Goal: Task Accomplishment & Management: Manage account settings

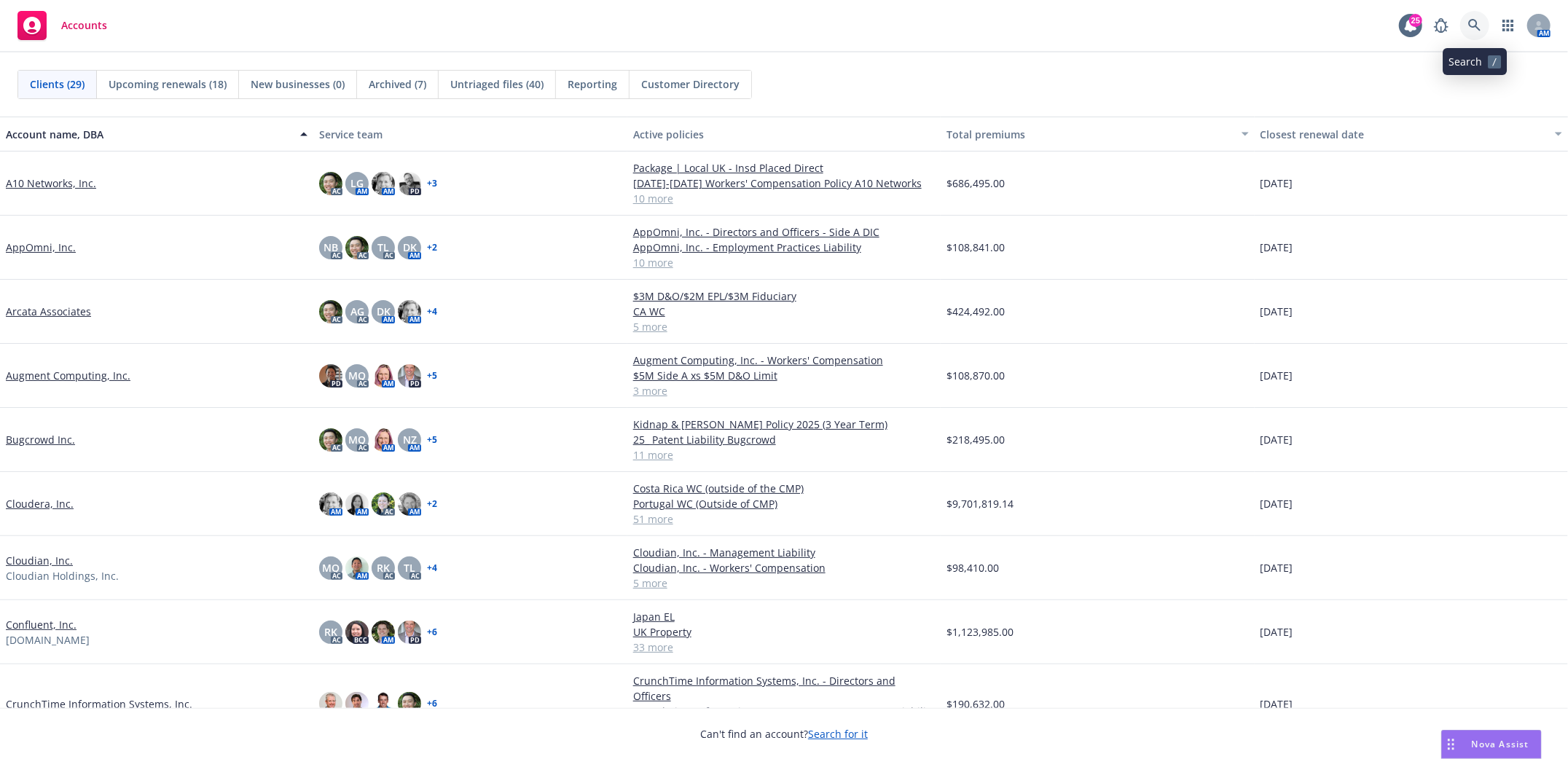
click at [1479, 22] on icon at bounding box center [1474, 25] width 13 height 13
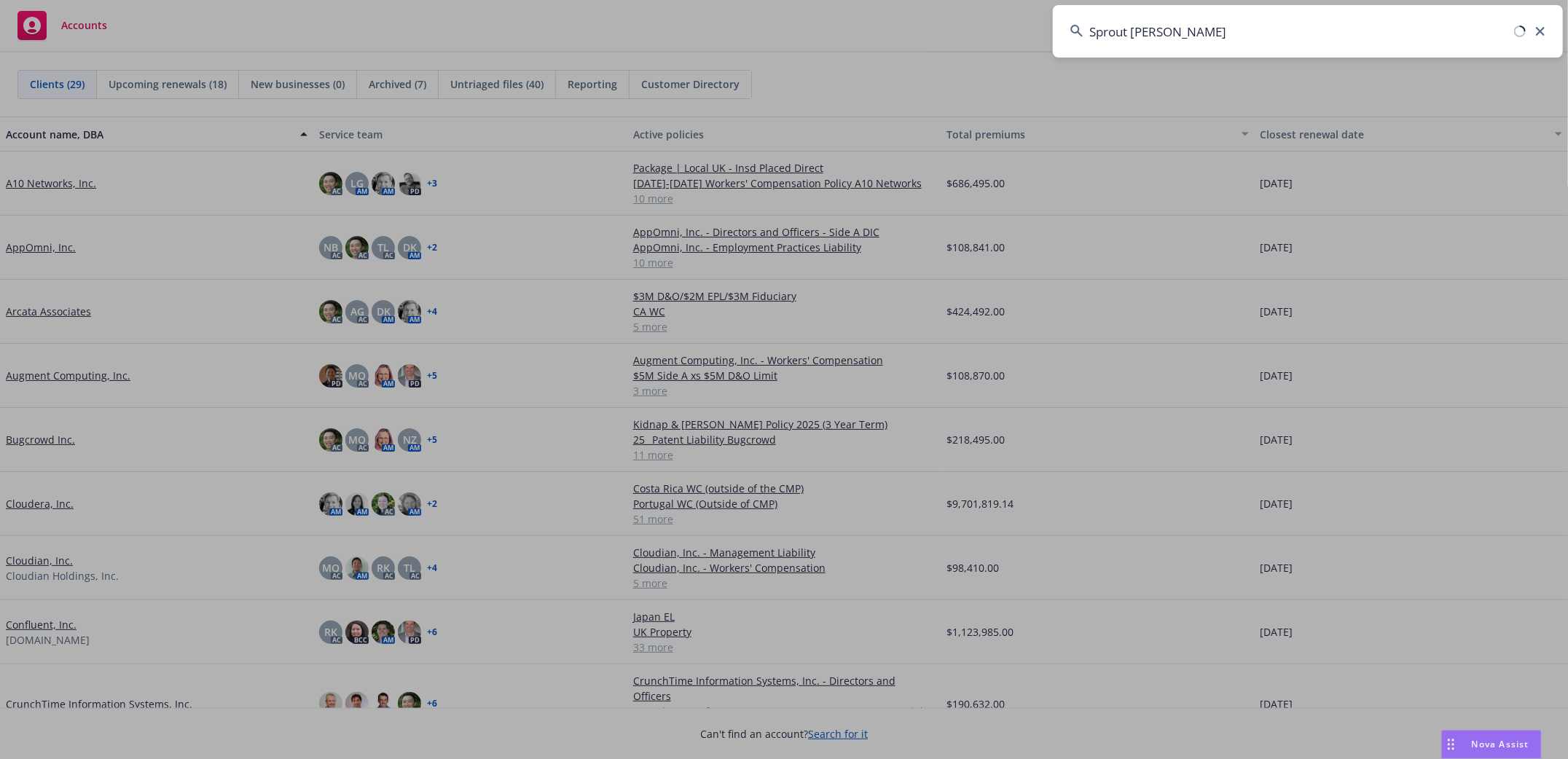
type input "Sprout Social"
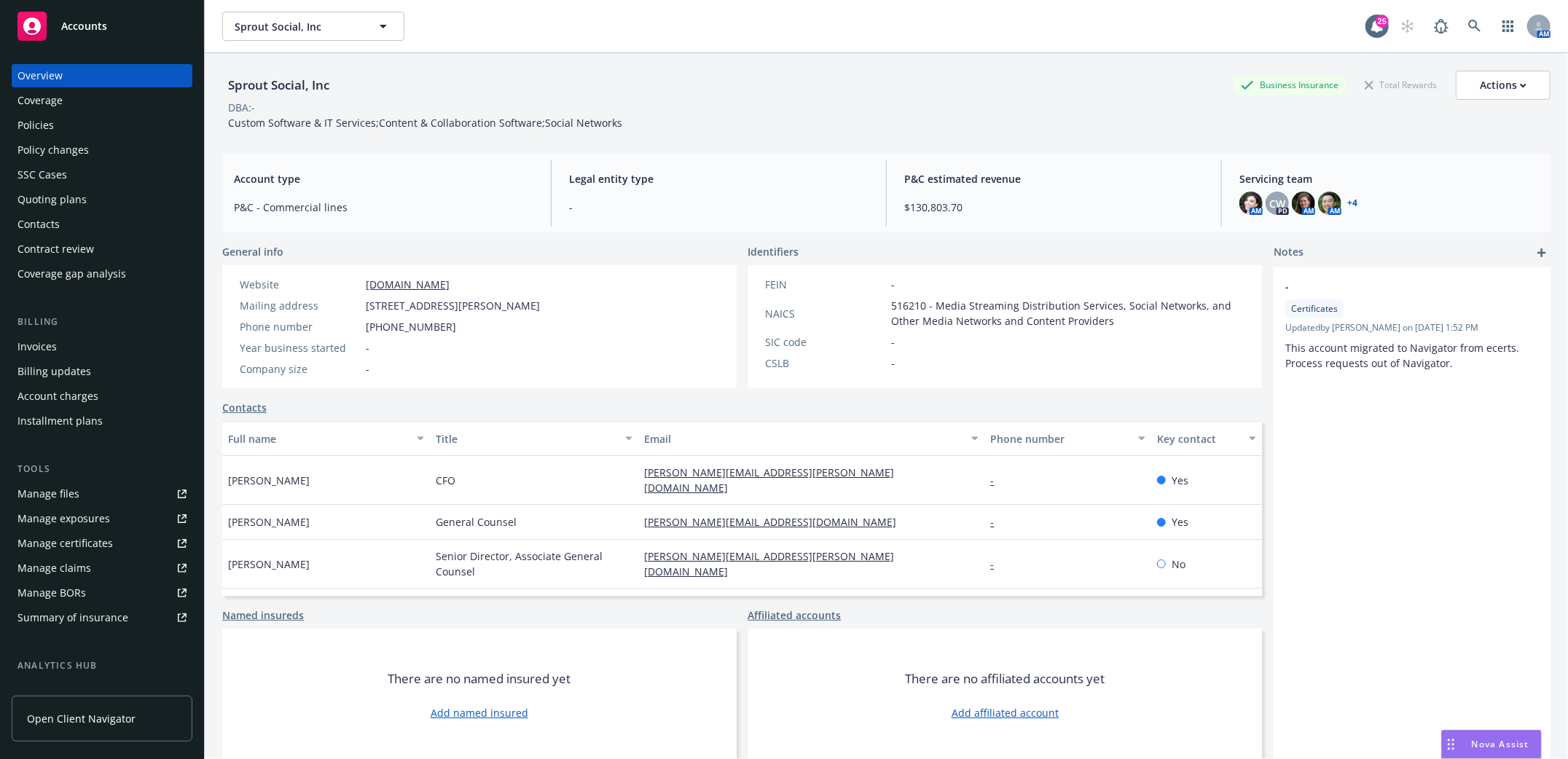
click at [22, 127] on div "Policies" at bounding box center [36, 124] width 36 height 23
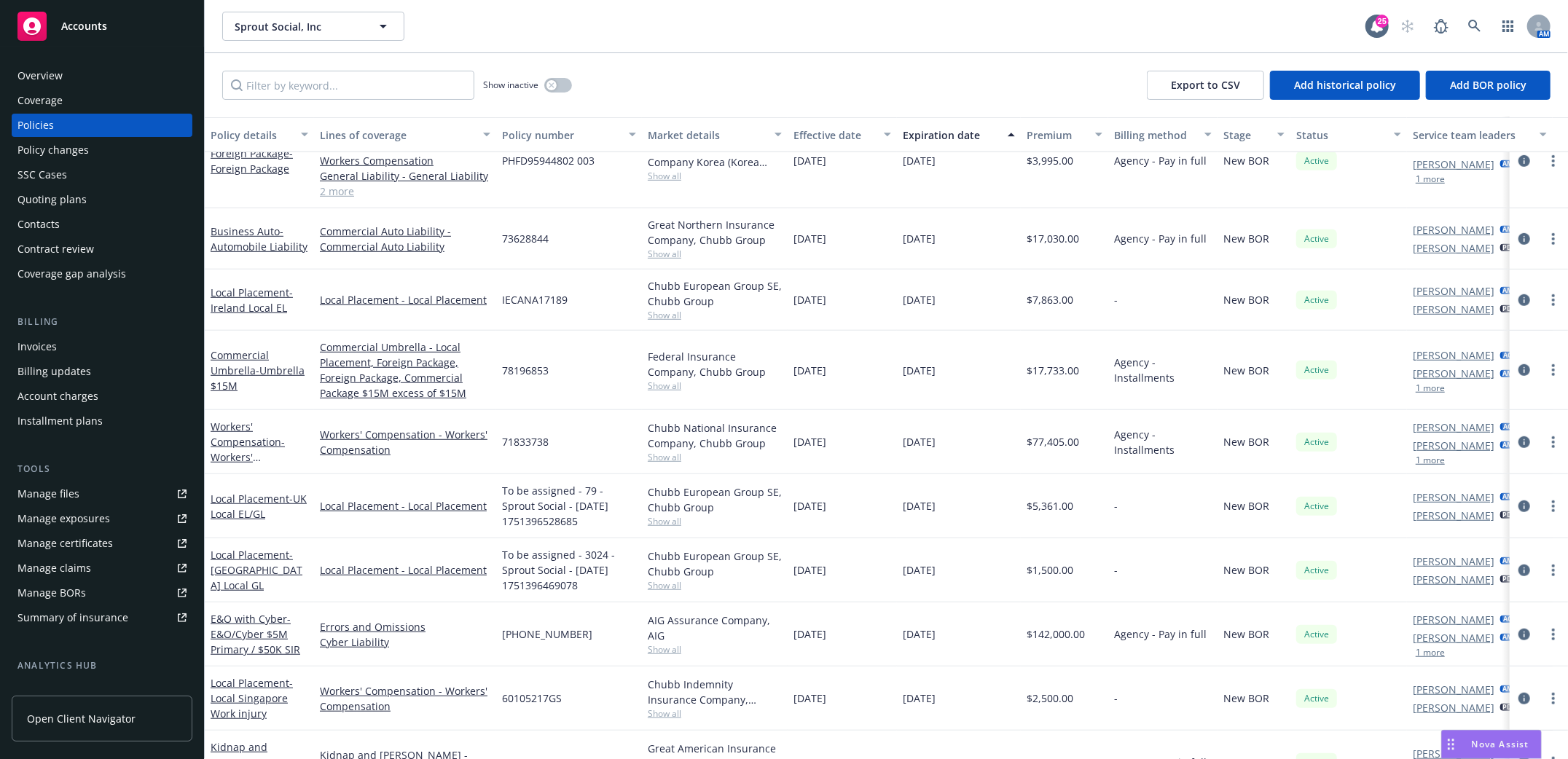
scroll to position [728, 0]
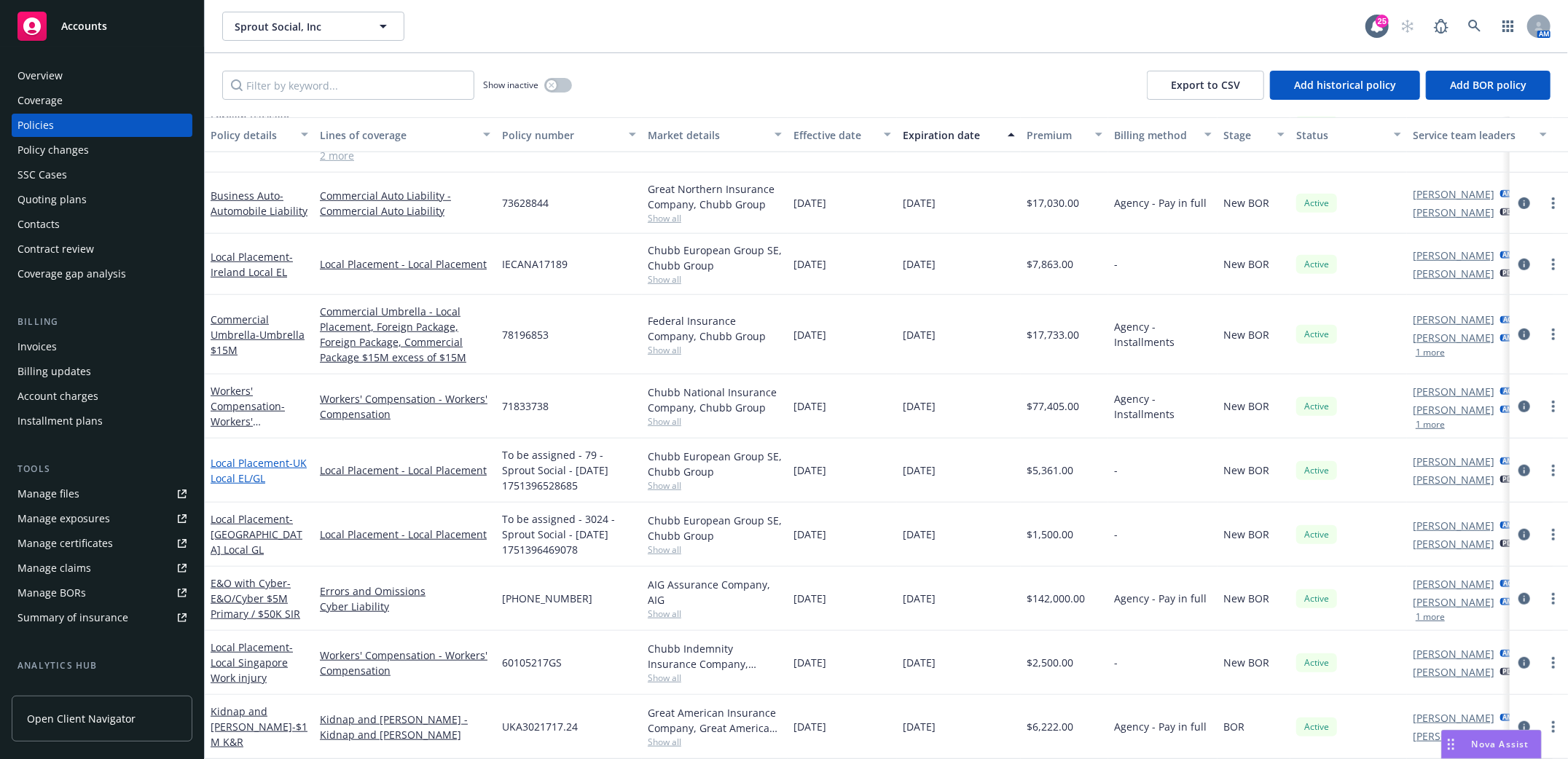
click at [232, 456] on link "Local Placement - UK Local EL/GL" at bounding box center [258, 470] width 96 height 29
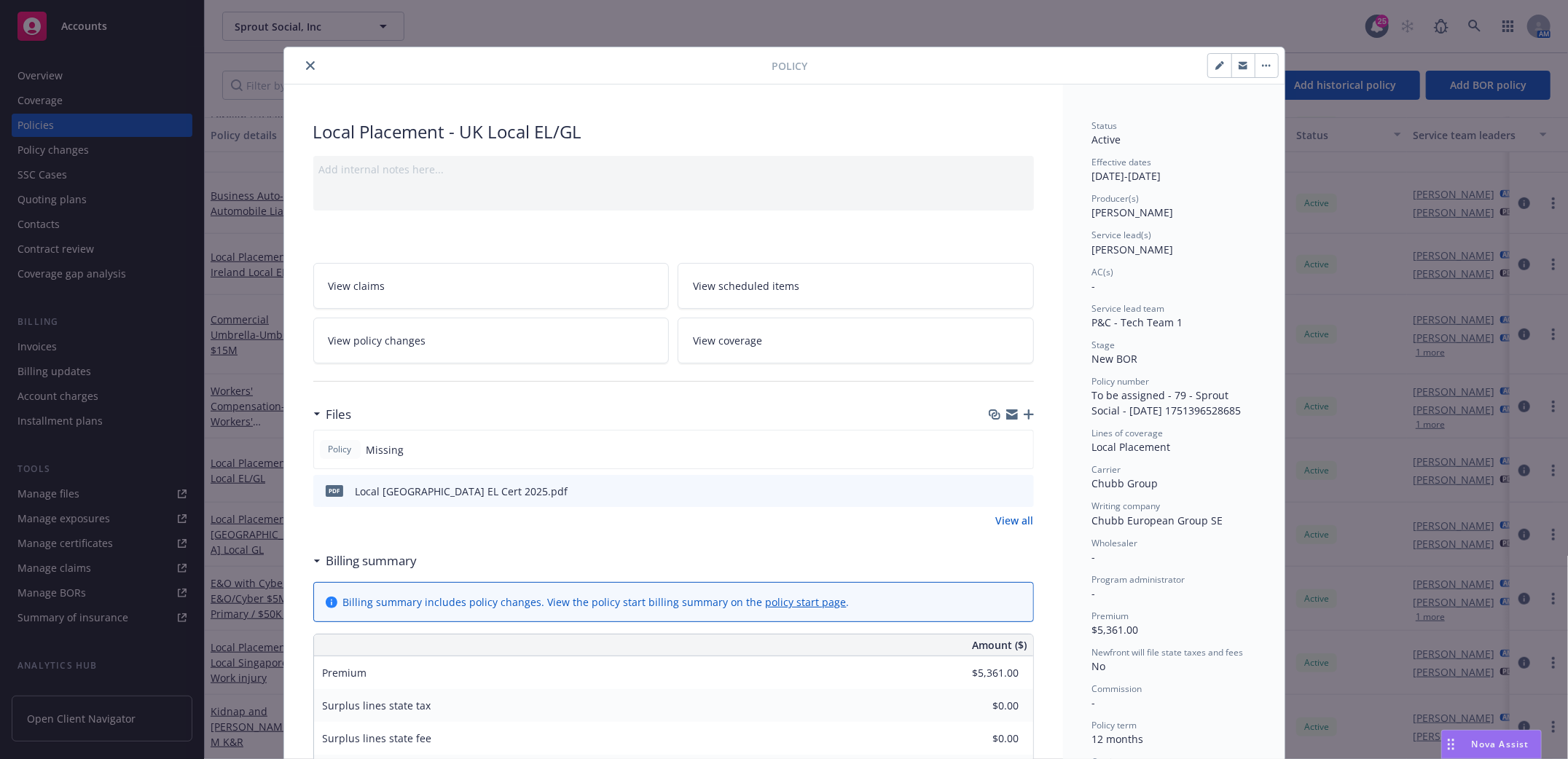
click at [1208, 66] on button "button" at bounding box center [1219, 66] width 23 height 23
select select "NEW_BOR"
select select "12"
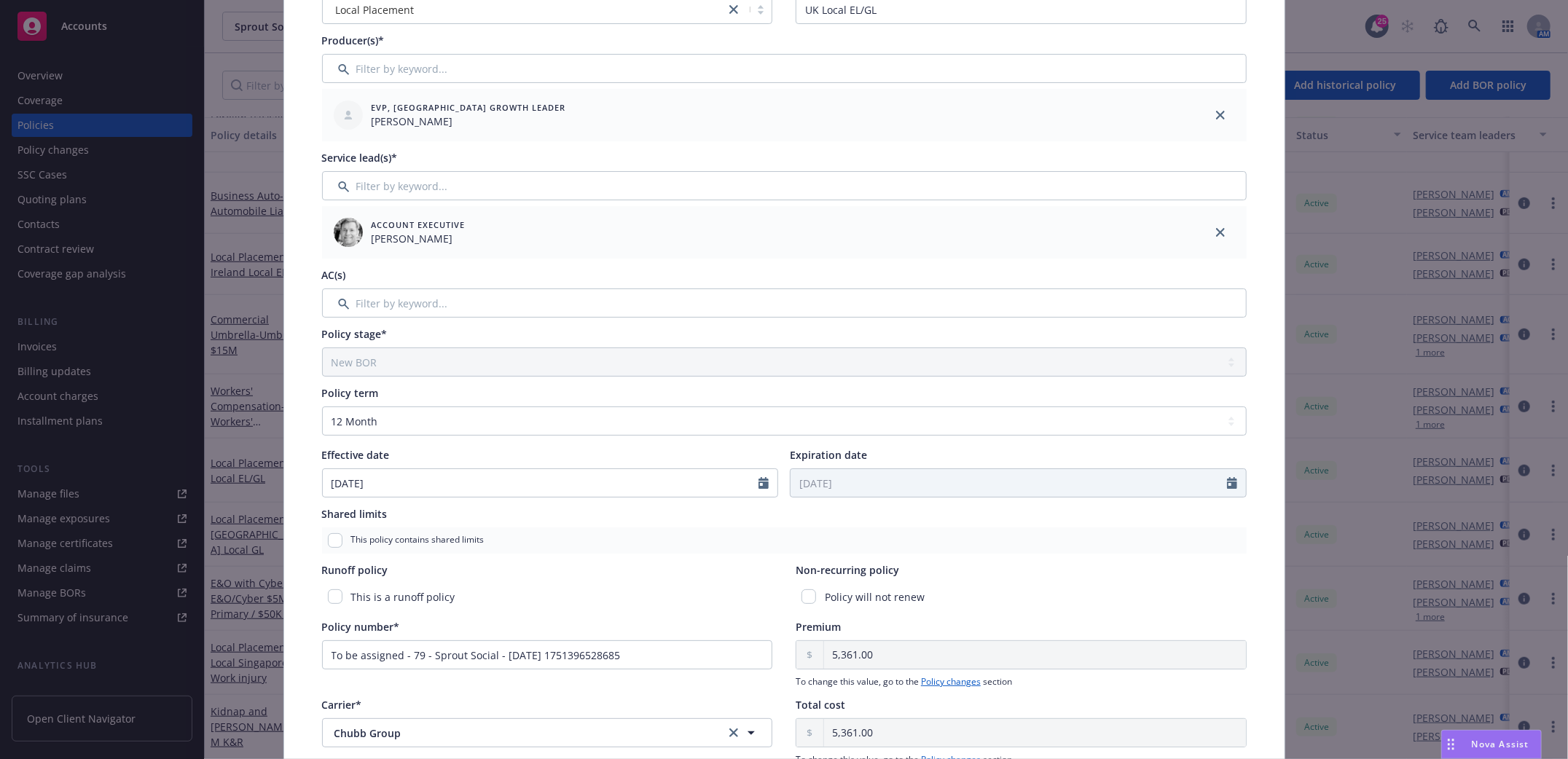
scroll to position [194, 0]
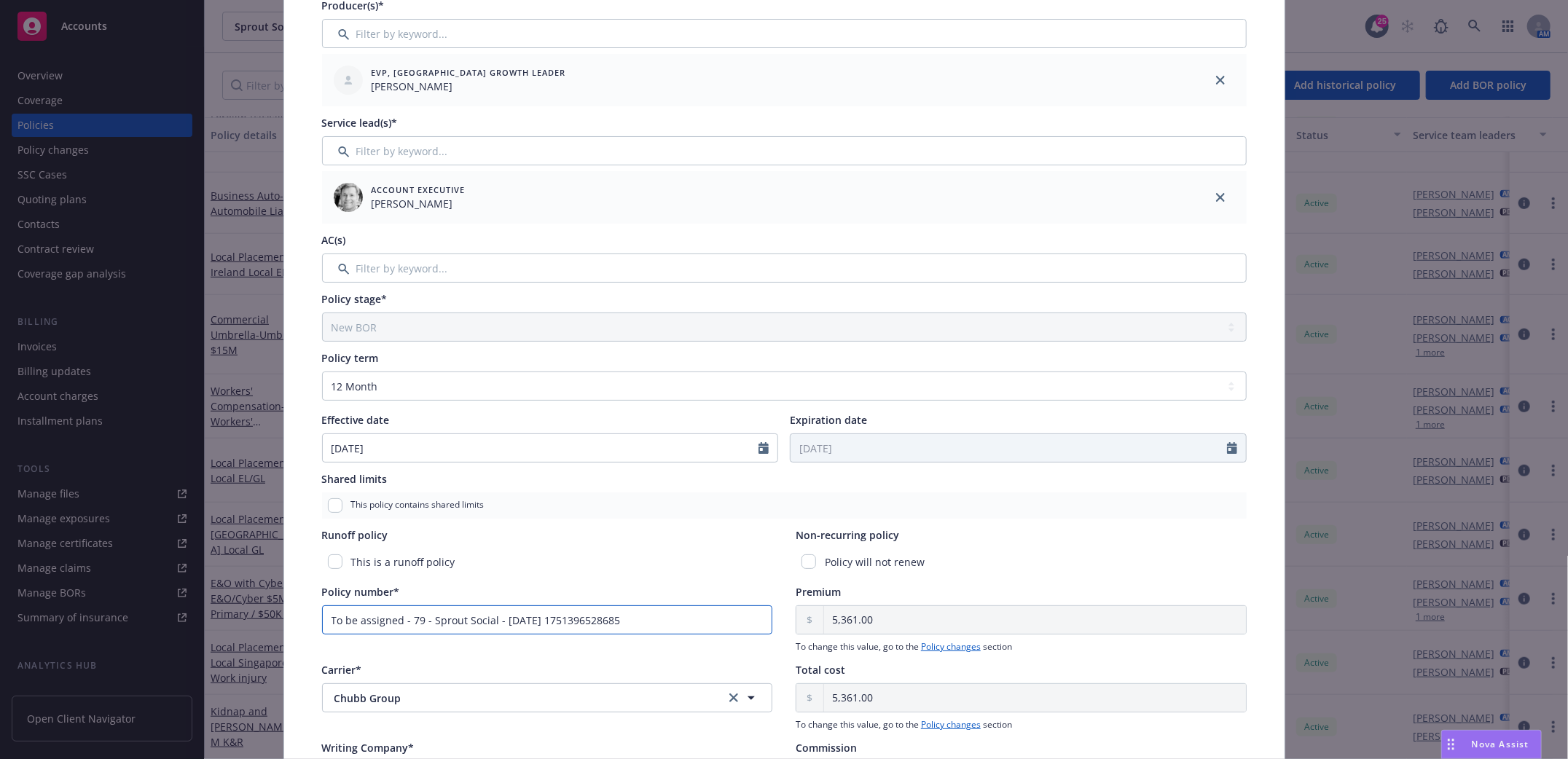
drag, startPoint x: 664, startPoint y: 613, endPoint x: 193, endPoint y: 596, distance: 471.3
click at [193, 596] on div "Edit policy details Cancel Save Policy type* Local Placement Display name UK Lo…" at bounding box center [784, 379] width 1568 height 759
paste input "UKCAND41581 Chubb"
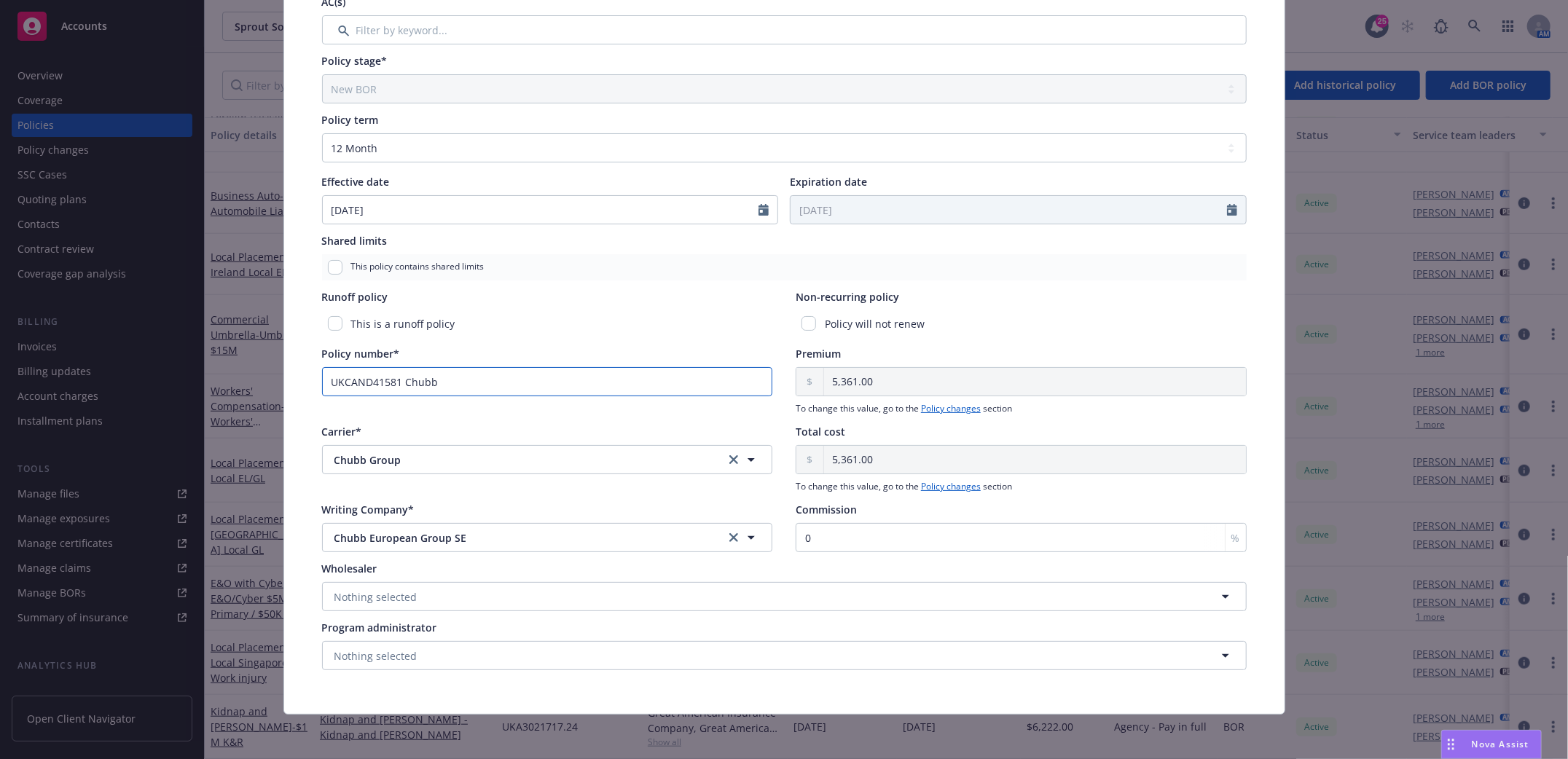
scroll to position [434, 0]
type input "UKCAND41581 Chubb"
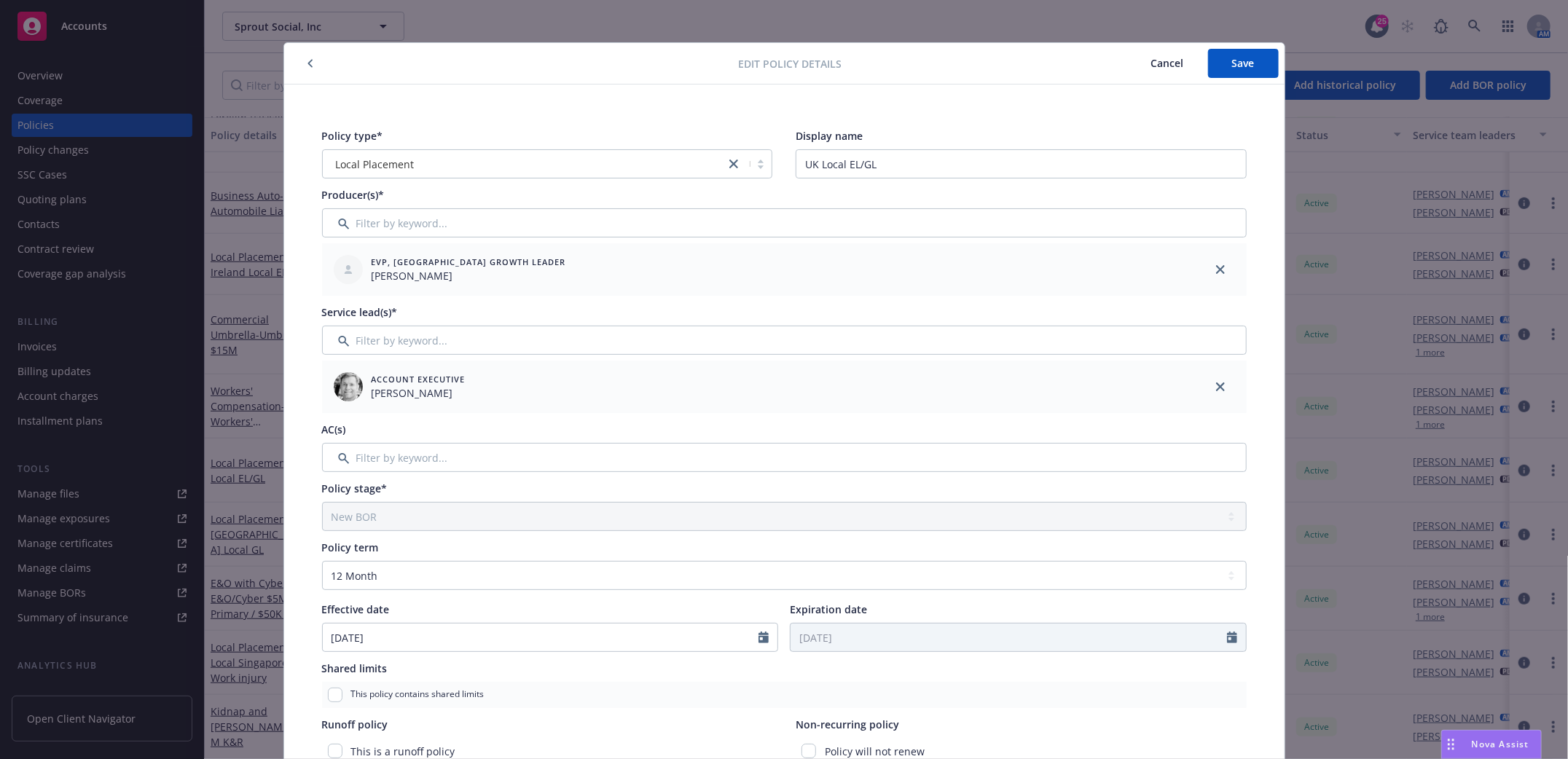
scroll to position [0, 0]
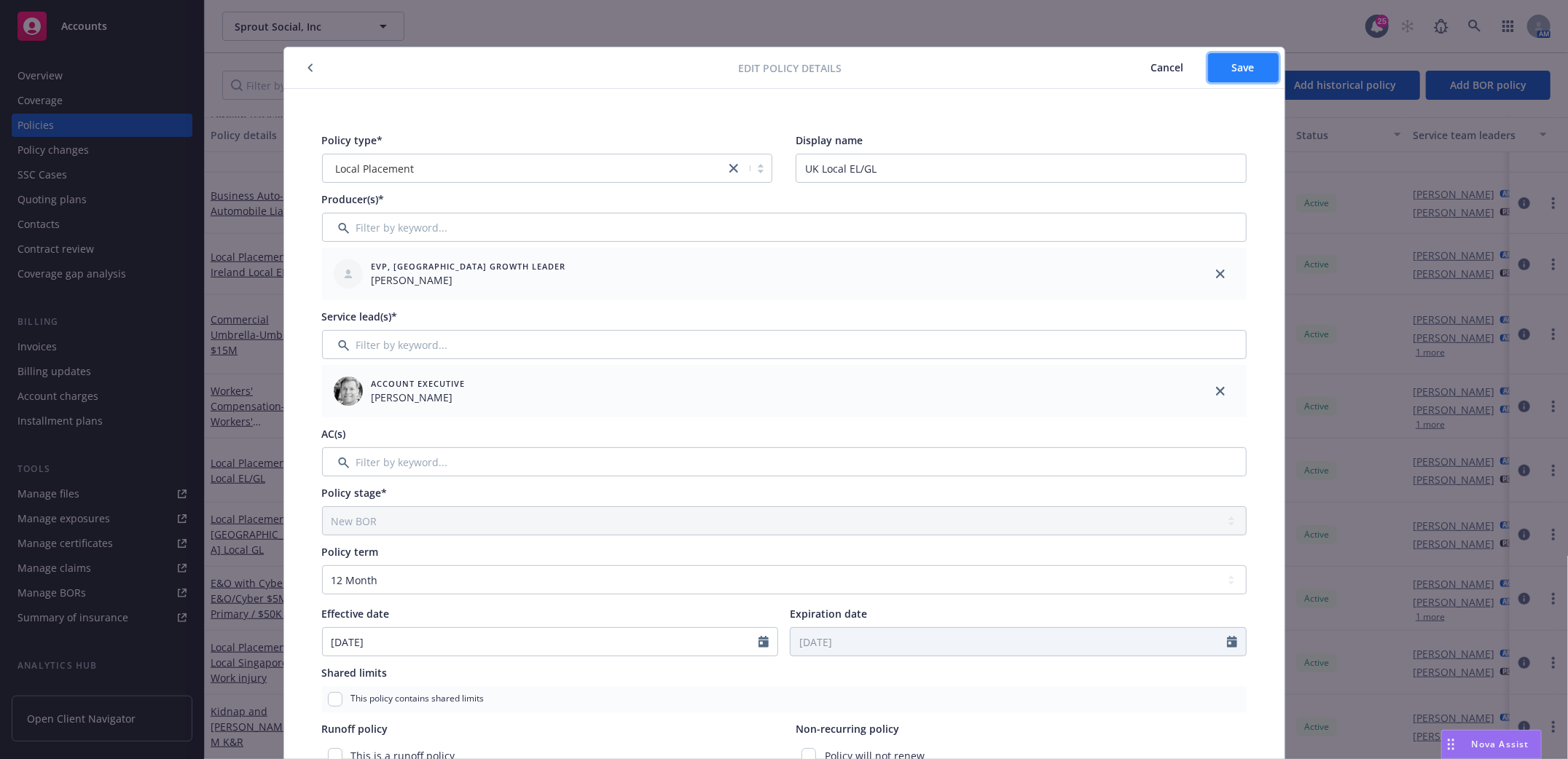
drag, startPoint x: 1258, startPoint y: 66, endPoint x: 1252, endPoint y: 79, distance: 14.3
click at [1256, 66] on button "Save" at bounding box center [1243, 67] width 71 height 29
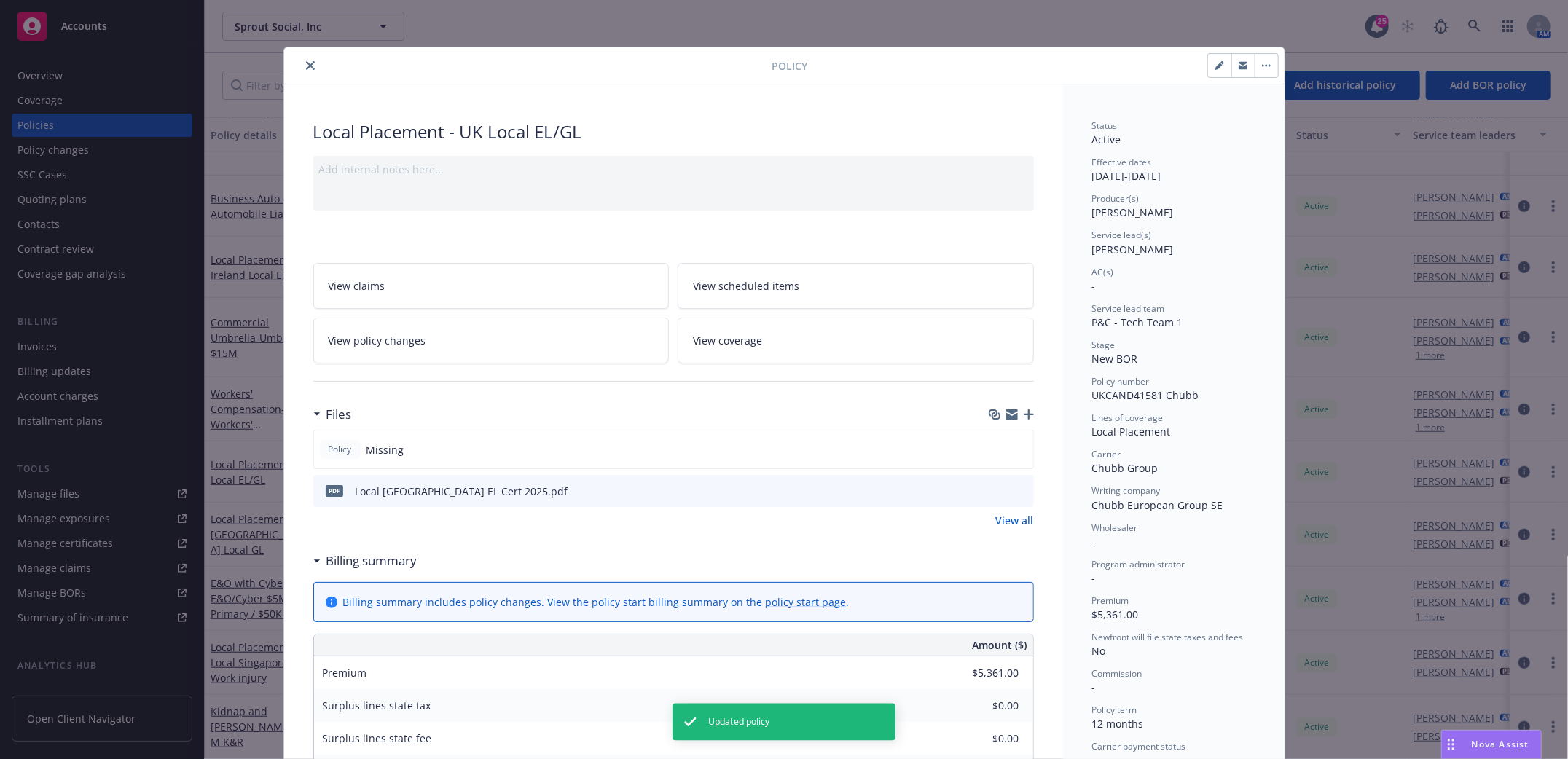
scroll to position [725, 0]
click at [306, 66] on icon "close" at bounding box center [310, 65] width 8 height 8
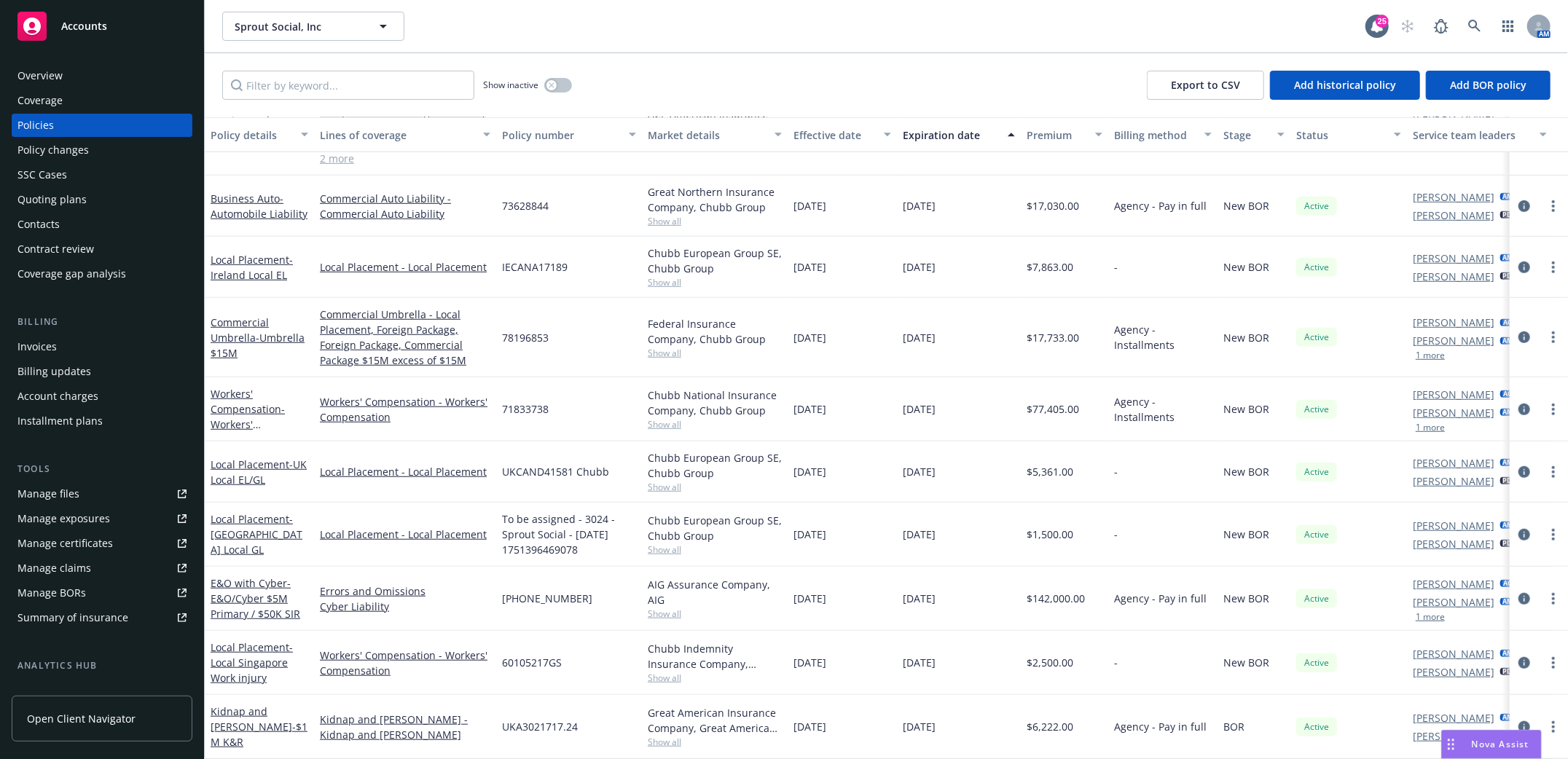
click at [244, 461] on span "- UK Local EL/GL" at bounding box center [258, 472] width 96 height 29
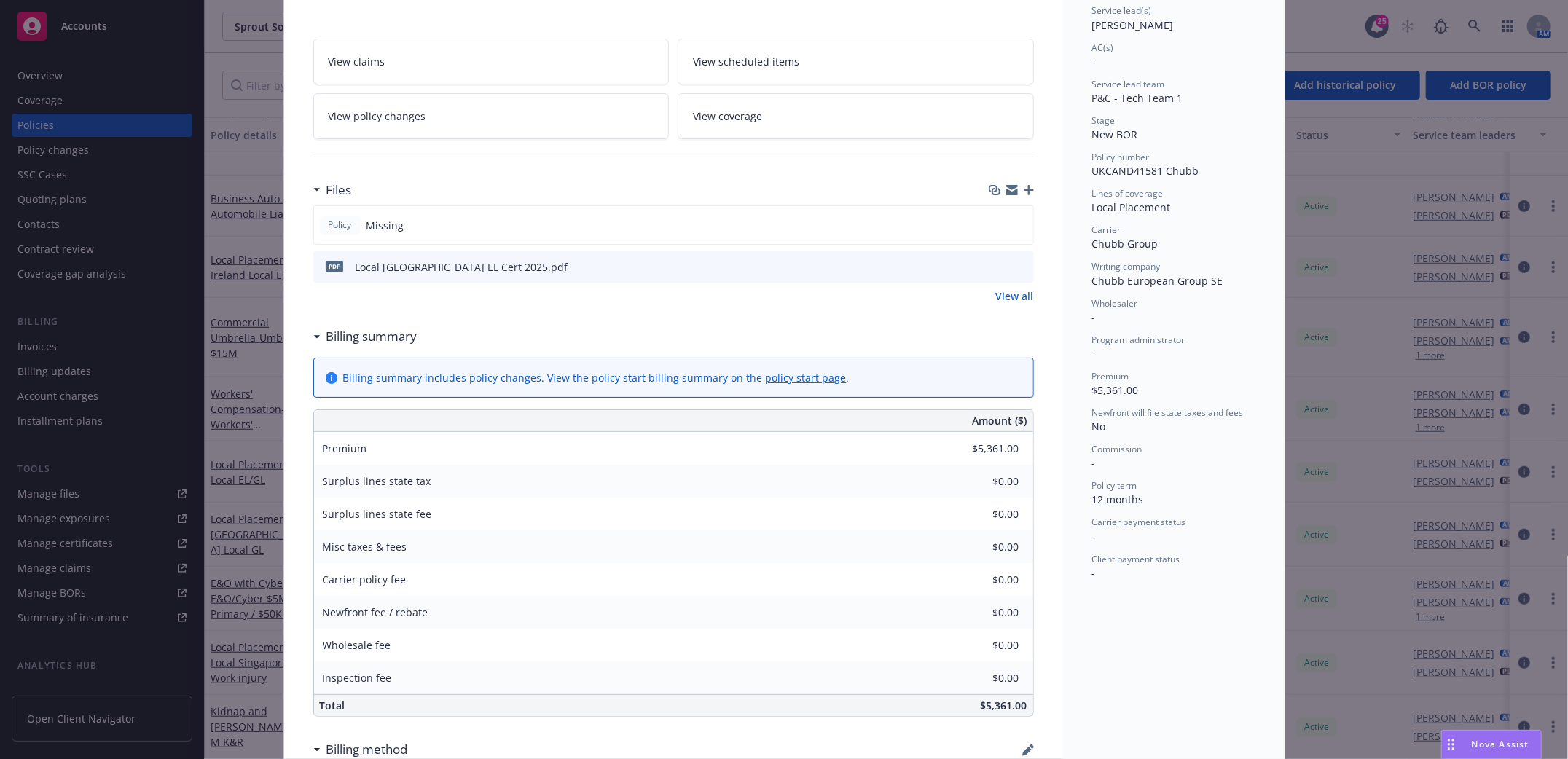
scroll to position [44, 0]
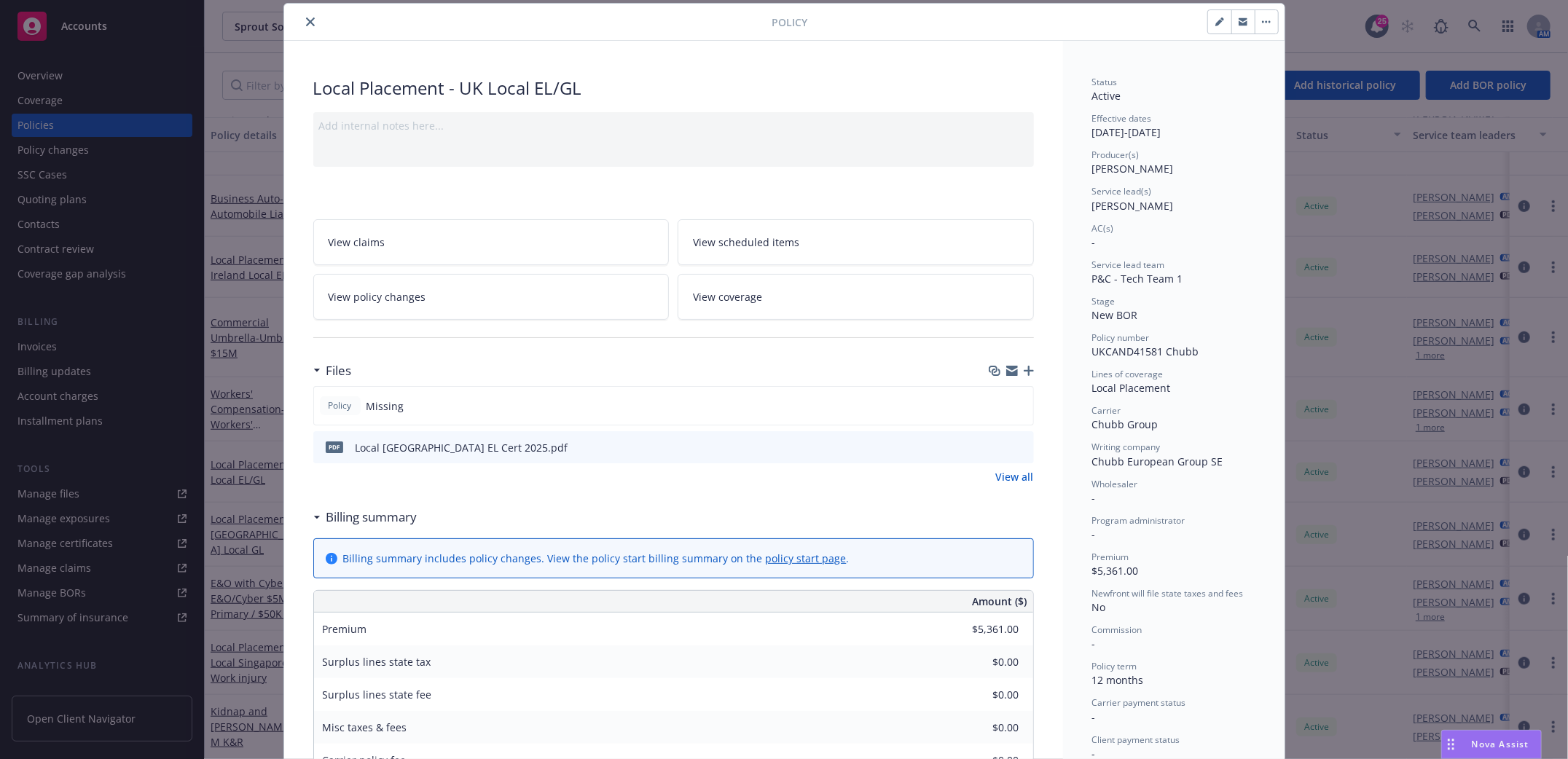
click at [356, 299] on span "View policy changes" at bounding box center [377, 297] width 97 height 15
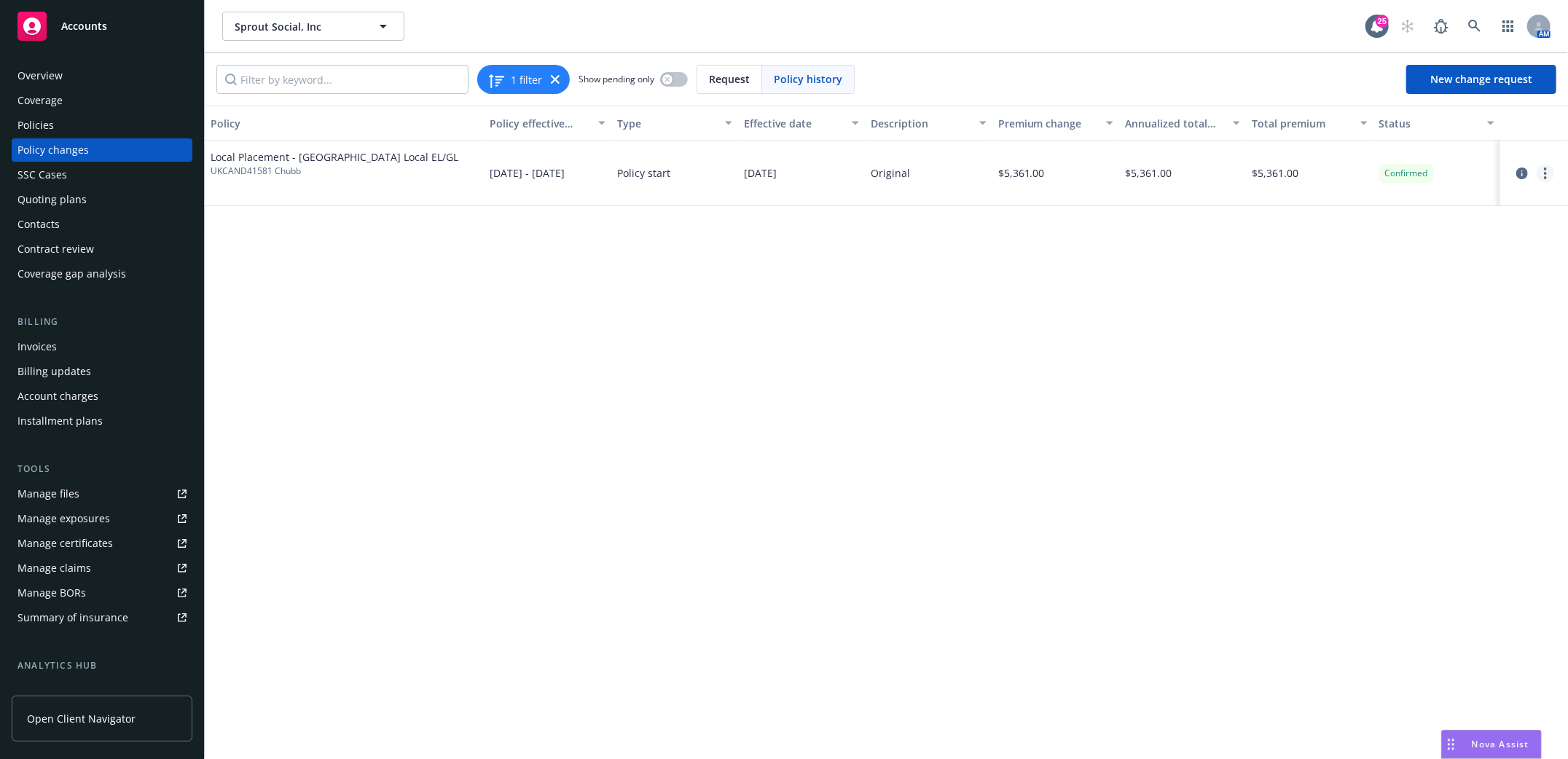
click at [1539, 172] on link "more" at bounding box center [1545, 173] width 18 height 18
click at [1364, 288] on link "Edit billing info" at bounding box center [1429, 290] width 250 height 29
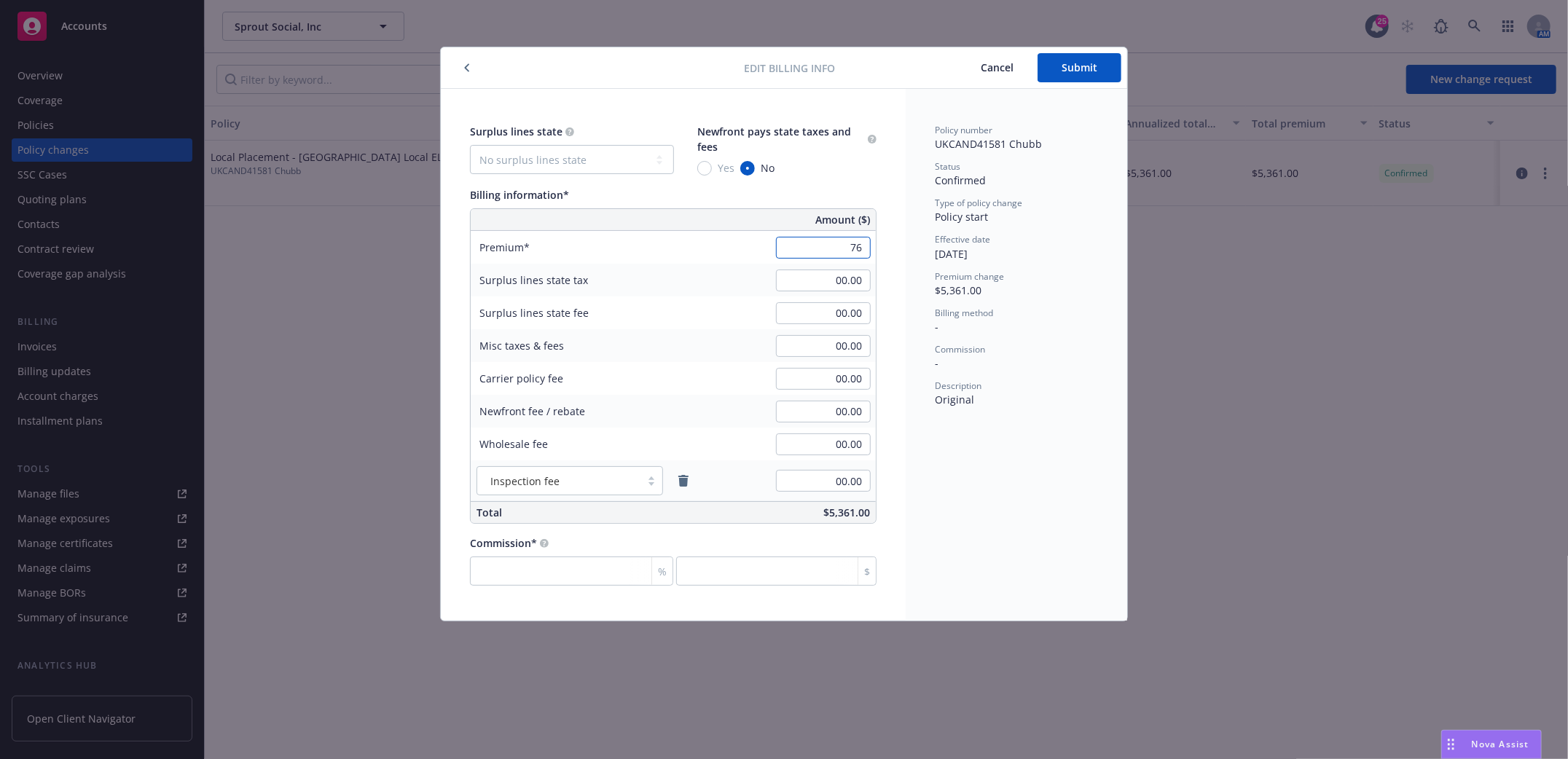
drag, startPoint x: 837, startPoint y: 255, endPoint x: 846, endPoint y: 252, distance: 9.5
click at [864, 253] on input "76" at bounding box center [822, 247] width 94 height 22
type input "6,861.00"
click at [733, 311] on div "Surplus lines state fee 00.00" at bounding box center [673, 313] width 405 height 33
type input "823.32"
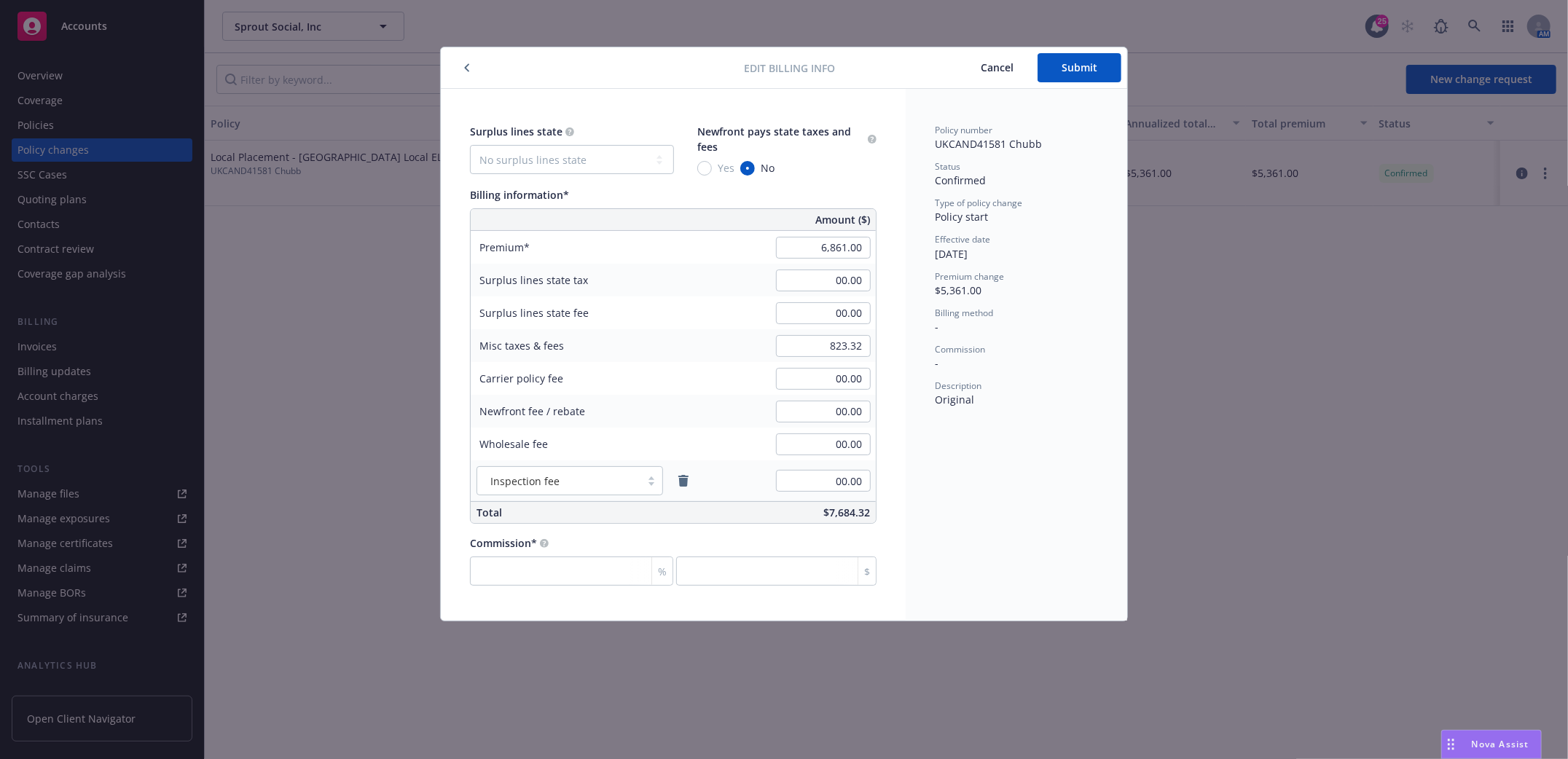
click at [1006, 460] on div "Policy number UKCAND41581 Chubb Status Confirmed Type of policy change Policy s…" at bounding box center [1016, 355] width 222 height 532
click at [558, 569] on input "number" at bounding box center [571, 571] width 203 height 29
type input "0"
click at [1075, 68] on span "Submit" at bounding box center [1079, 67] width 36 height 14
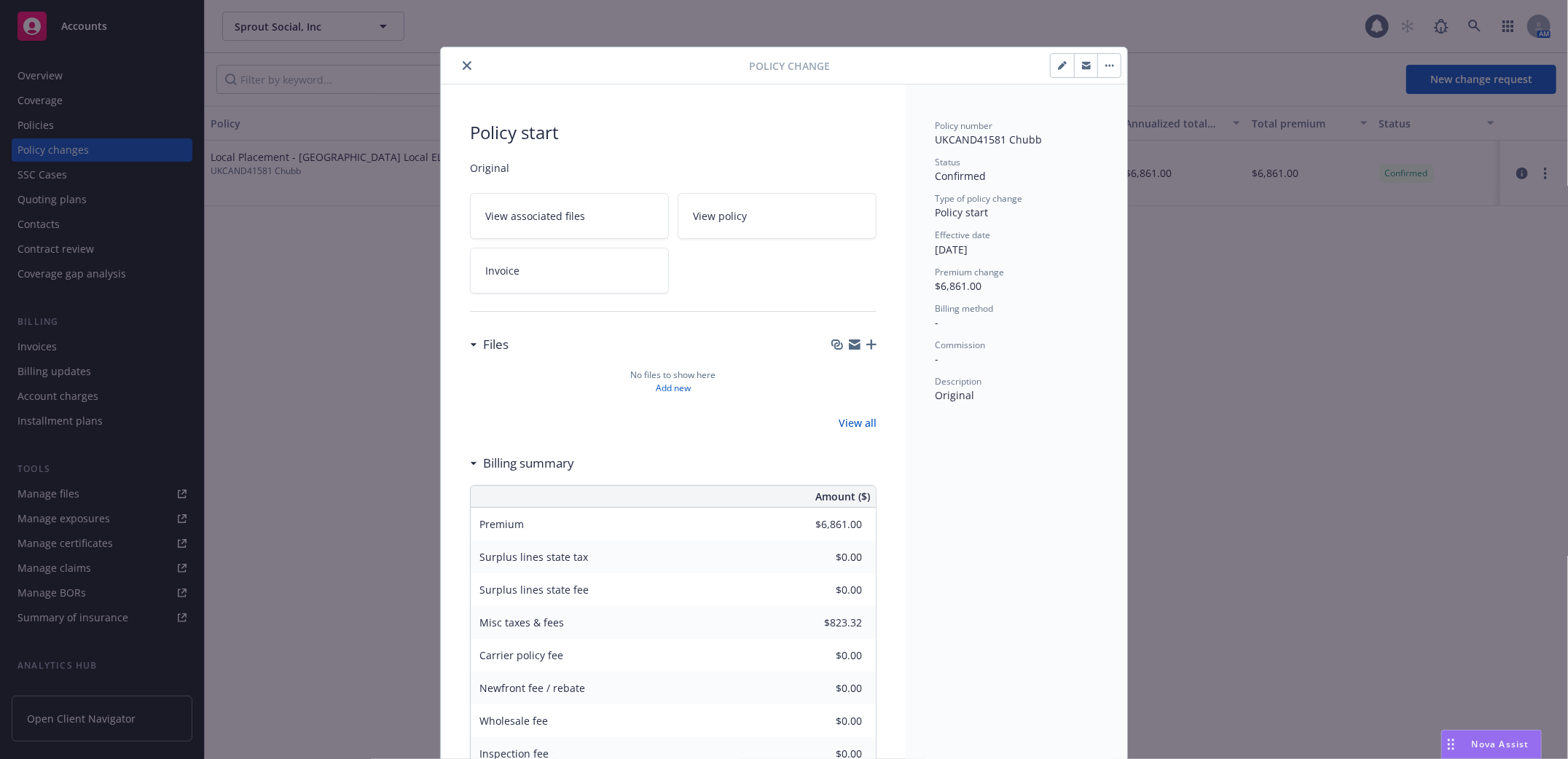
scroll to position [44, 0]
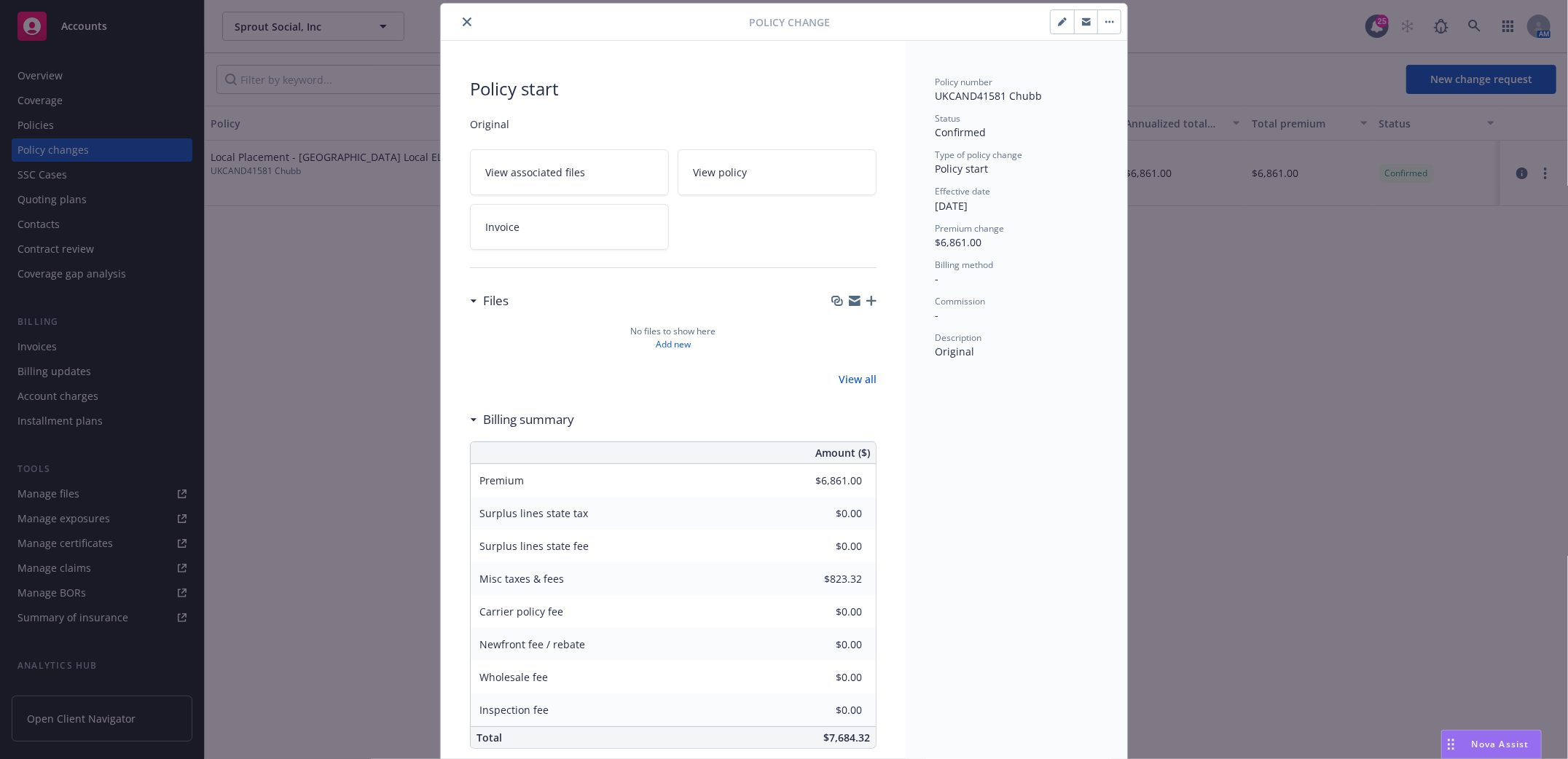
click at [868, 304] on icon "button" at bounding box center [871, 300] width 10 height 10
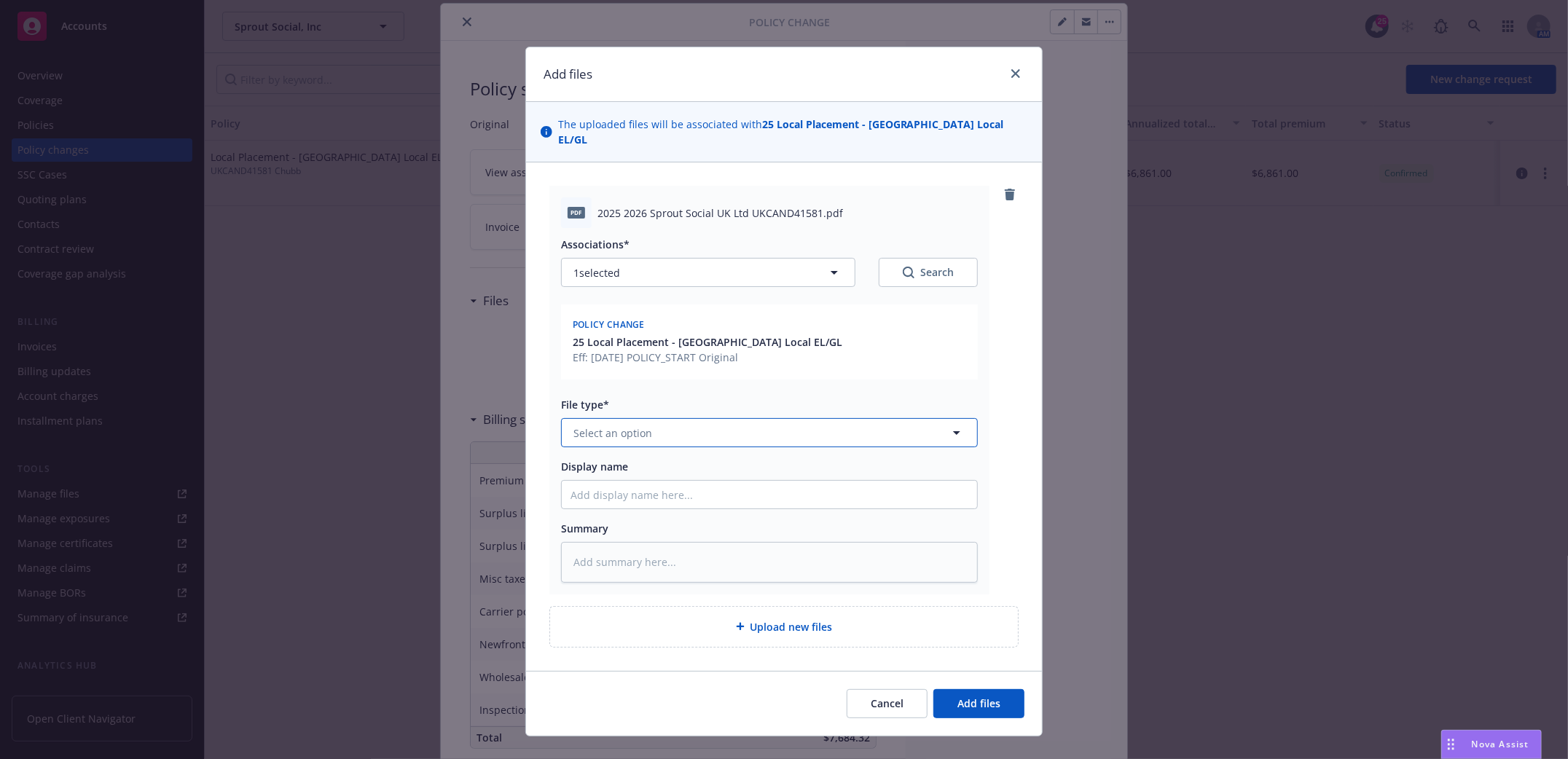
click at [952, 431] on icon "button" at bounding box center [956, 433] width 7 height 4
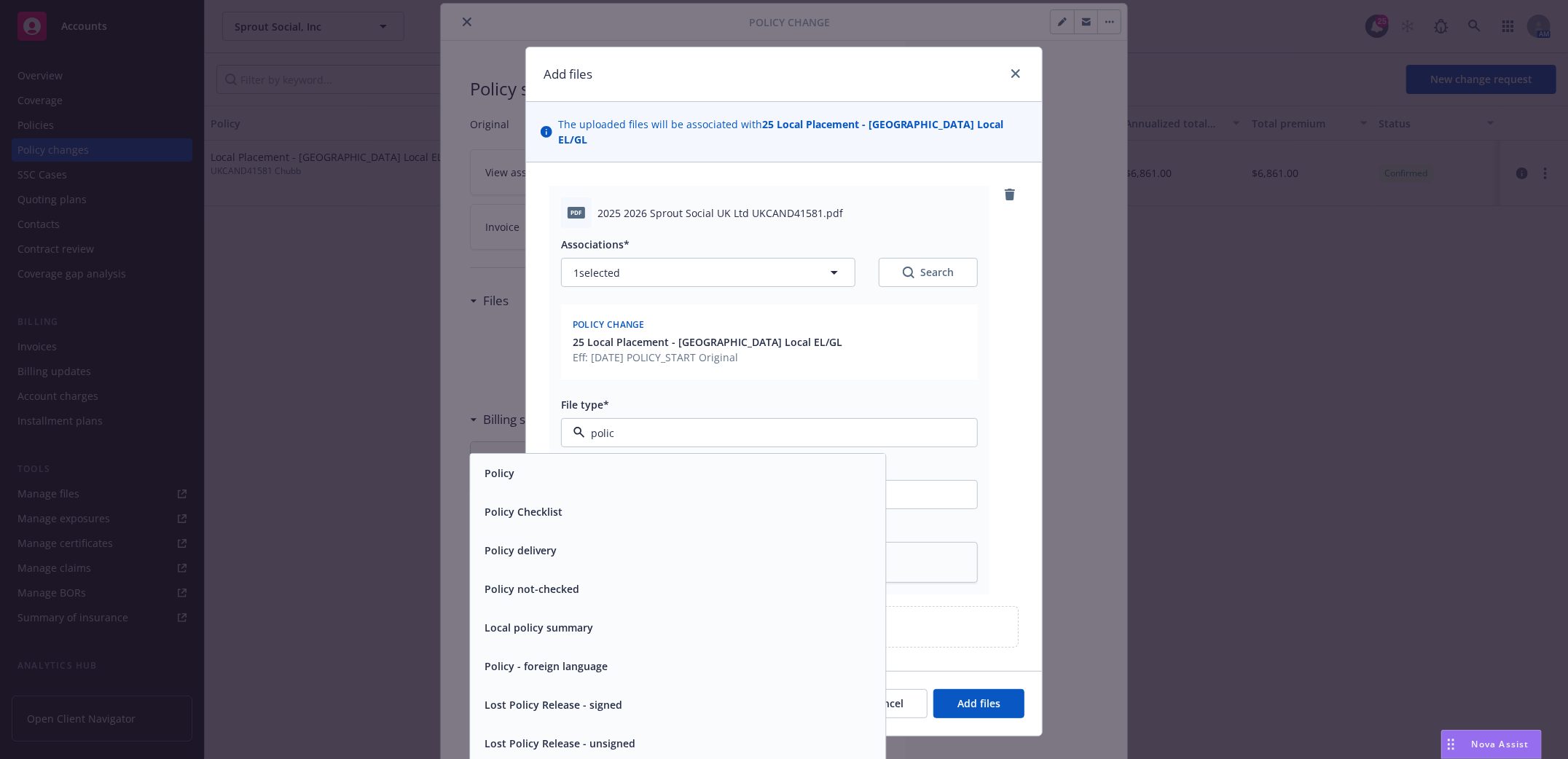
type input "policy"
click at [648, 463] on div "Policy" at bounding box center [677, 474] width 398 height 22
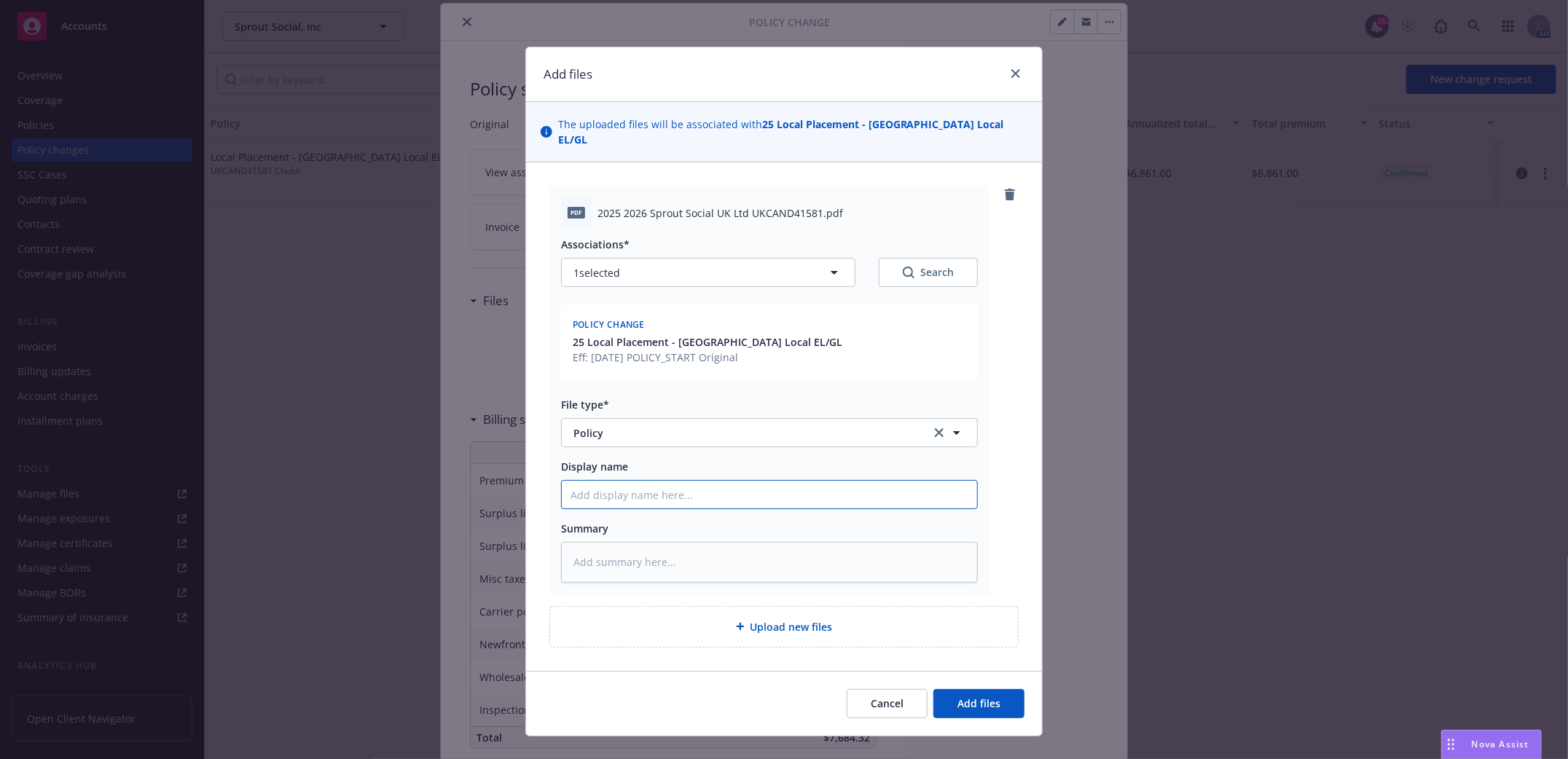
click at [643, 481] on input "Display name" at bounding box center [769, 495] width 415 height 28
type textarea "x"
type input "L"
type textarea "x"
type input "Loc"
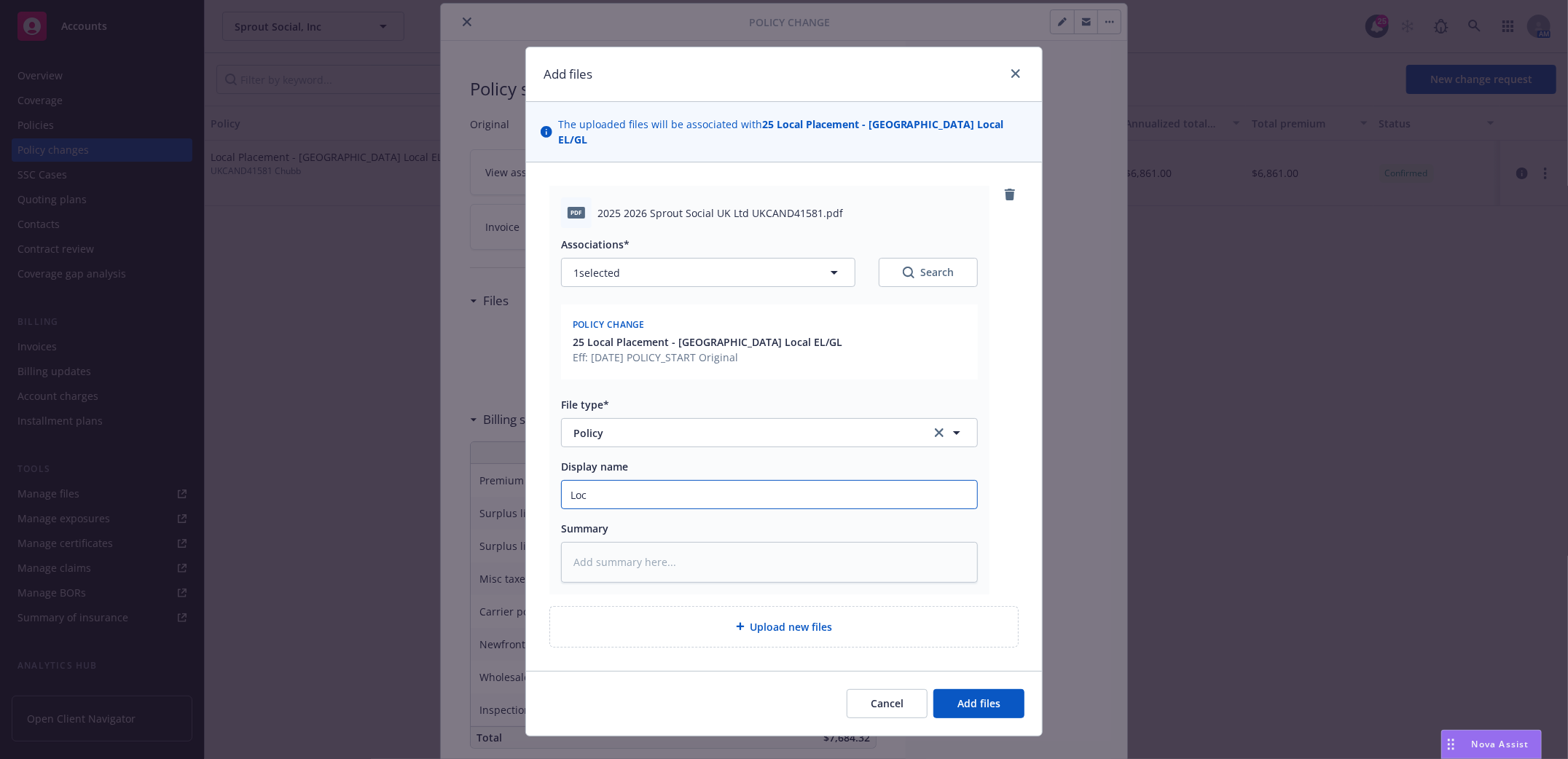
type textarea "x"
type input "Loca"
type textarea "x"
type input "Local"
type textarea "x"
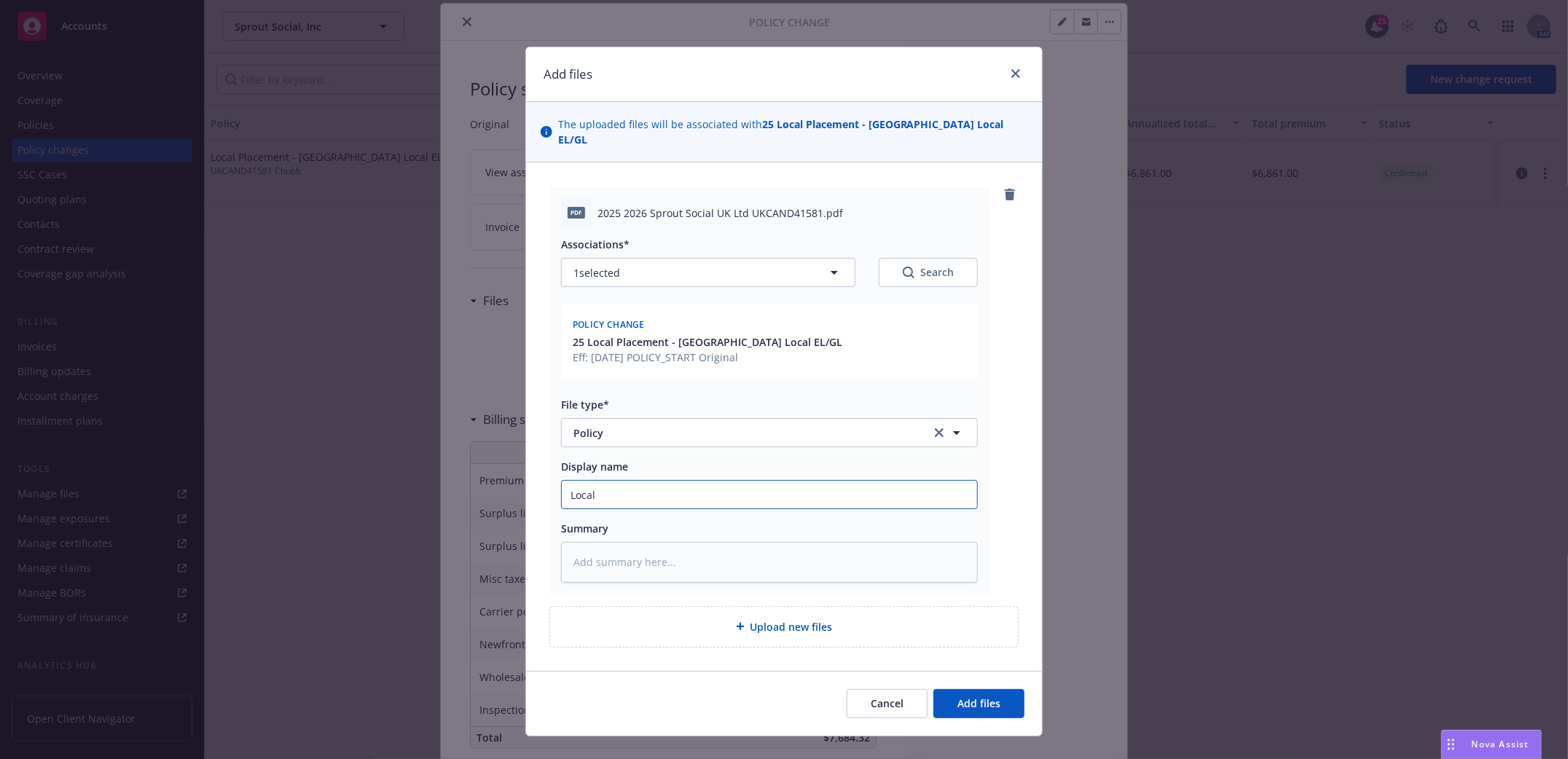
type input "Local"
type textarea "x"
type input "Local U"
type textarea "x"
type input "Local UK"
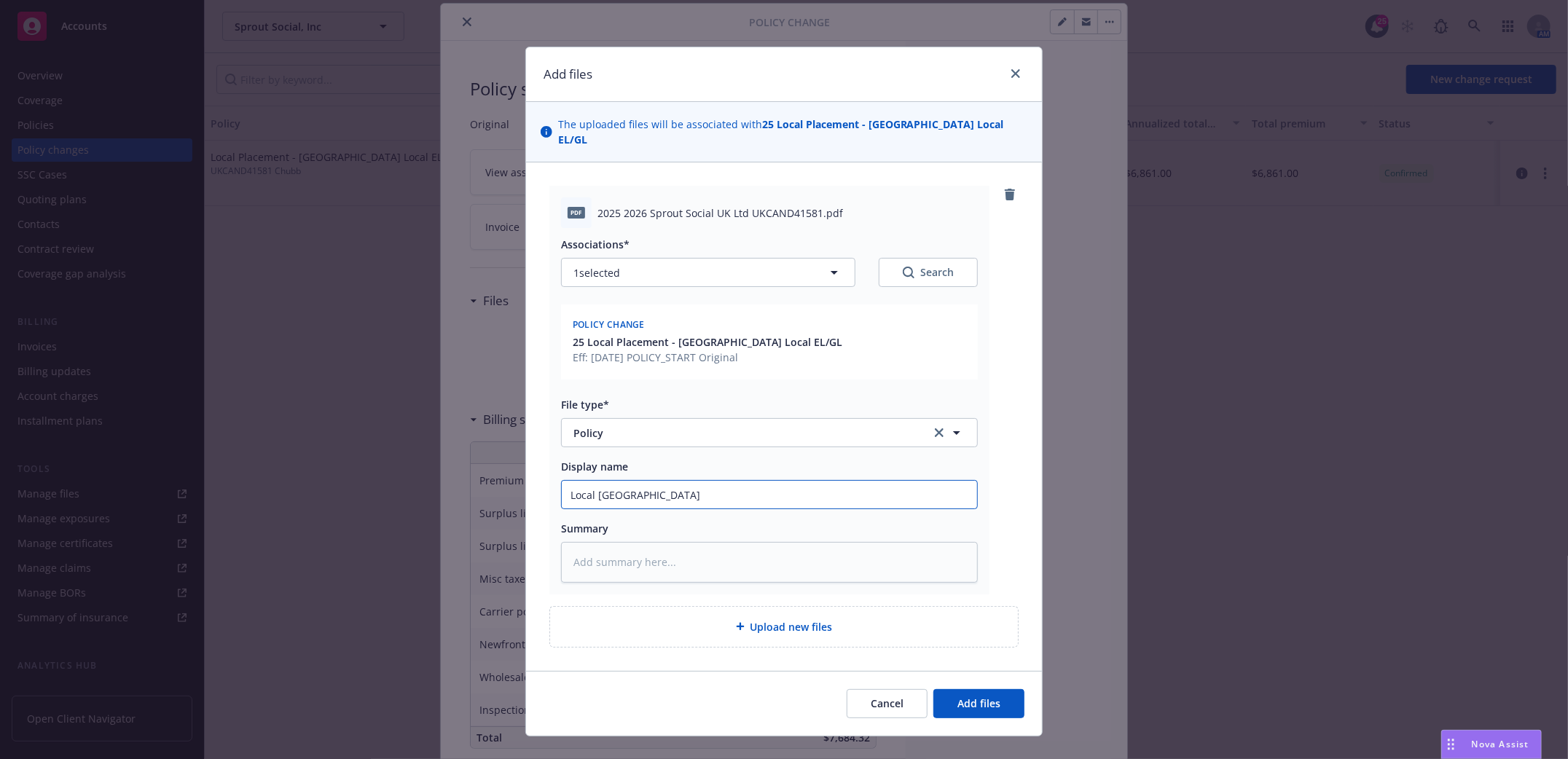
type textarea "x"
type input "Local UK"
type textarea "x"
type input "Local UK G"
type textarea "x"
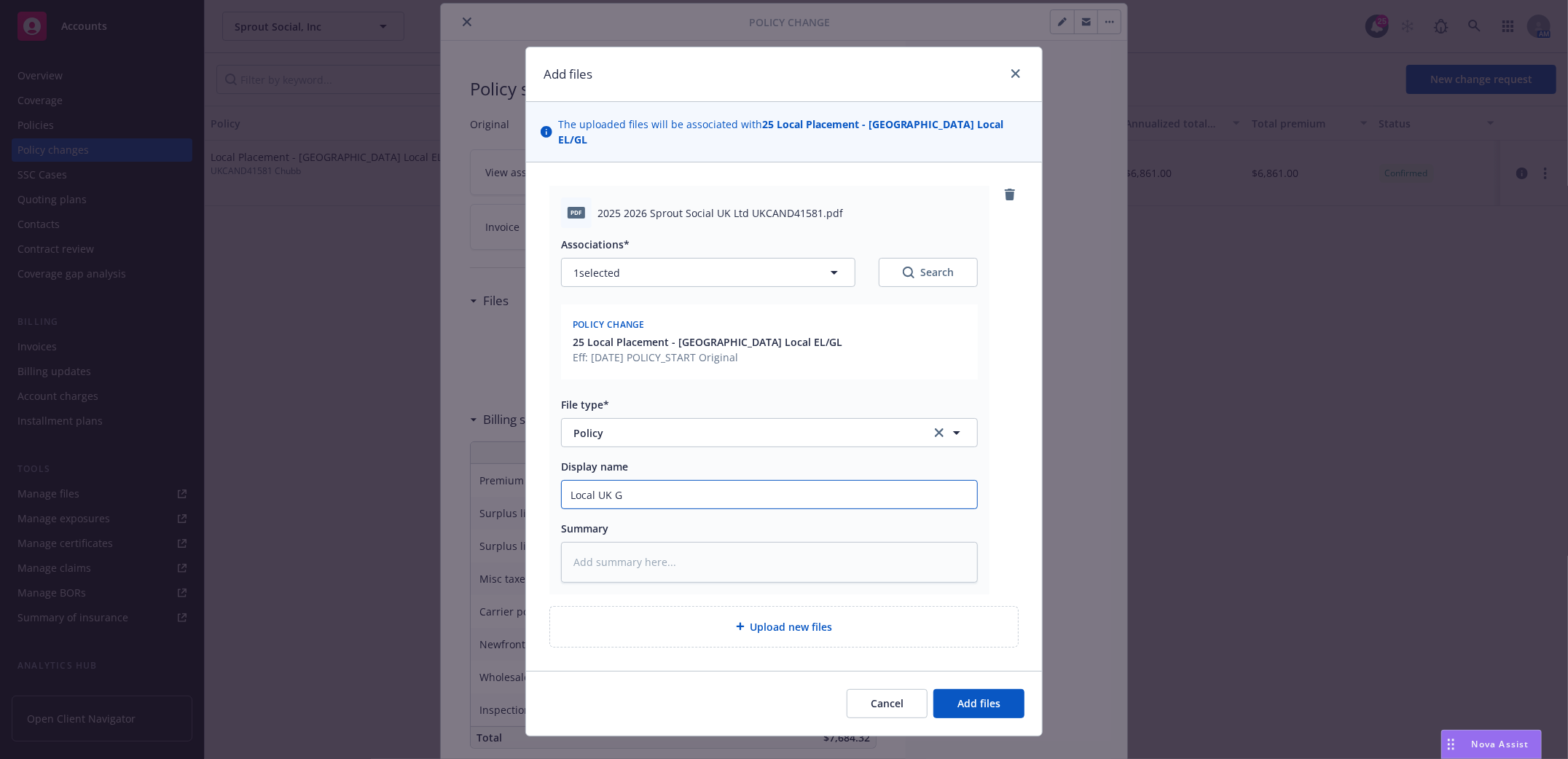
type input "Local UK GL"
type textarea "x"
type input "Local UK GL/"
type textarea "x"
type input "Local UK GL/E"
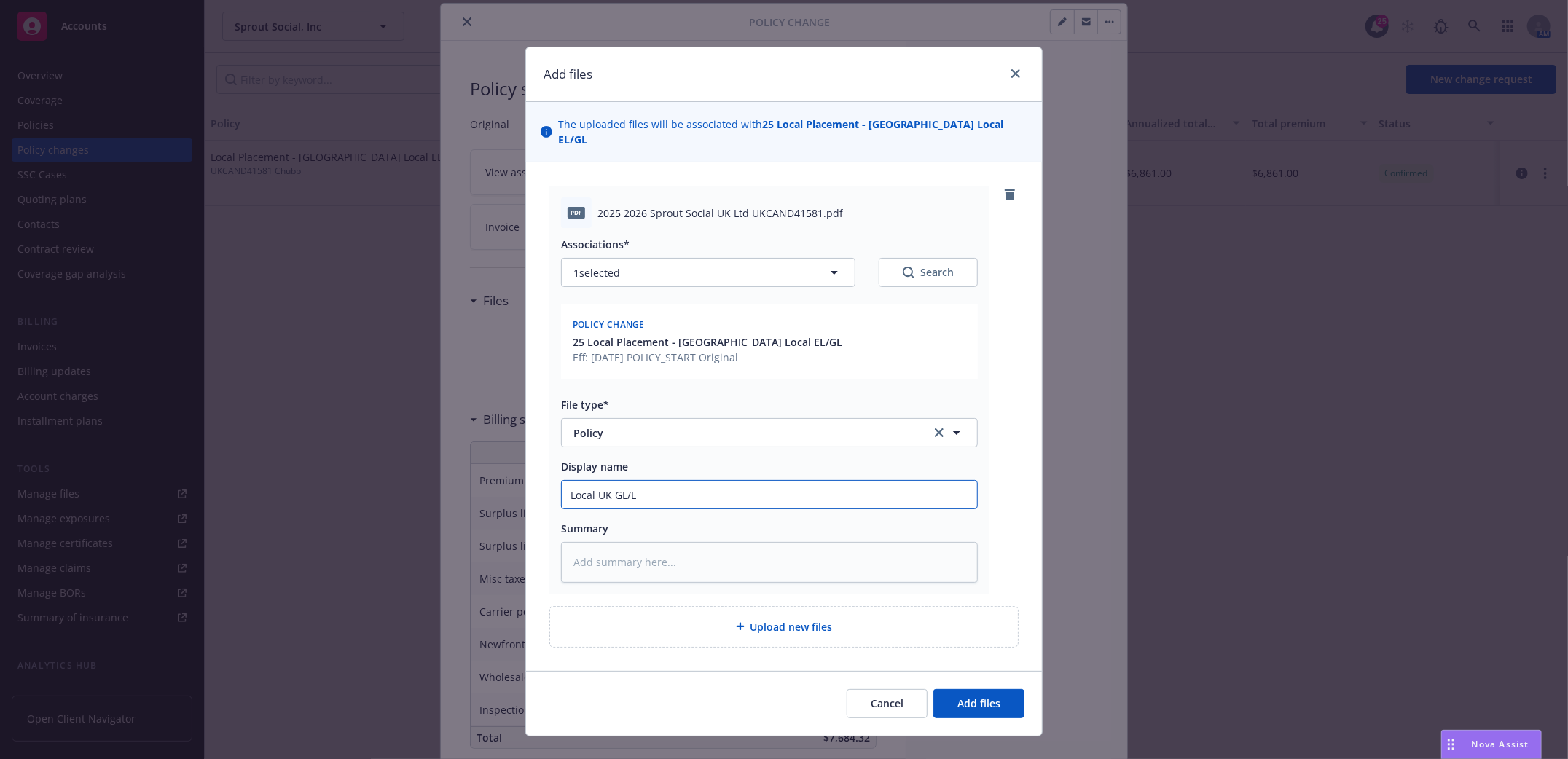
type textarea "x"
type input "Local UK GL/EL"
type textarea "x"
type input "Local UK GL/EL"
type textarea "x"
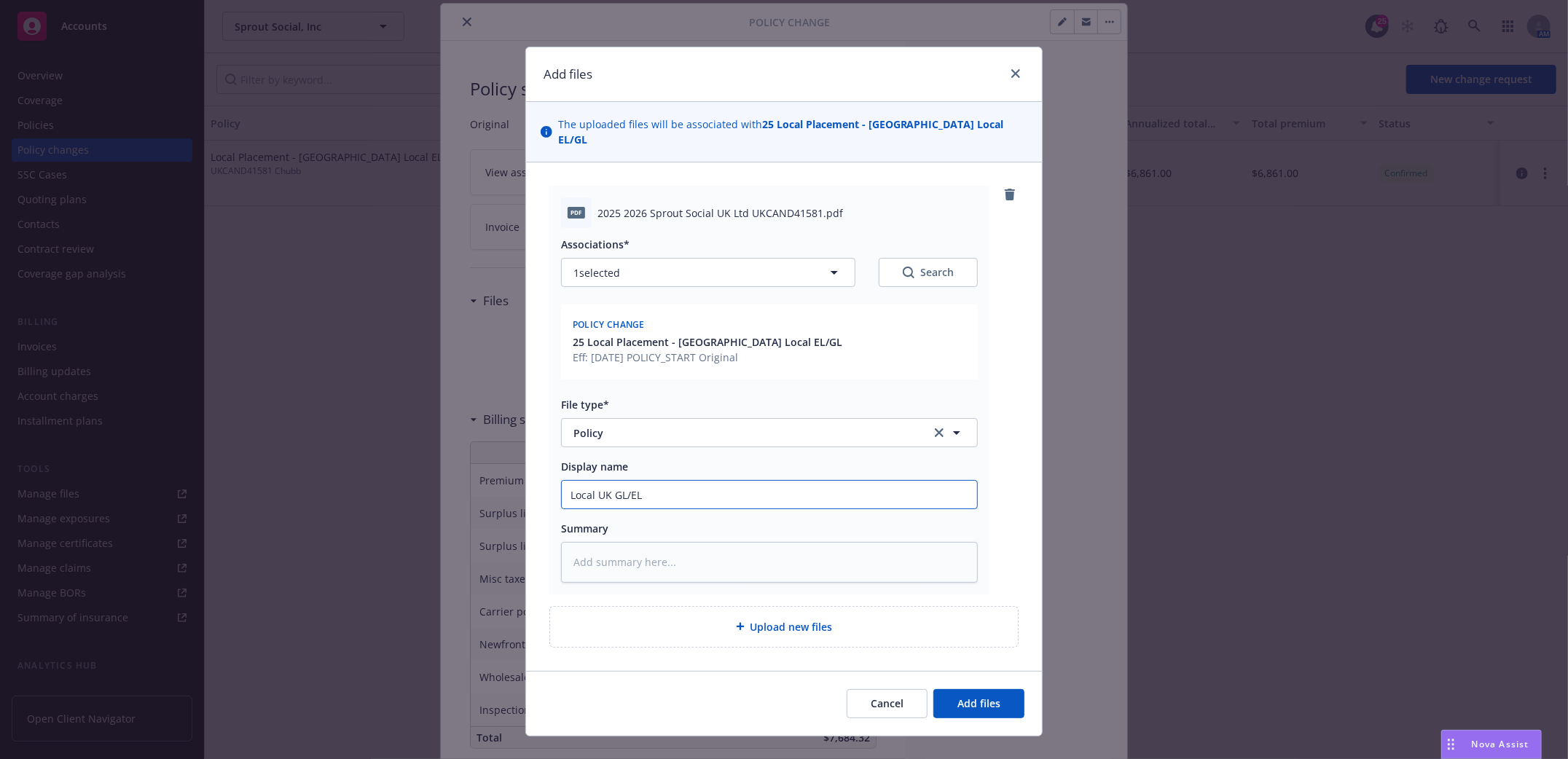
type input "Local UK GL/EL P"
type textarea "x"
type input "Local UK GL/EL Po"
type textarea "x"
type input "Local UK GL/EL Pol"
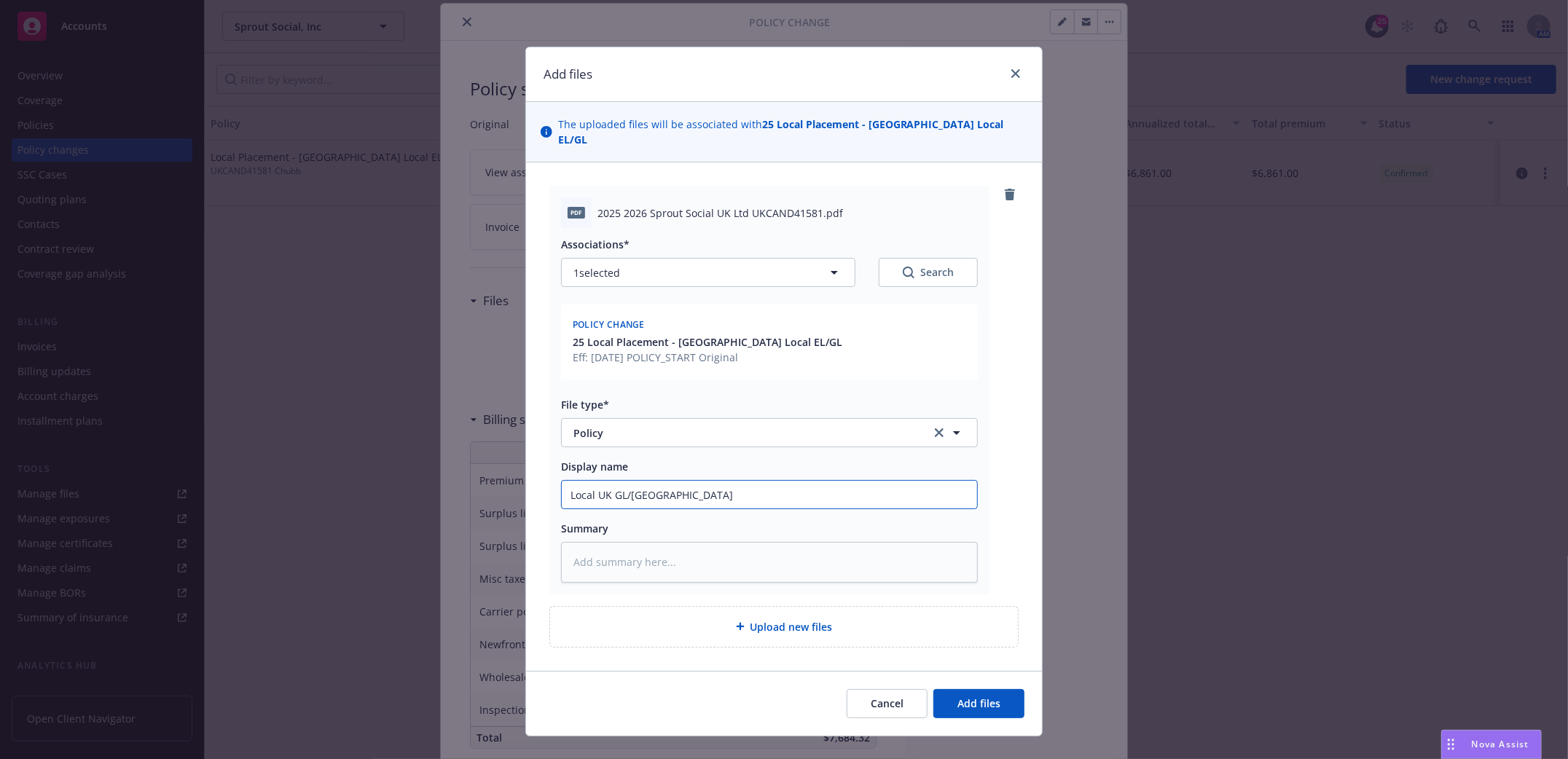
type textarea "x"
type input "Local UK GL/EL Poli"
type textarea "x"
type input "Local UK GL/EL Polic"
type textarea "x"
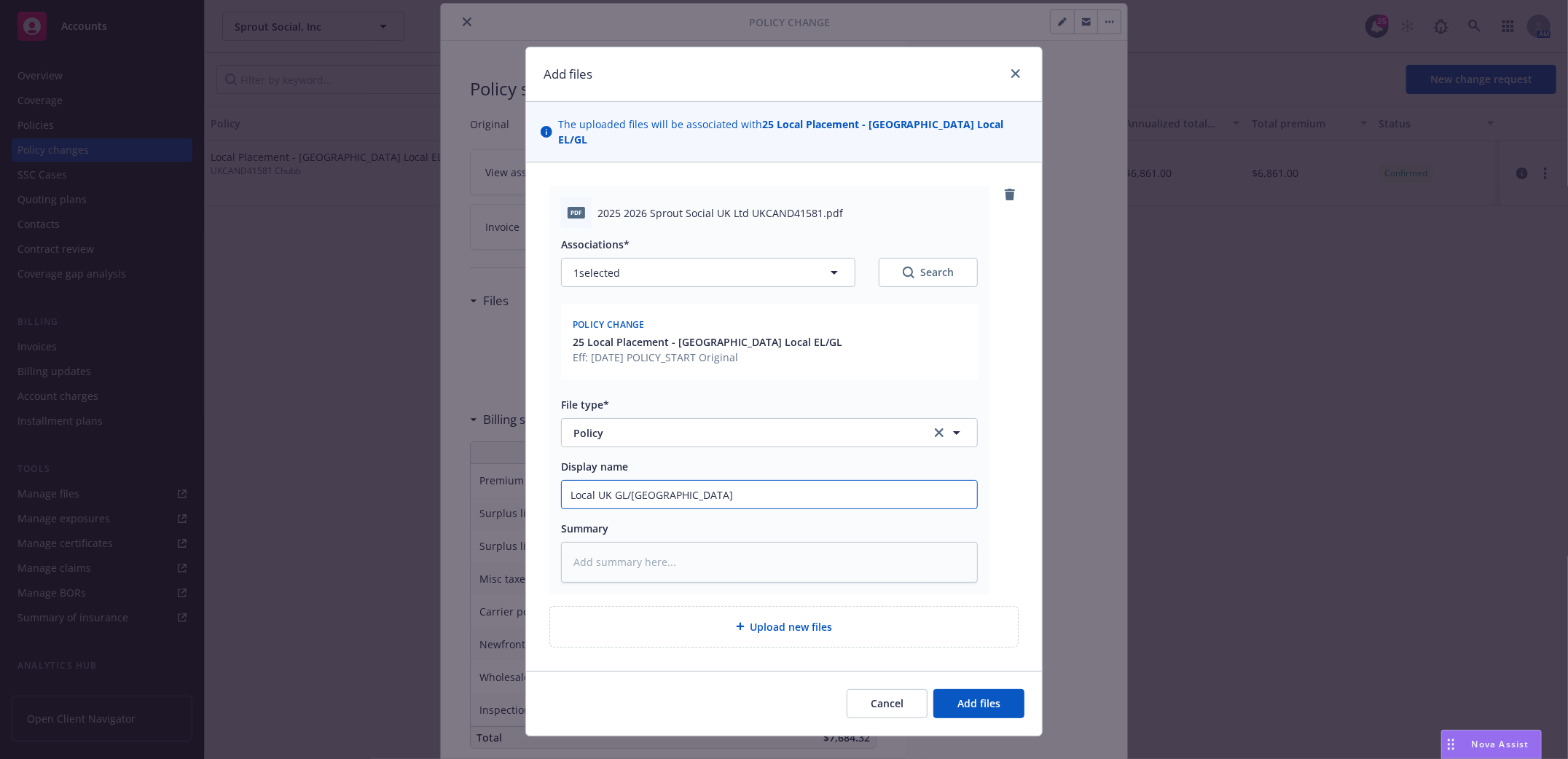
type input "Local UK GL/EL Policy"
type textarea "x"
type input "Local UK GL/EL Policy"
type textarea "x"
type input "Local UK GL/EL Policy 20"
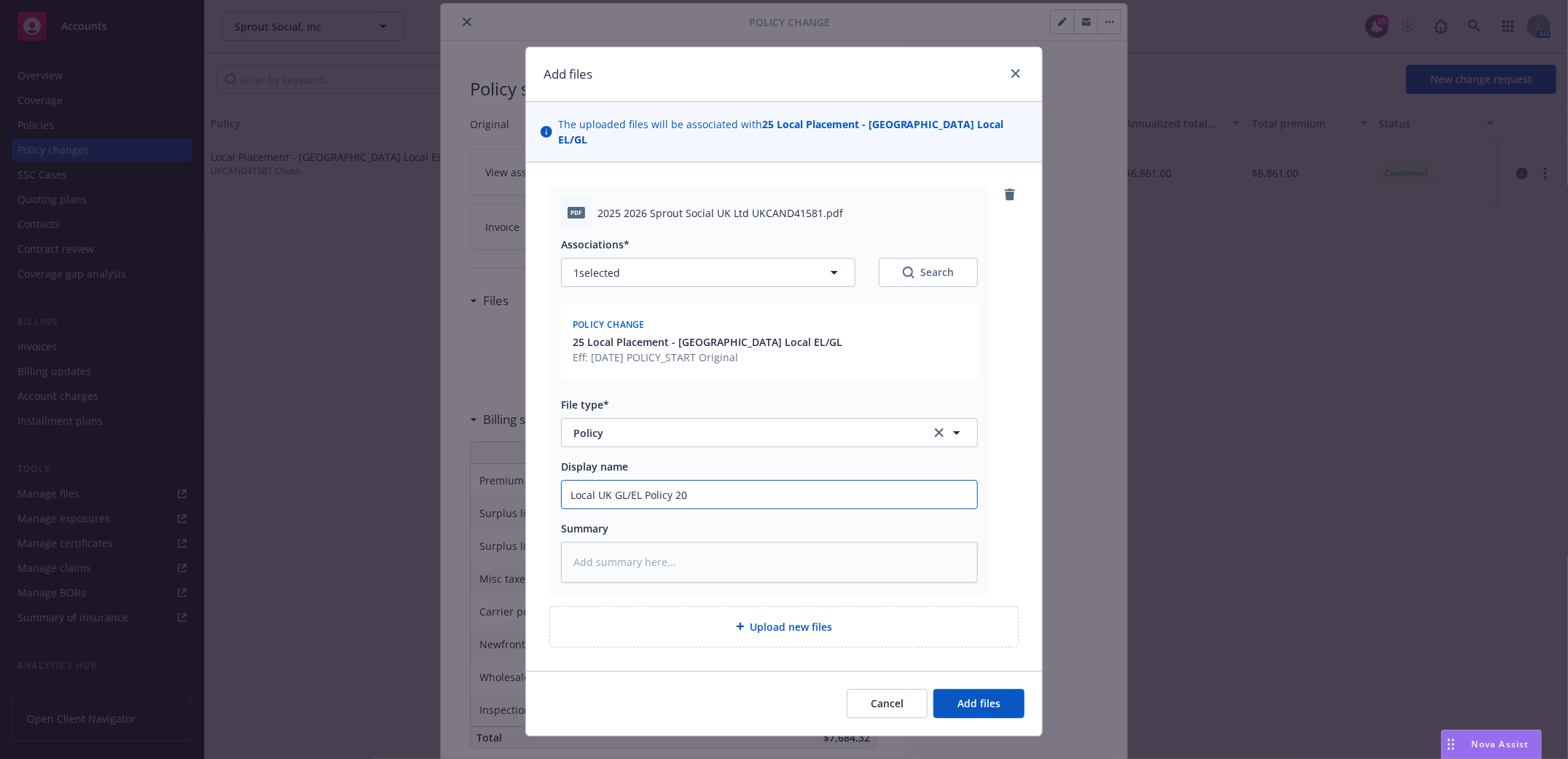
type textarea "x"
type input "Local UK GL/EL Policy 202"
type textarea "x"
type input "Local UK GL/EL Policy 2025"
drag, startPoint x: 977, startPoint y: 692, endPoint x: 965, endPoint y: 692, distance: 12.0
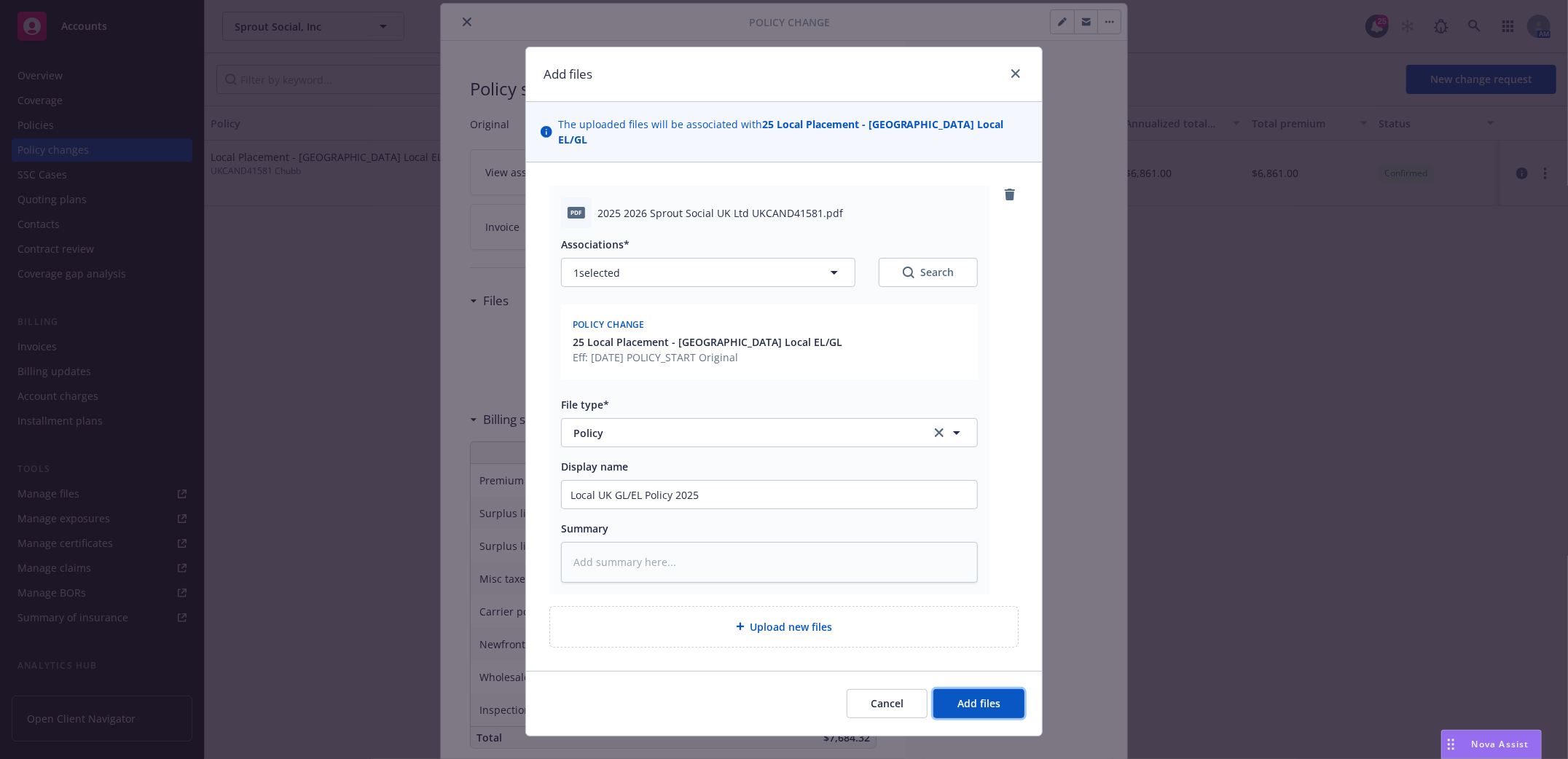
click at [972, 696] on span "Add files" at bounding box center [979, 703] width 43 height 14
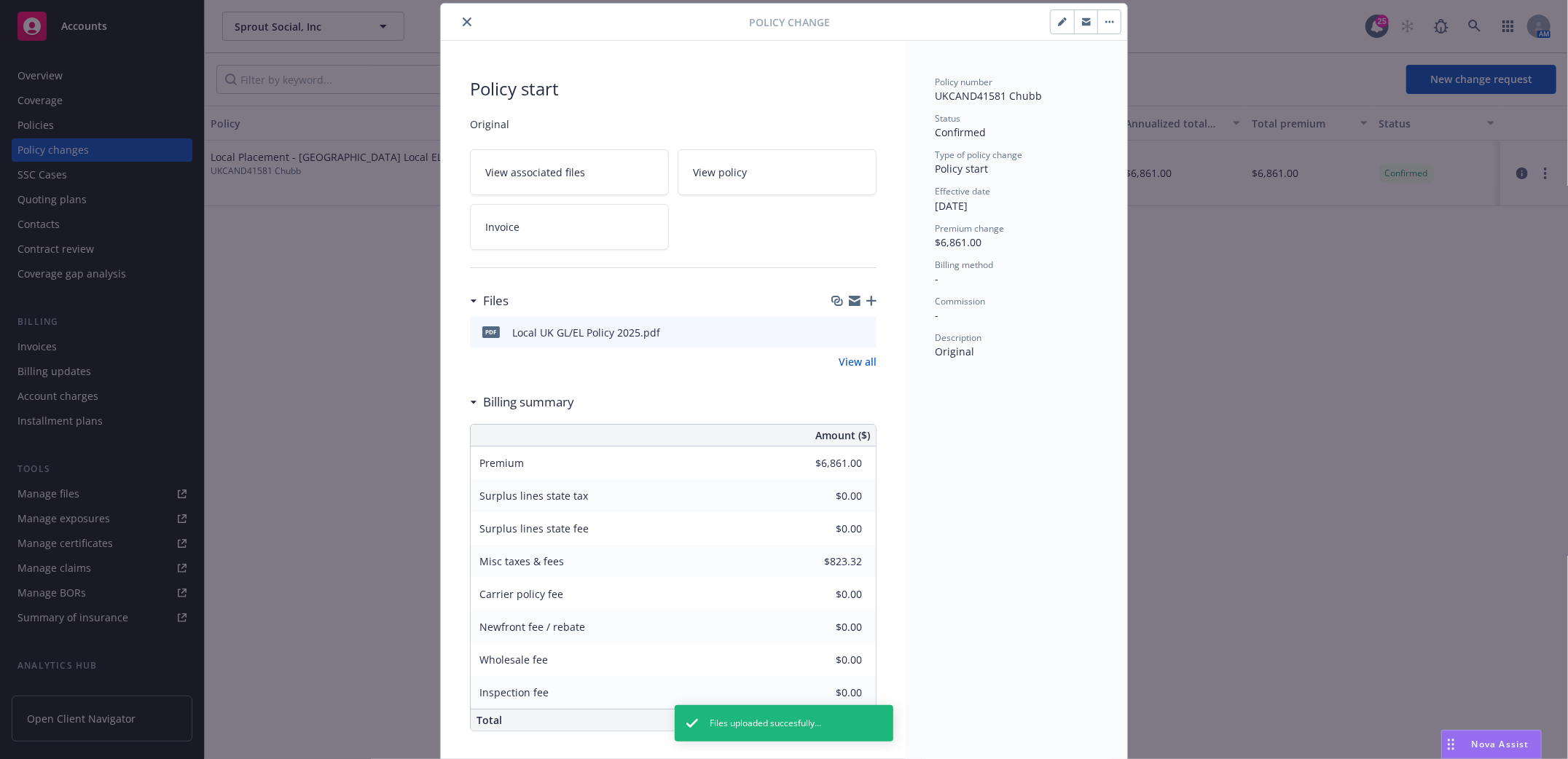
click at [866, 299] on icon "button" at bounding box center [871, 300] width 10 height 10
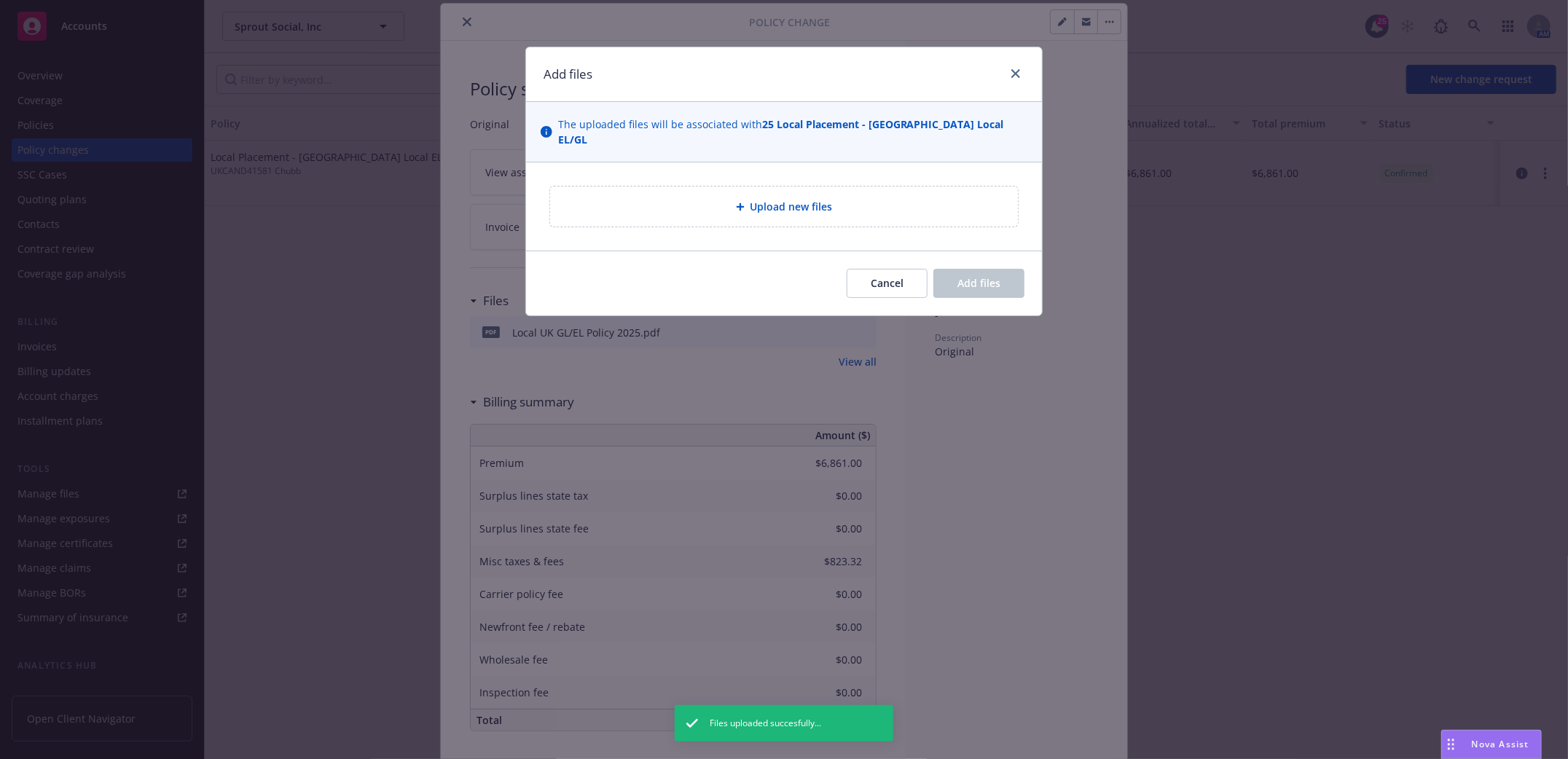
type textarea "x"
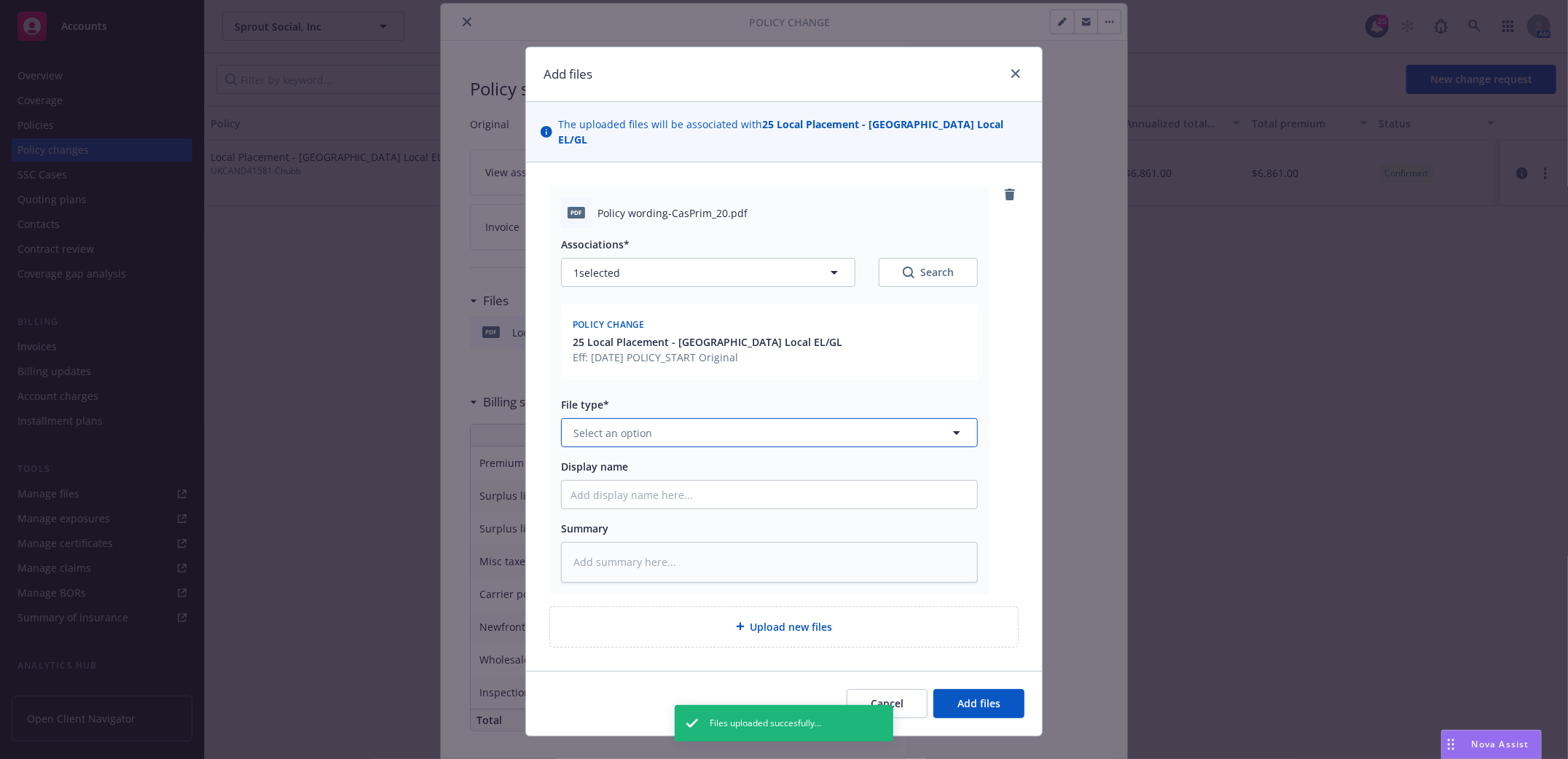
click at [900, 418] on button "Select an option" at bounding box center [769, 432] width 416 height 29
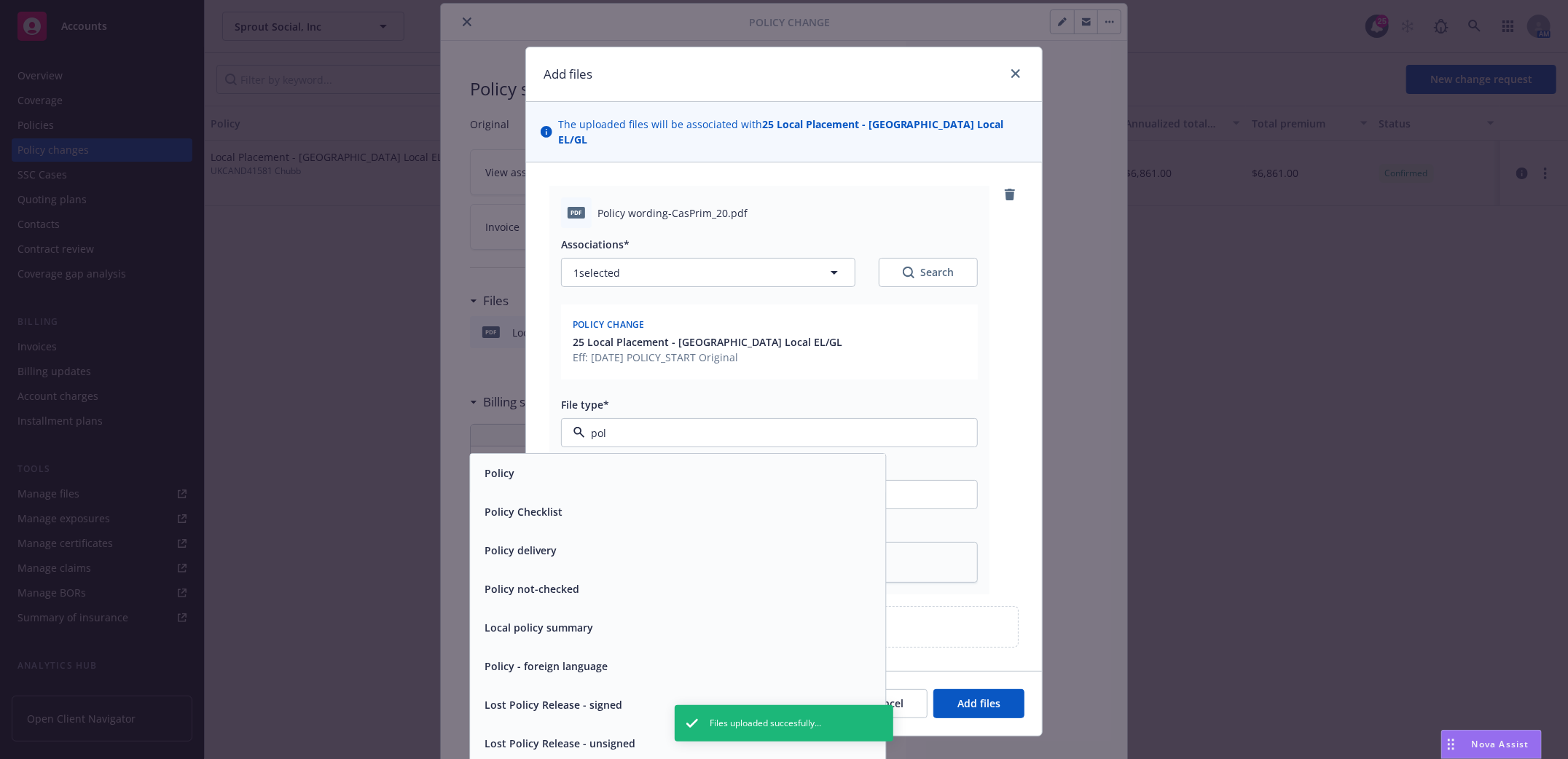
type input "poli"
type textarea "x"
type input "policy"
click at [540, 547] on div "Policy delivery" at bounding box center [678, 550] width 415 height 38
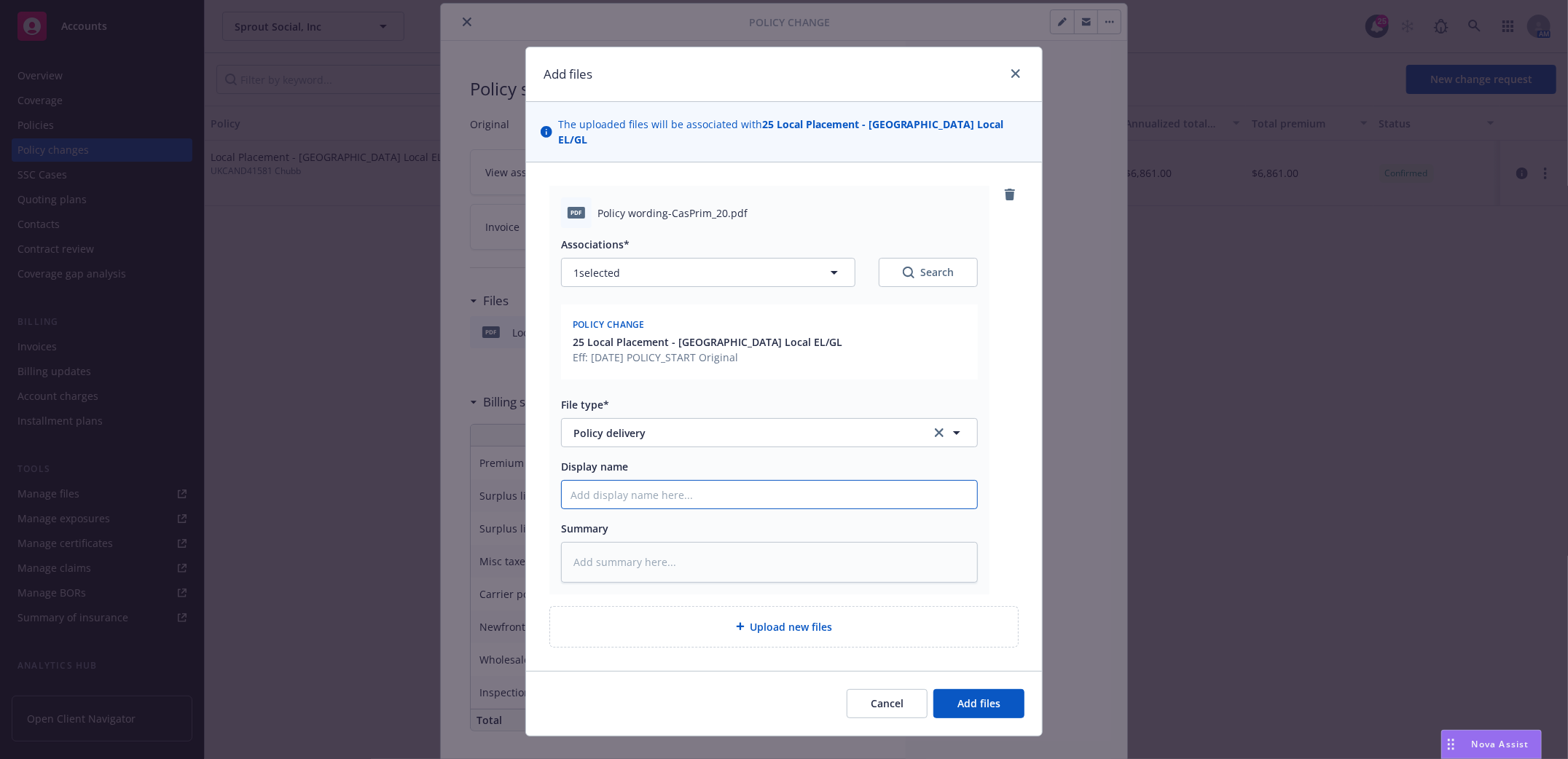
click at [622, 481] on input "Display name" at bounding box center [769, 495] width 415 height 28
type textarea "x"
type input "L"
type textarea "x"
type input "Li"
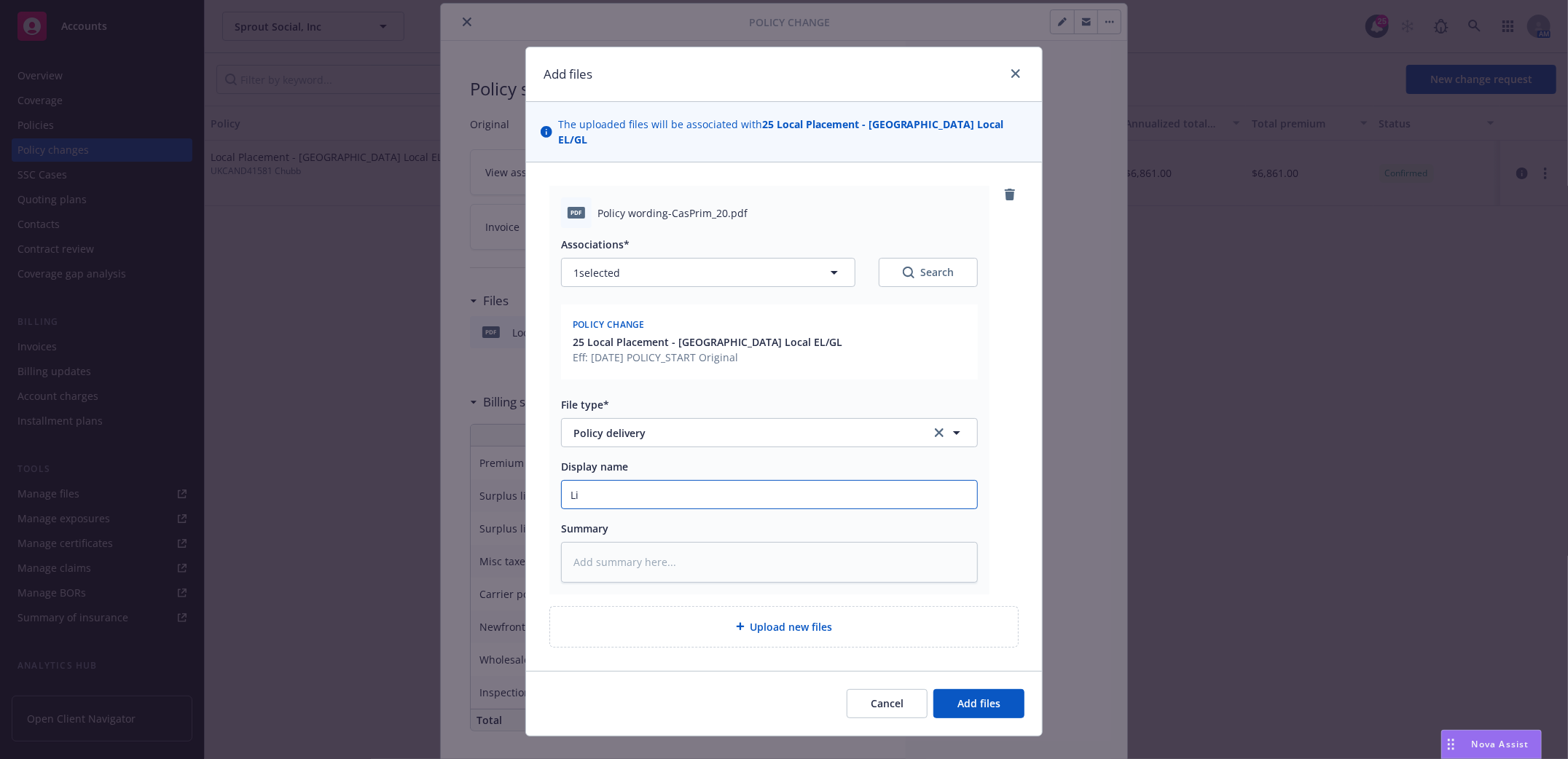
type textarea "x"
type input "L"
type textarea "x"
type input "Lo"
type textarea "x"
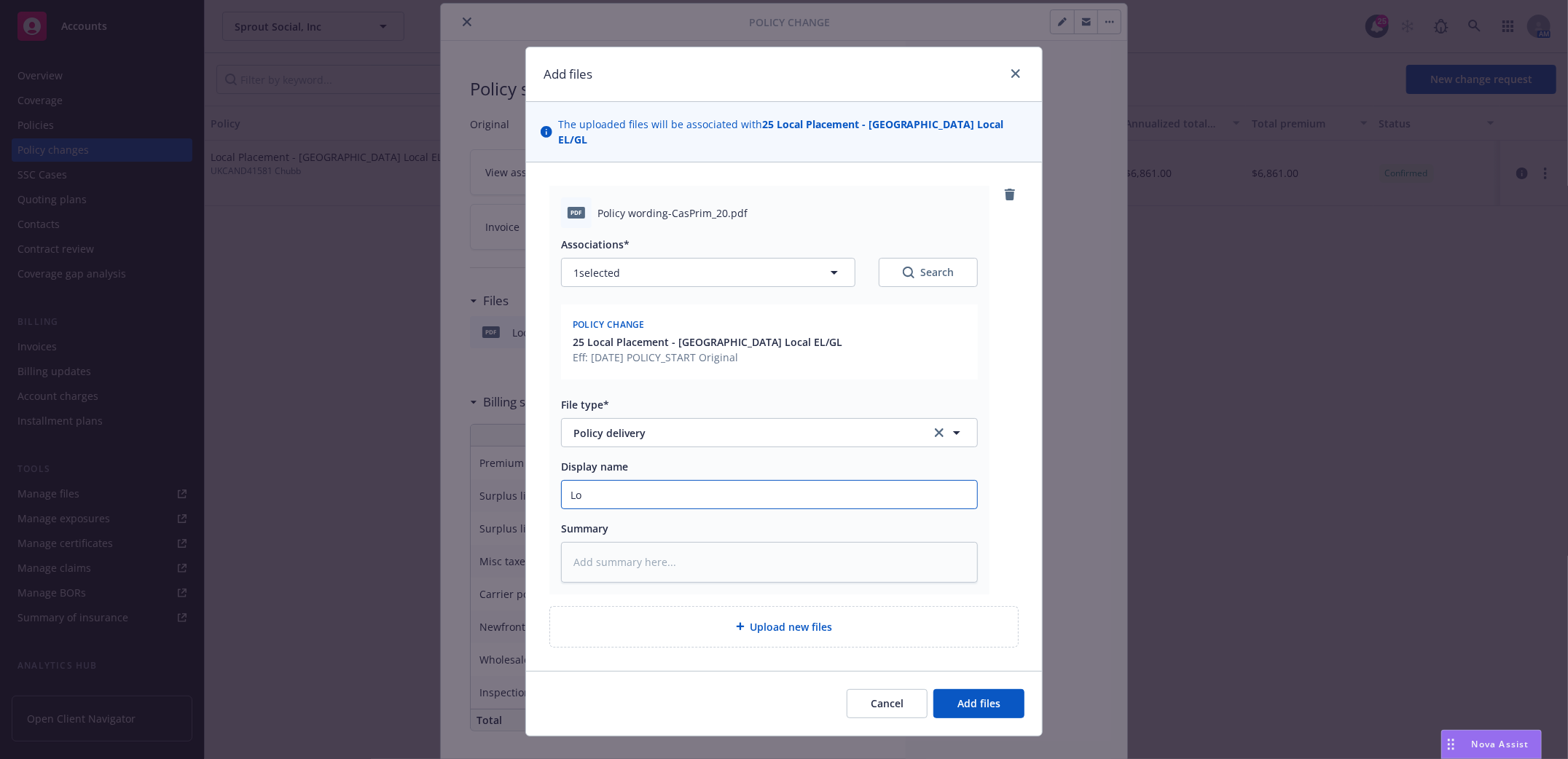
type input "Loc"
type textarea "x"
type input "Locl"
type textarea "x"
type input "Locla"
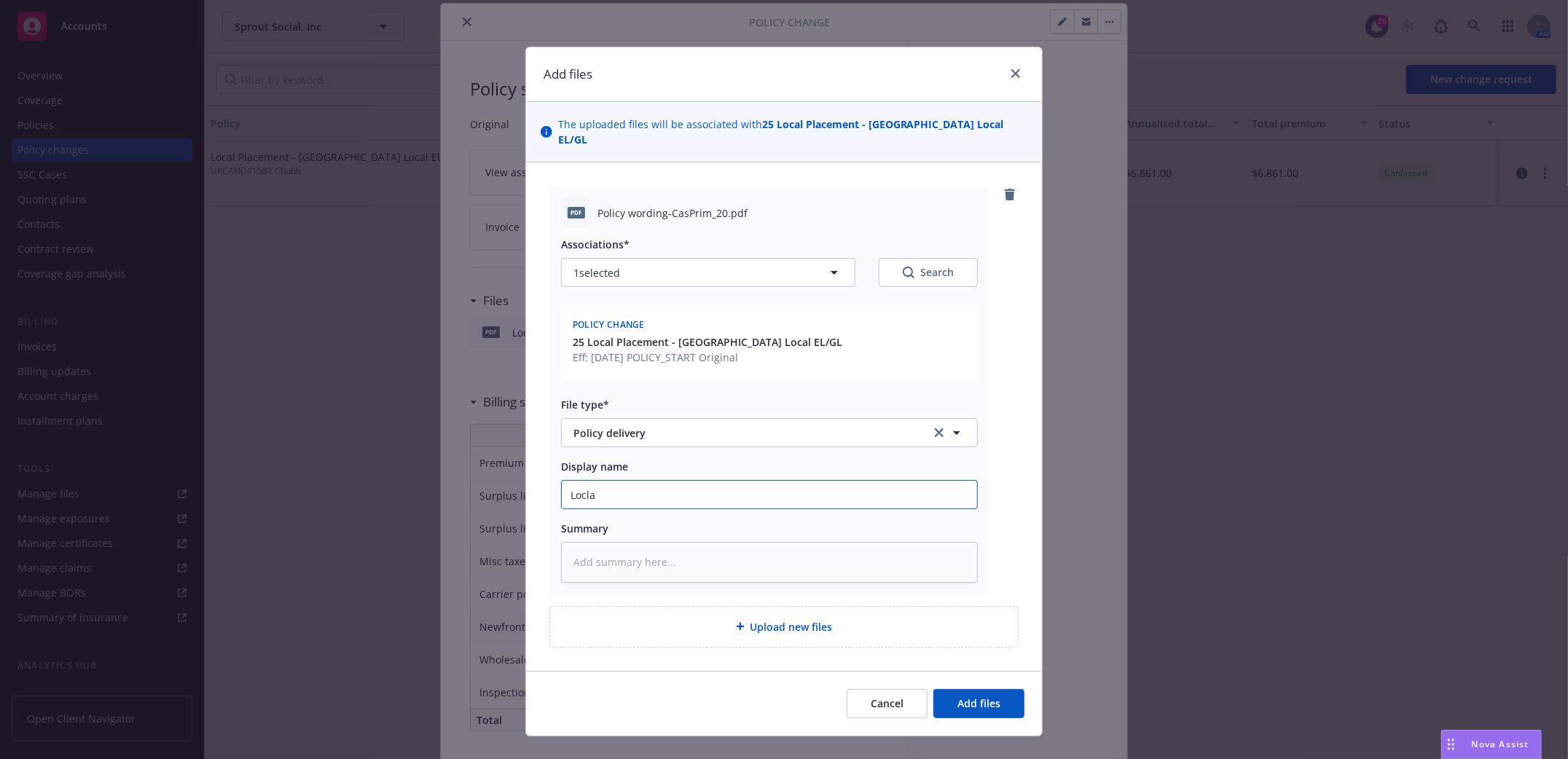
type textarea "x"
type input "Locla"
type textarea "x"
type input "Locla U"
type textarea "x"
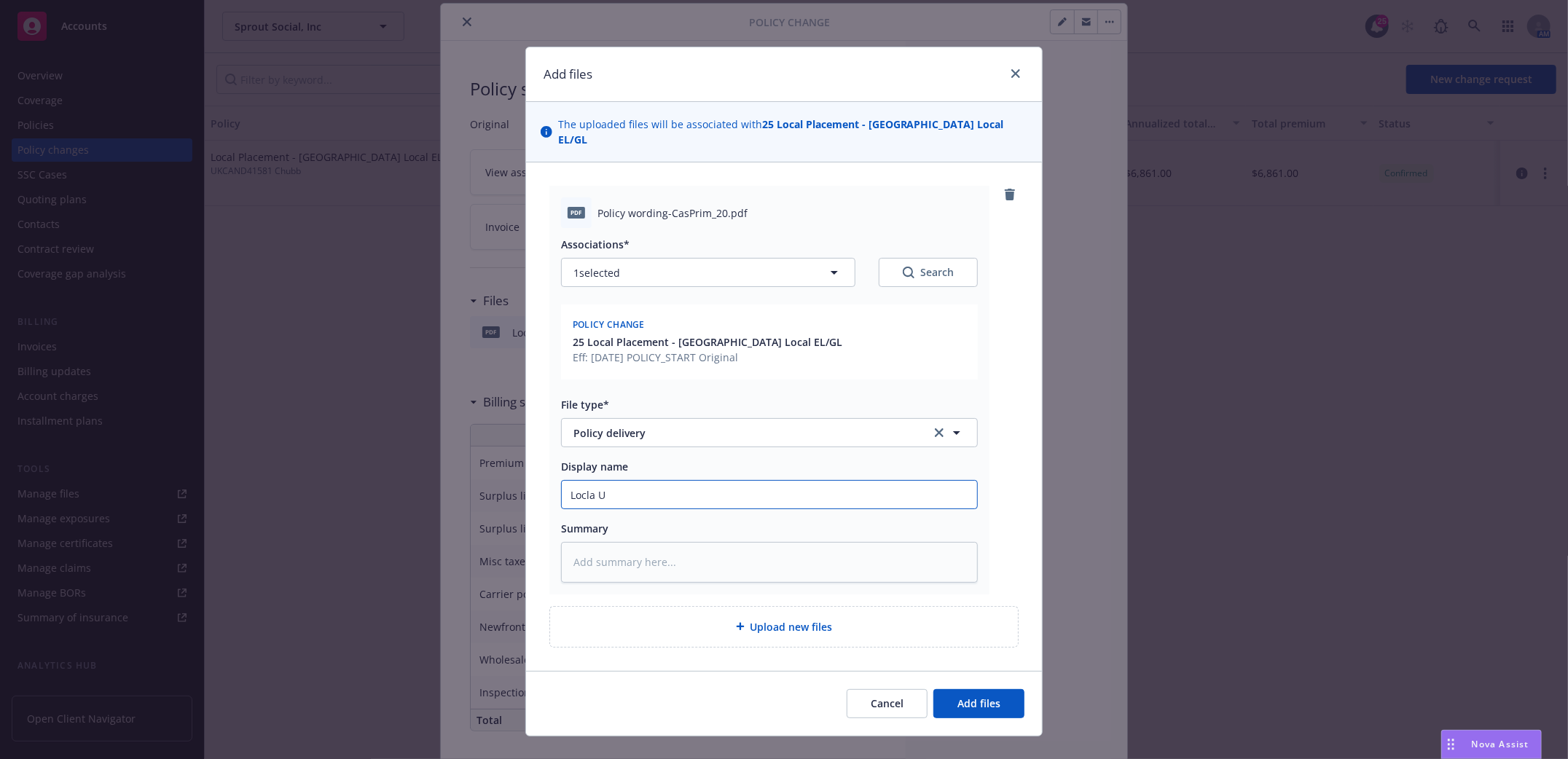
type input "Locla UK"
type textarea "x"
type input "Locla UK"
type textarea "x"
type input "Locla UK G"
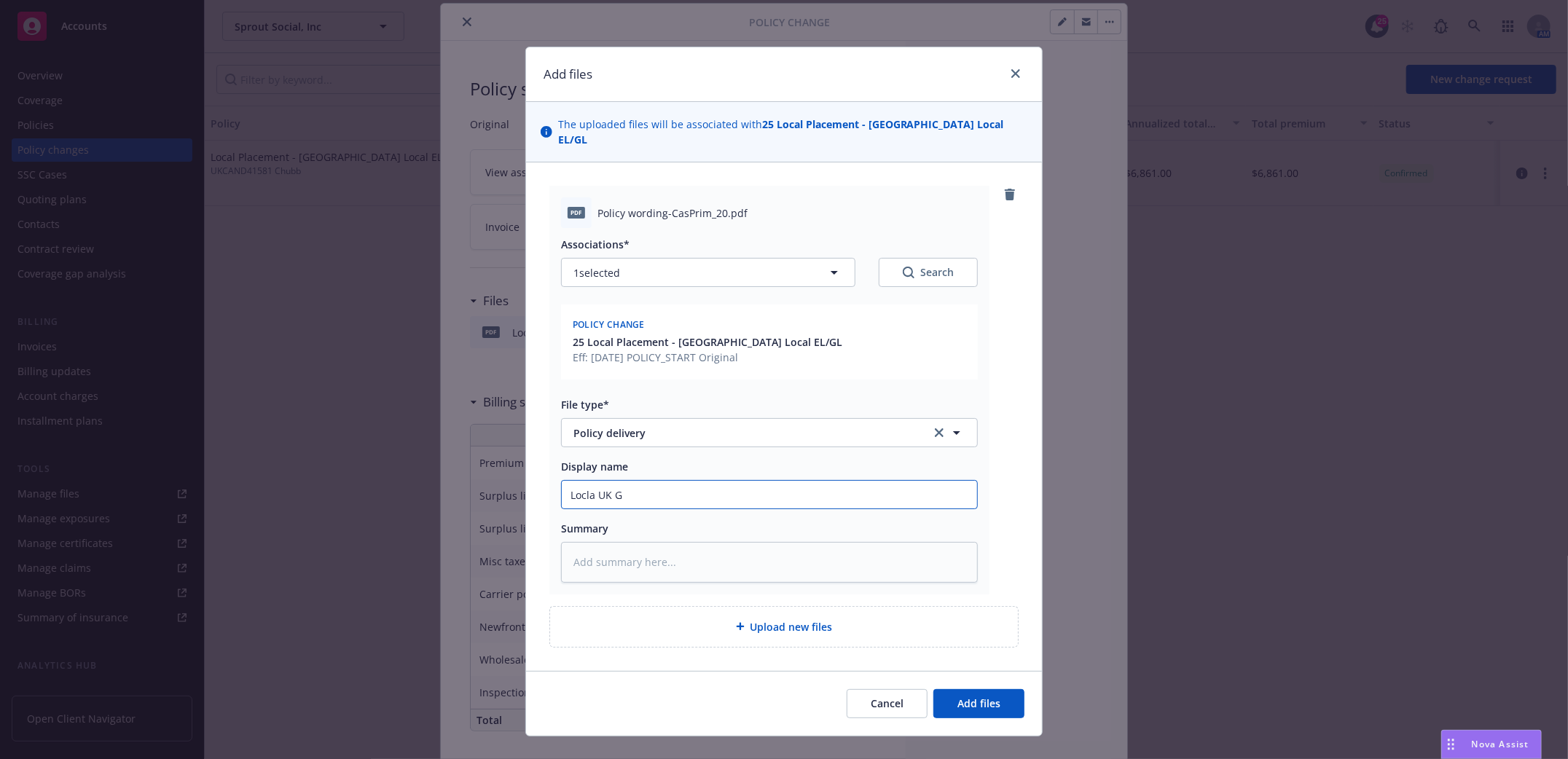
type textarea "x"
type input "Locla UK GL"
type textarea "x"
type input "Locla UK GL/"
type textarea "x"
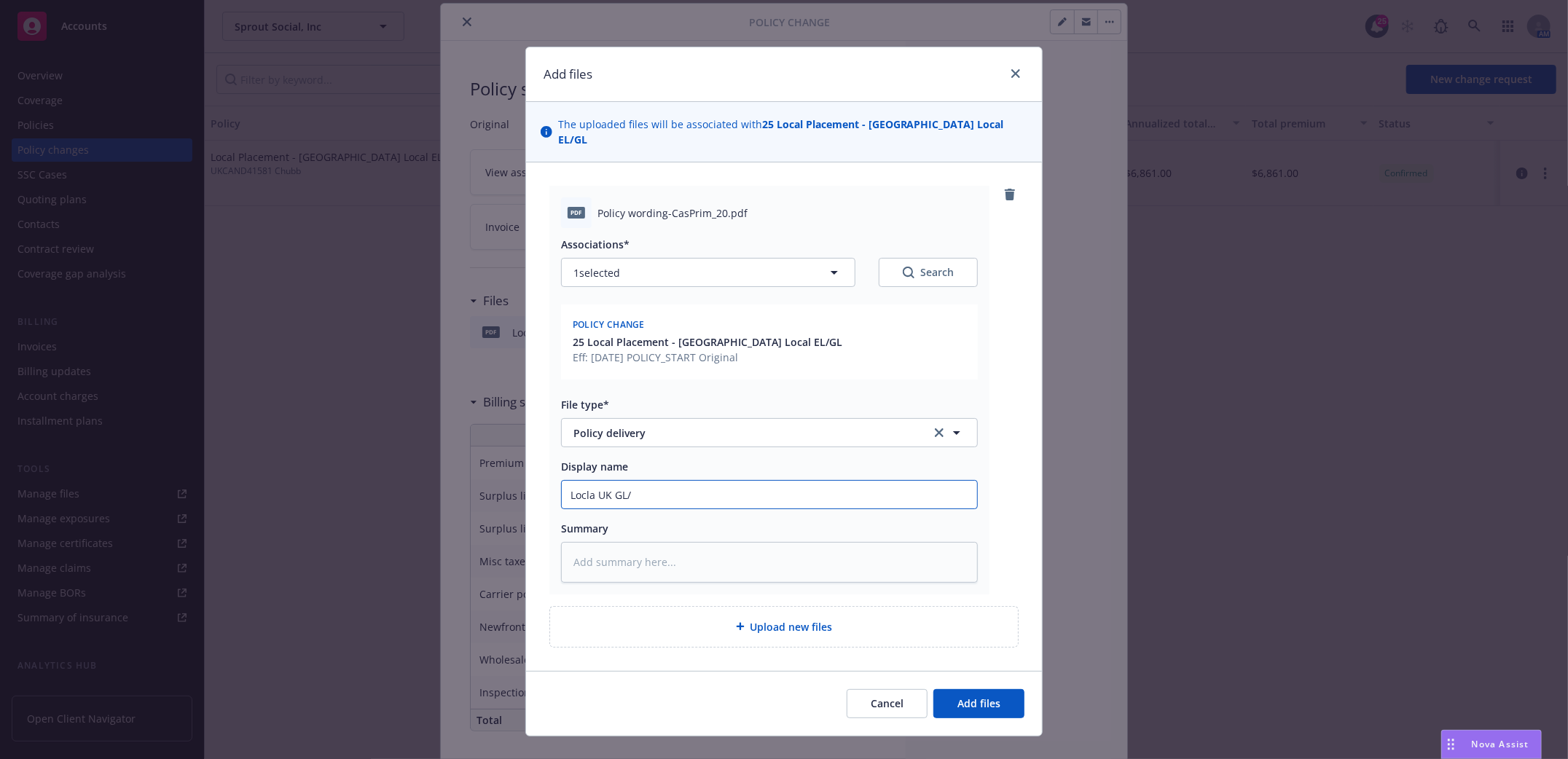
type input "Locla UK GL/E"
type textarea "x"
type input "Locla UK GL/EL"
type textarea "x"
type input "Locla UK GL/EL P"
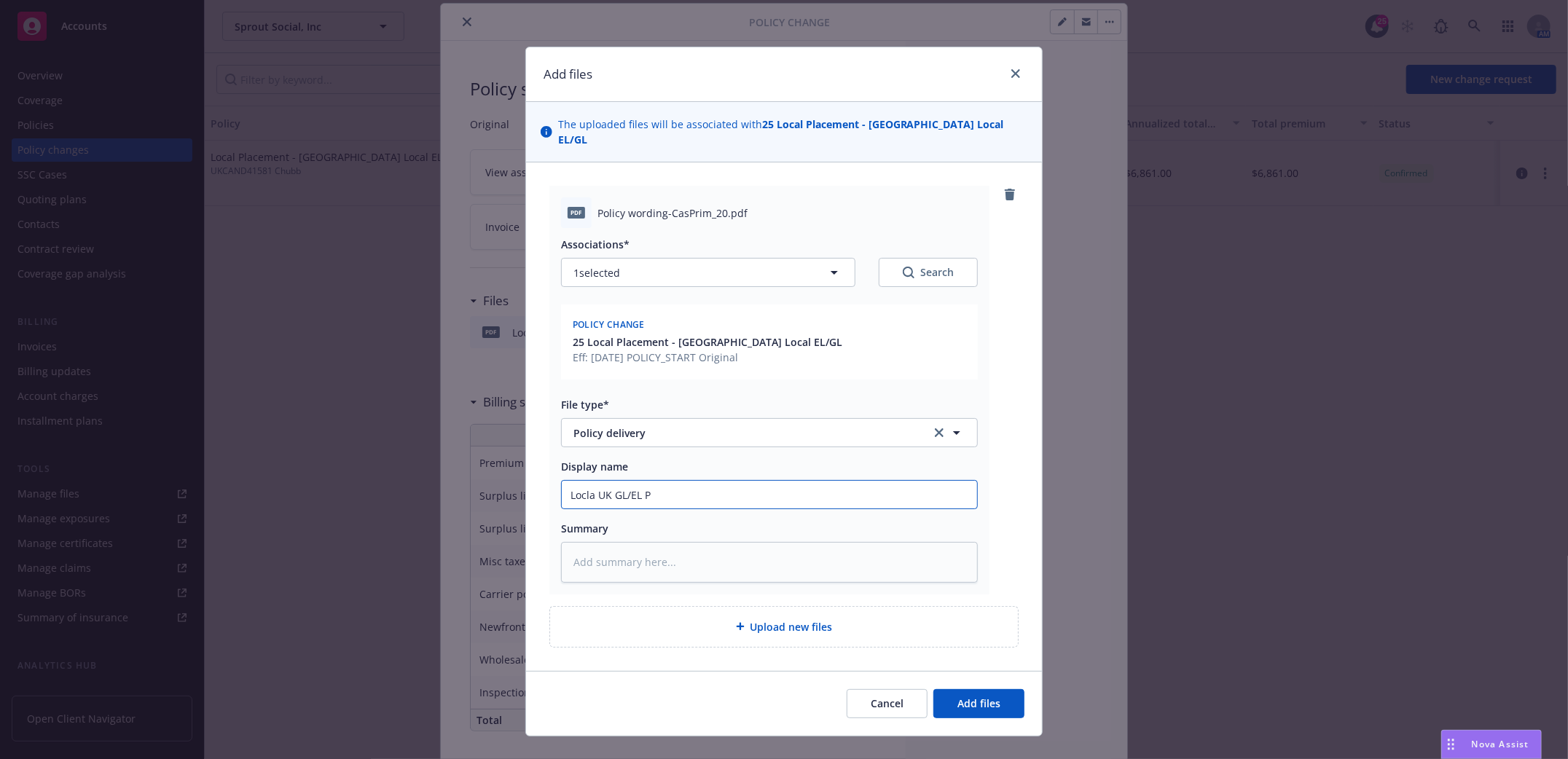
type textarea "x"
type input "Locla UK GL/EL Po"
type textarea "x"
type input "Locla UK GL/EL Pol"
type textarea "x"
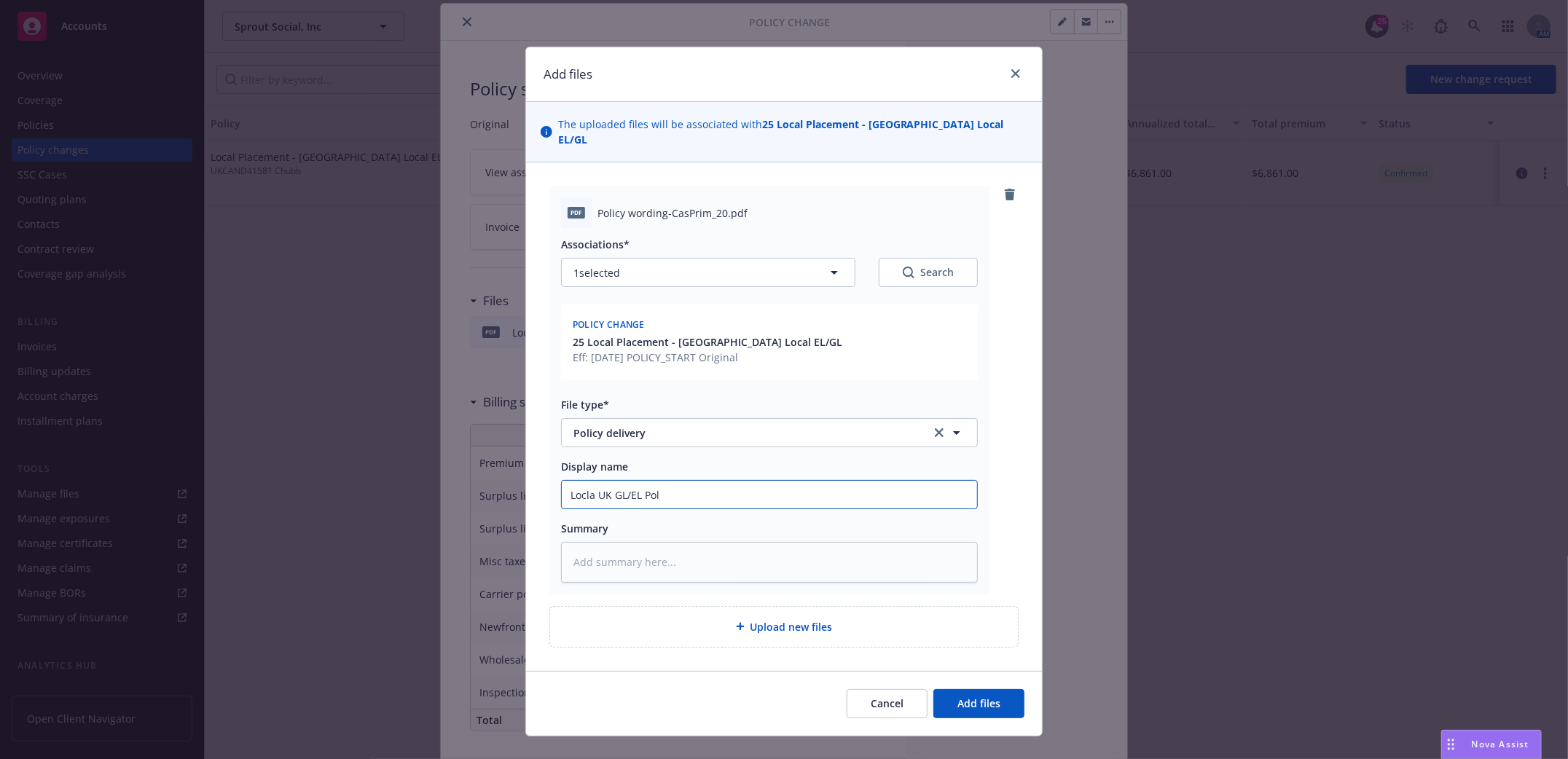
type input "Locla UK GL/EL Poli"
type textarea "x"
type input "Locla UK GL/EL Polic"
type textarea "x"
type input "Locla UK GL/EL Policy"
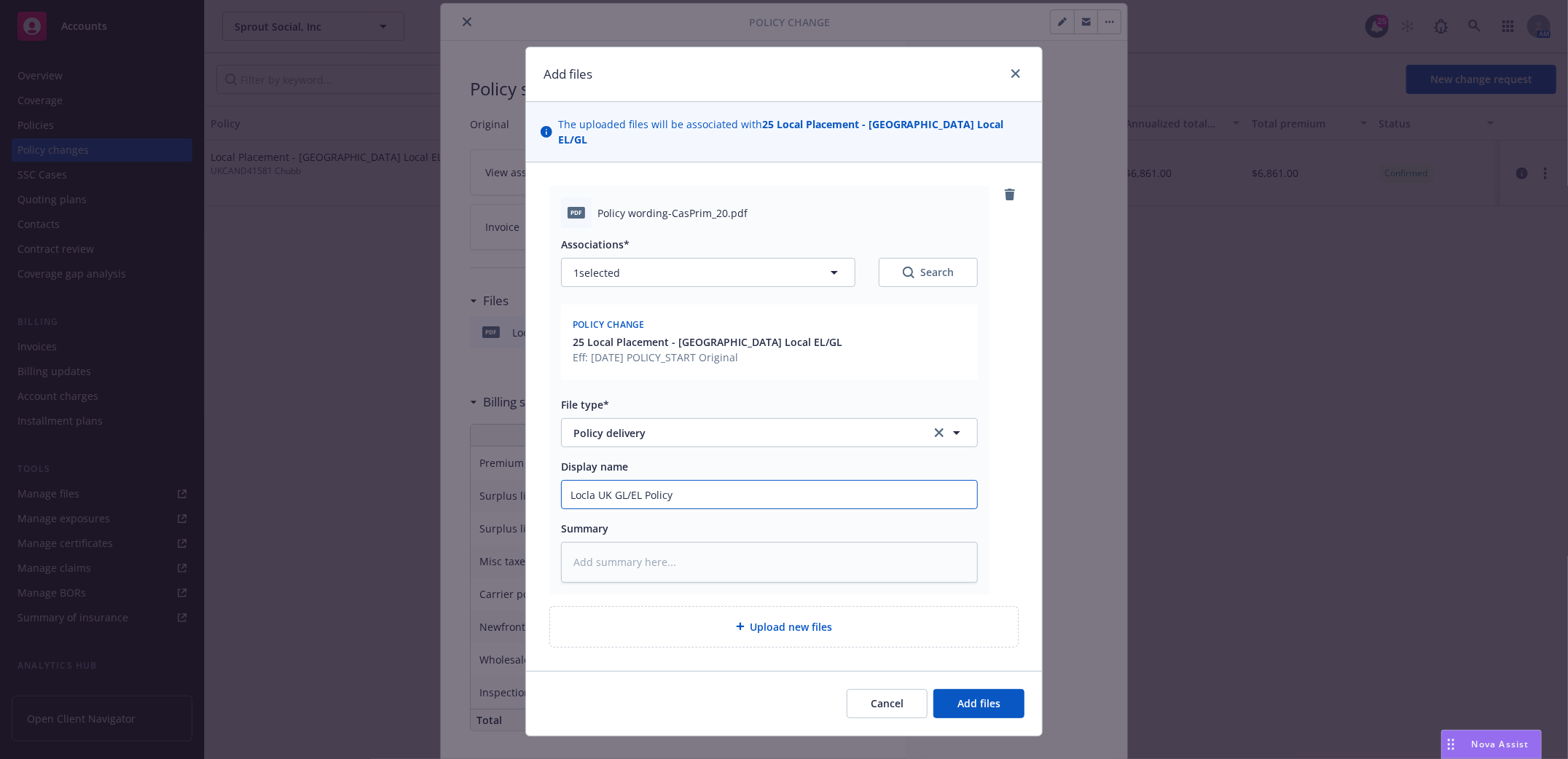
type textarea "x"
type input "Locla UK GL/EL Policy"
type textarea "x"
type input "Locla UK GL/EL Policy Wo"
type textarea "x"
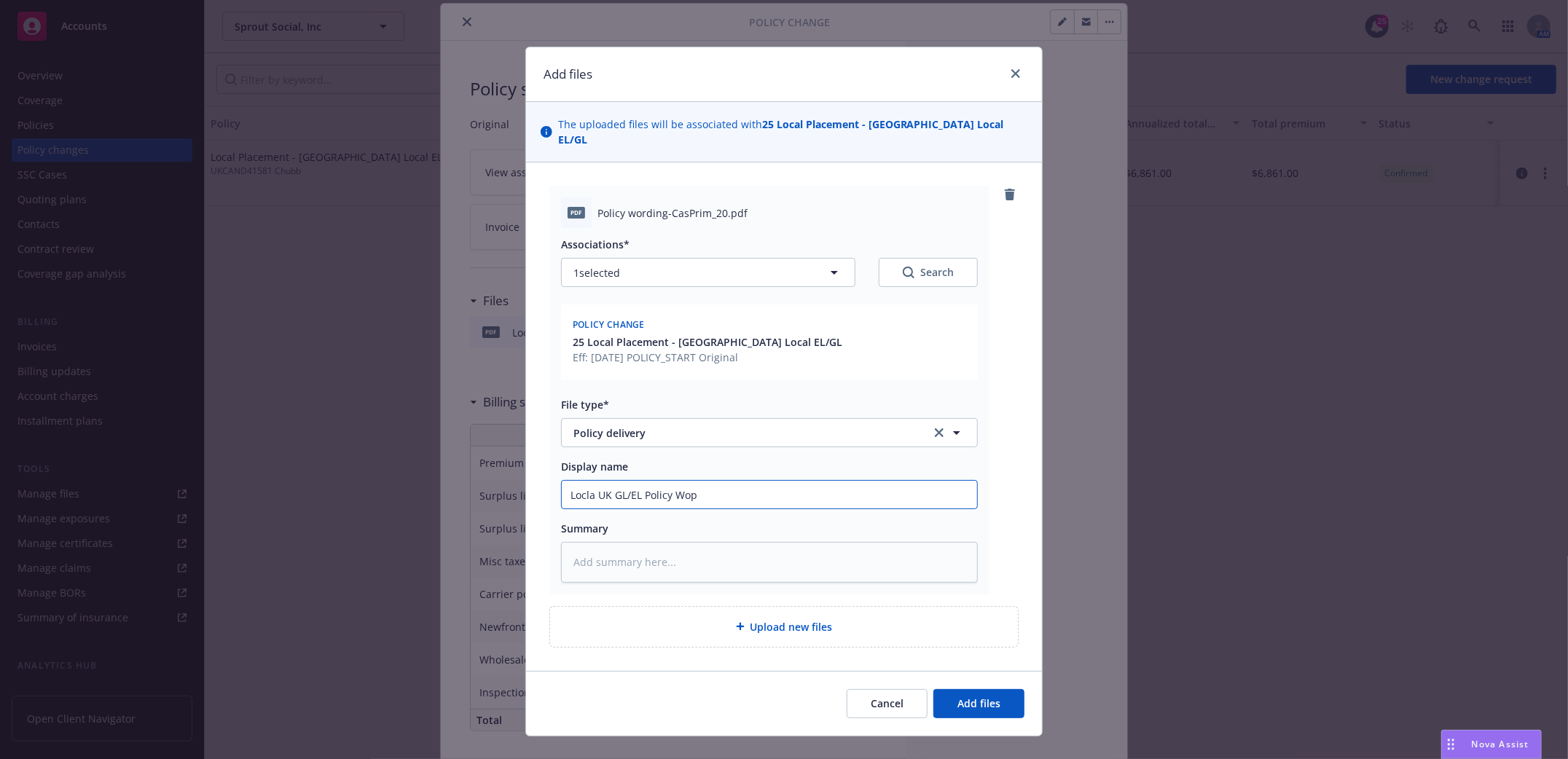
type input "Locla UK GL/EL Policy Wopr"
type textarea "x"
type input "Locla UK GL/EL Policy Woprd"
type textarea "x"
type input "Locla UK GL/EL Policy Woprdi"
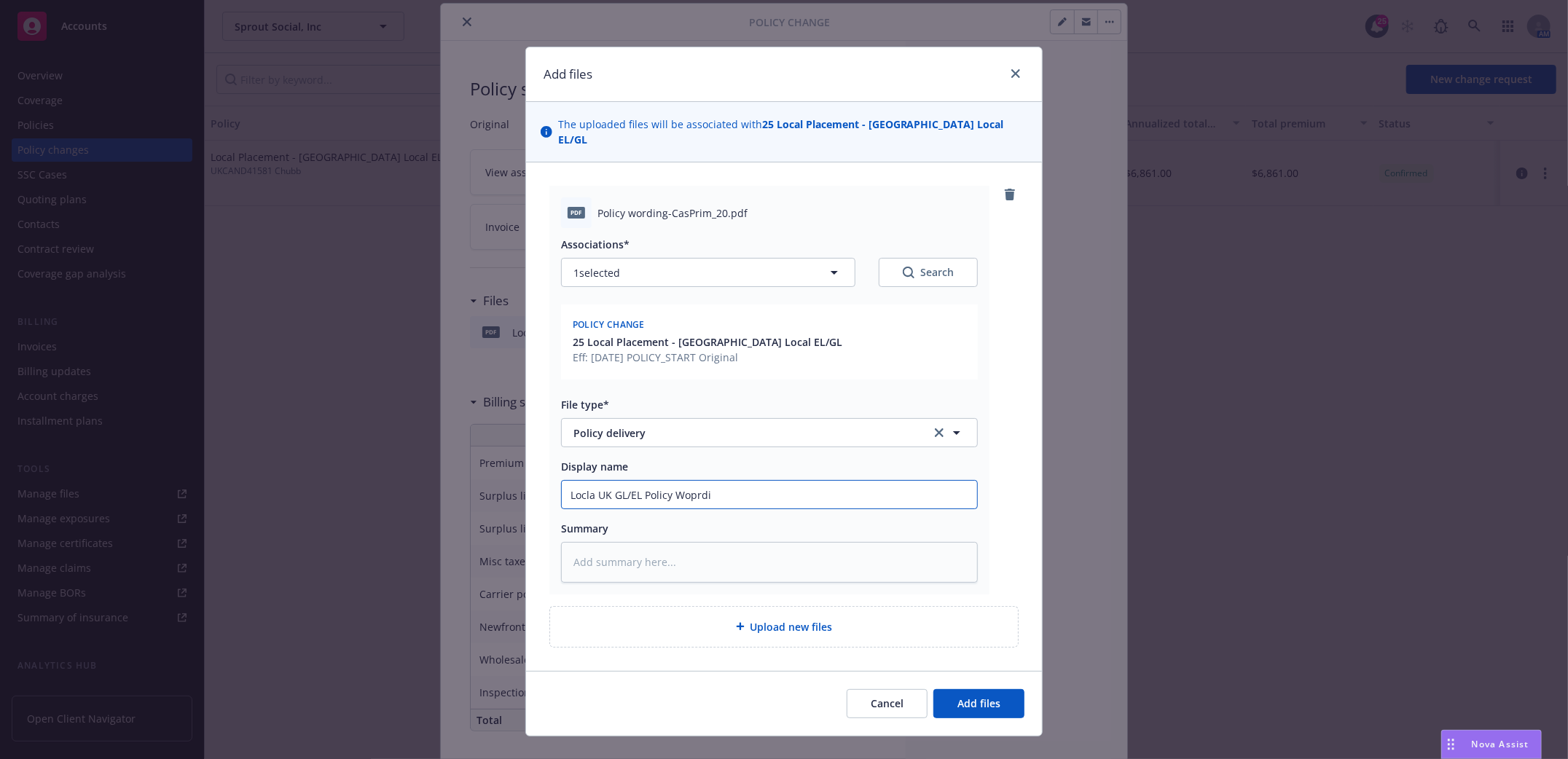
type textarea "x"
type input "Locla UK GL/EL Policy Woprdin"
type textarea "x"
type input "Locla UK GL/EL Policy Woprding"
type textarea "x"
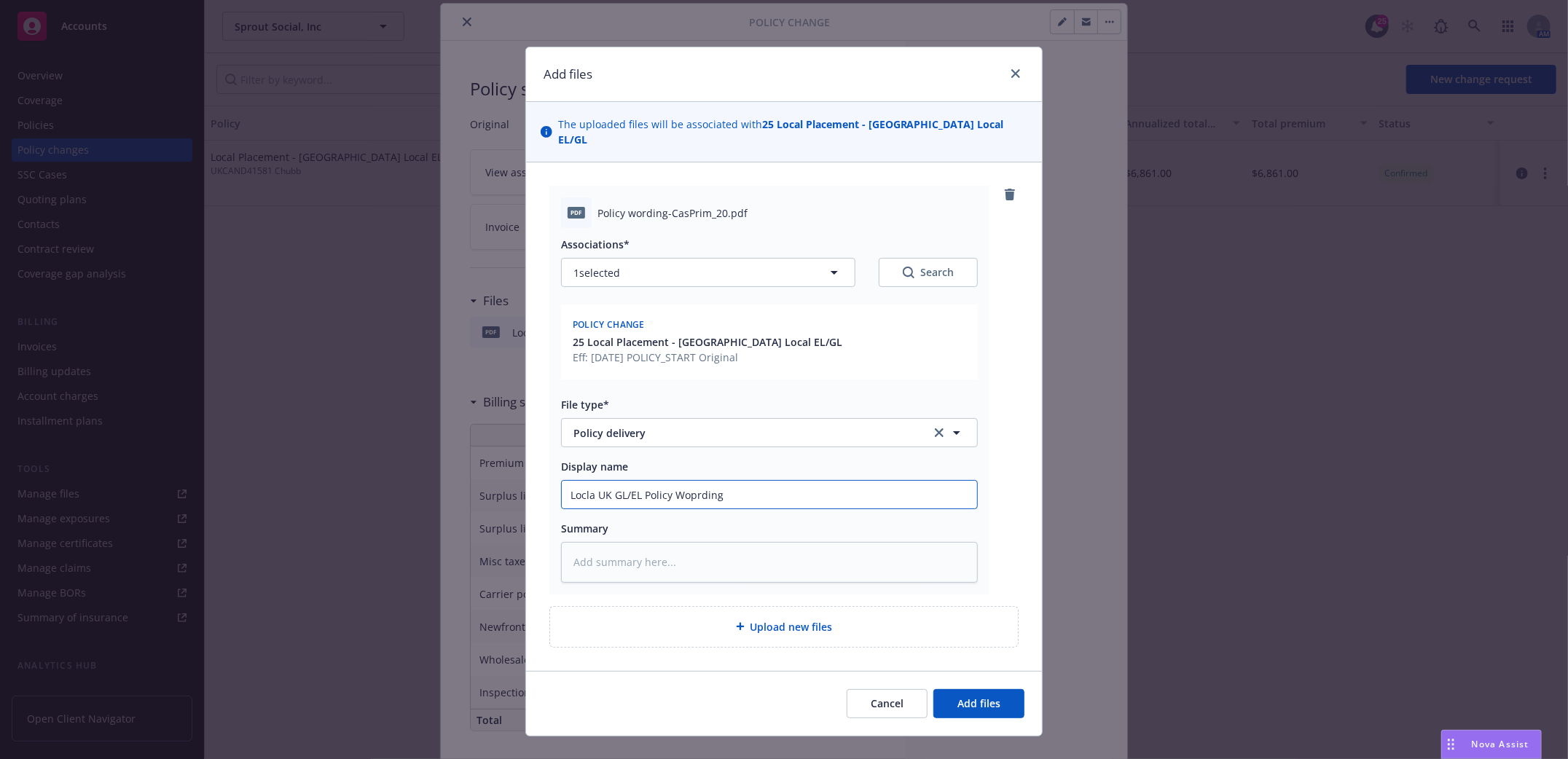
type input "Locla UK GL/EL Policy Woprding 2"
type textarea "x"
type input "Locla UK GL/EL Policy Woprding 20"
type textarea "x"
type input "Locla UK GL/EL Policy Woprding 2024"
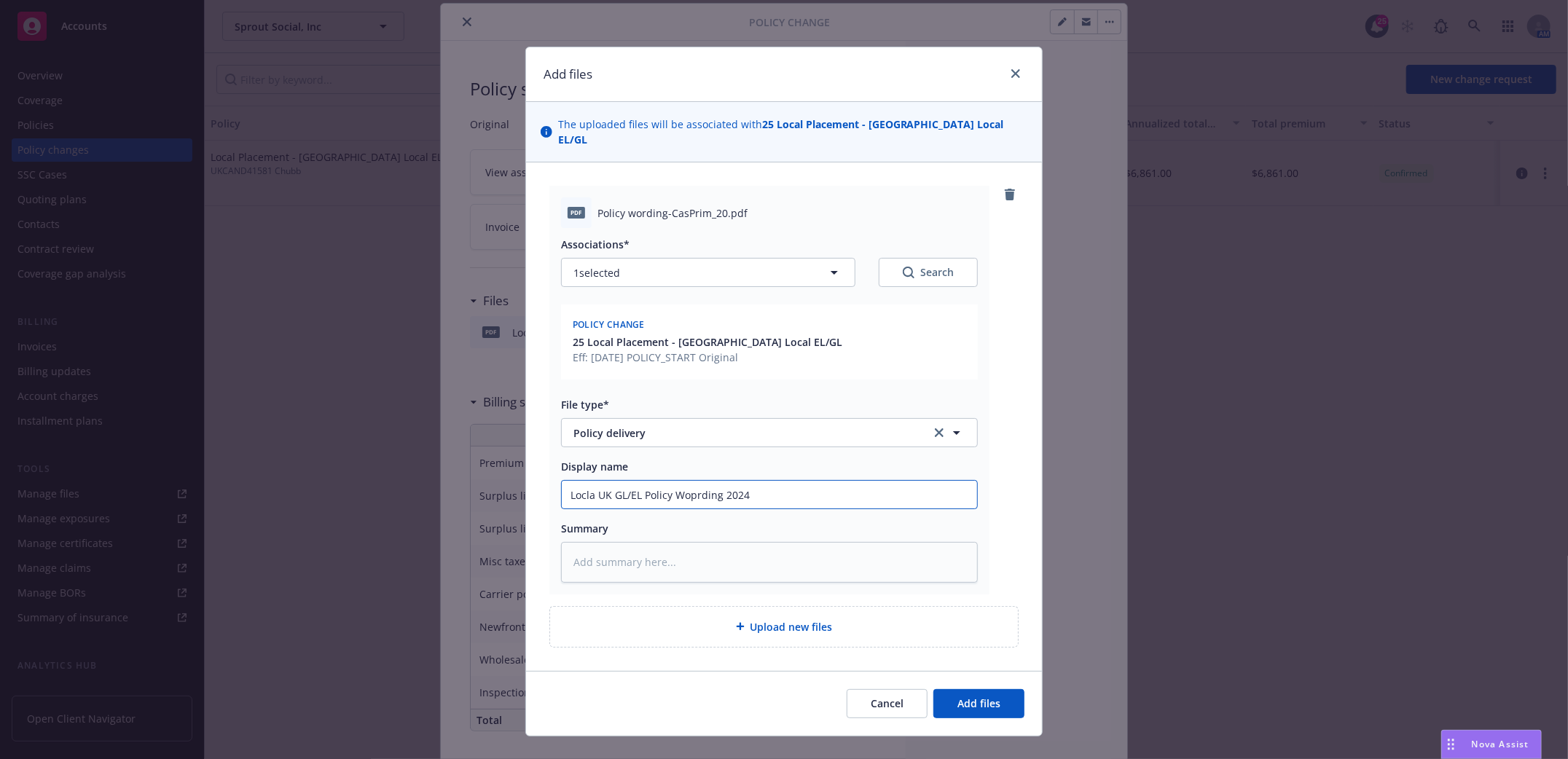
type textarea "x"
type input "Locla UK GL/EL Policy Woprding 20245"
type textarea "x"
type input "Locla UK GL/EL Policy Wording 20245"
type textarea "x"
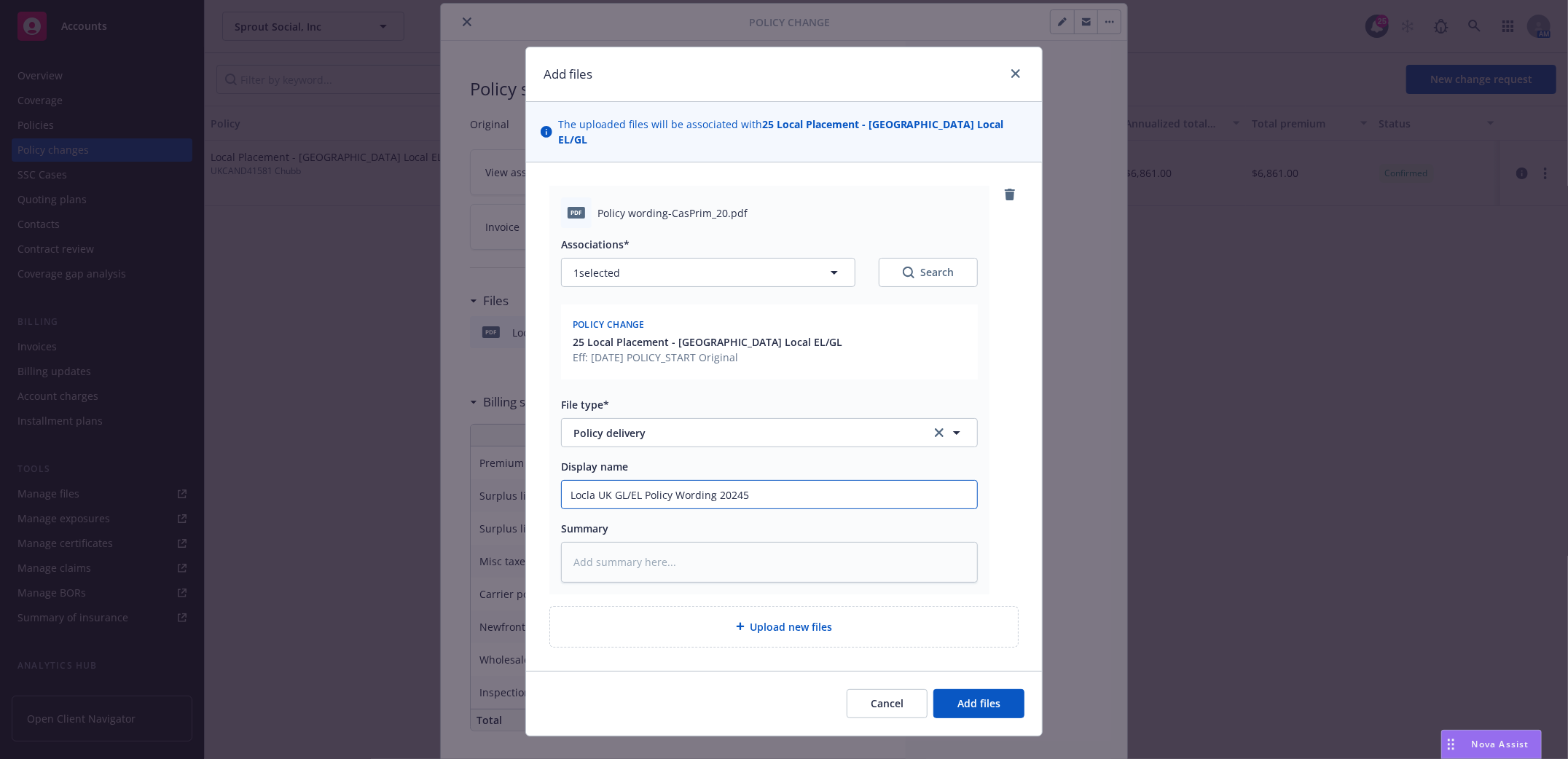
type input "Loca UK GL/EL Policy Wording 20245"
type textarea "x"
type input "Local UK GL/EL Policy Wording 20245"
drag, startPoint x: 727, startPoint y: 479, endPoint x: 725, endPoint y: 488, distance: 9.2
click at [728, 481] on input "Local UK GL/EL Policy Wording 20245" at bounding box center [769, 495] width 415 height 28
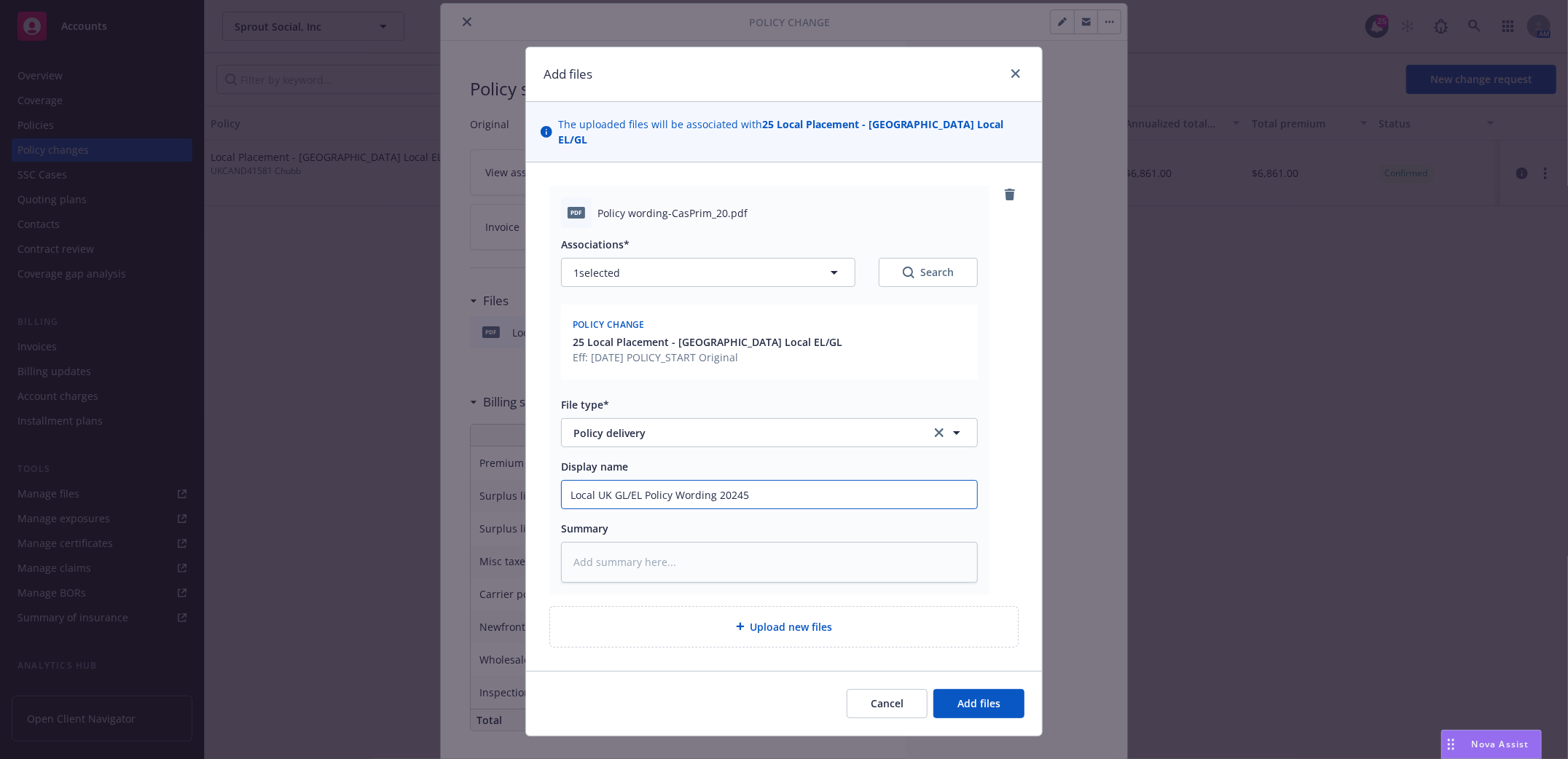
type textarea "x"
type input "Local UK GL/EL Policy Wording 2025"
click at [960, 696] on span "Add files" at bounding box center [979, 703] width 43 height 14
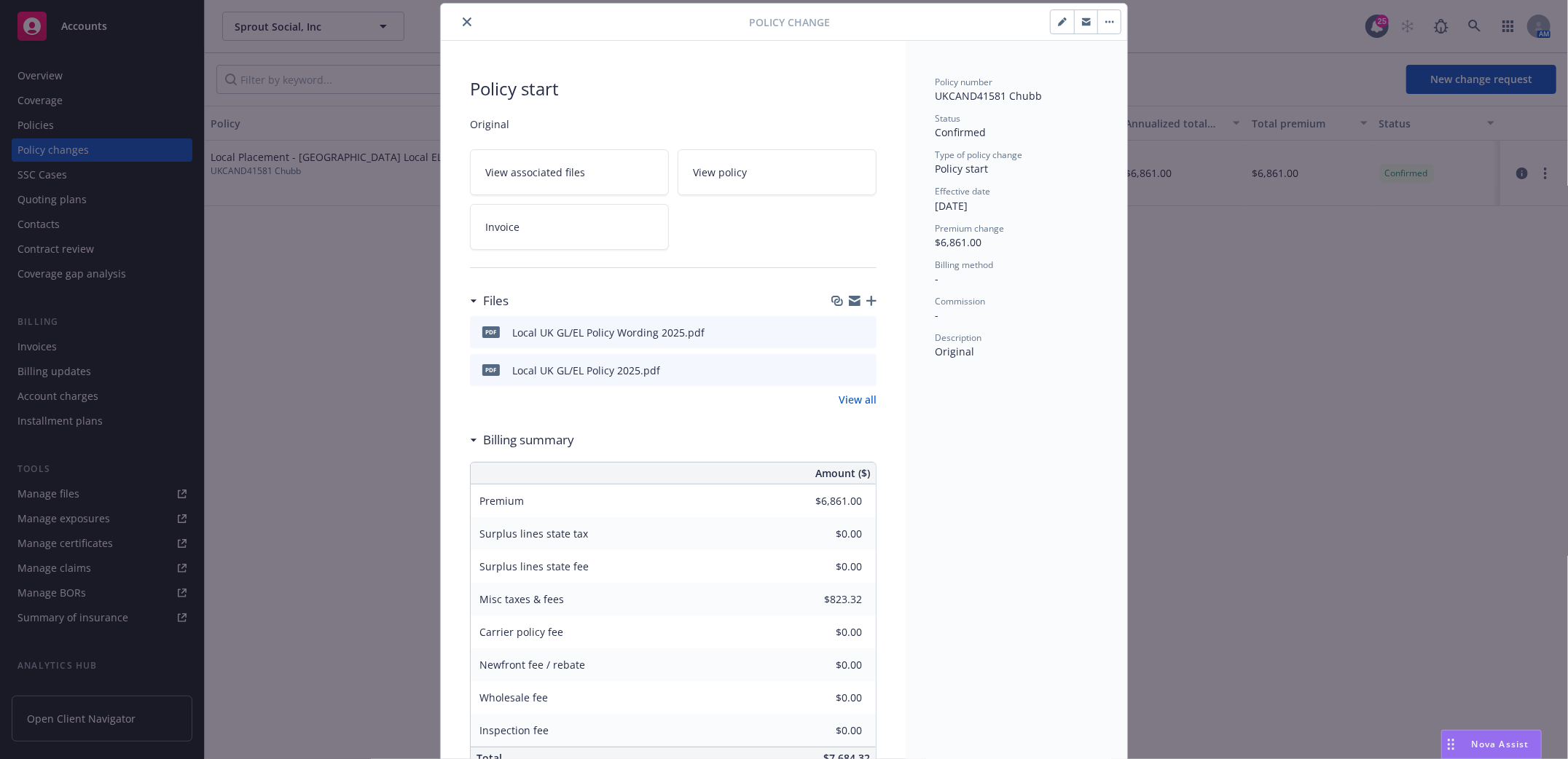
click at [866, 305] on icon "button" at bounding box center [871, 300] width 10 height 10
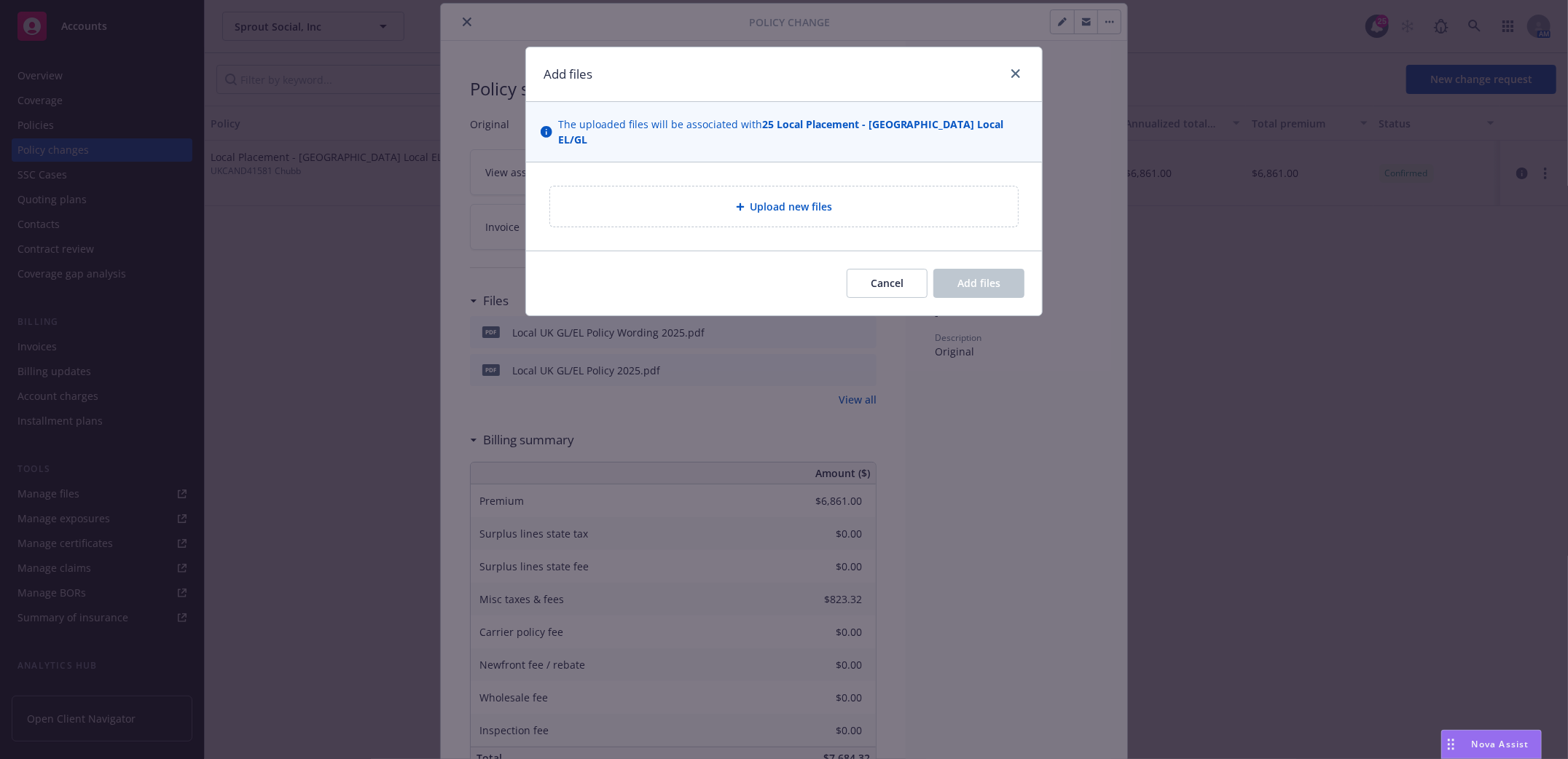
type textarea "x"
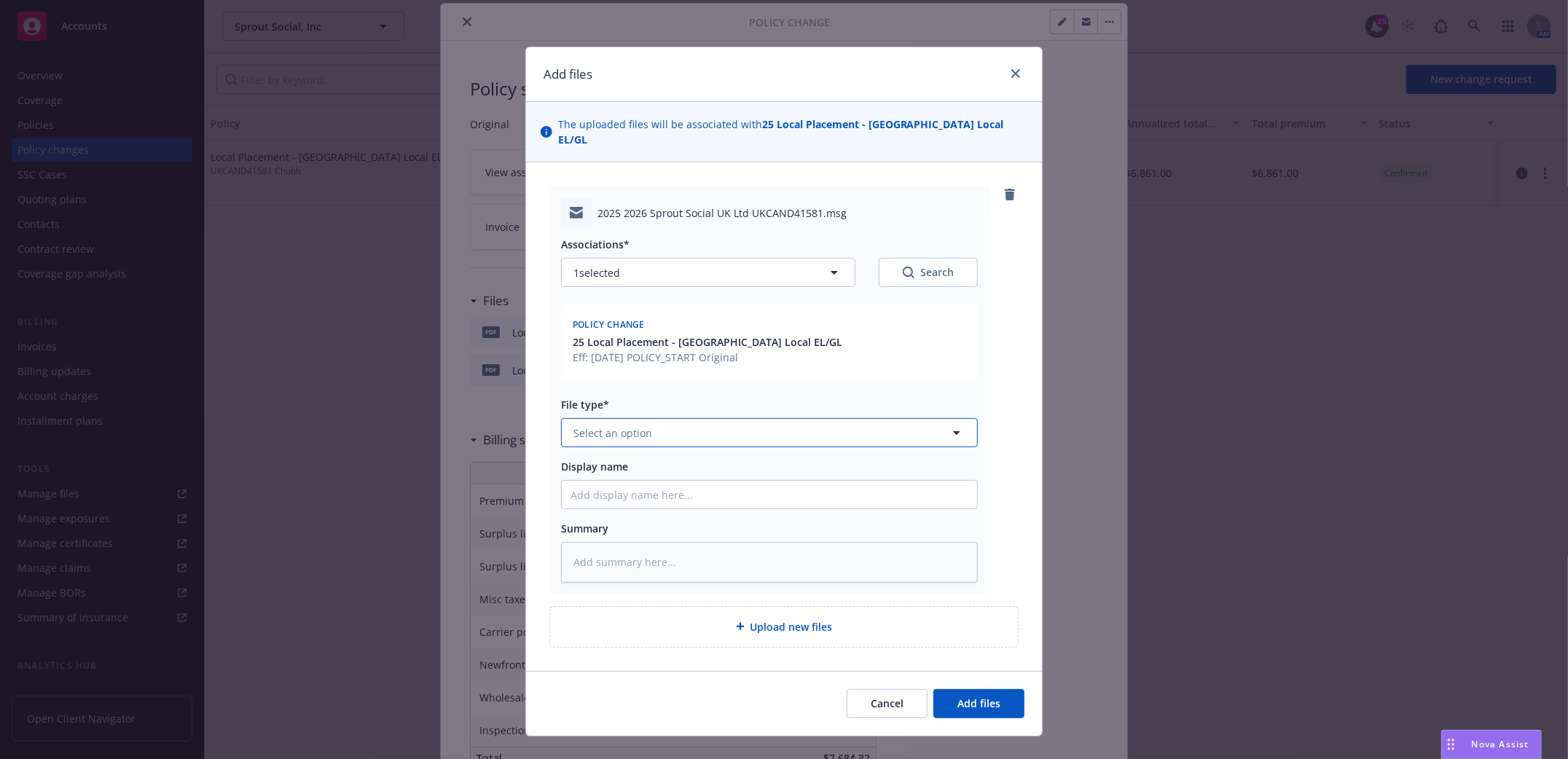
click at [948, 424] on icon "button" at bounding box center [956, 432] width 18 height 18
type input "email"
click at [486, 466] on span "Email" at bounding box center [499, 474] width 27 height 15
click at [619, 481] on input "Display name" at bounding box center [769, 495] width 415 height 28
type textarea "x"
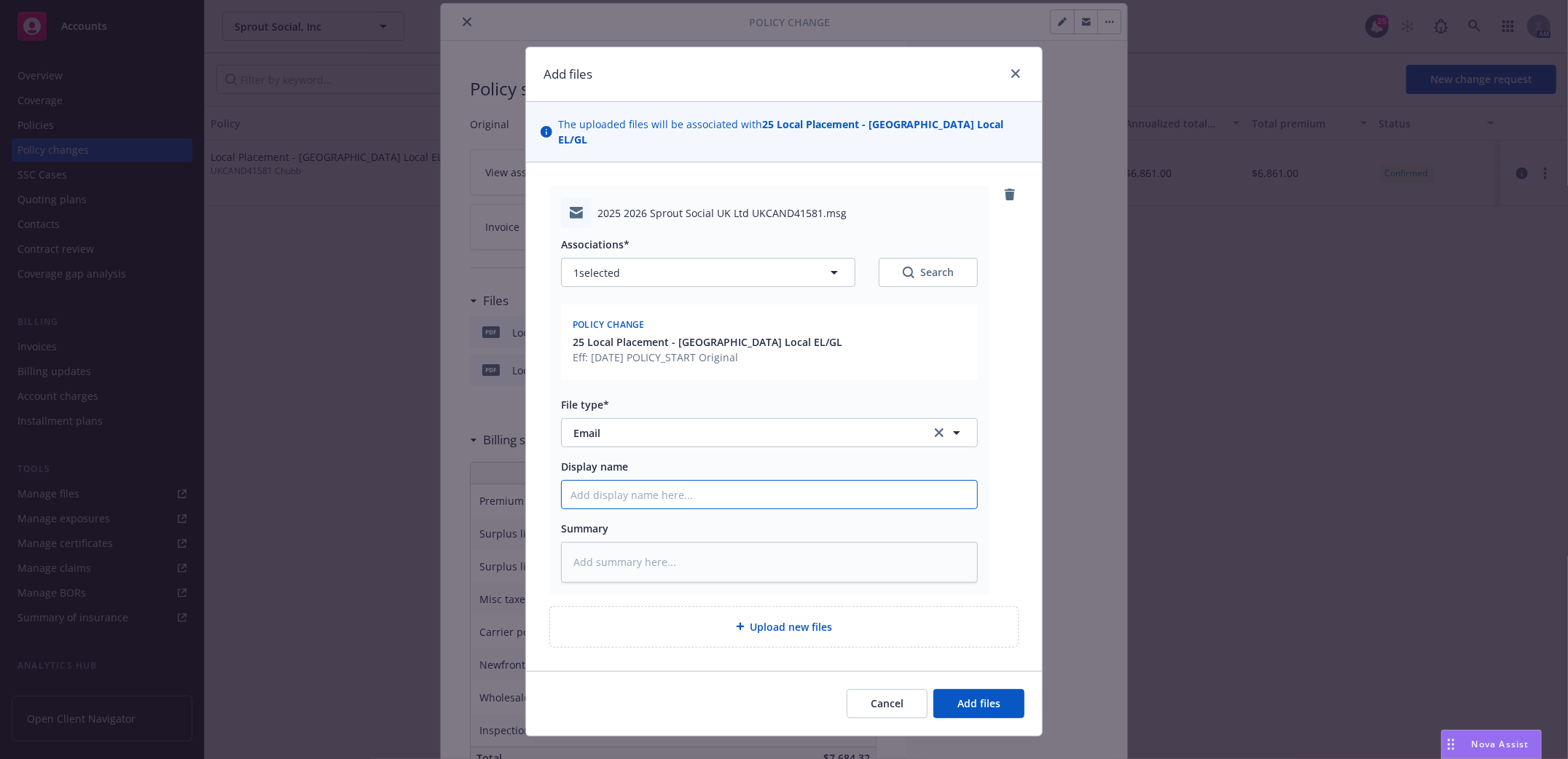
type input "l"
type textarea "x"
type input "lo"
type textarea "x"
type input "loc"
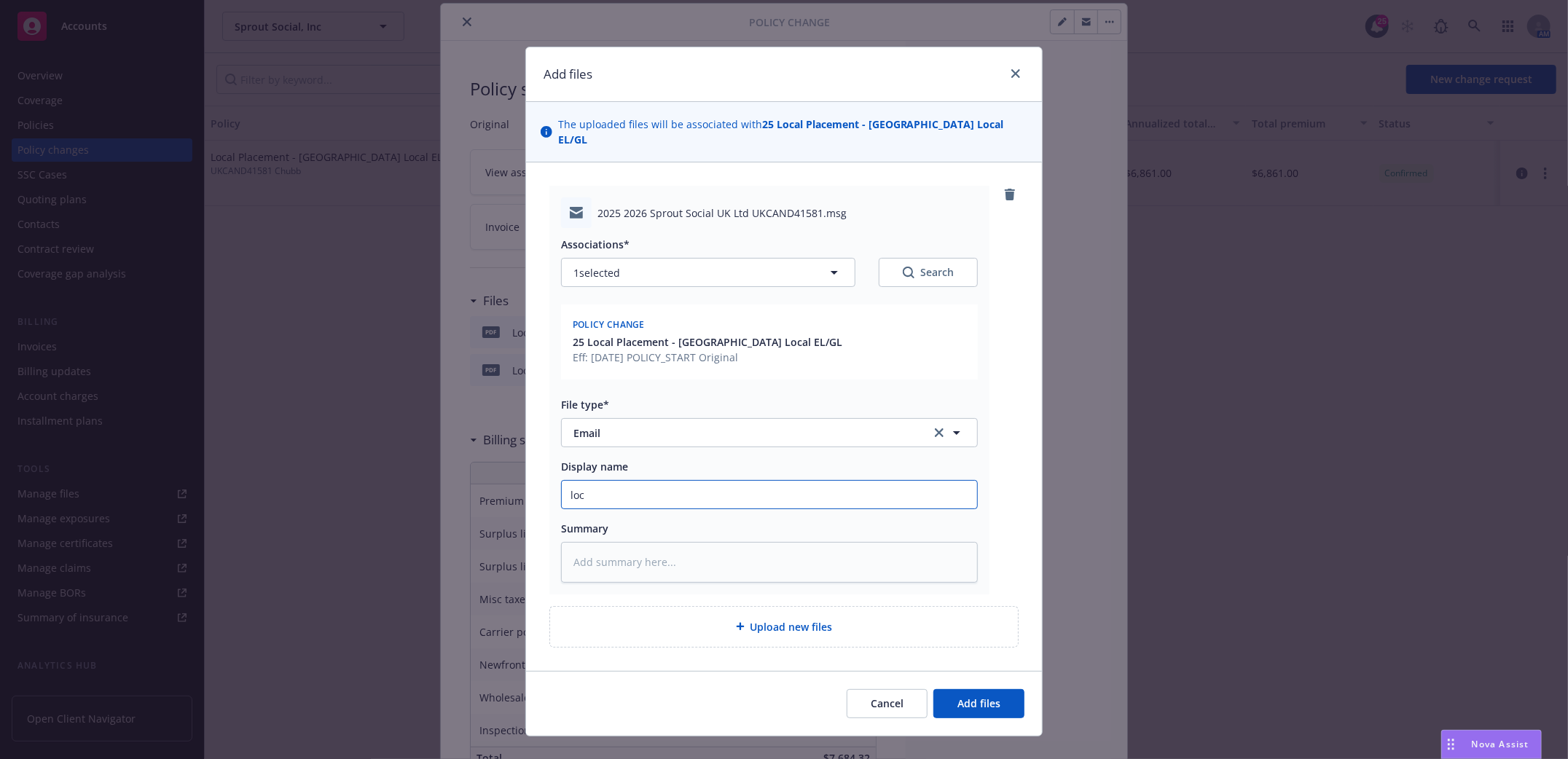
type textarea "x"
type input "loca"
type textarea "x"
type input "local"
type textarea "x"
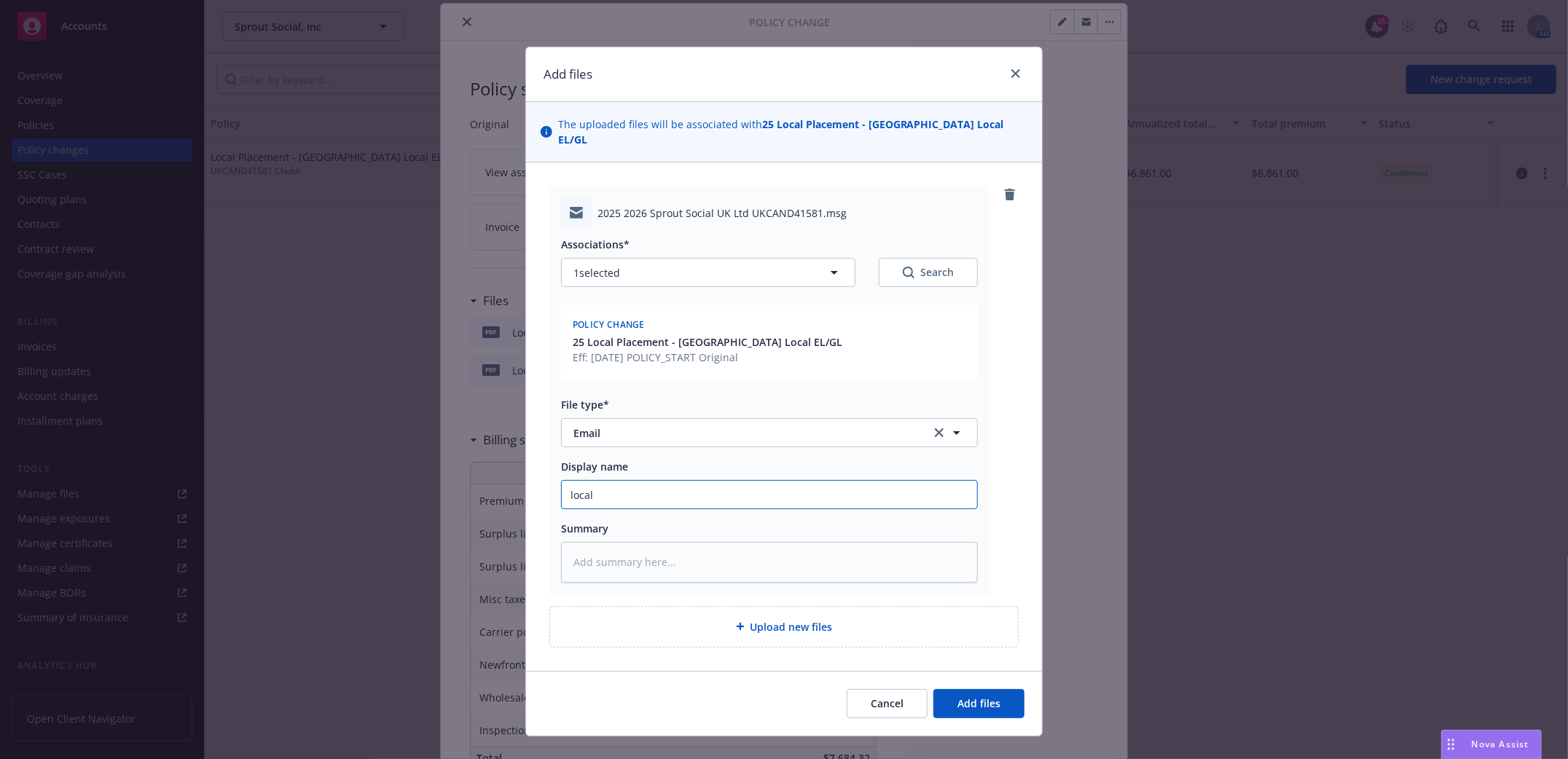
type input "local"
type textarea "x"
type input "local U"
type textarea "x"
type input "local UK"
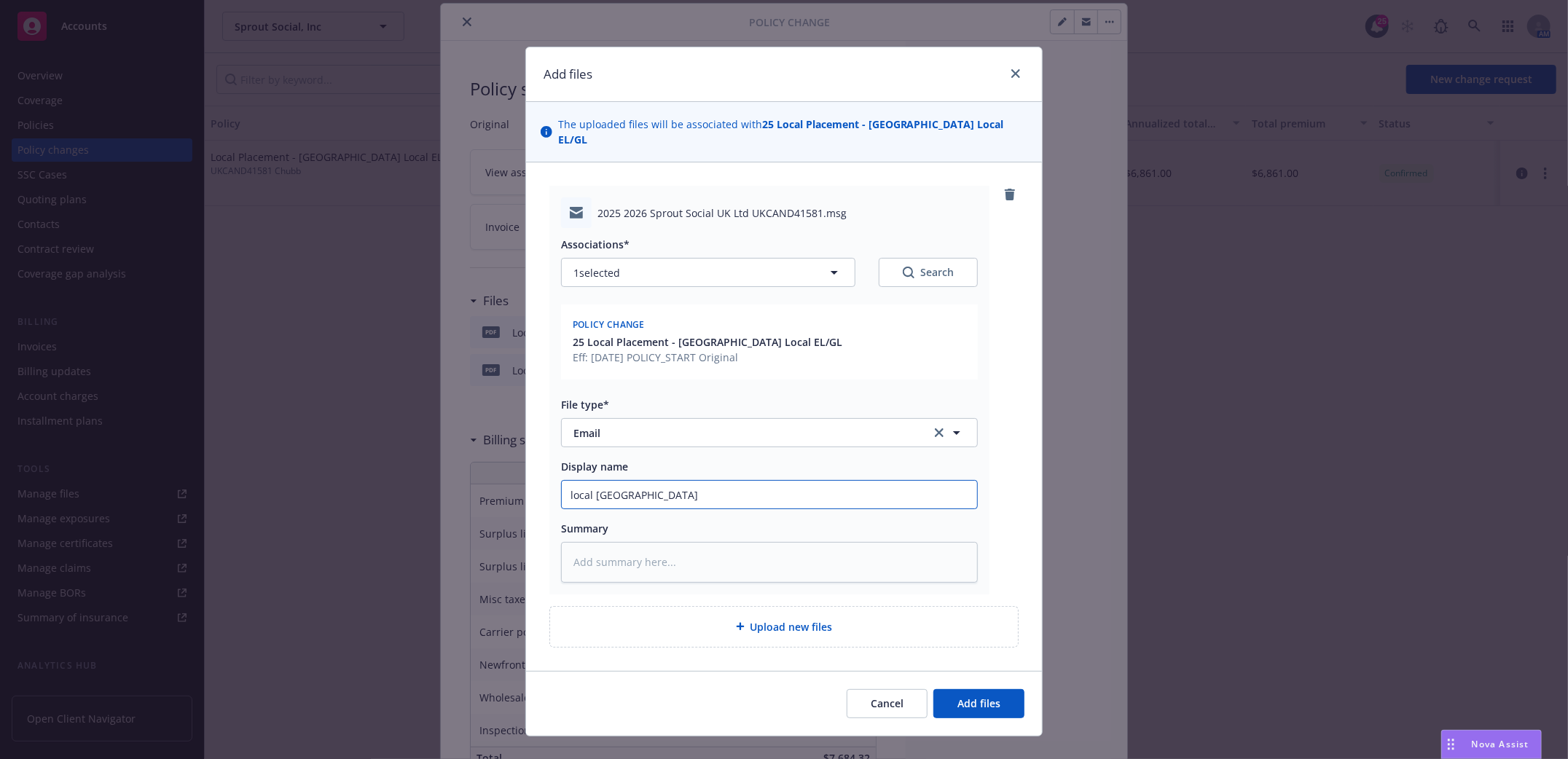
type textarea "x"
type input "local UK"
type textarea "x"
type input "local UK p"
type textarea "x"
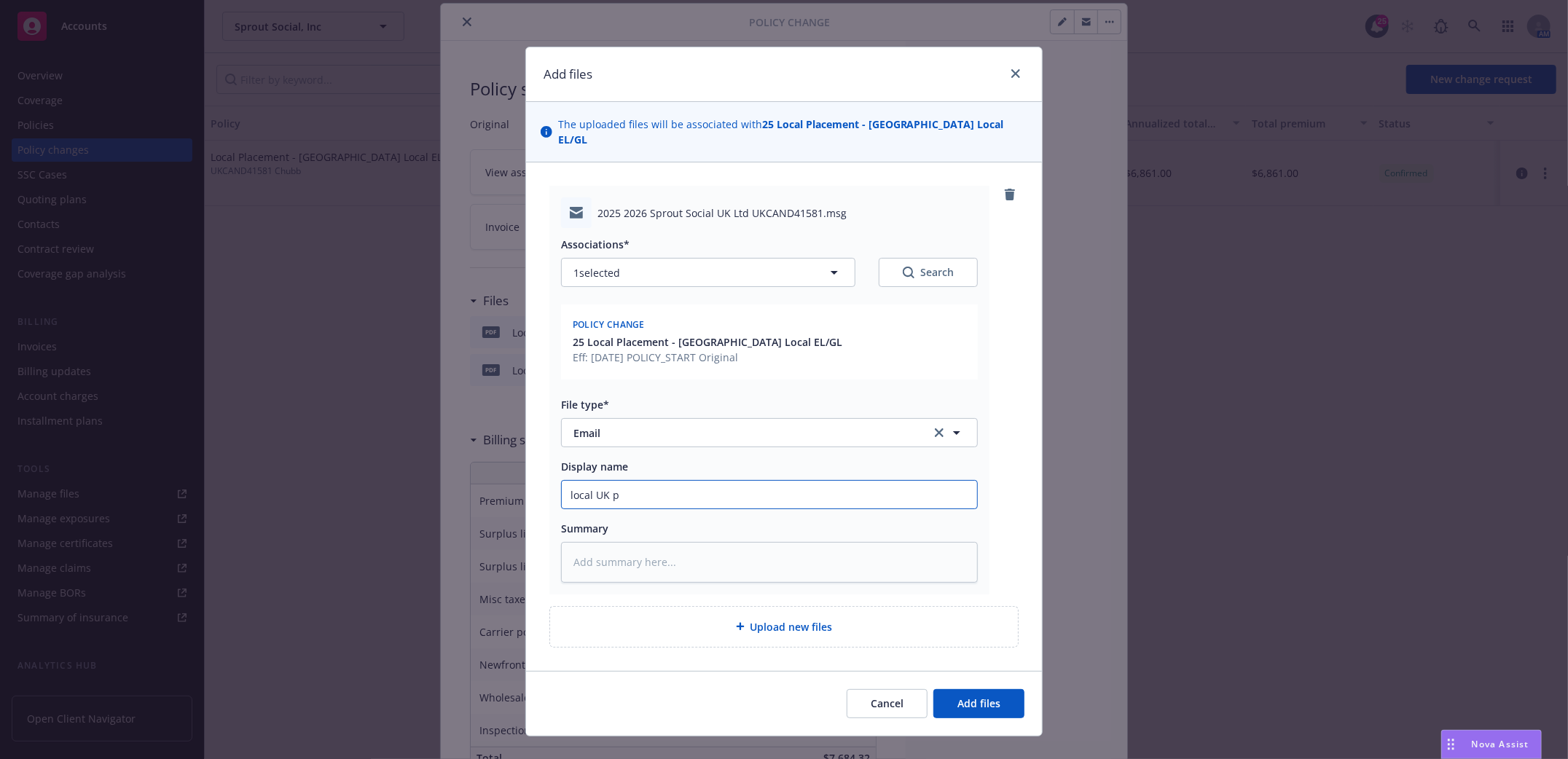
type input "local UK po"
type textarea "x"
type input "local UK pol"
type textarea "x"
type input "local UK poli"
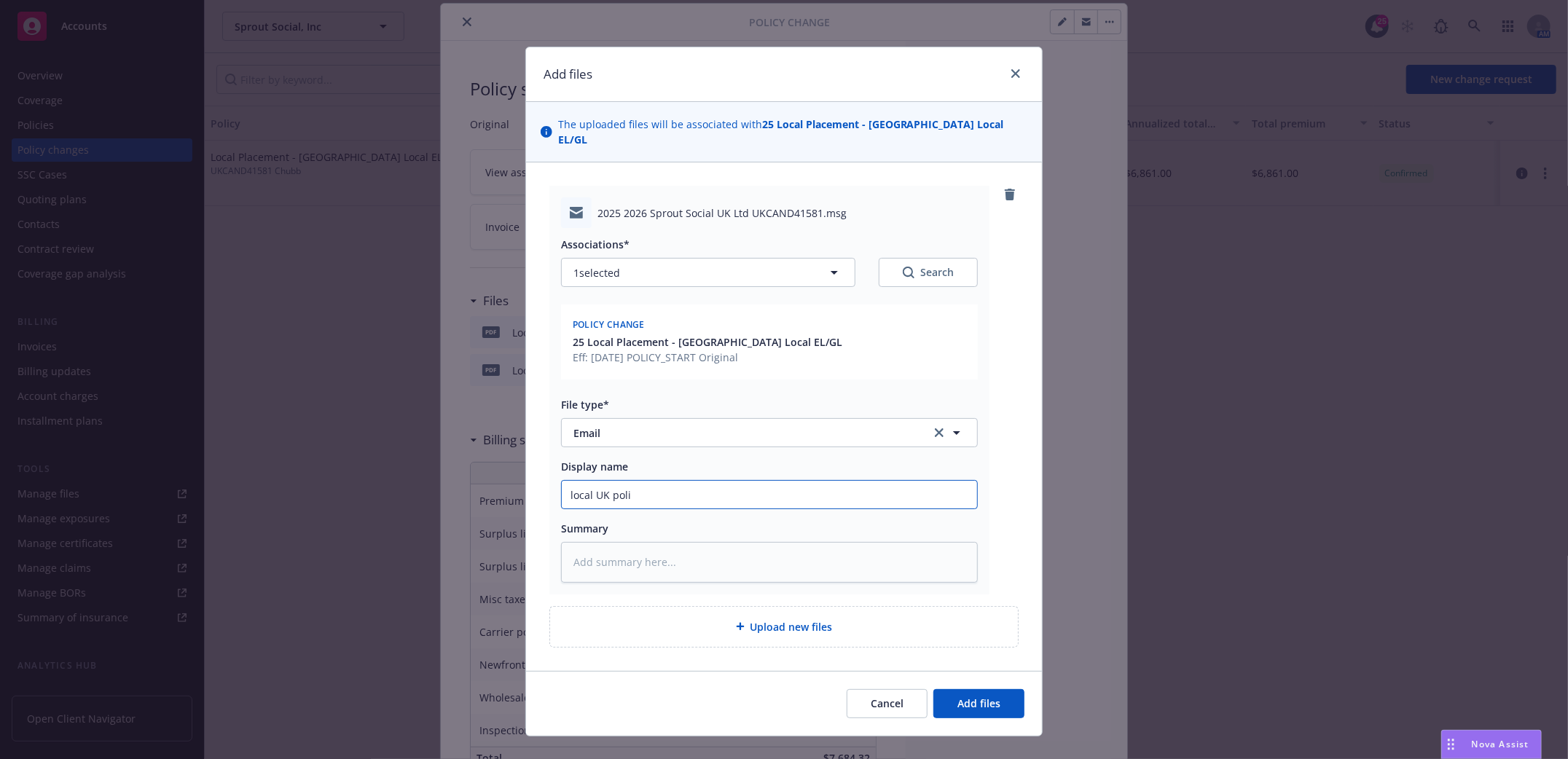
type textarea "x"
type input "local UK polic"
type textarea "x"
type input "local UK policy"
type textarea "x"
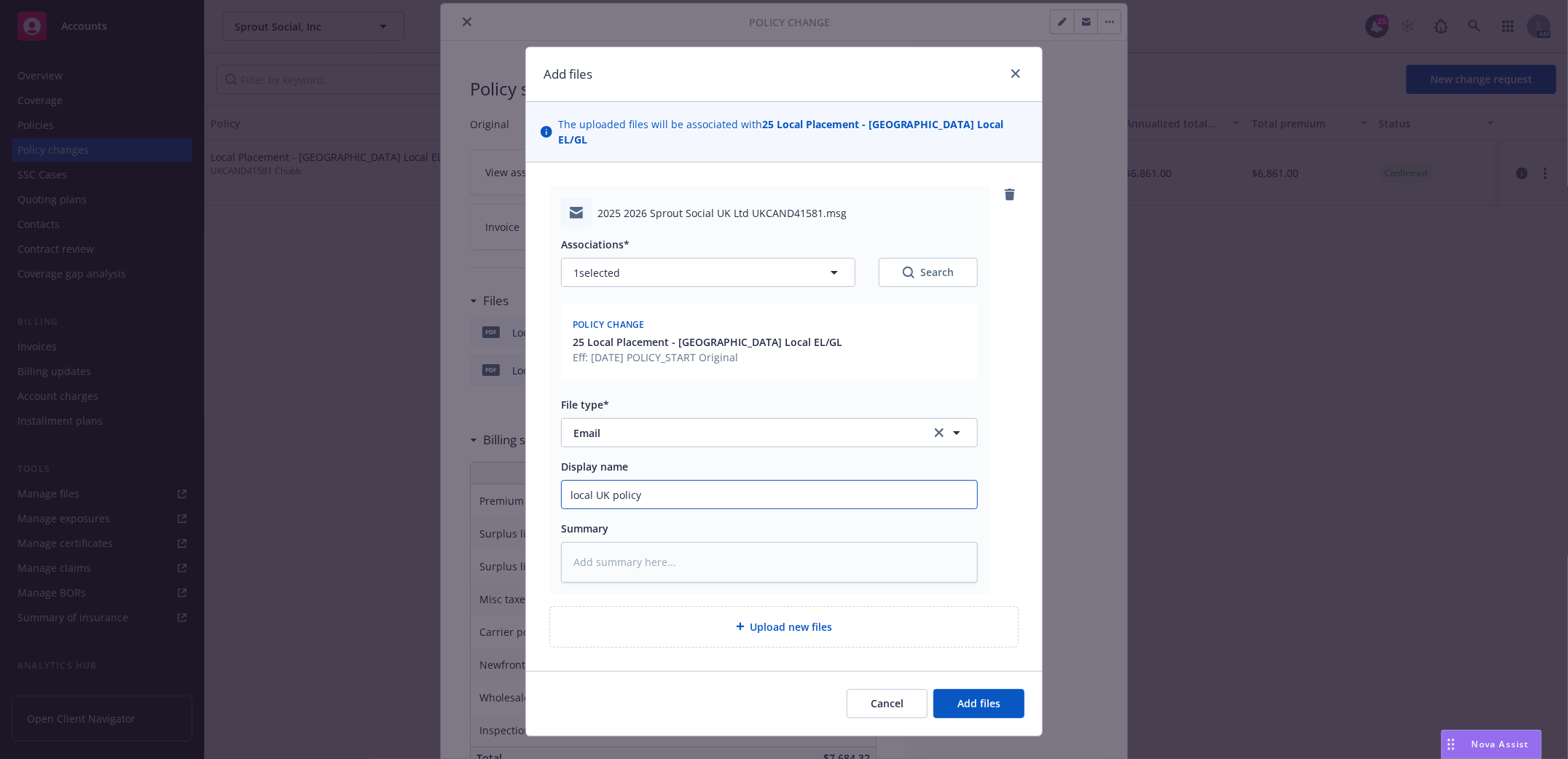
type input "local UK policy"
type textarea "x"
type input "local UK policy r"
type textarea "x"
type input "local UK policy re"
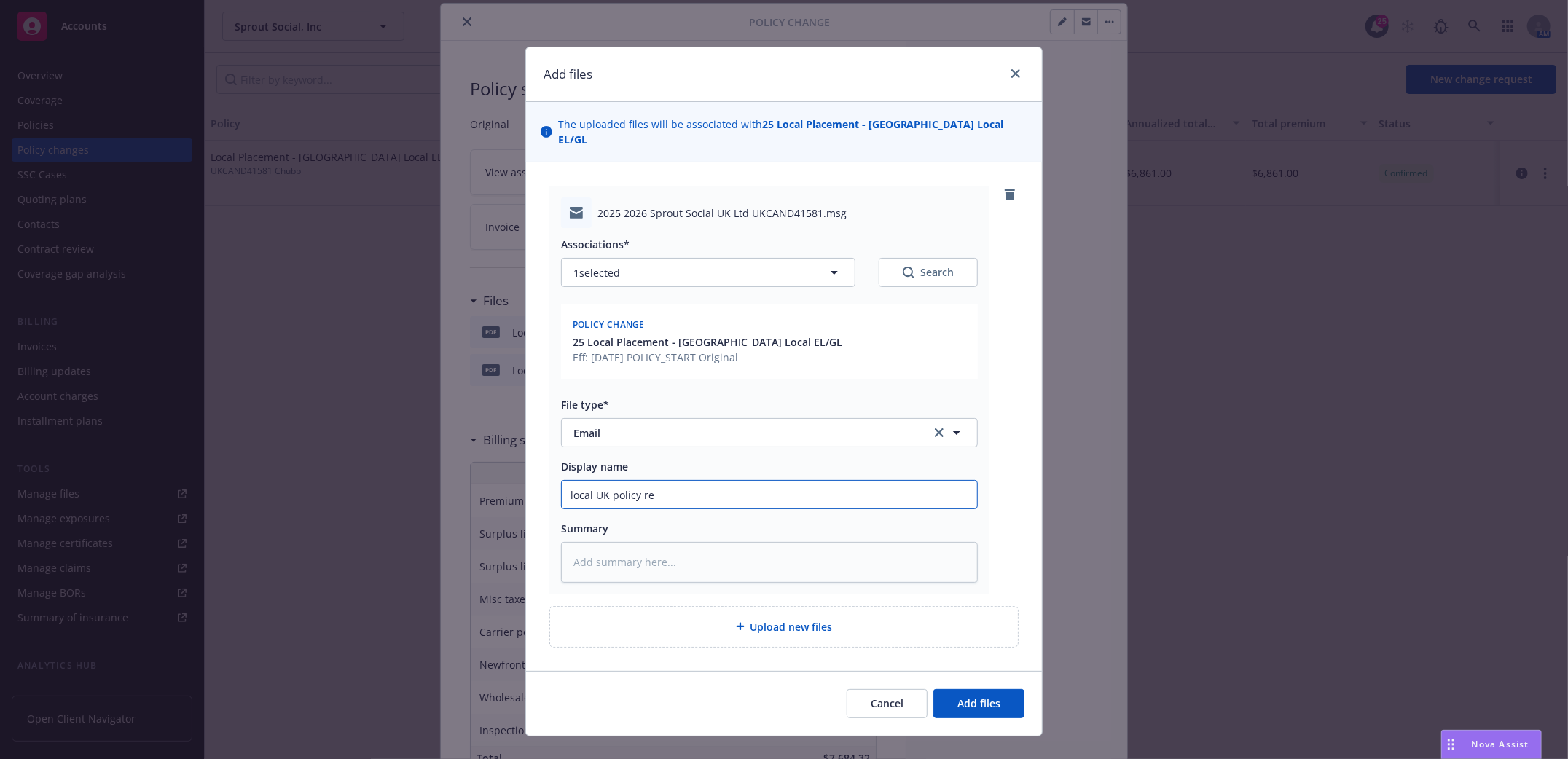
type textarea "x"
type input "local UK policy rec"
type textarea "x"
type input "local UK policy rece"
type textarea "x"
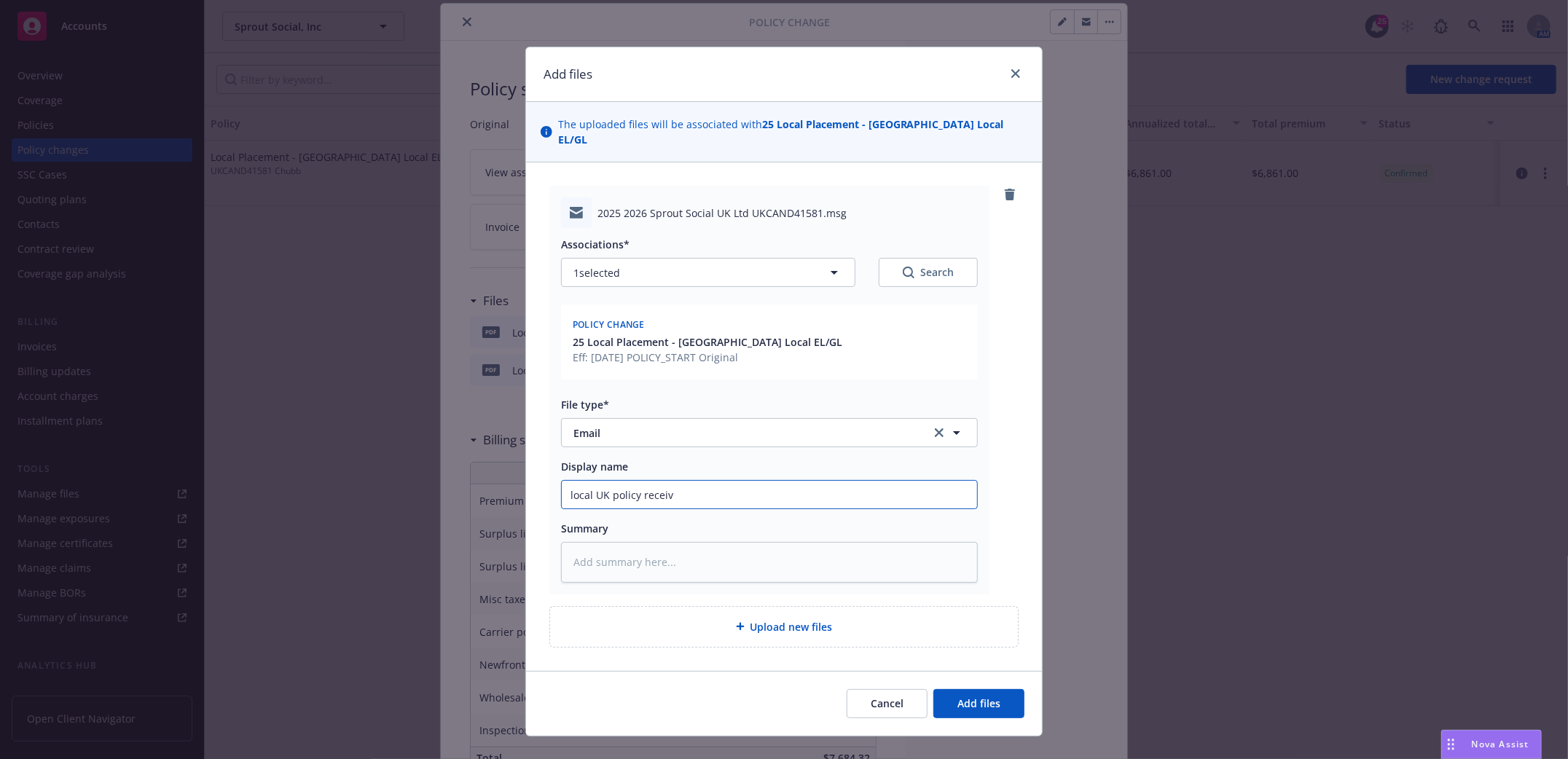
type input "local UK policy receivb"
type textarea "x"
type input "local UK policy receivbe"
type textarea "x"
type input "local UK policy receivbed"
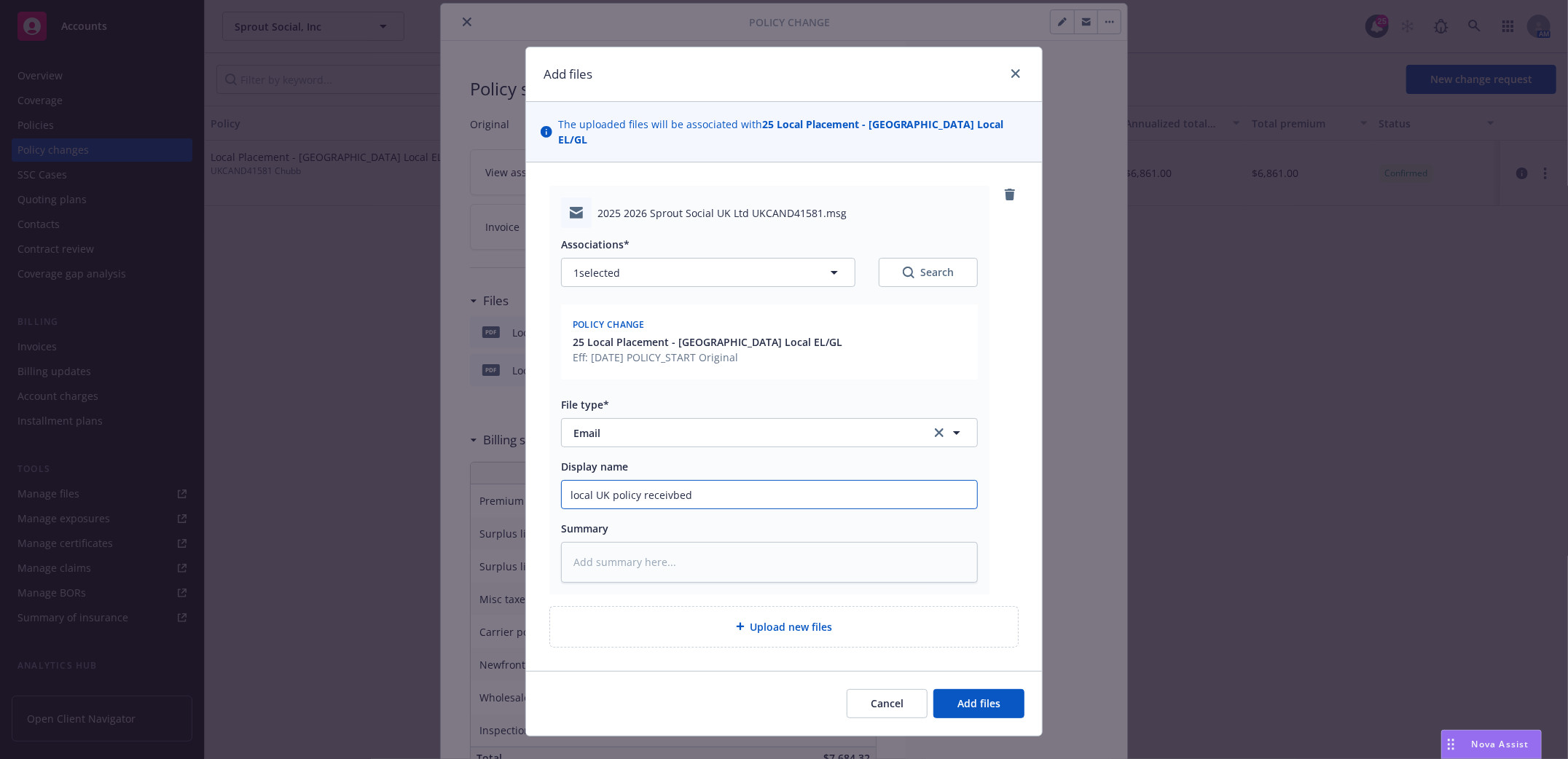
type textarea "x"
type input "local UK policy receivbed"
type textarea "x"
type input "local UK policy receivbed 2"
type textarea "x"
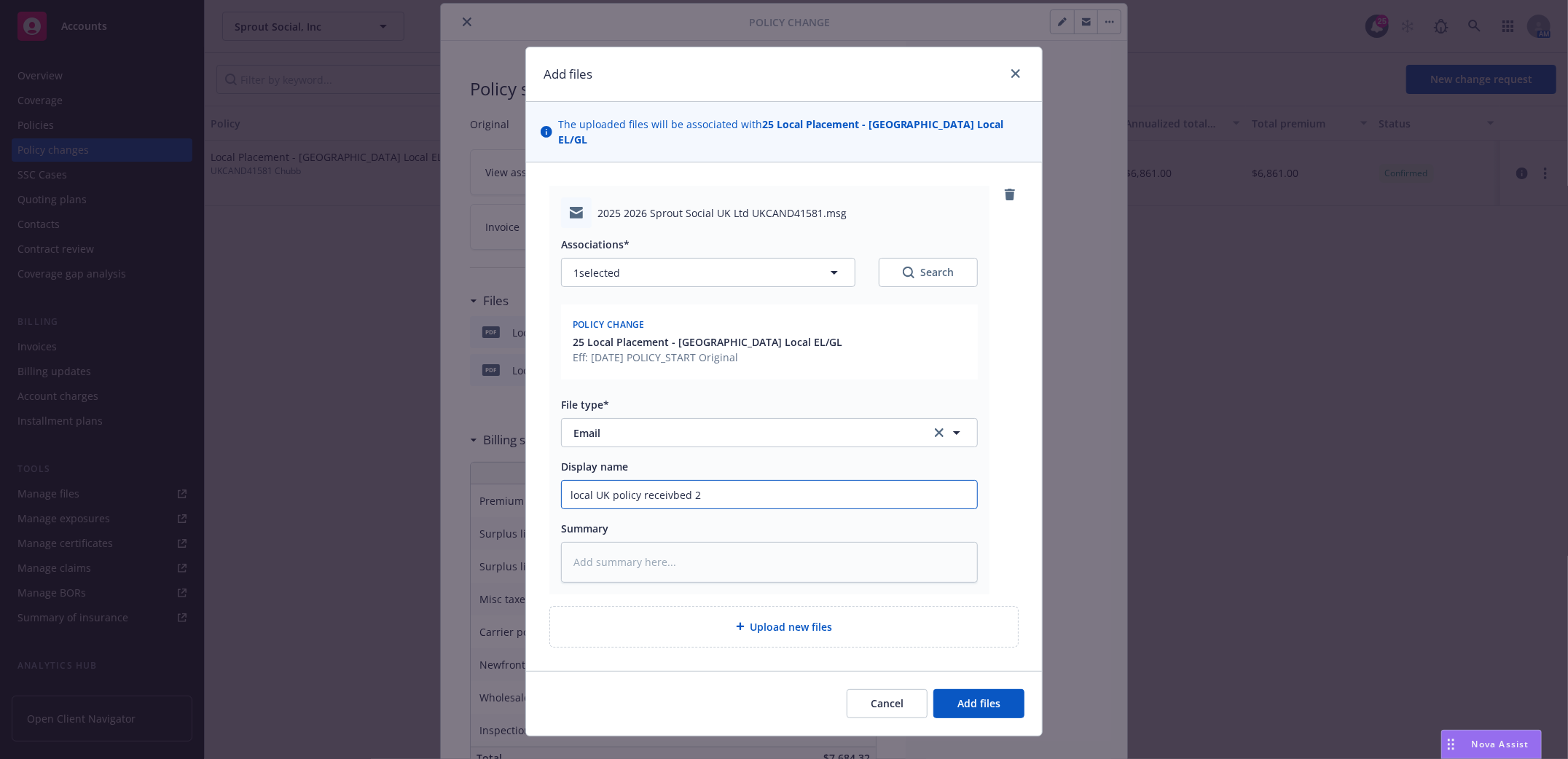
type input "local UK policy receivbed 20"
type textarea "x"
type input "local UK policy receivbed 202"
type textarea "x"
type input "local UK policy receivbed 2025"
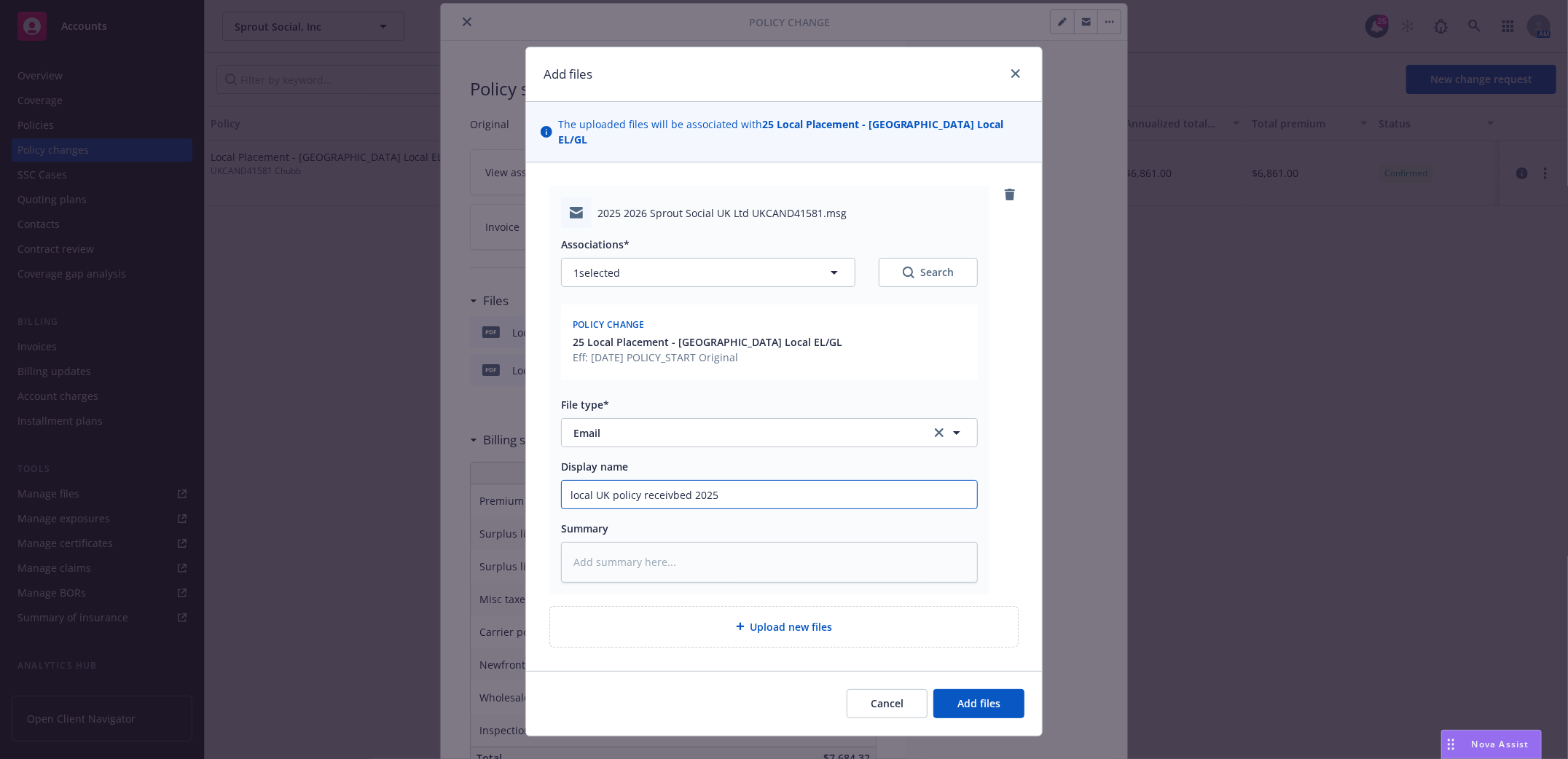
click at [646, 483] on input "local UK policy receivbed 2025" at bounding box center [769, 495] width 415 height 28
type textarea "x"
type input "local UK policy received 2025"
click at [994, 690] on button "Add files" at bounding box center [978, 704] width 91 height 29
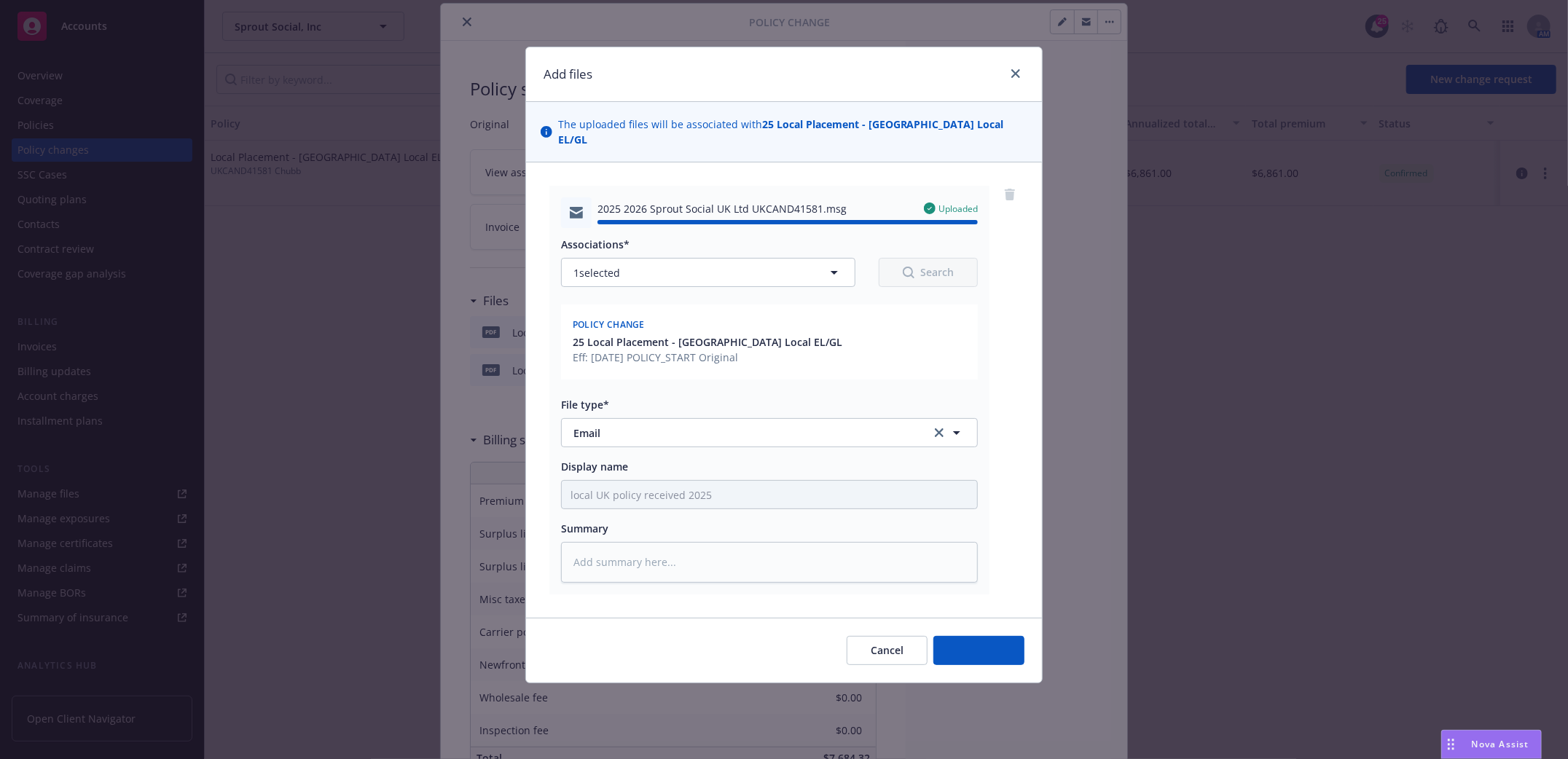
type textarea "x"
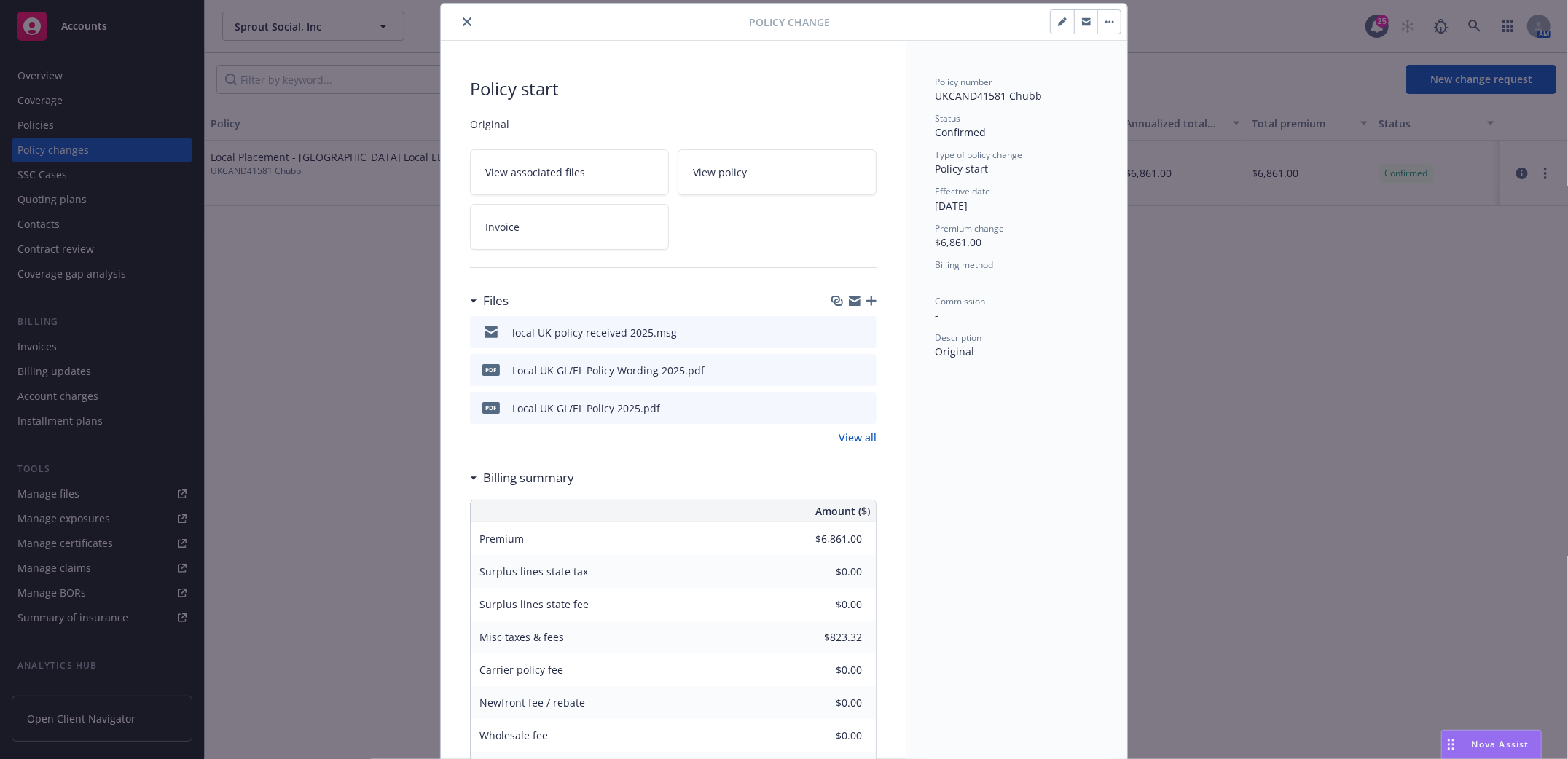
drag, startPoint x: 461, startPoint y: 22, endPoint x: 461, endPoint y: 35, distance: 13.0
click at [462, 22] on icon "close" at bounding box center [466, 22] width 8 height 8
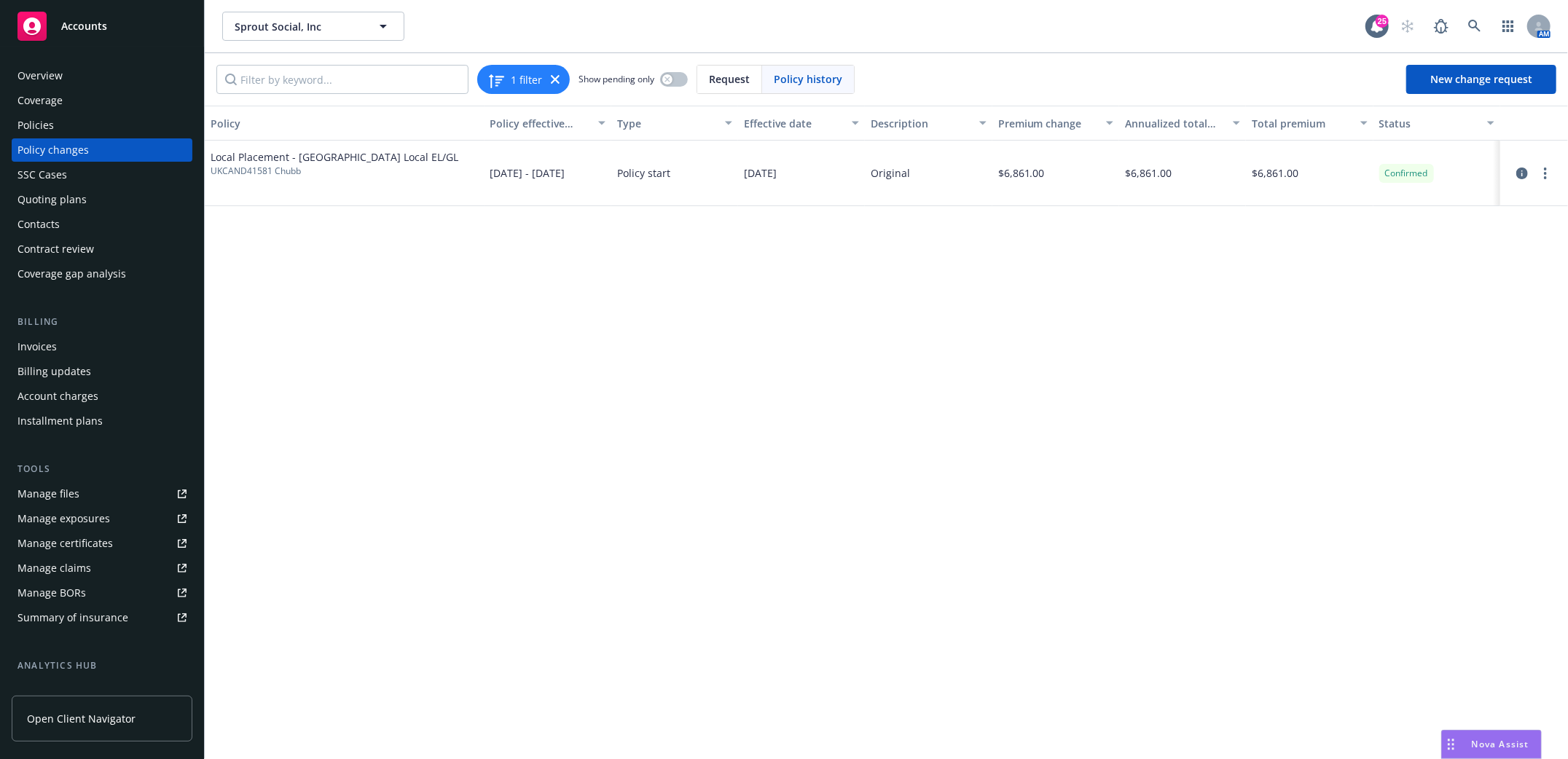
click at [595, 436] on div "Policy Policy effective dates Type Effective date Description Premium change An…" at bounding box center [886, 432] width 1363 height 653
click at [35, 126] on div "Policies" at bounding box center [36, 124] width 36 height 23
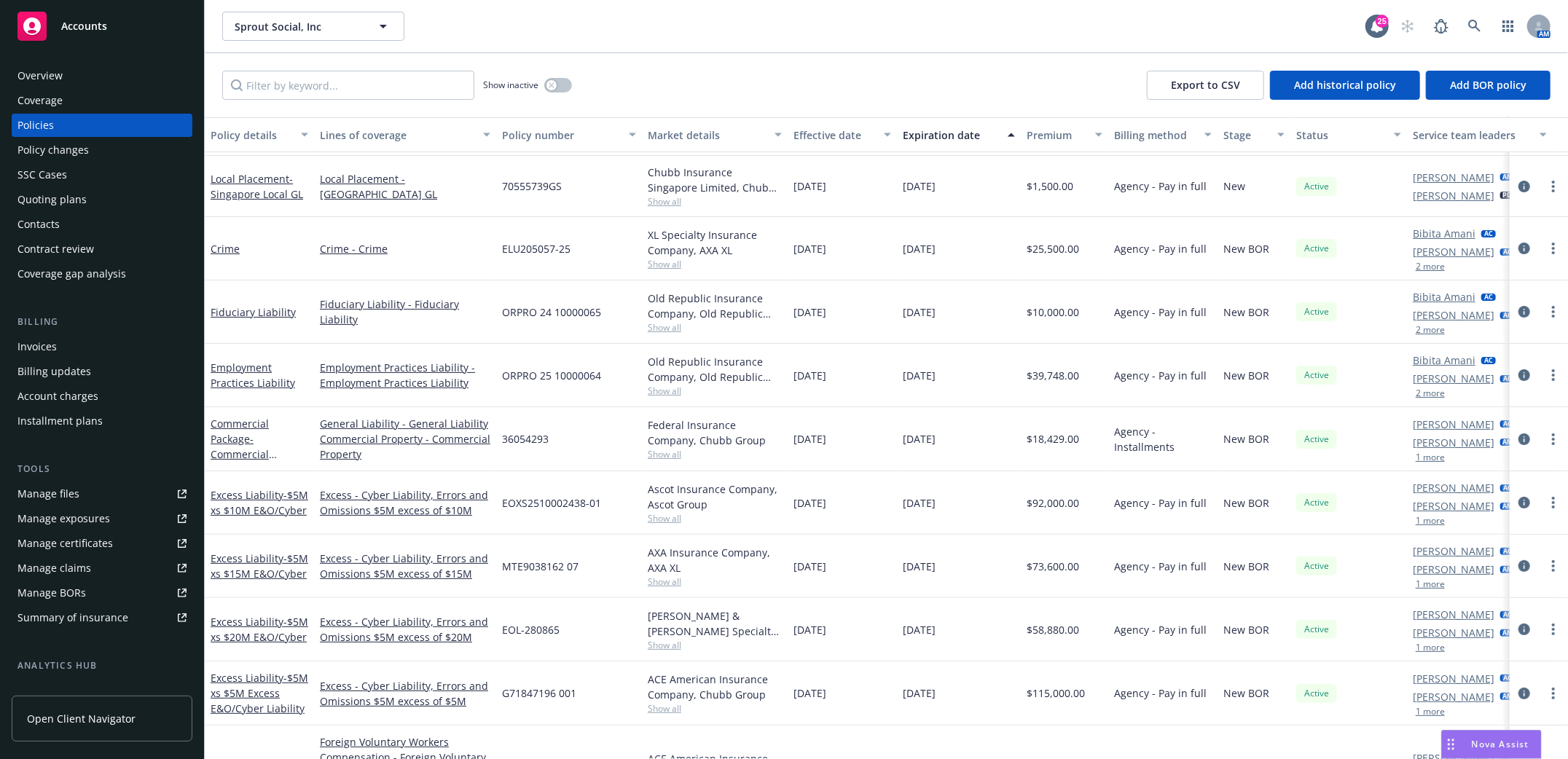
scroll to position [194, 0]
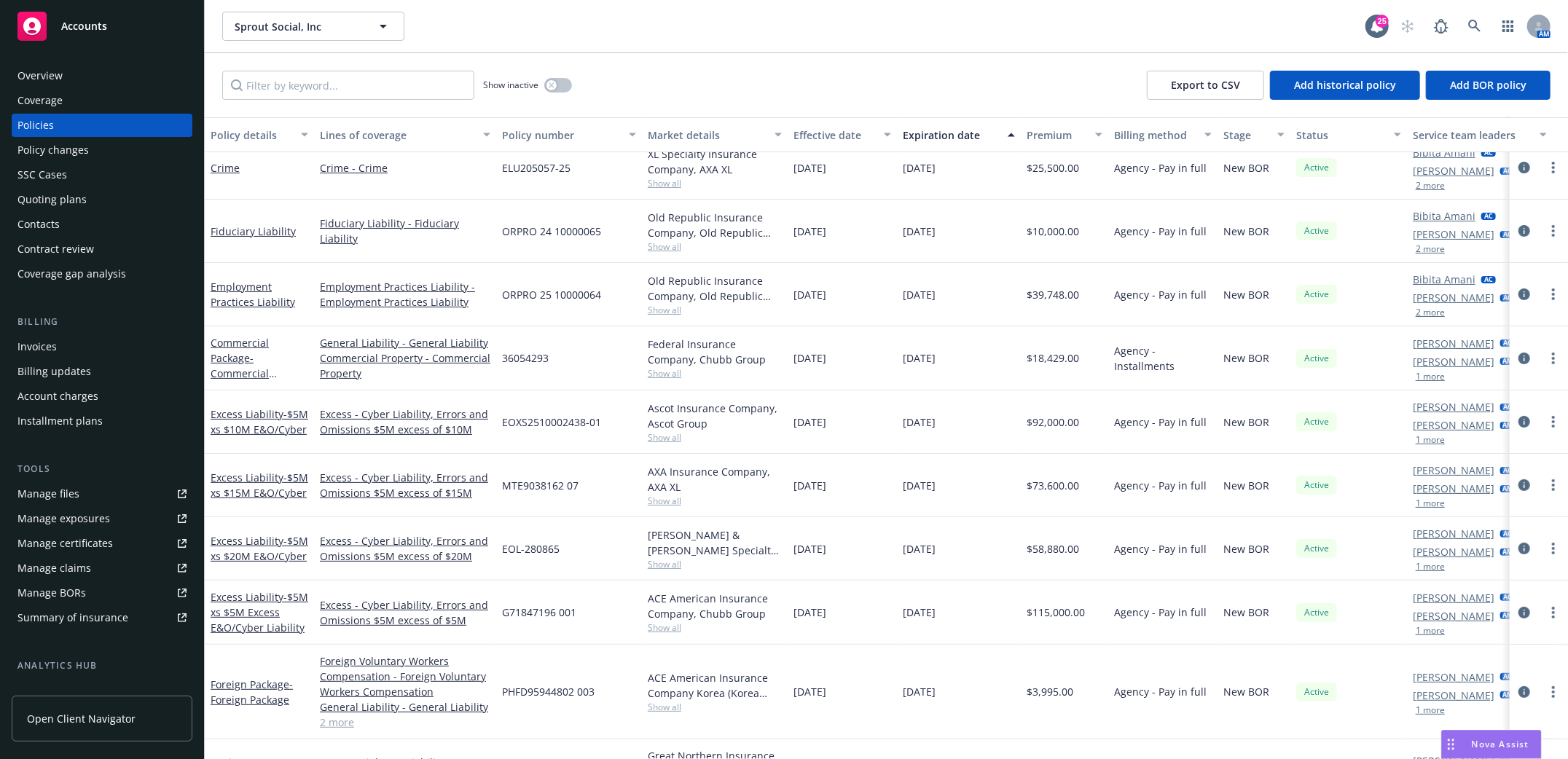
click at [37, 70] on div "Overview" at bounding box center [40, 76] width 45 height 23
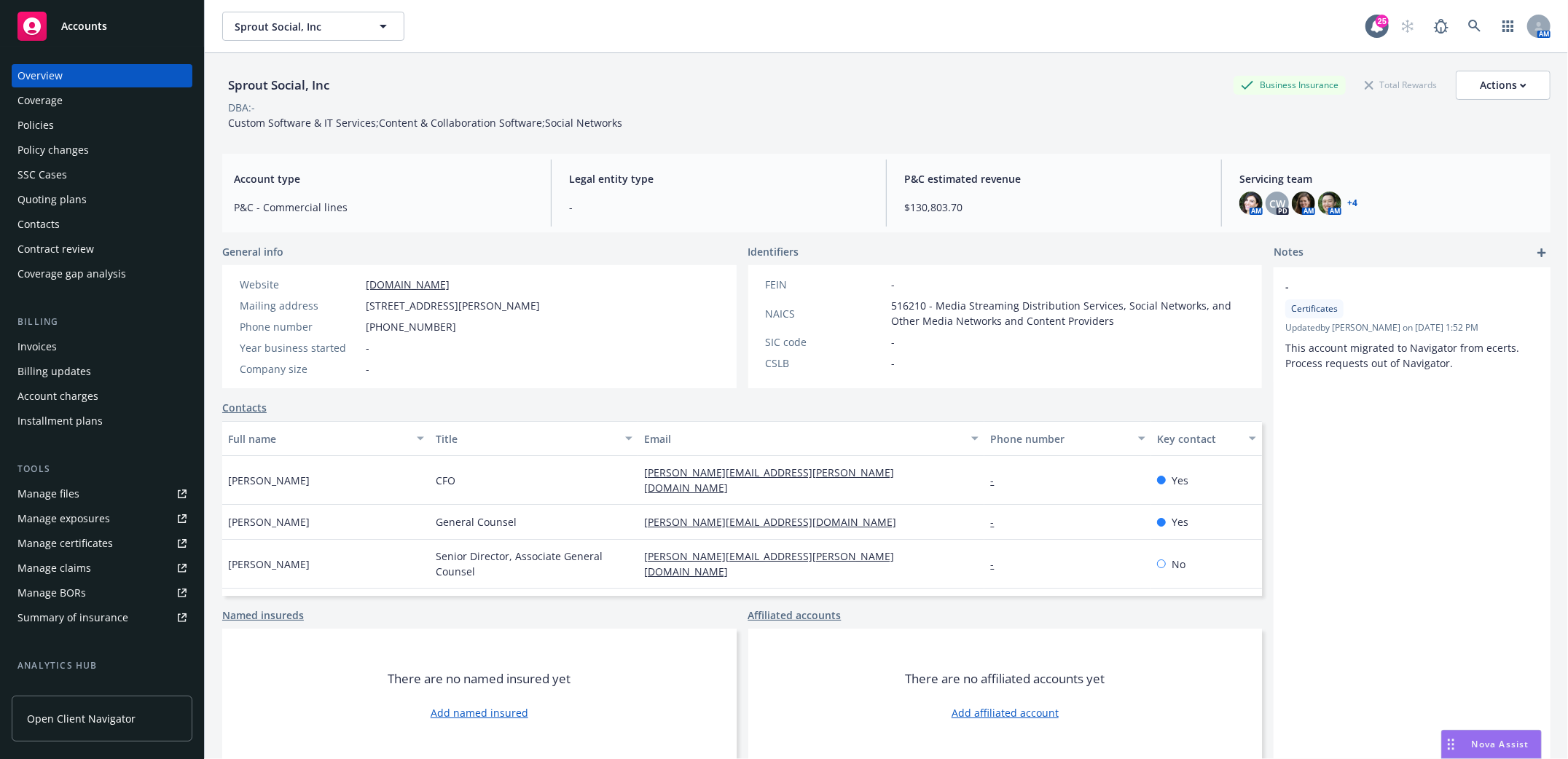
click at [36, 124] on div "Policies" at bounding box center [36, 124] width 36 height 23
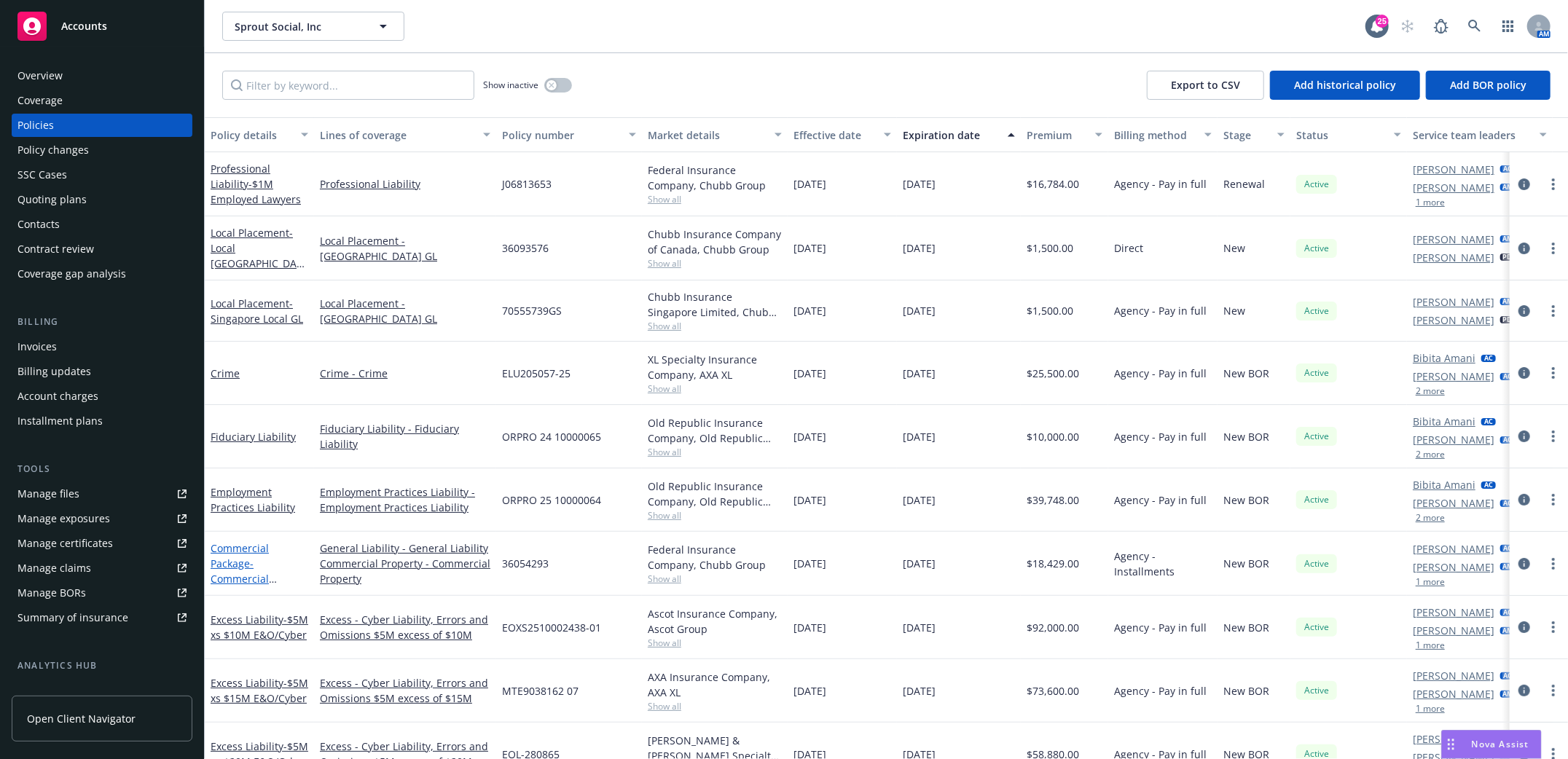
click at [226, 562] on link "Commercial Package - Commercial Package" at bounding box center [240, 571] width 58 height 60
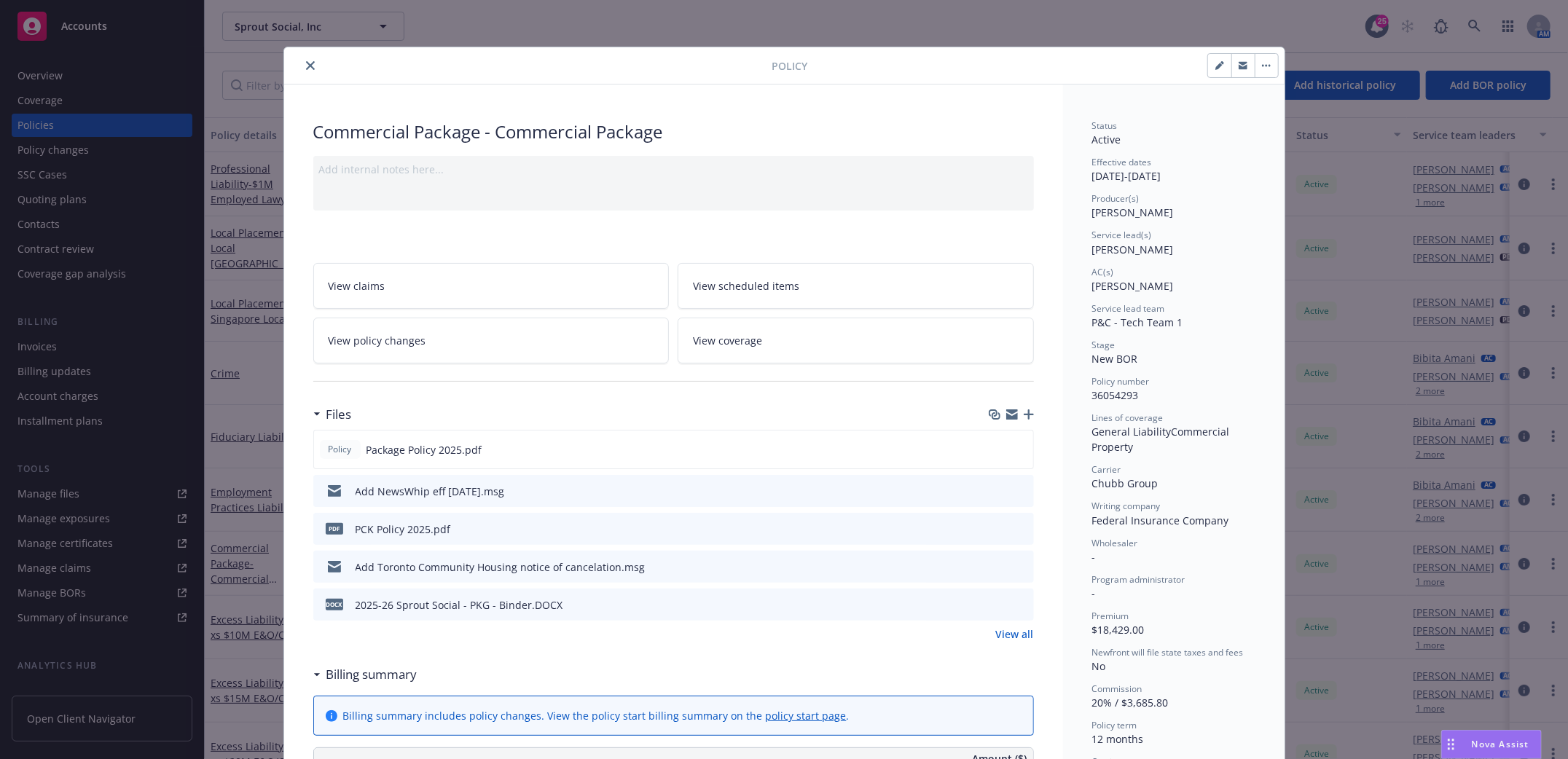
click at [1215, 62] on icon "button" at bounding box center [1219, 65] width 8 height 8
select select "NEW_BOR"
select select "12"
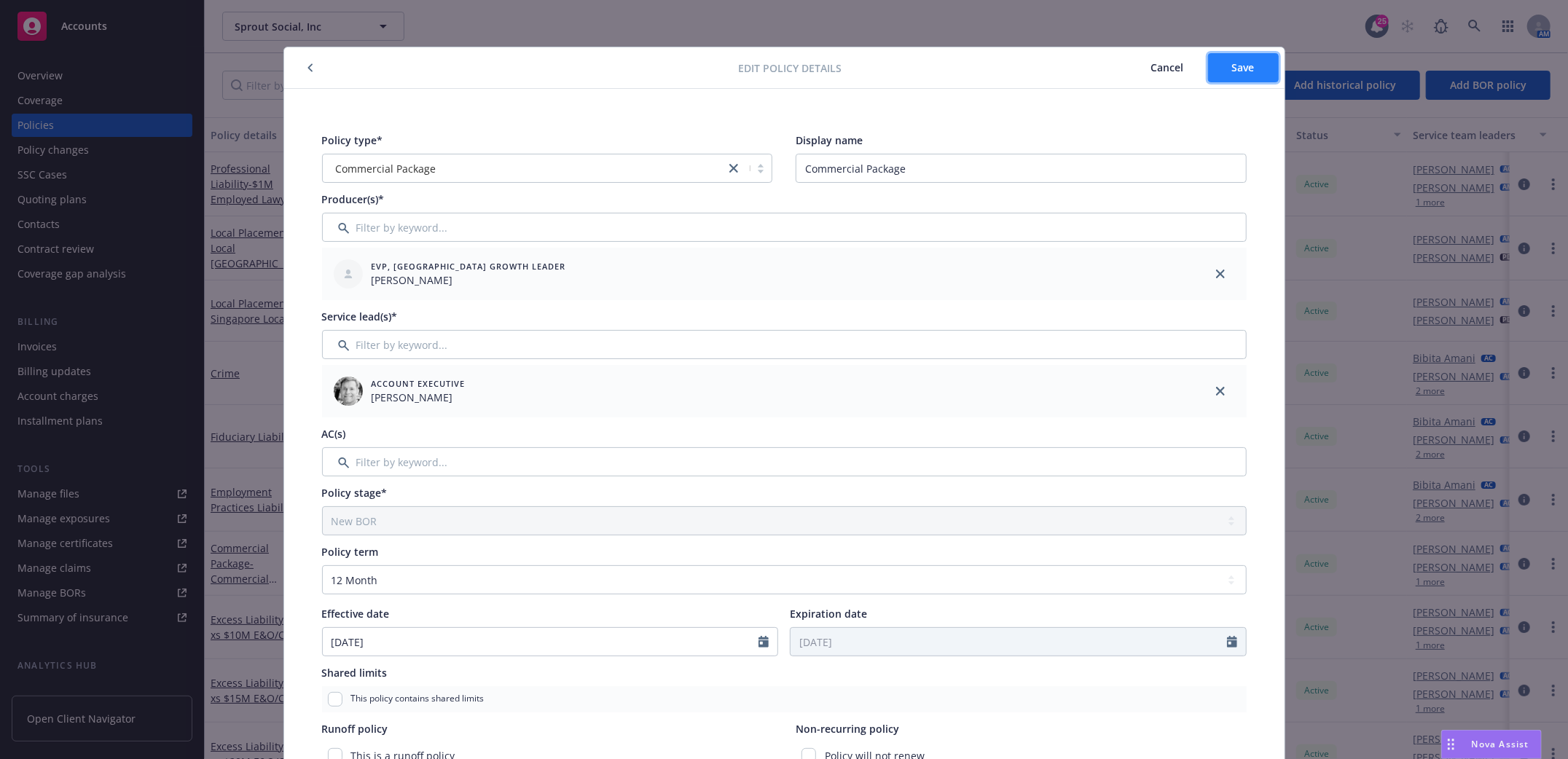
click at [1232, 67] on span "Save" at bounding box center [1243, 67] width 22 height 14
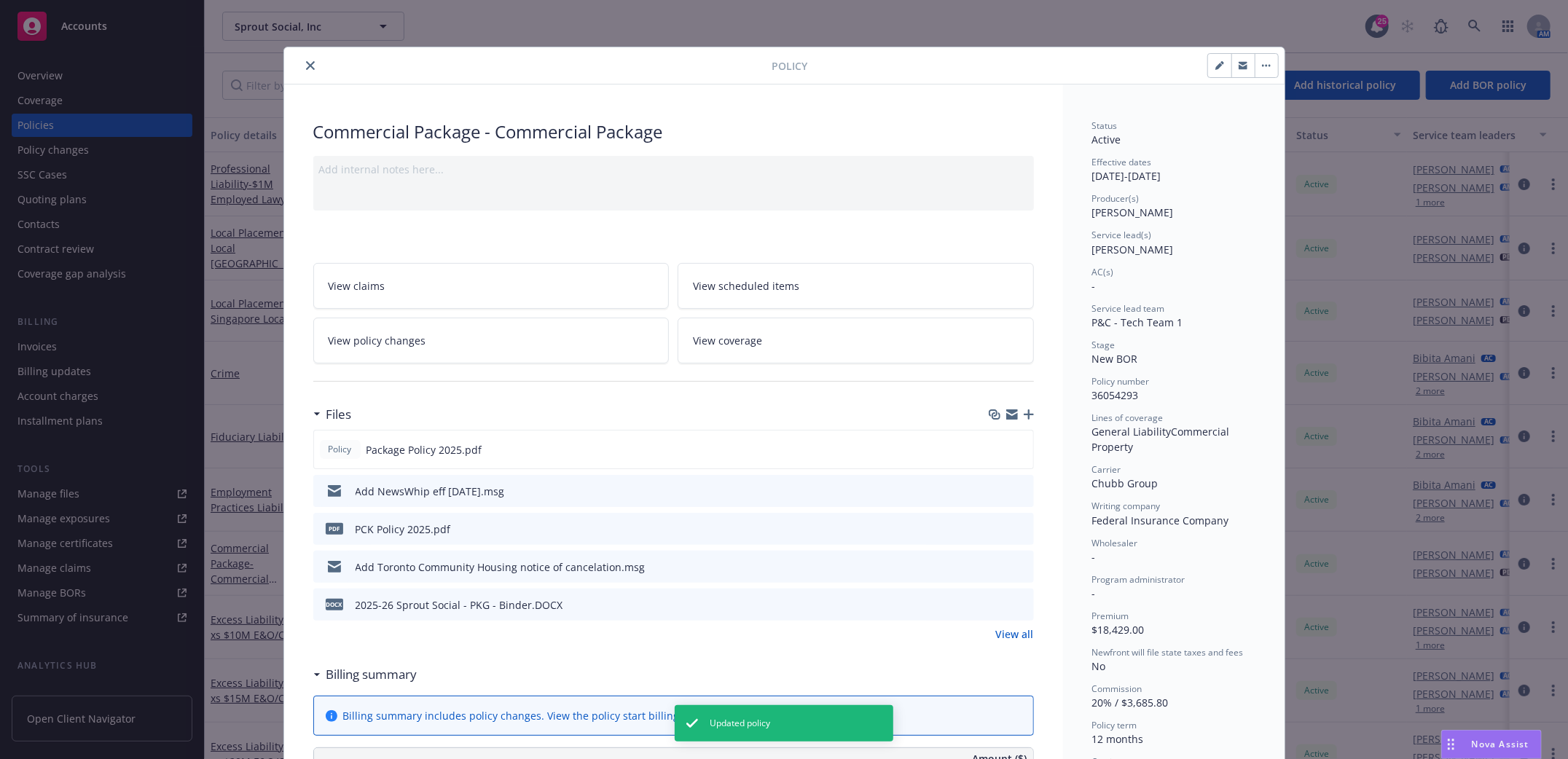
click at [306, 63] on icon "close" at bounding box center [310, 65] width 8 height 8
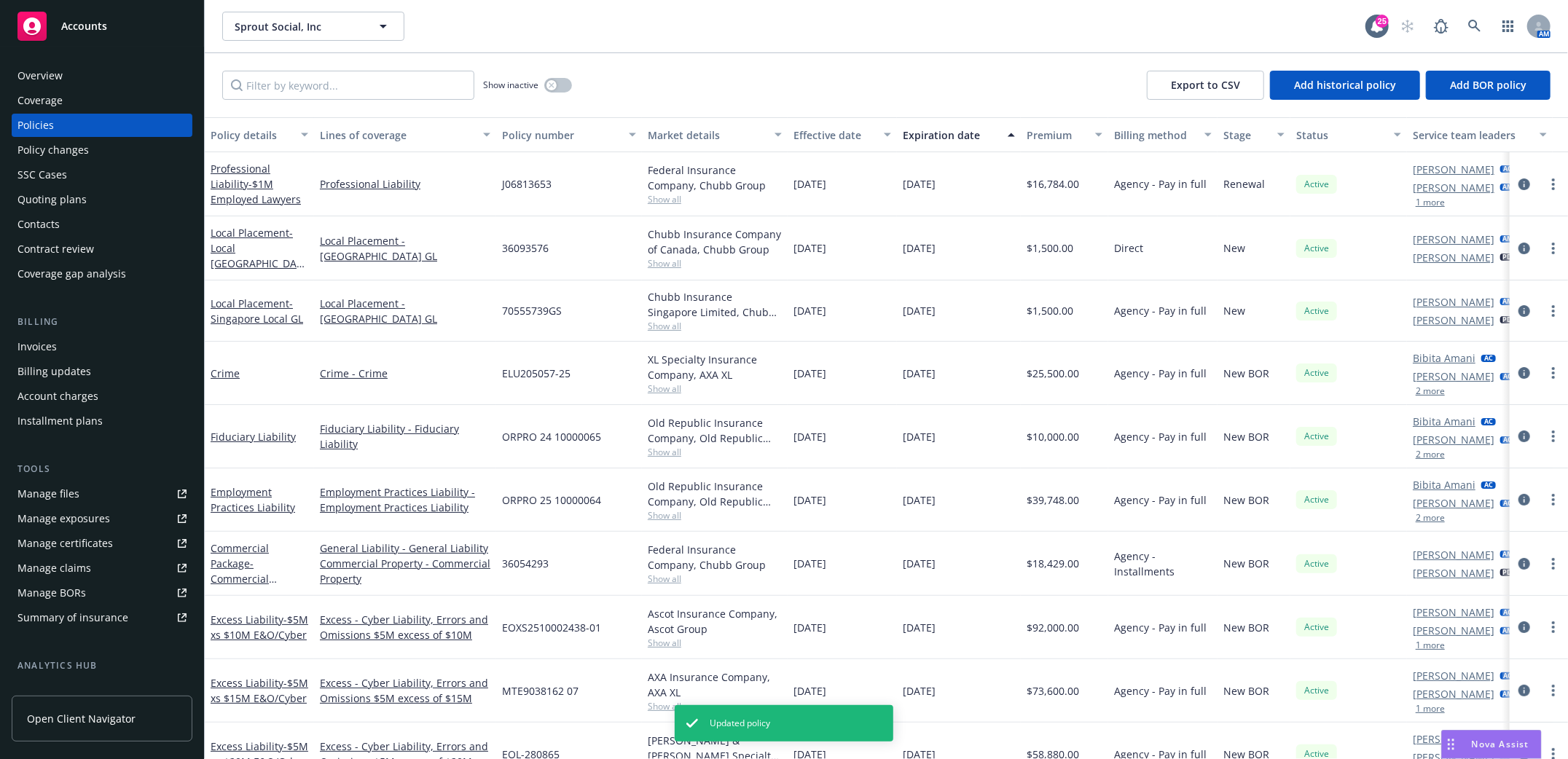
drag, startPoint x: 25, startPoint y: 390, endPoint x: 36, endPoint y: 391, distance: 11.0
click at [25, 391] on div "Account charges" at bounding box center [58, 396] width 80 height 23
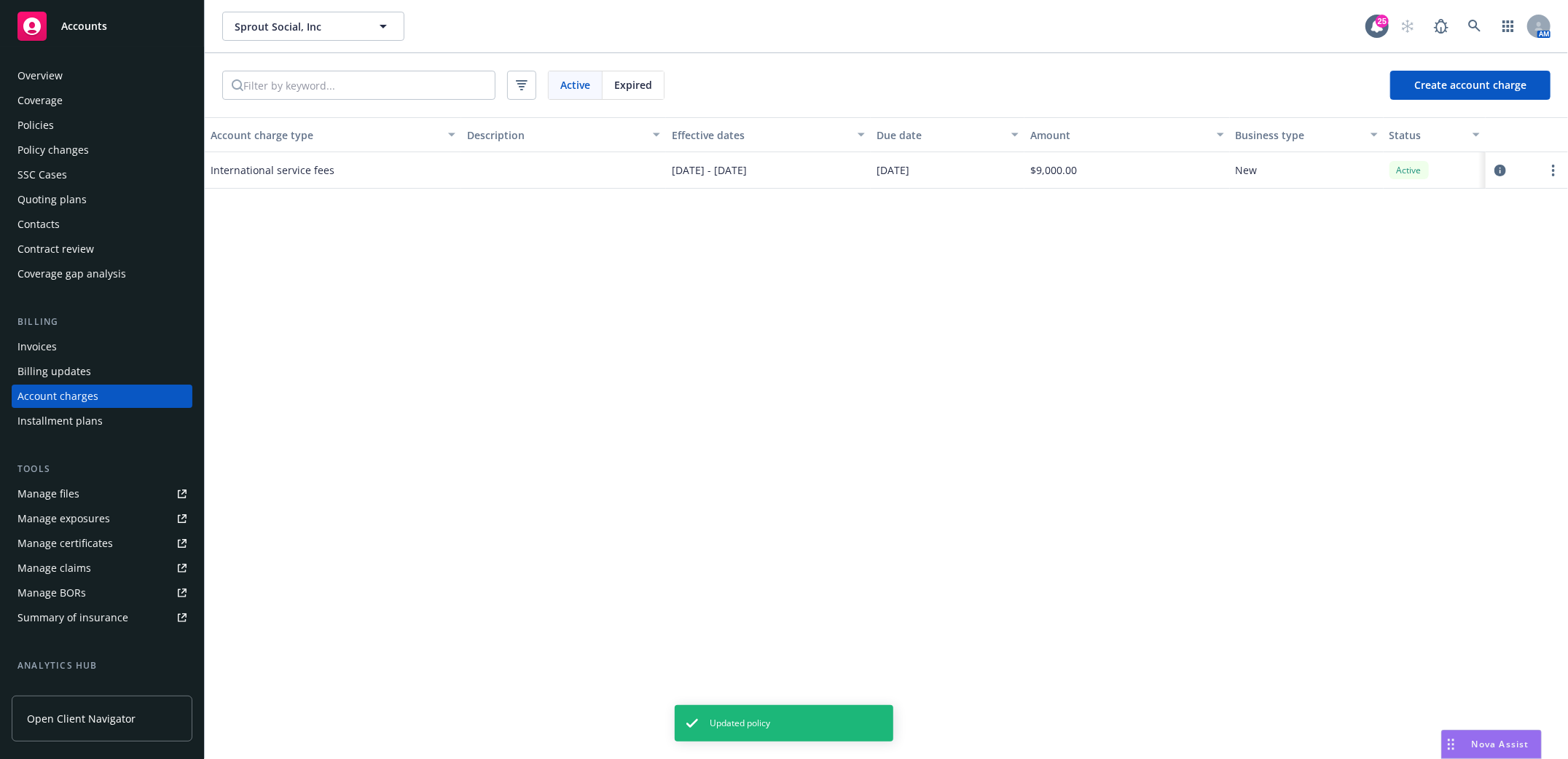
click at [55, 340] on div "Invoices" at bounding box center [37, 346] width 39 height 23
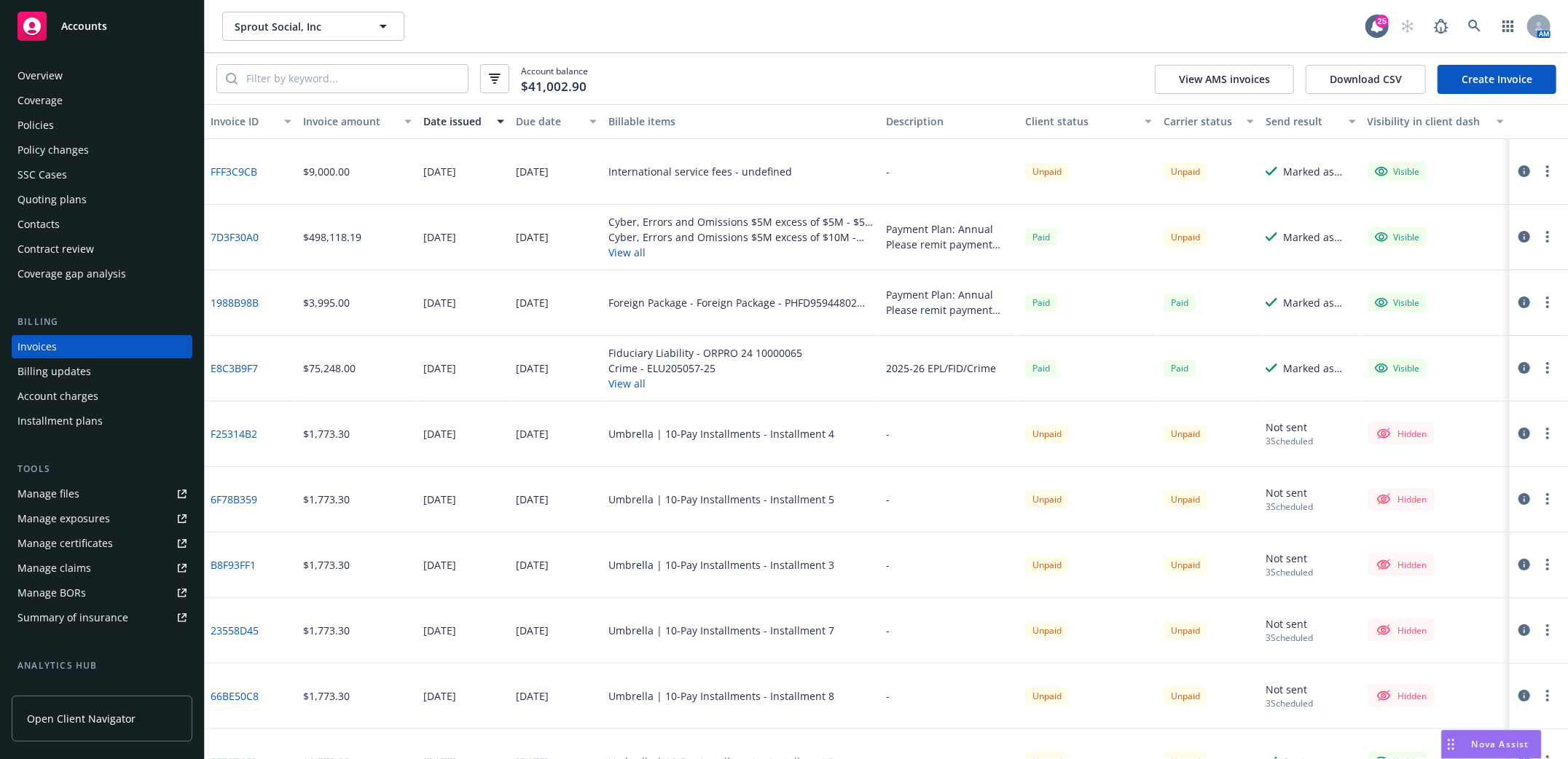
drag, startPoint x: 416, startPoint y: 187, endPoint x: 354, endPoint y: 188, distance: 62.0
click at [417, 187] on div "[DATE]" at bounding box center [463, 172] width 93 height 66
click at [39, 128] on div "Policies" at bounding box center [36, 124] width 36 height 23
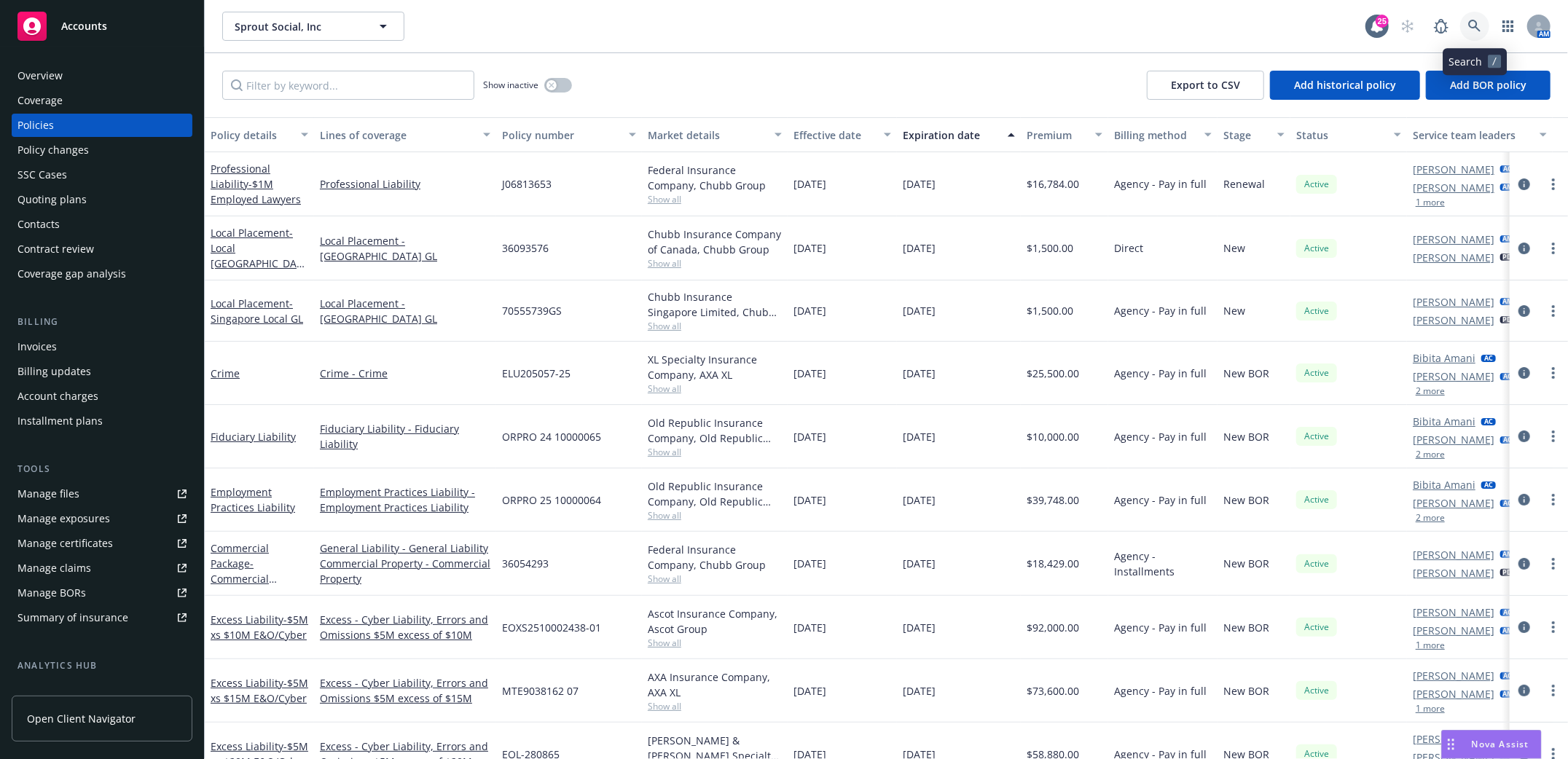
click at [1477, 24] on icon at bounding box center [1474, 26] width 13 height 13
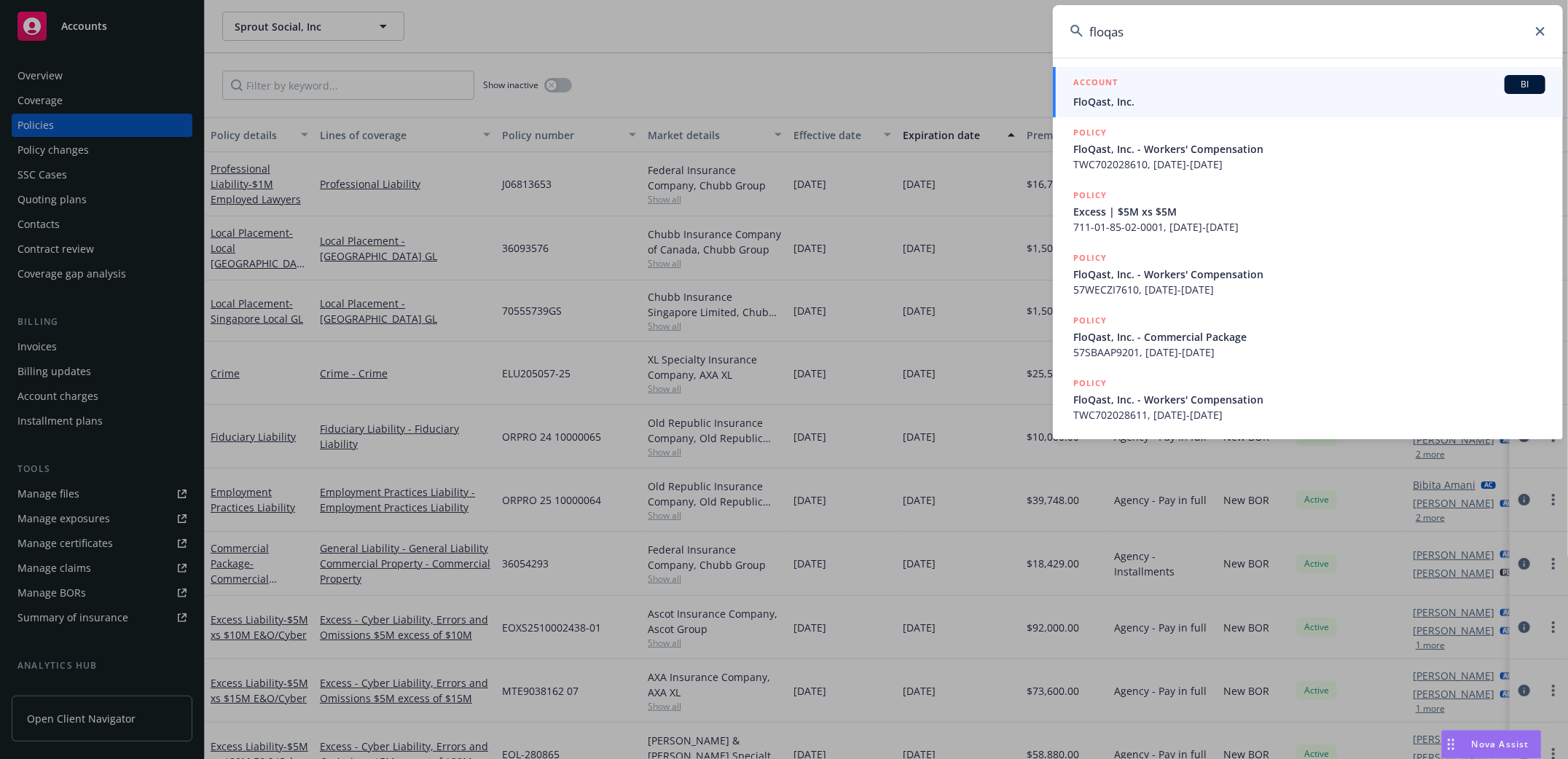
type input "floqast"
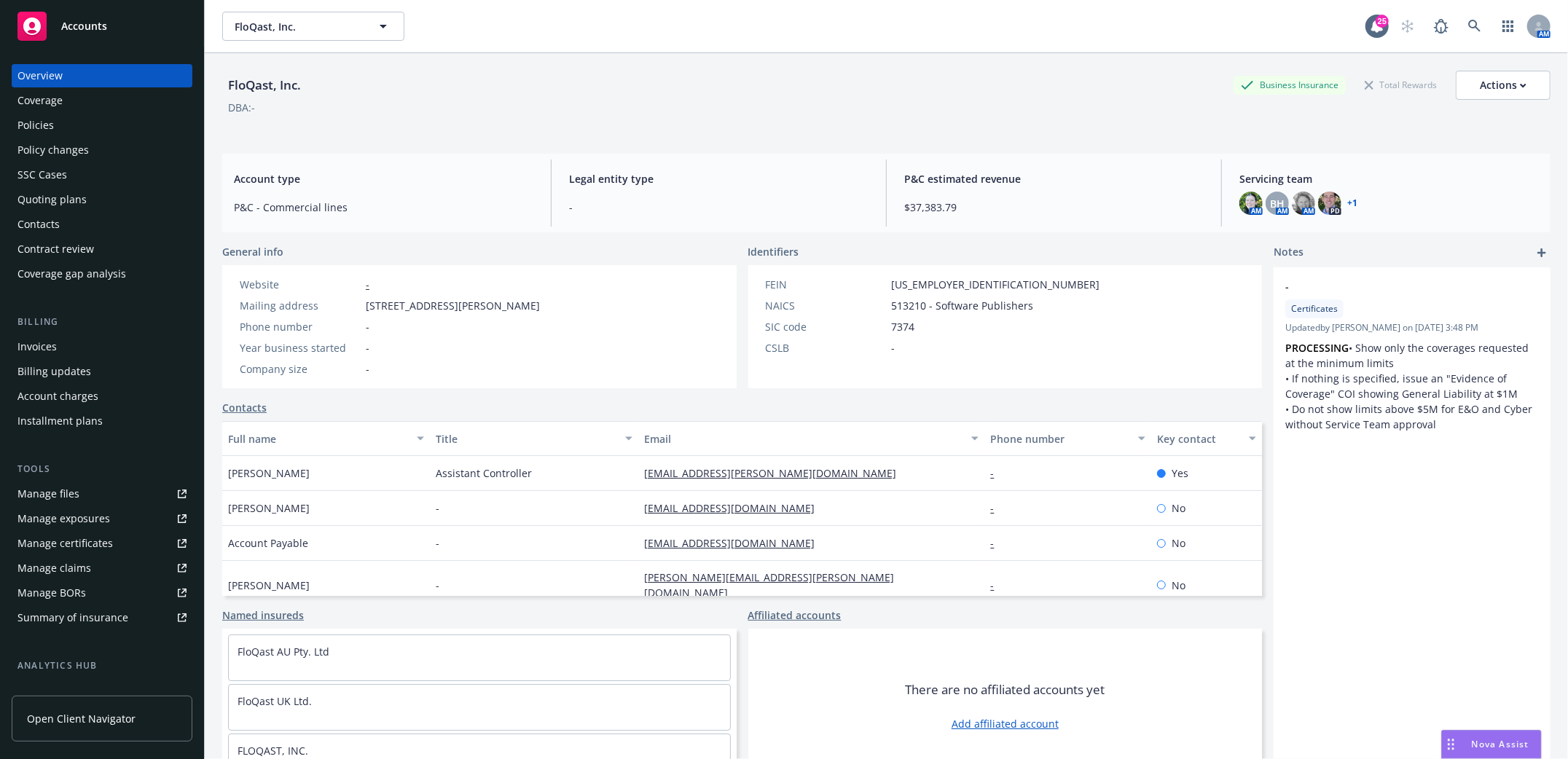
click at [26, 126] on div "Policies" at bounding box center [36, 124] width 36 height 23
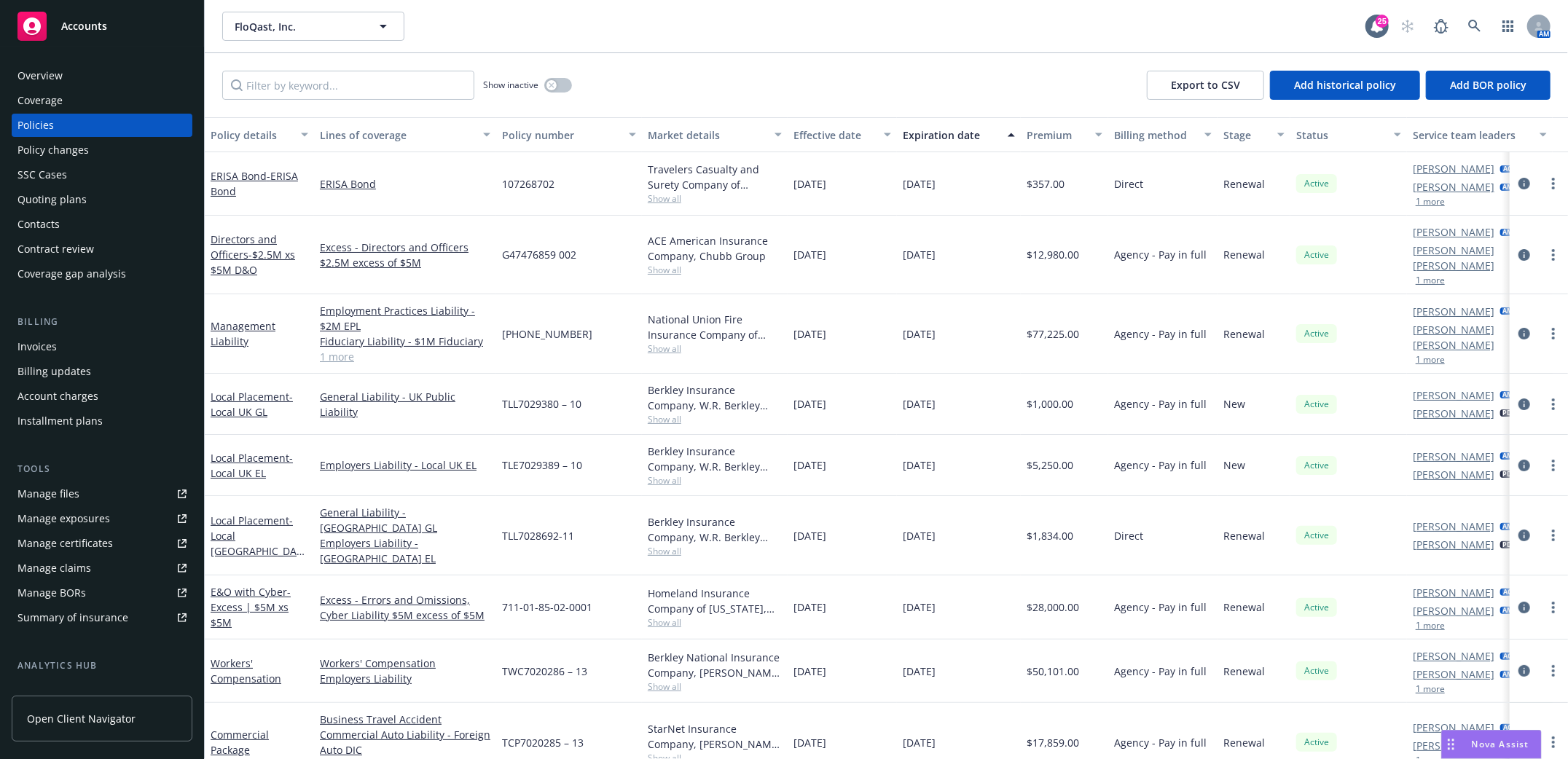
click at [22, 342] on div "Invoices" at bounding box center [37, 346] width 39 height 23
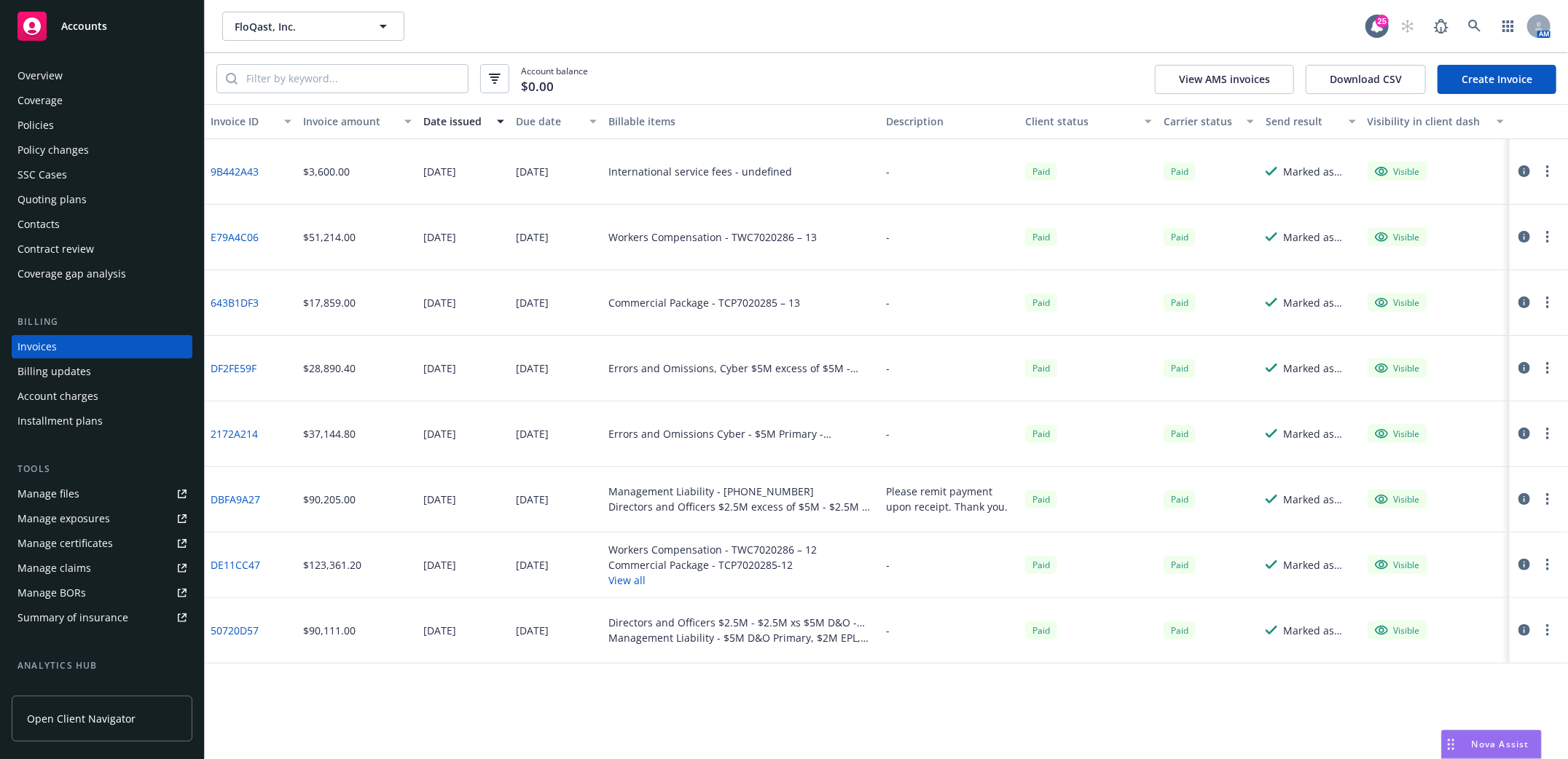
click at [1508, 72] on link "Create Invoice" at bounding box center [1496, 79] width 119 height 29
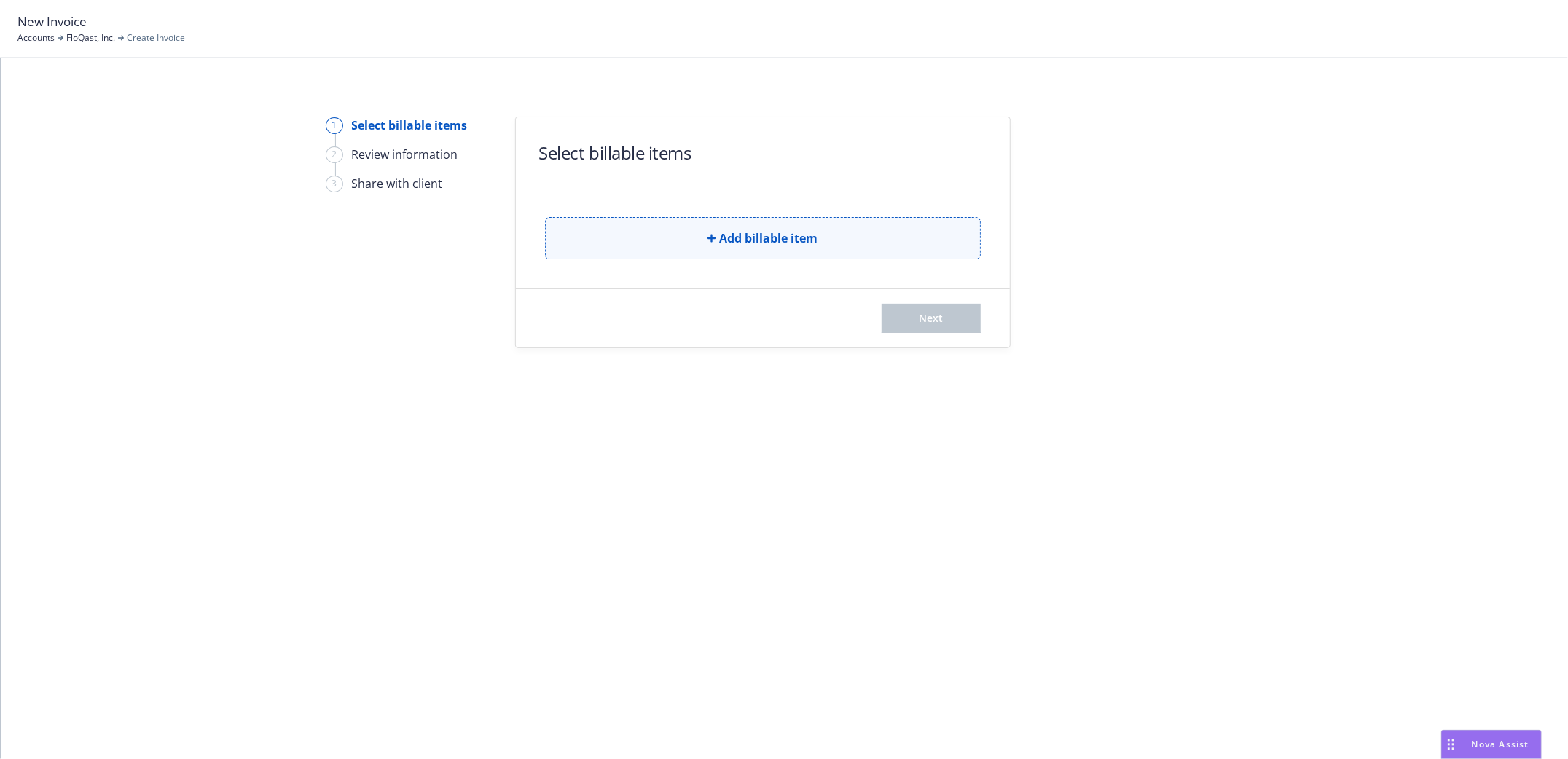
click at [737, 236] on span "Add billable item" at bounding box center [768, 238] width 98 height 18
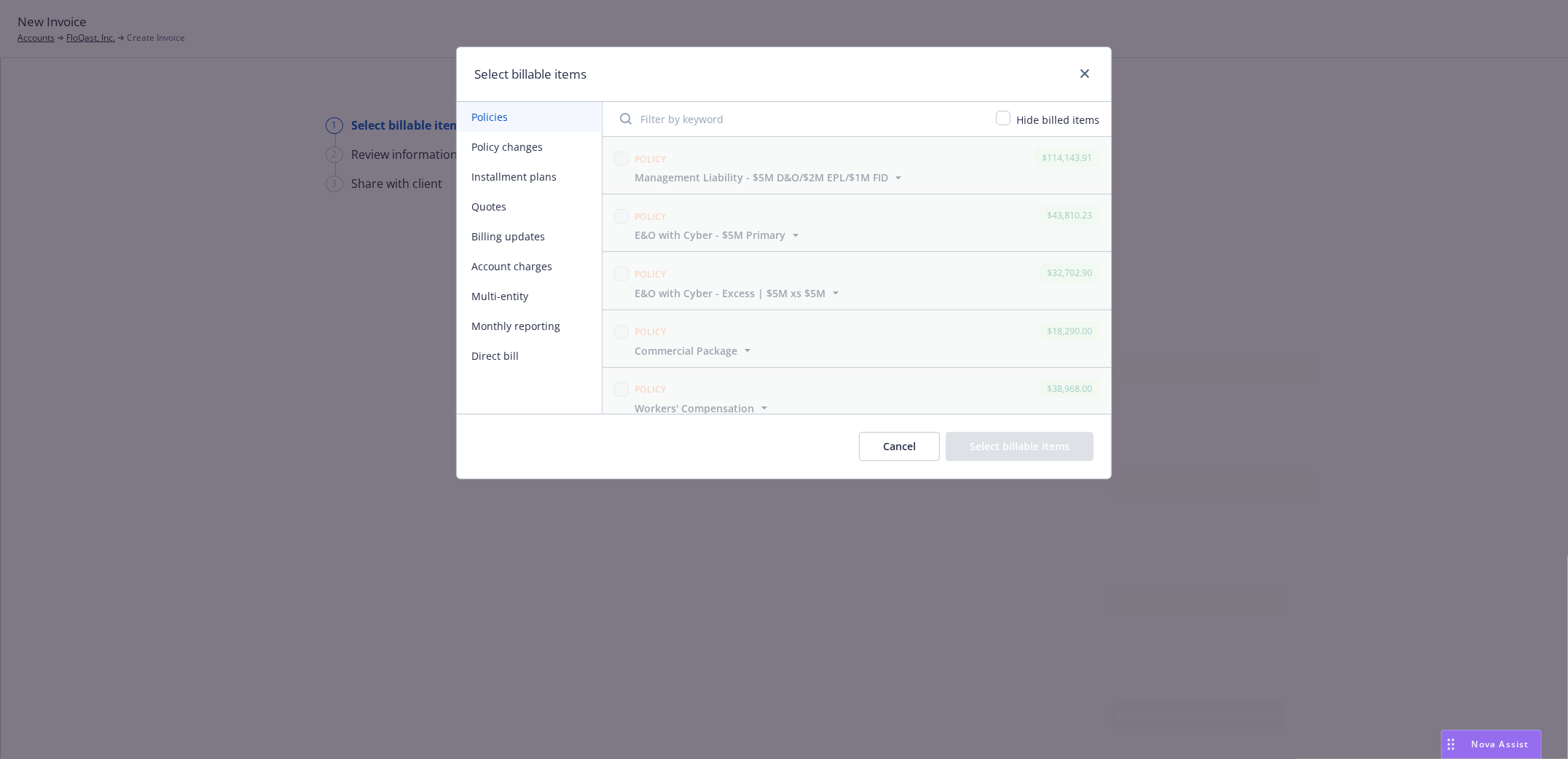
scroll to position [306, 0]
click at [1087, 74] on icon "close" at bounding box center [1084, 73] width 8 height 8
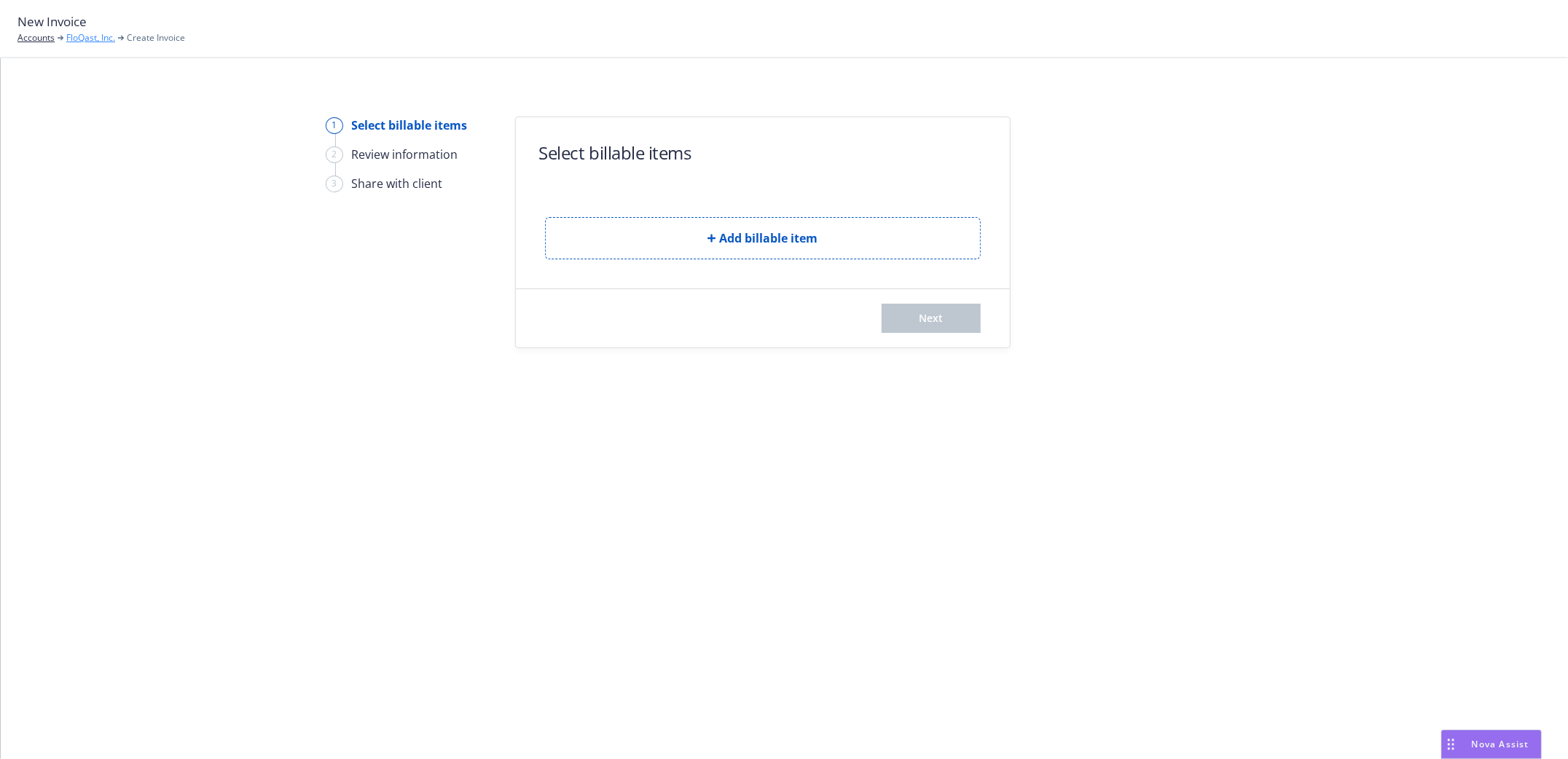
click at [78, 39] on link "FloQast, Inc." at bounding box center [91, 37] width 49 height 13
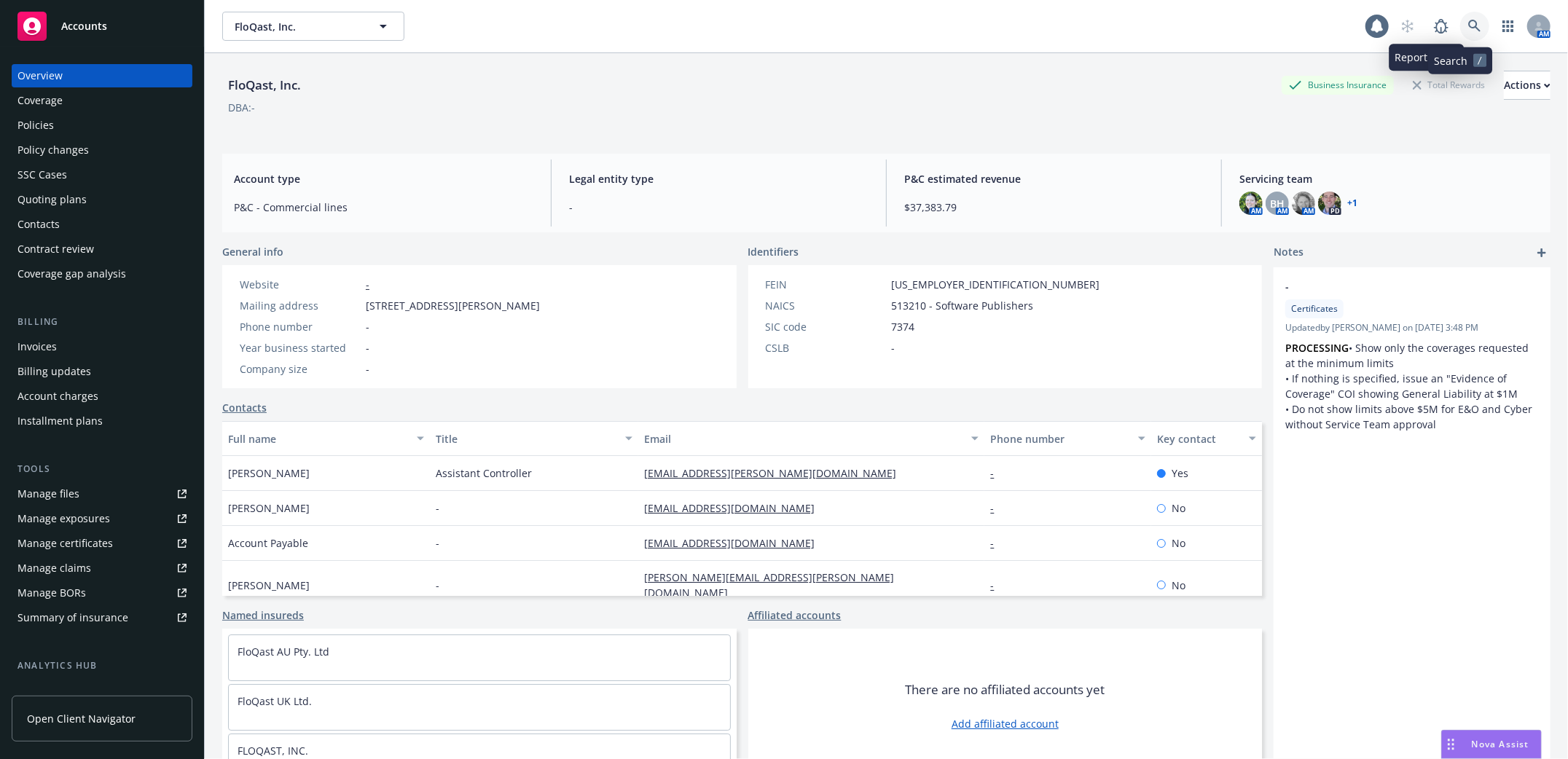
click at [1459, 24] on link at bounding box center [1474, 25] width 29 height 29
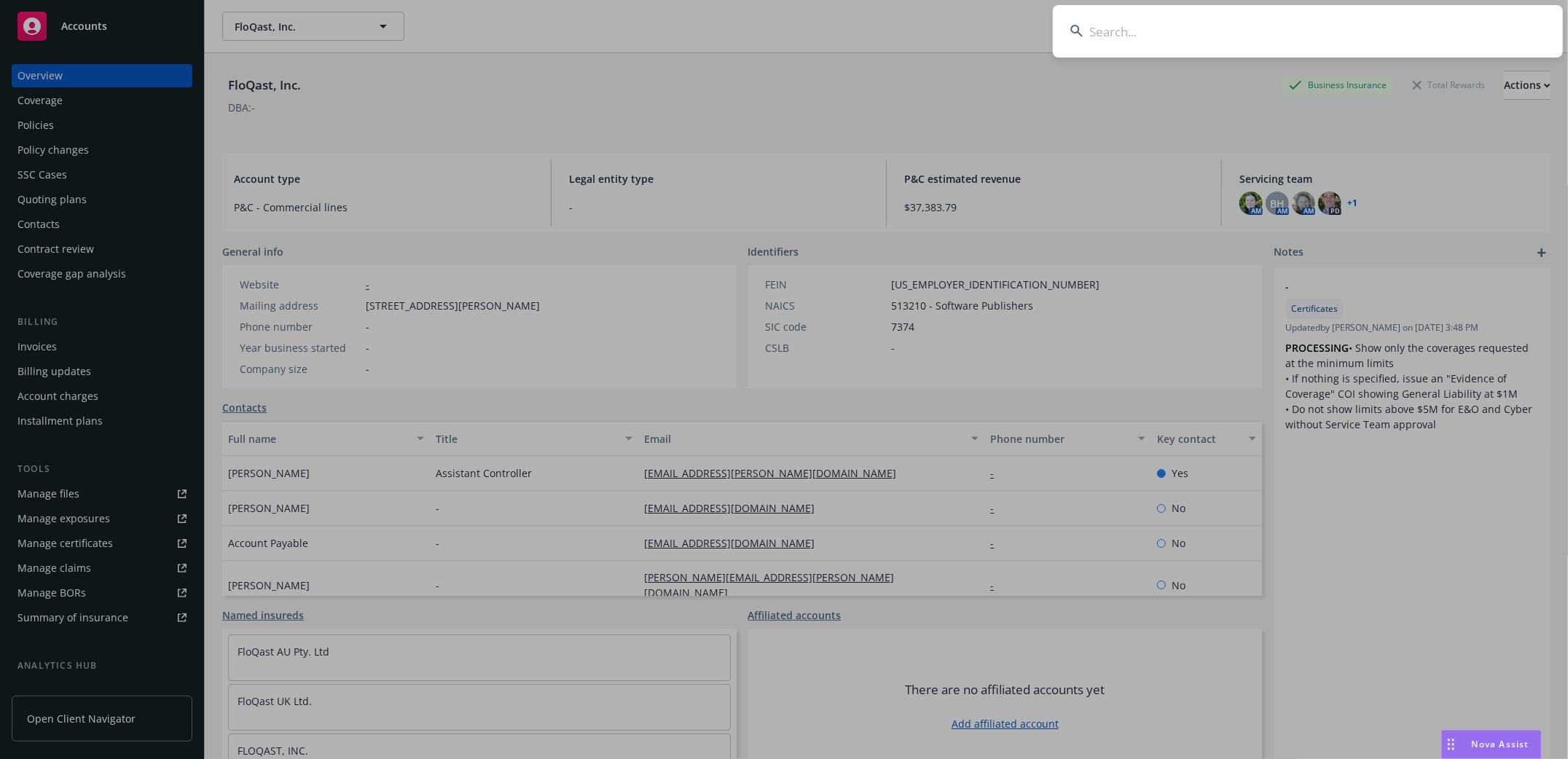
drag, startPoint x: 1127, startPoint y: 35, endPoint x: 1116, endPoint y: 26, distance: 14.2
click at [1122, 26] on input at bounding box center [1307, 31] width 510 height 52
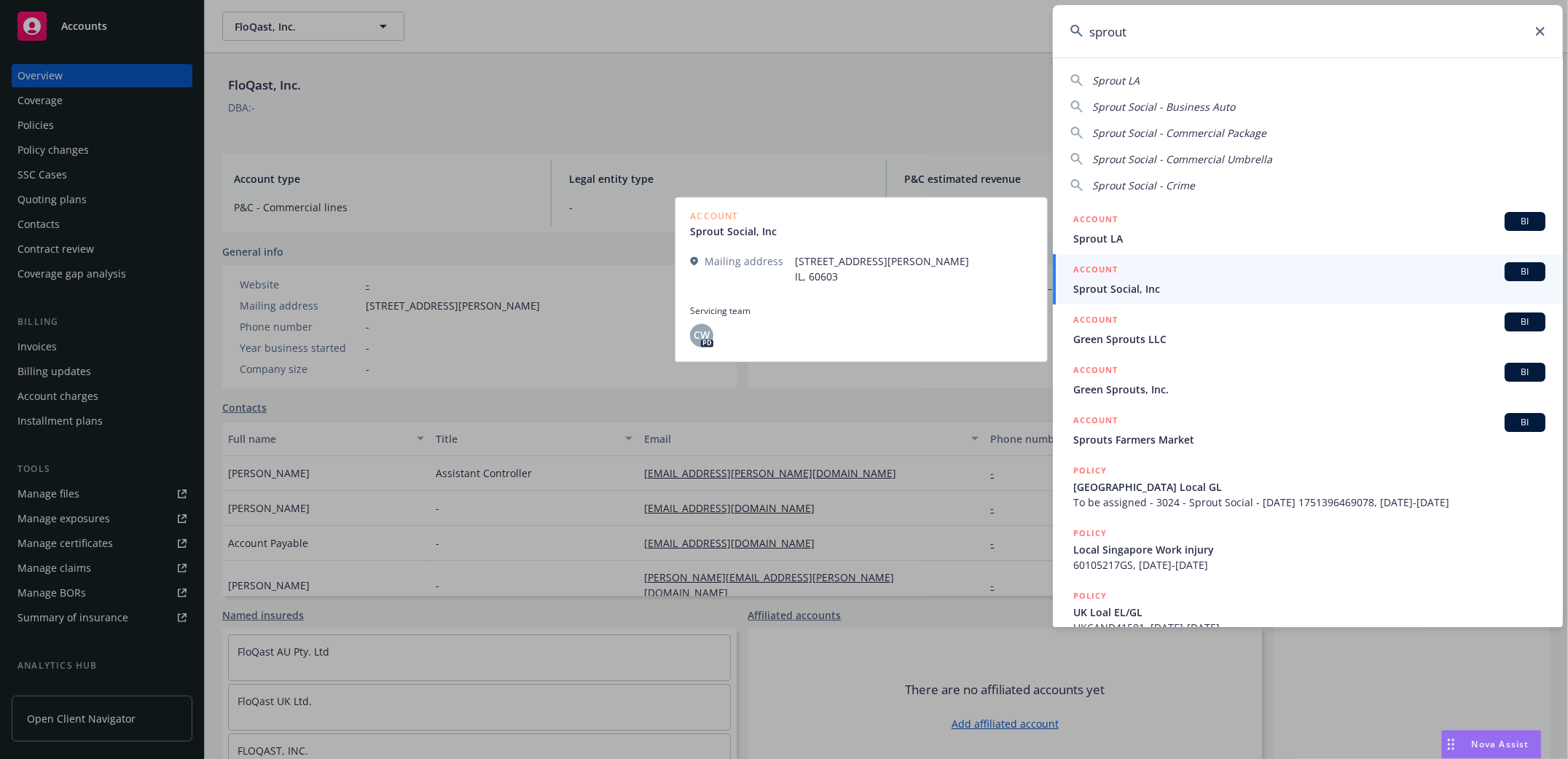
type input "sprout"
click at [1121, 284] on span "Sprout Social, Inc" at bounding box center [1309, 289] width 472 height 15
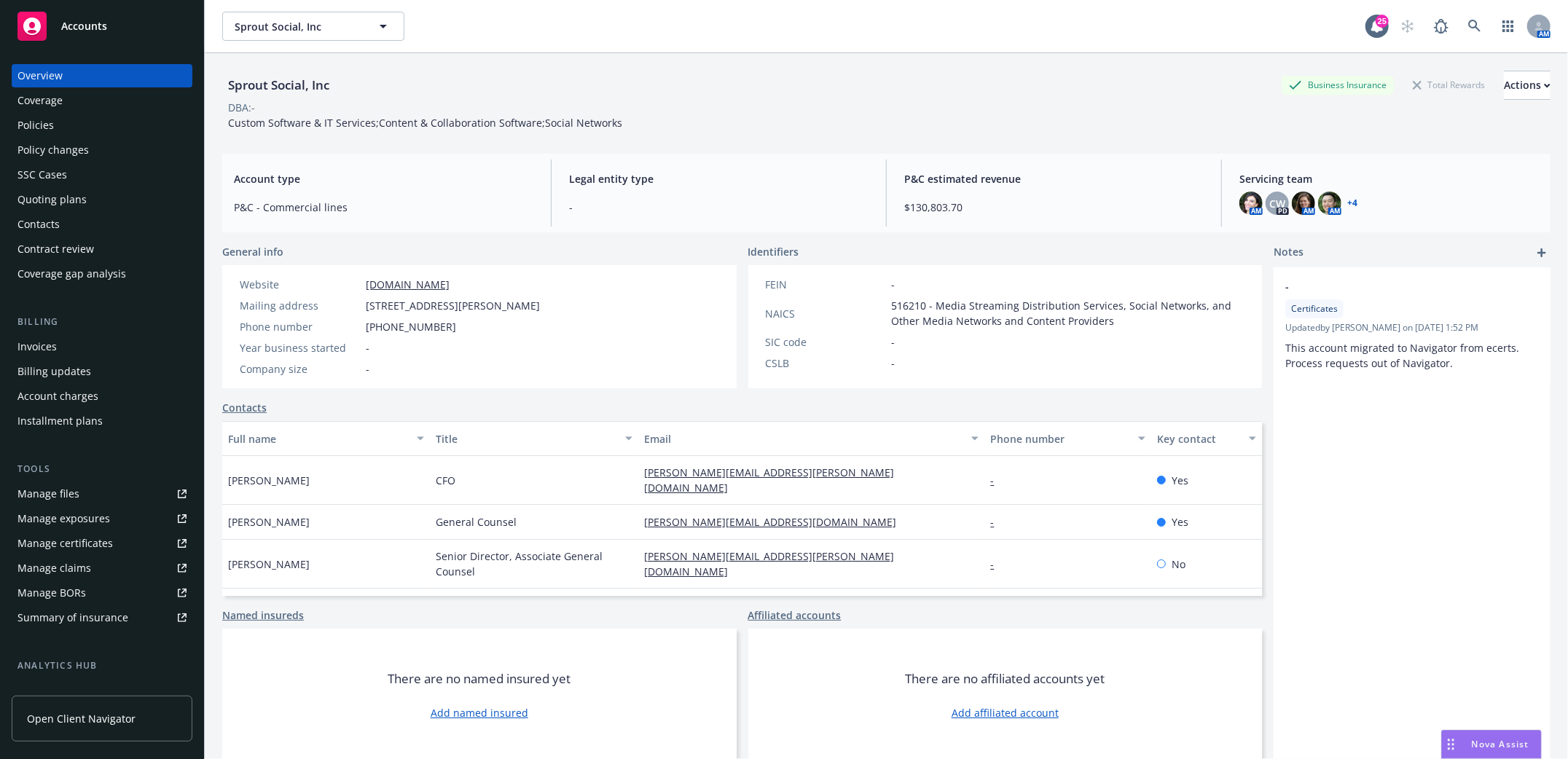
click at [44, 129] on div "Policies" at bounding box center [36, 124] width 36 height 23
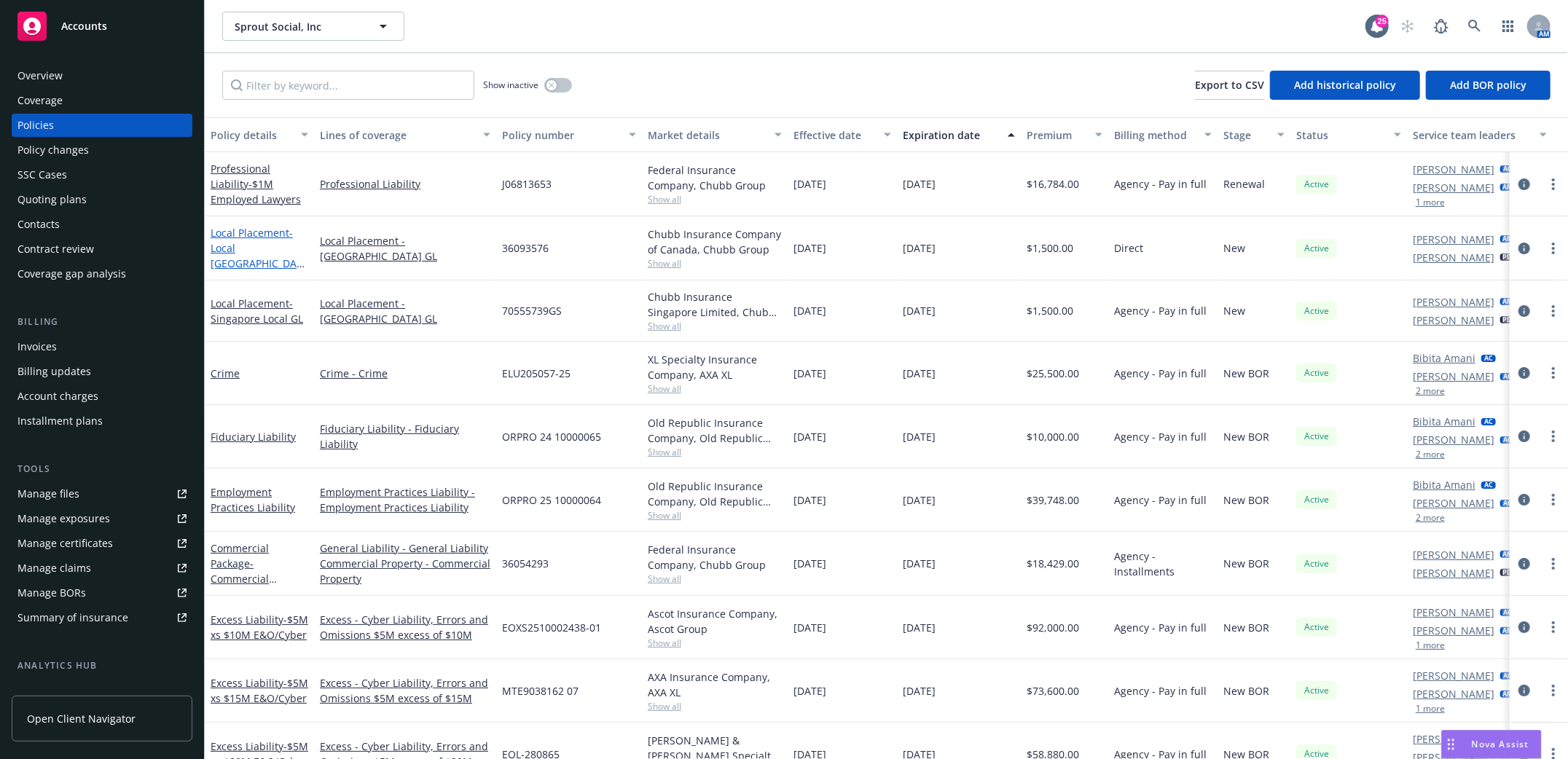
click at [254, 254] on span "- Local Canada GL" at bounding box center [257, 255] width 94 height 60
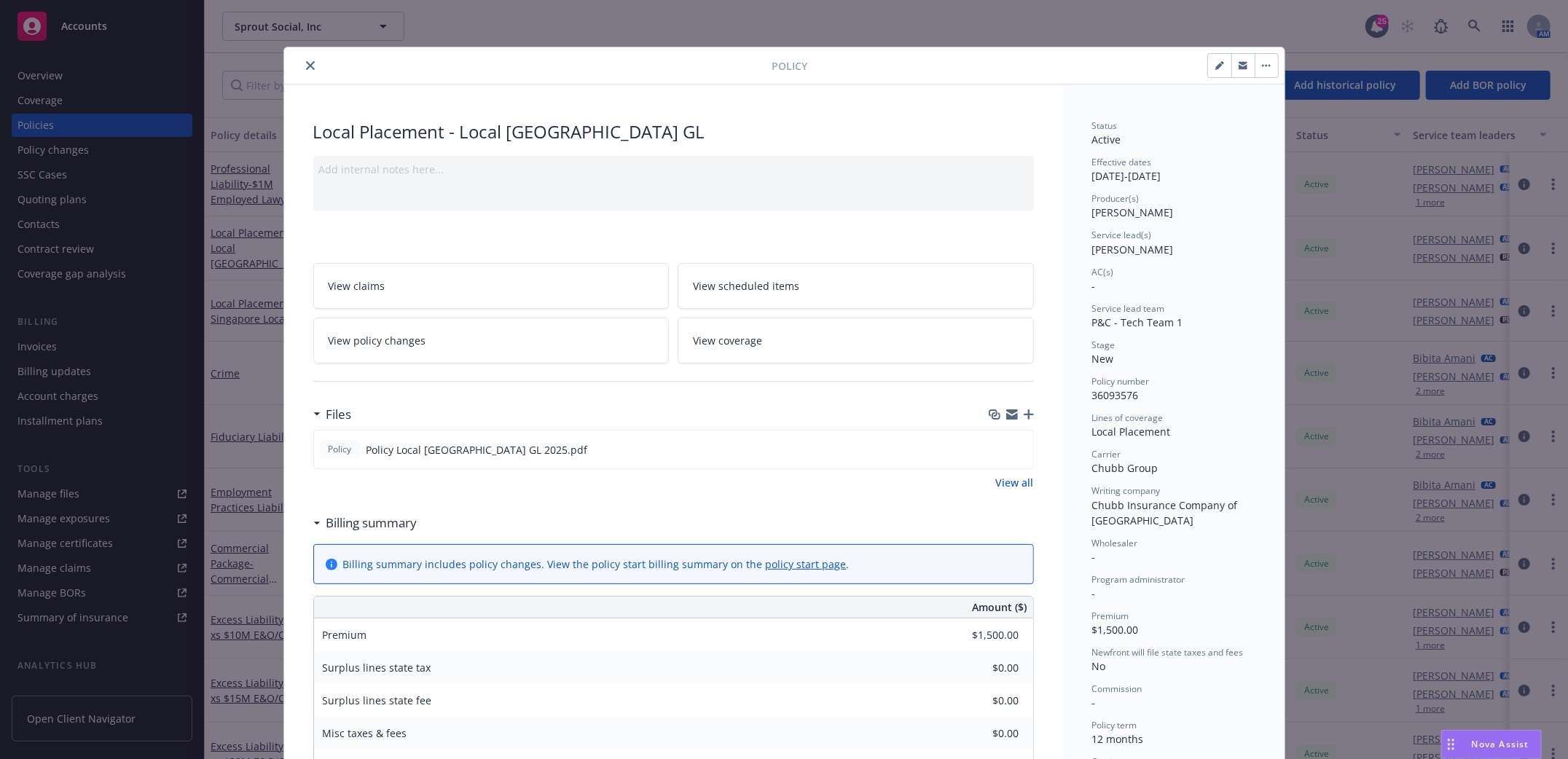
click at [306, 66] on icon "close" at bounding box center [310, 65] width 8 height 8
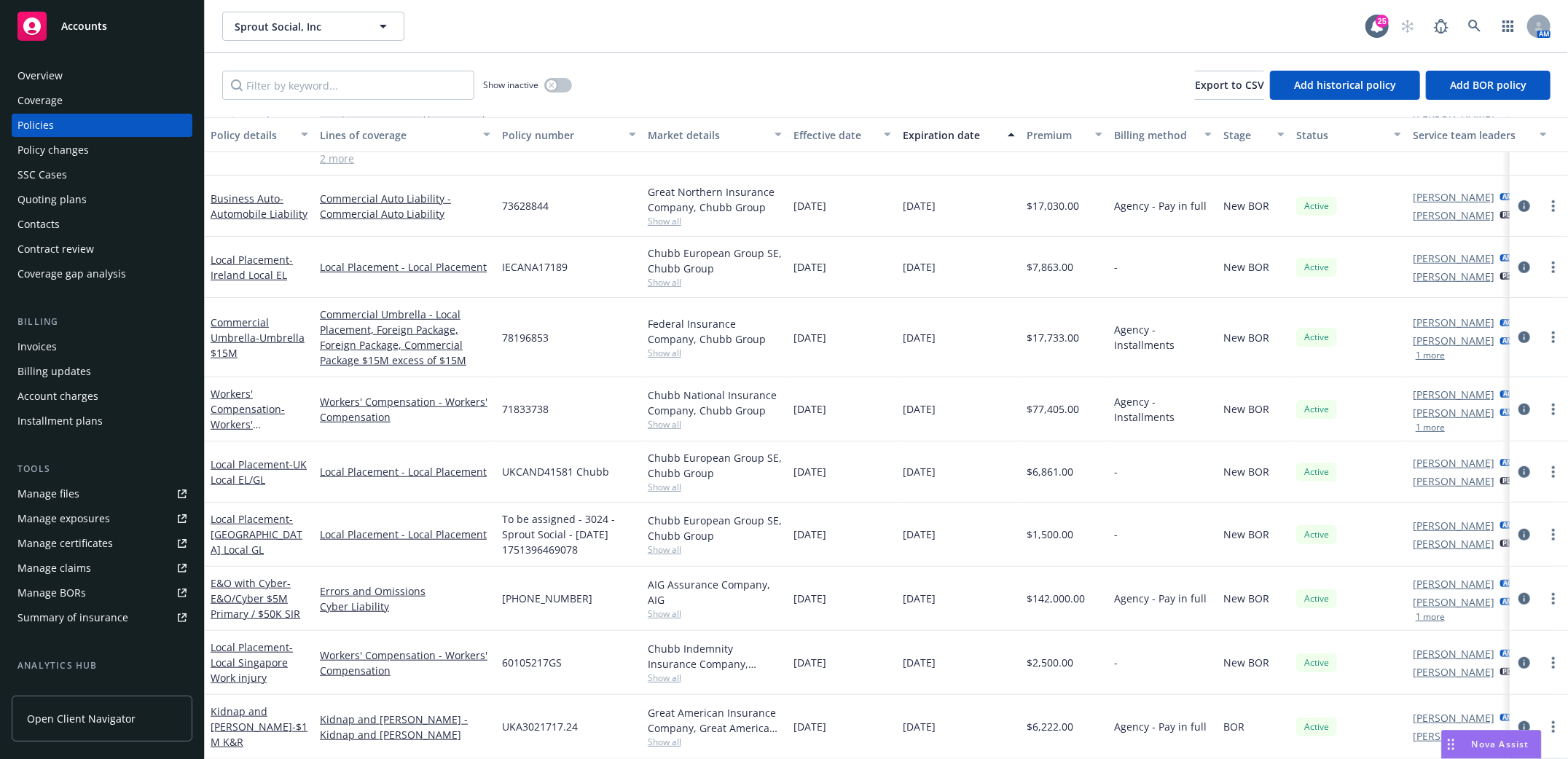
scroll to position [720, 0]
click at [242, 458] on link "Local Placement - UK Local EL/GL" at bounding box center [258, 472] width 96 height 29
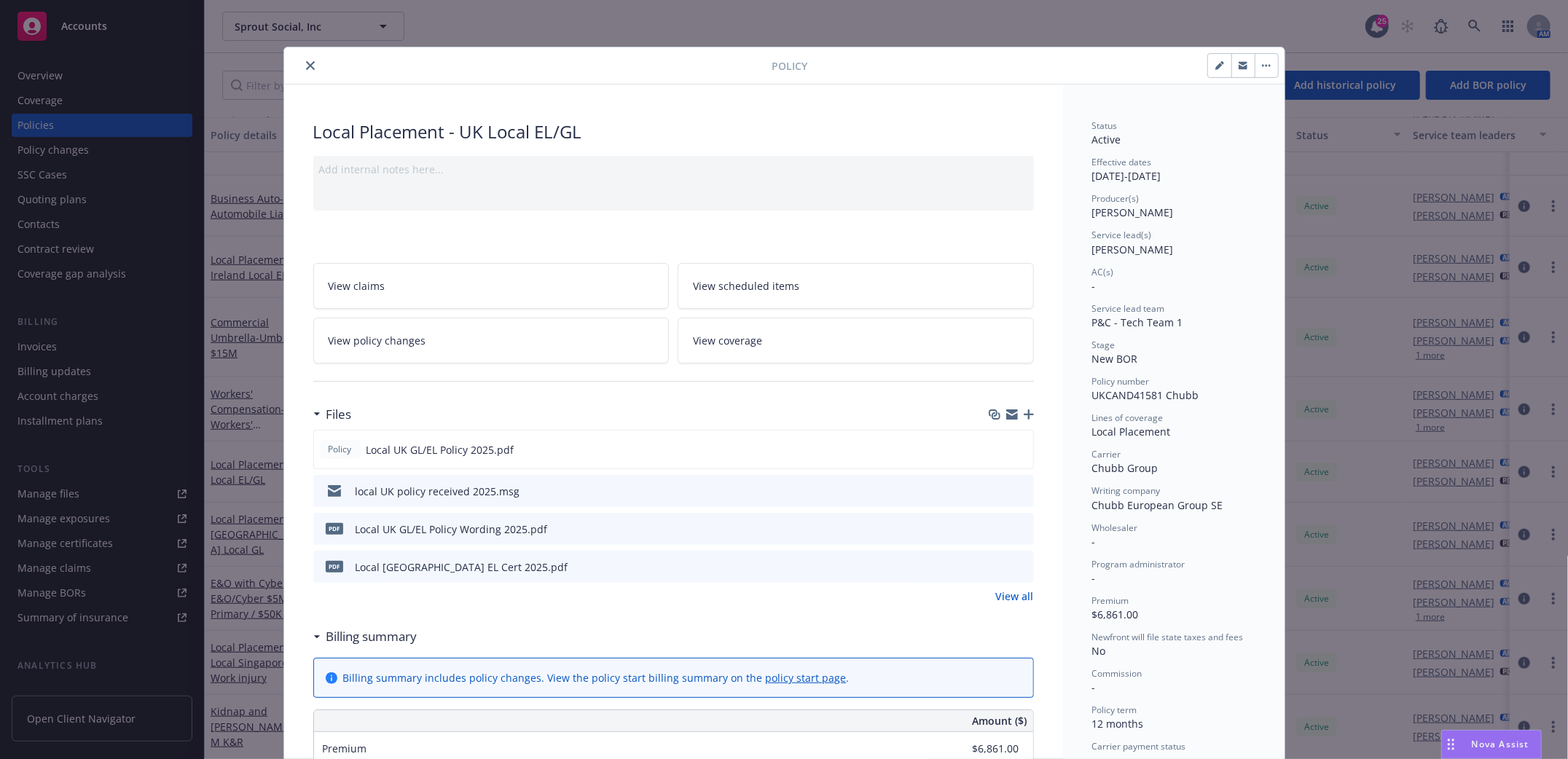
click at [1208, 68] on button "button" at bounding box center [1219, 66] width 23 height 23
select select "NEW_BOR"
select select "12"
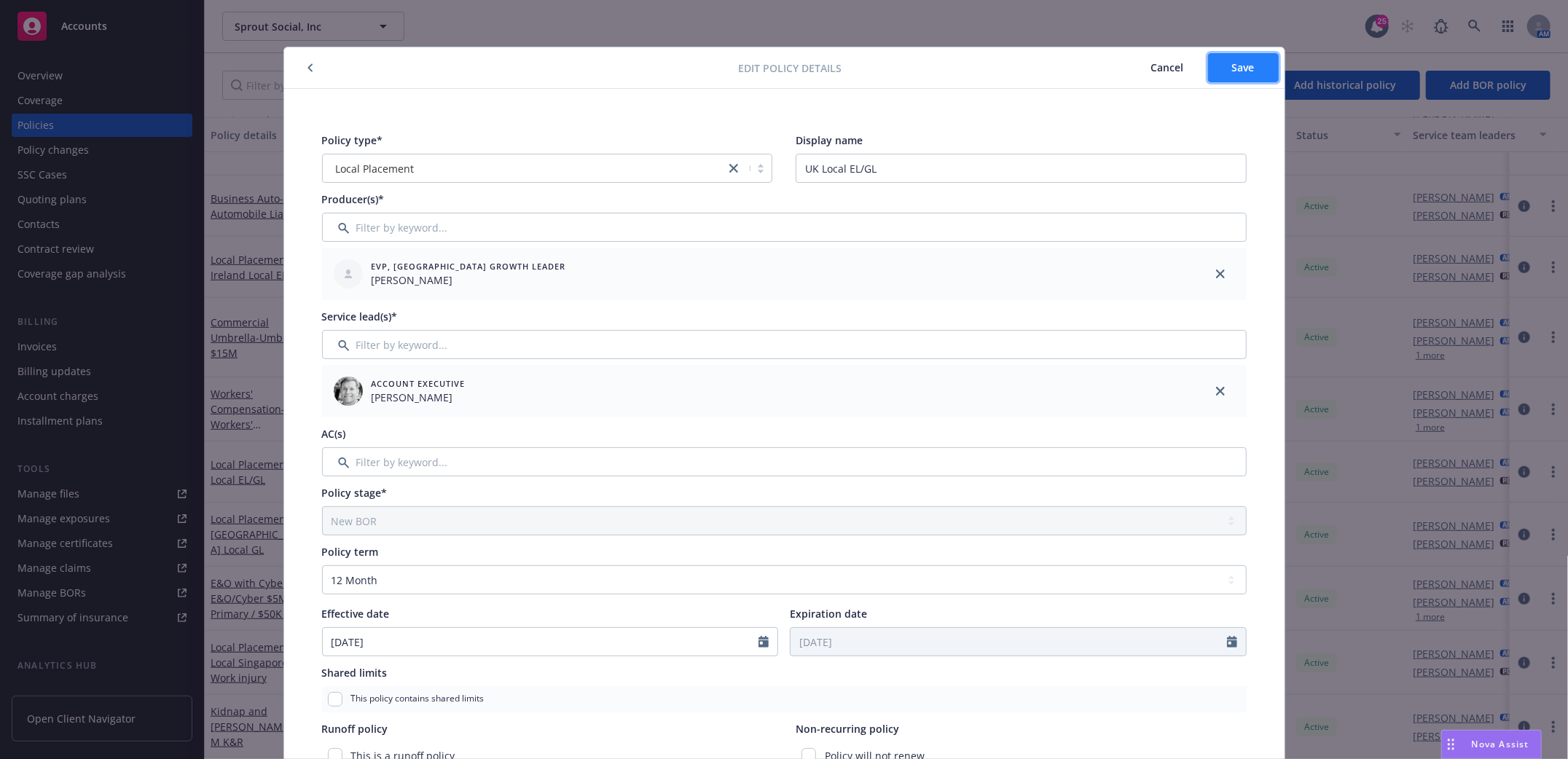
click at [1230, 58] on button "Save" at bounding box center [1243, 67] width 71 height 29
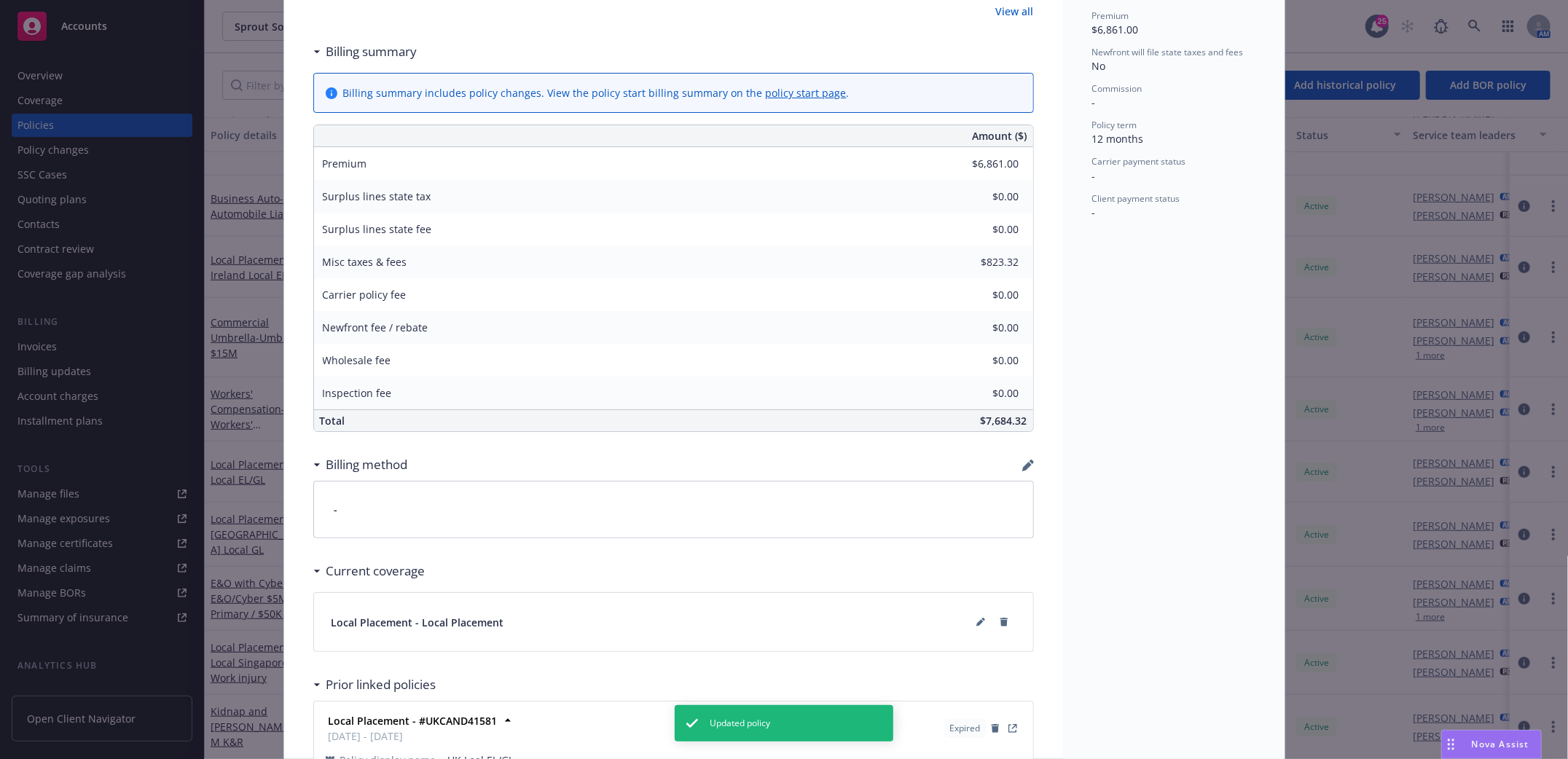
scroll to position [735, 0]
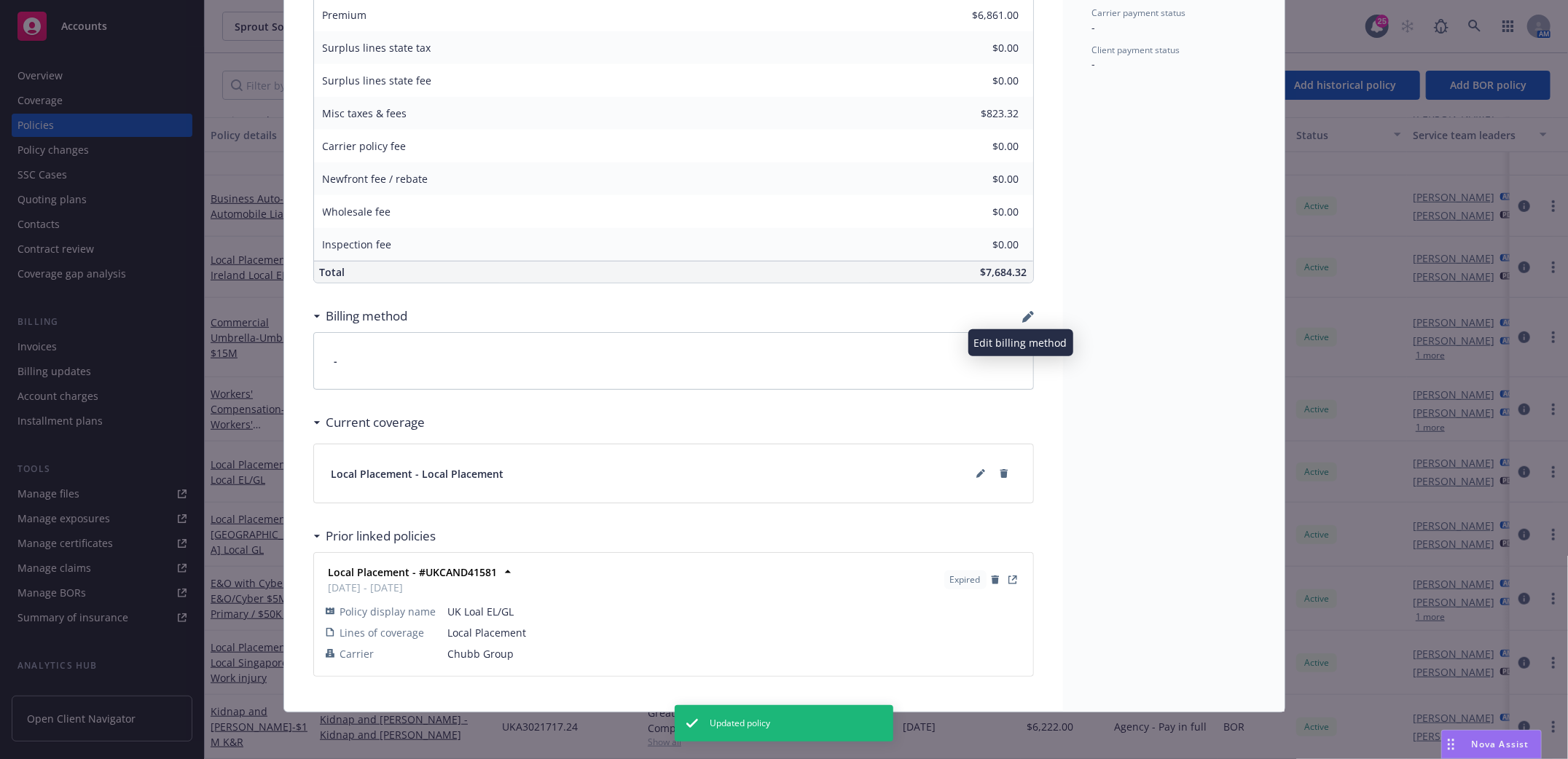
click at [1024, 317] on icon "button" at bounding box center [1027, 316] width 11 height 11
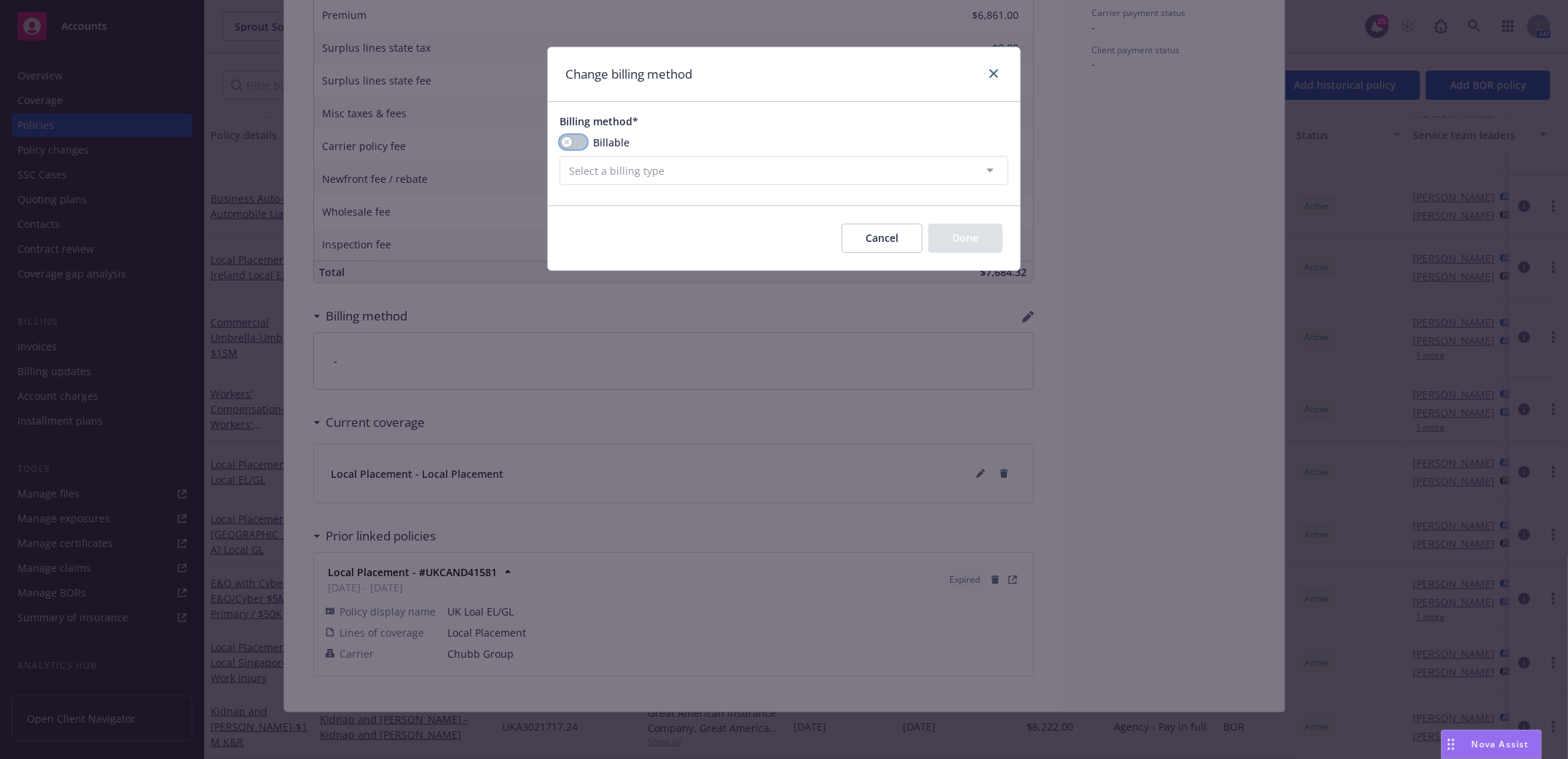
click at [573, 143] on button "button" at bounding box center [573, 142] width 28 height 15
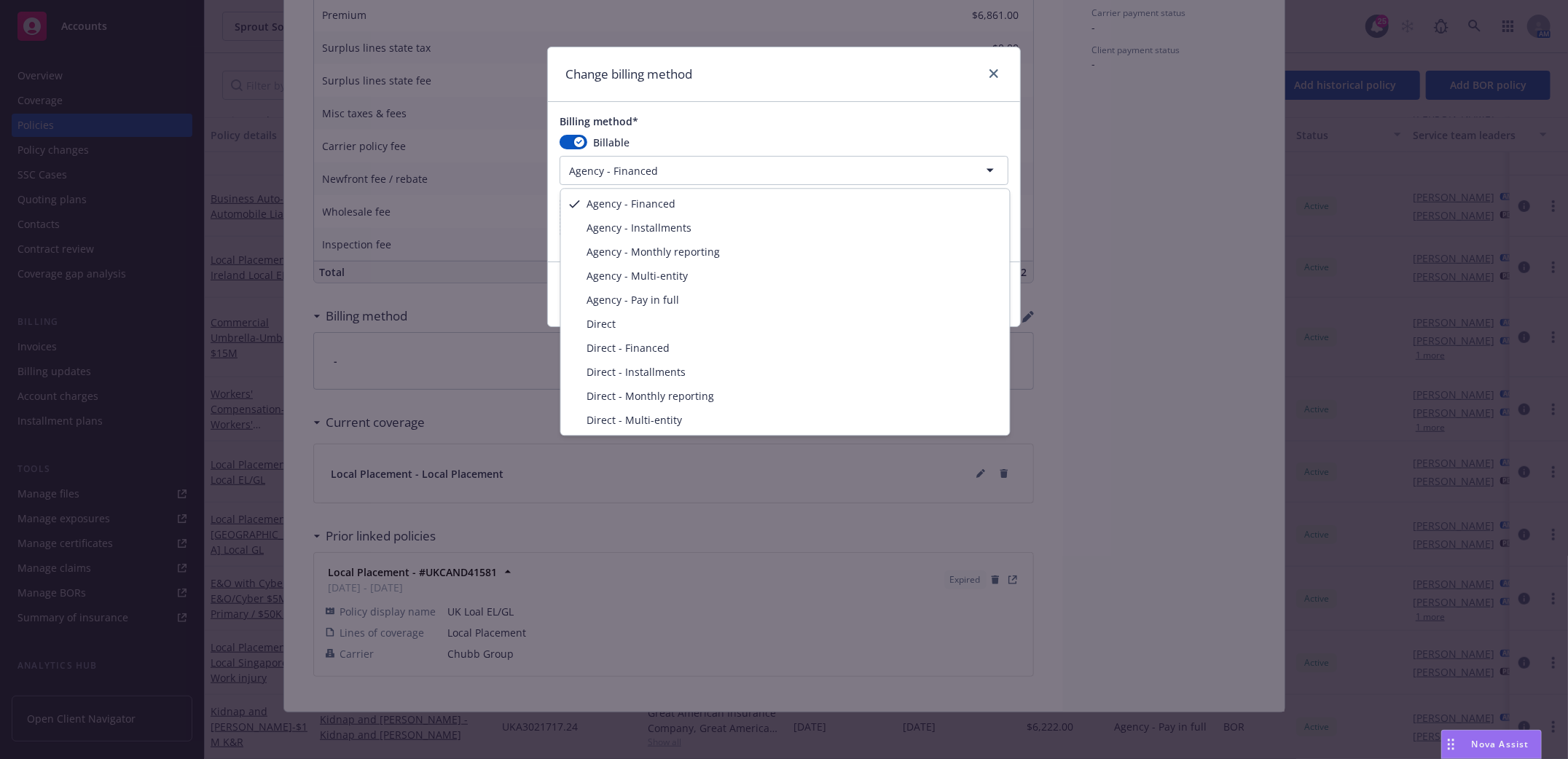
click at [640, 164] on html "Accounts Overview Coverage Policies Policy changes SSC Cases Quoting plans Cont…" at bounding box center [784, 379] width 1568 height 759
select select "AGENCY_PAY_IN_FULL"
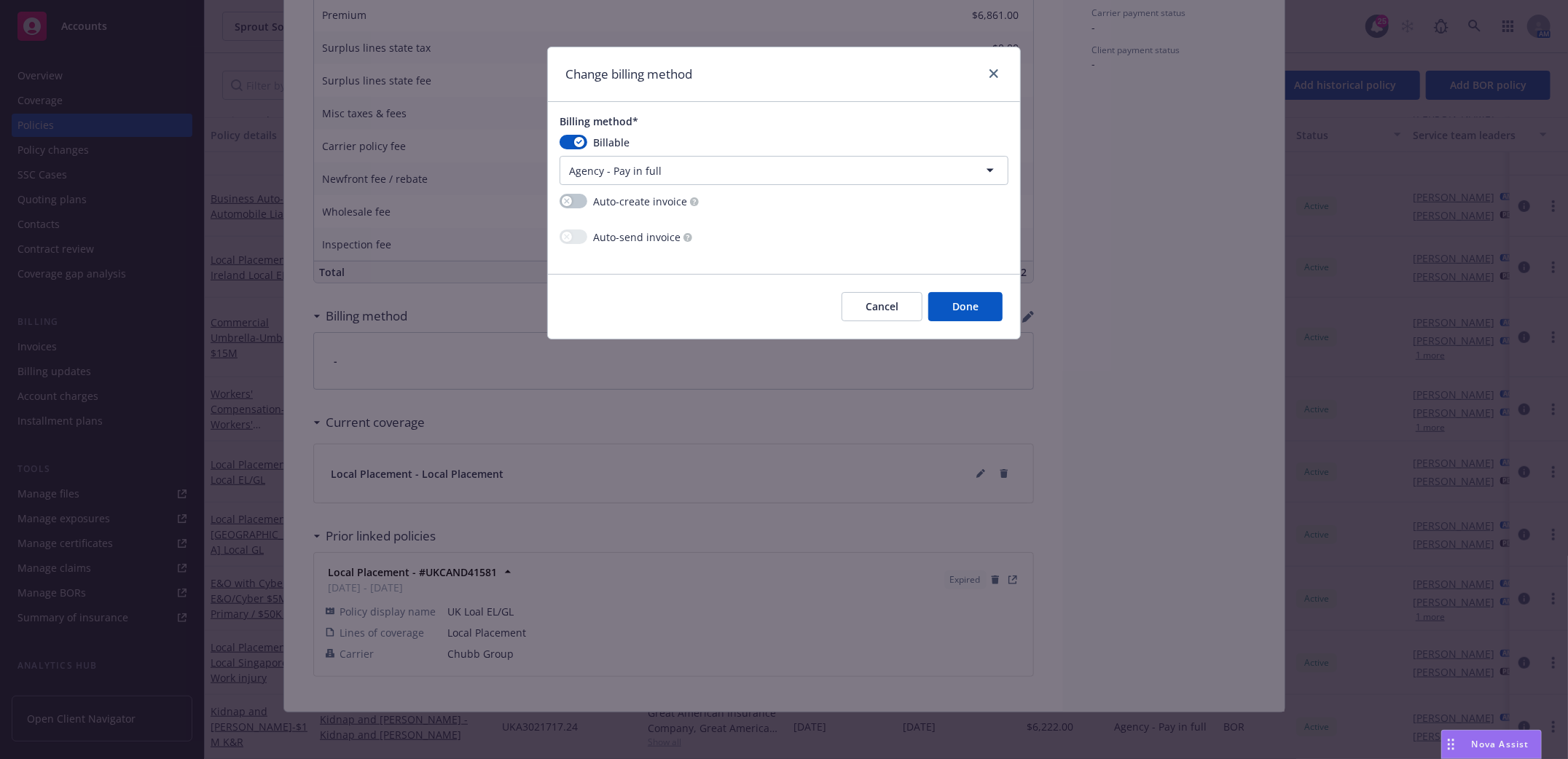
click at [983, 311] on button "Done" at bounding box center [965, 306] width 74 height 29
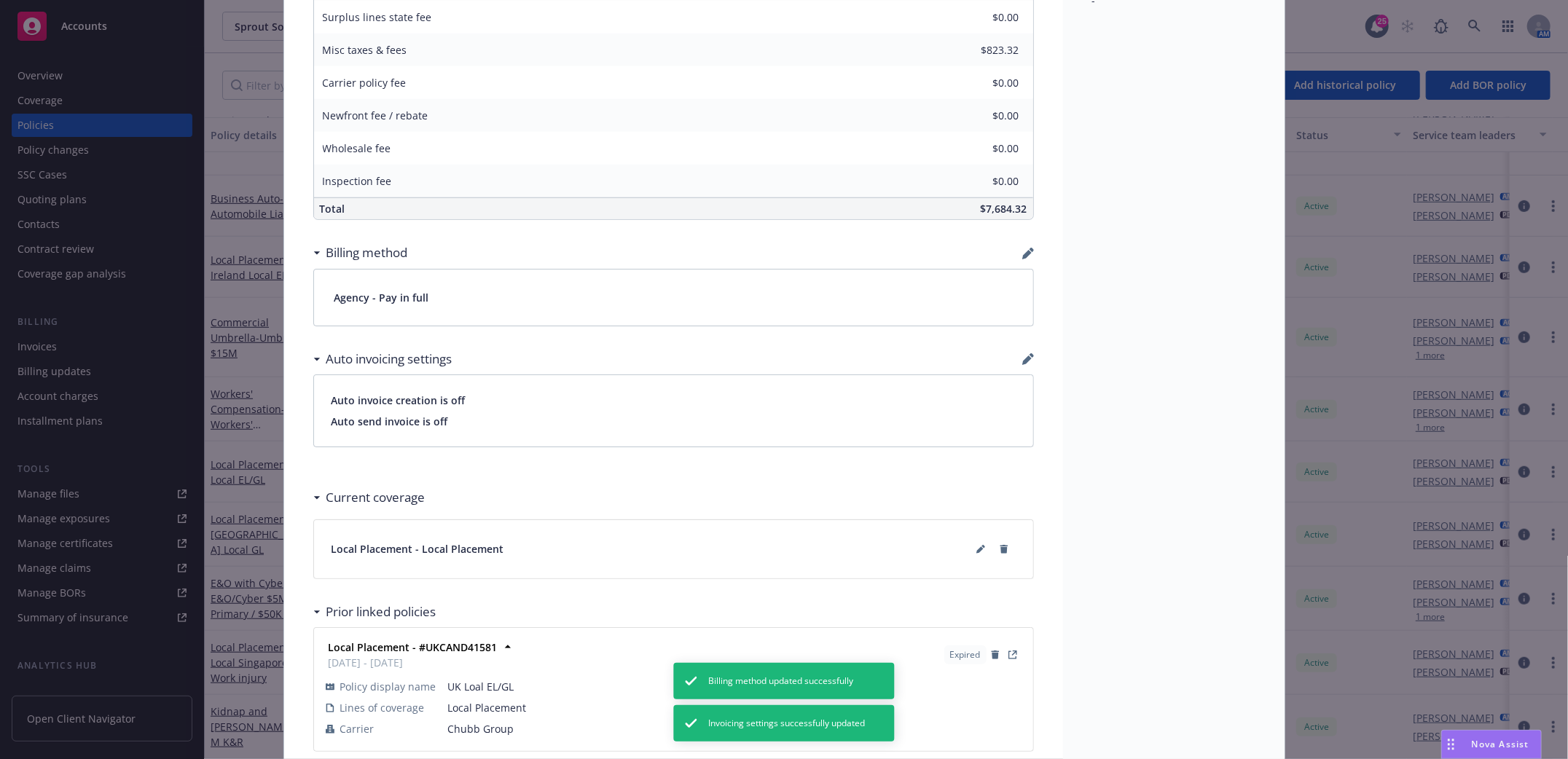
scroll to position [873, 0]
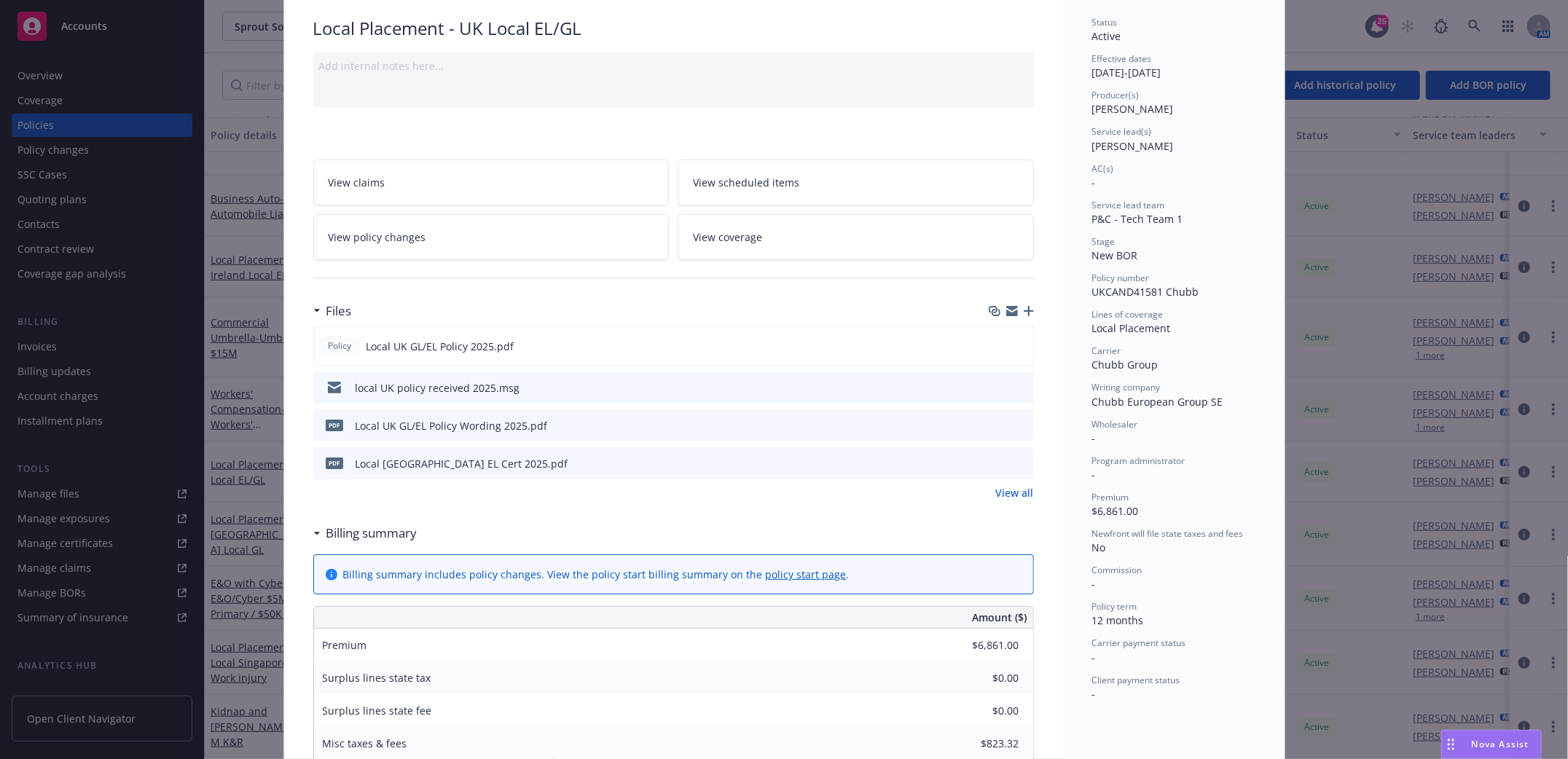
scroll to position [0, 0]
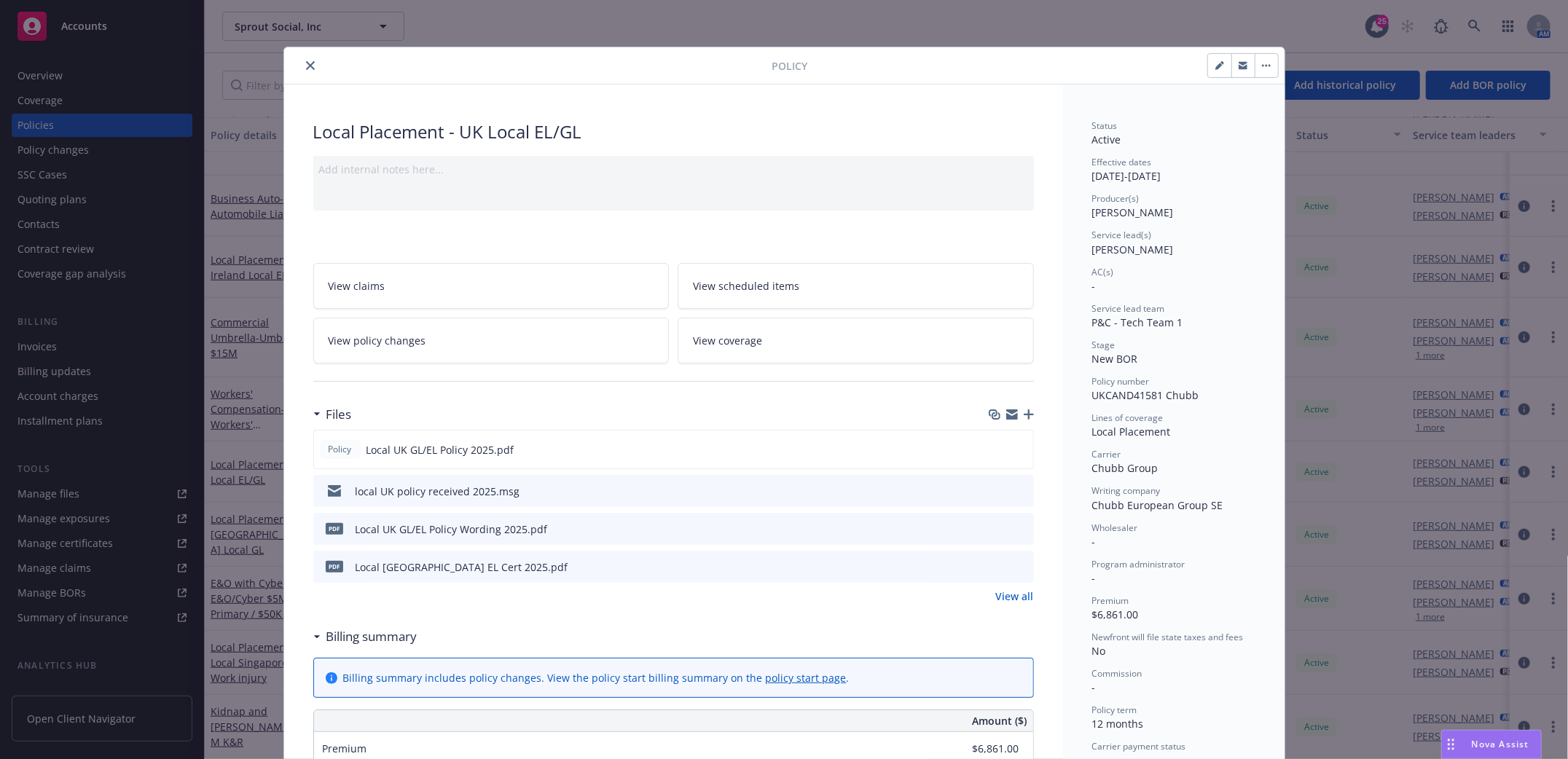
click at [408, 337] on span "View policy changes" at bounding box center [377, 341] width 97 height 15
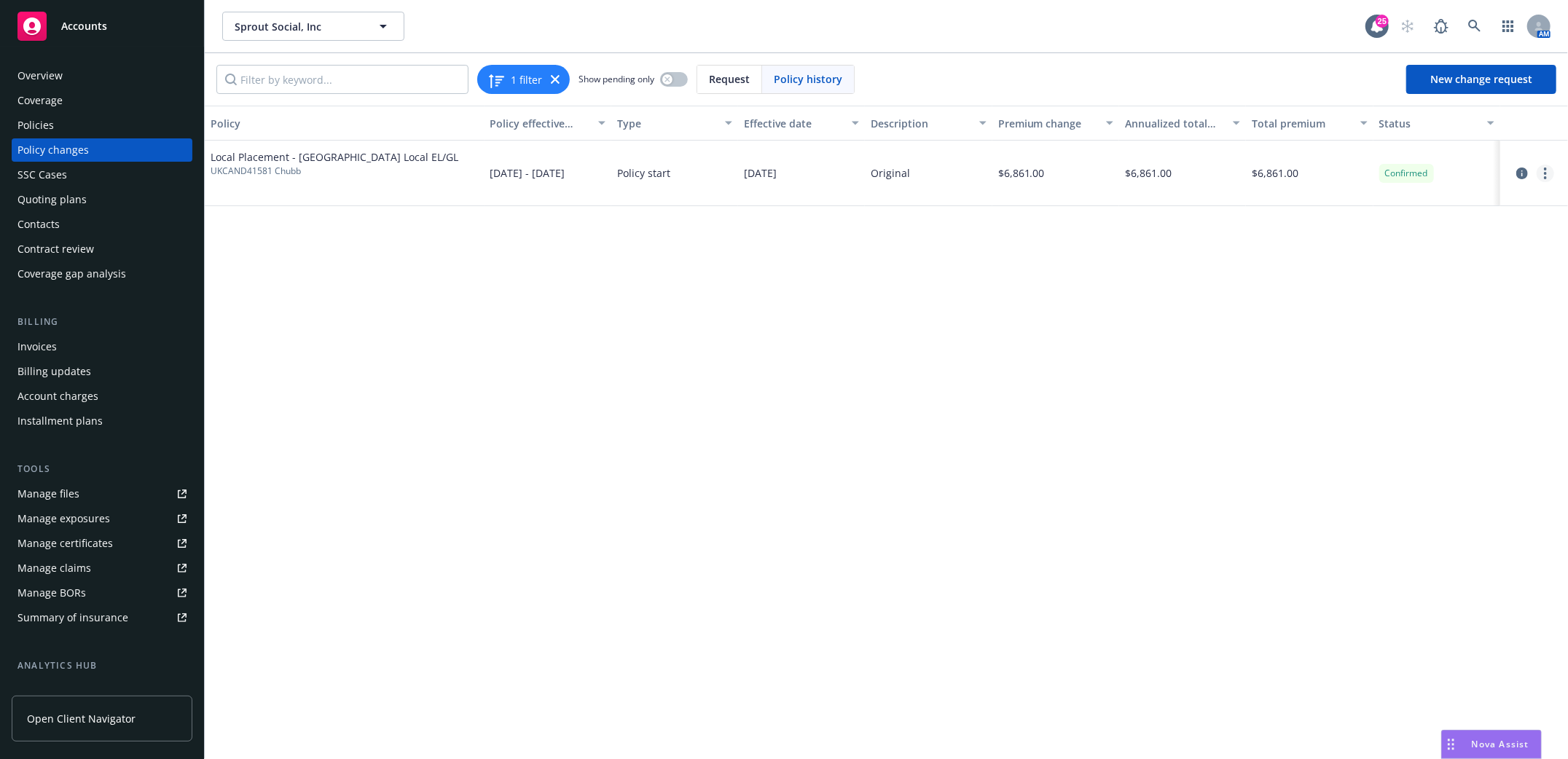
click at [1544, 174] on icon "more" at bounding box center [1545, 173] width 3 height 11
click at [1372, 292] on link "Edit billing info" at bounding box center [1429, 290] width 250 height 29
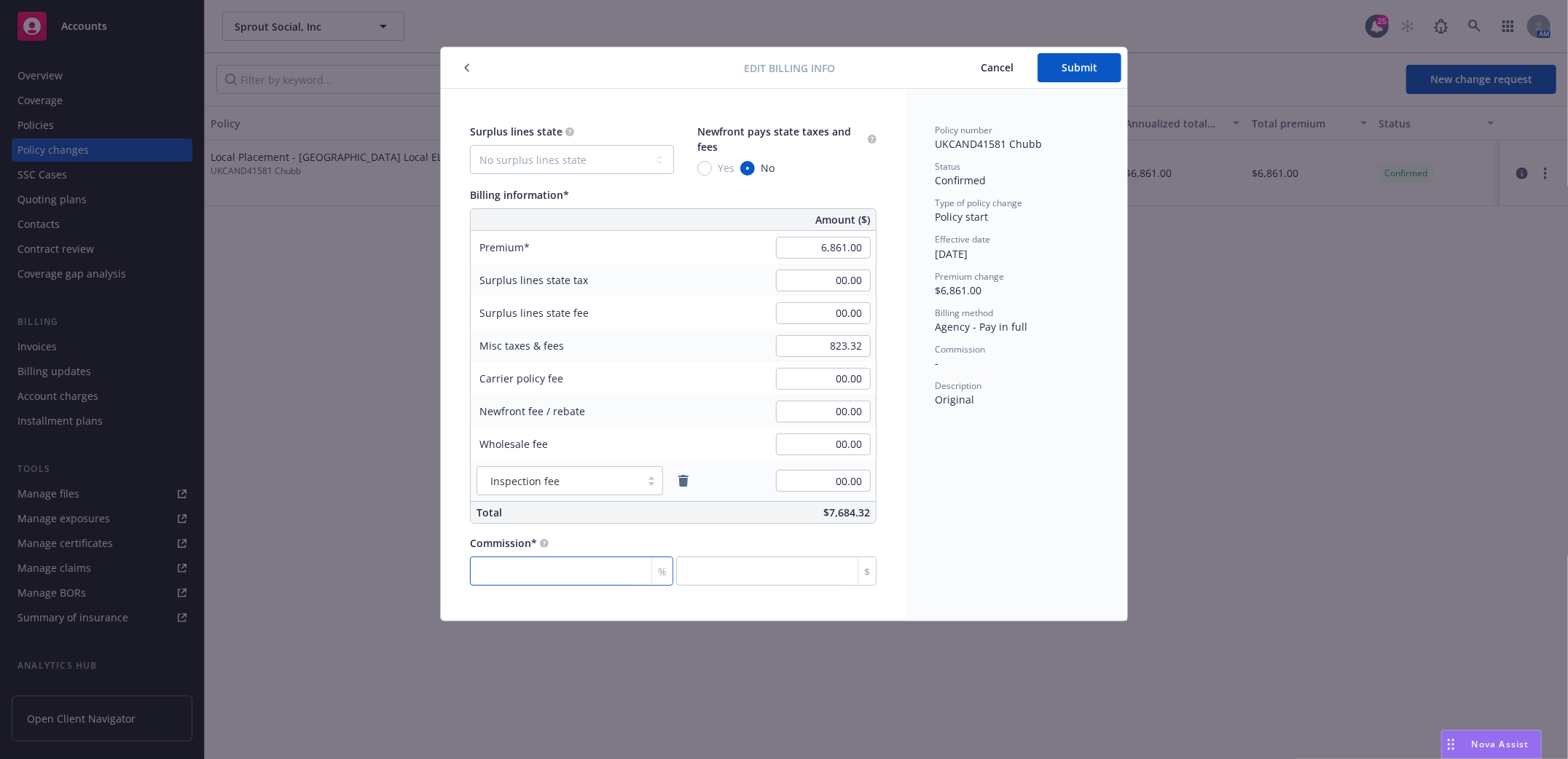
drag, startPoint x: 515, startPoint y: 571, endPoint x: 529, endPoint y: 581, distance: 17.2
click at [519, 575] on input "number" at bounding box center [571, 571] width 203 height 29
type input "0"
click at [564, 576] on input "number" at bounding box center [571, 571] width 203 height 29
click at [1056, 528] on div "Policy number UKCAND41581 Chubb Status Confirmed Type of policy change Policy s…" at bounding box center [1016, 355] width 222 height 532
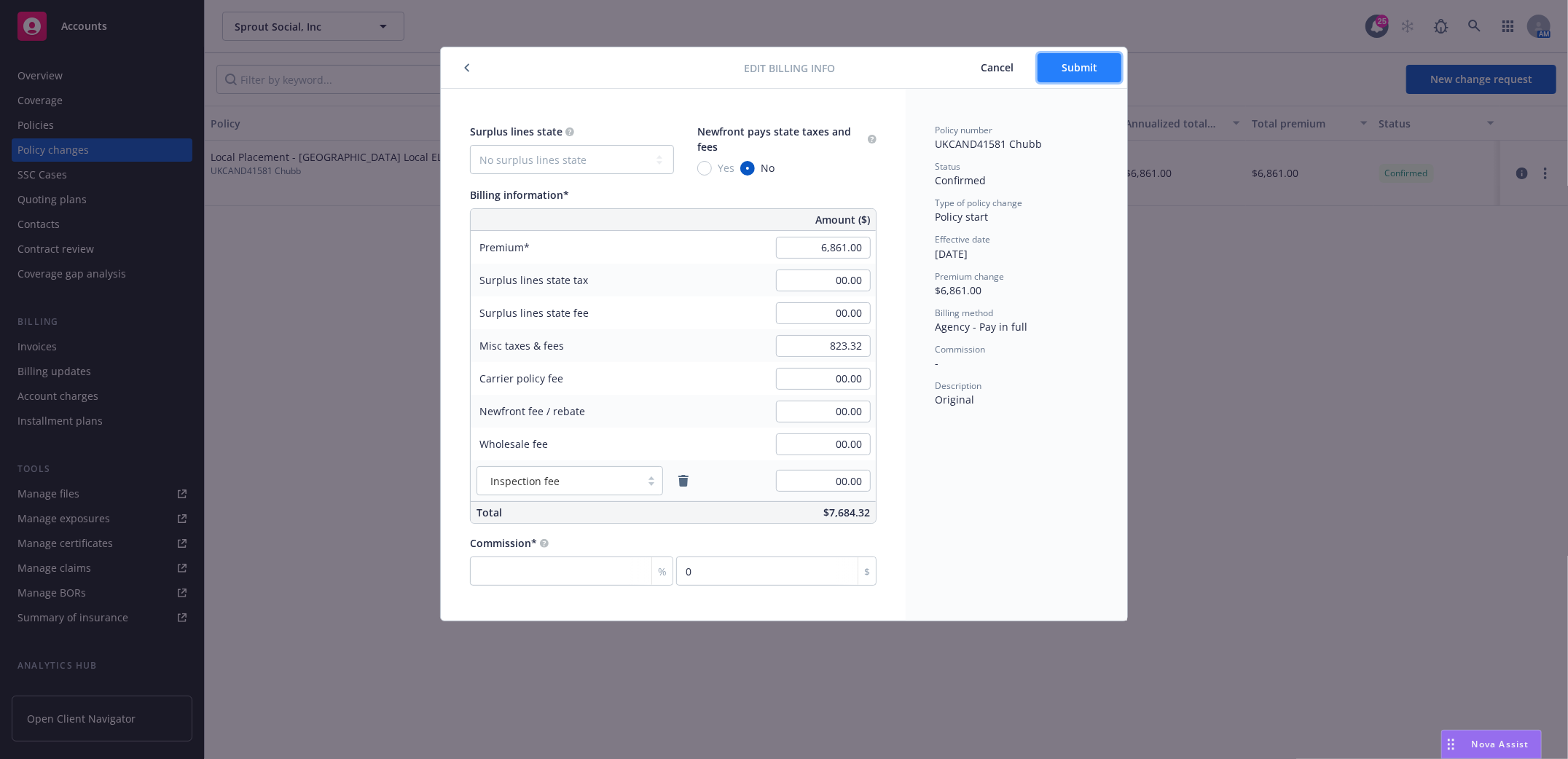
click at [1095, 69] on span "Submit" at bounding box center [1079, 67] width 36 height 14
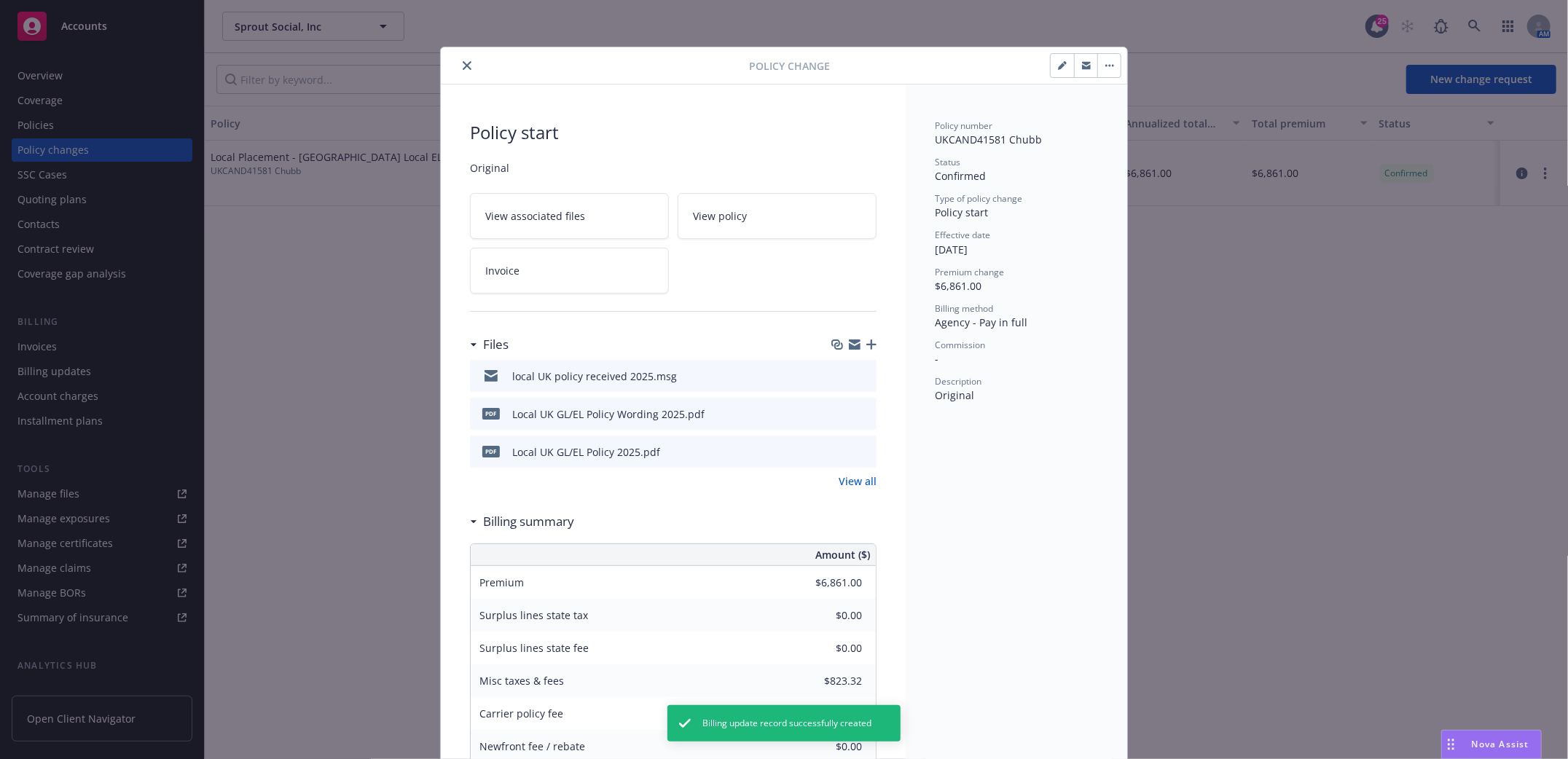
click at [462, 66] on icon "close" at bounding box center [466, 65] width 8 height 8
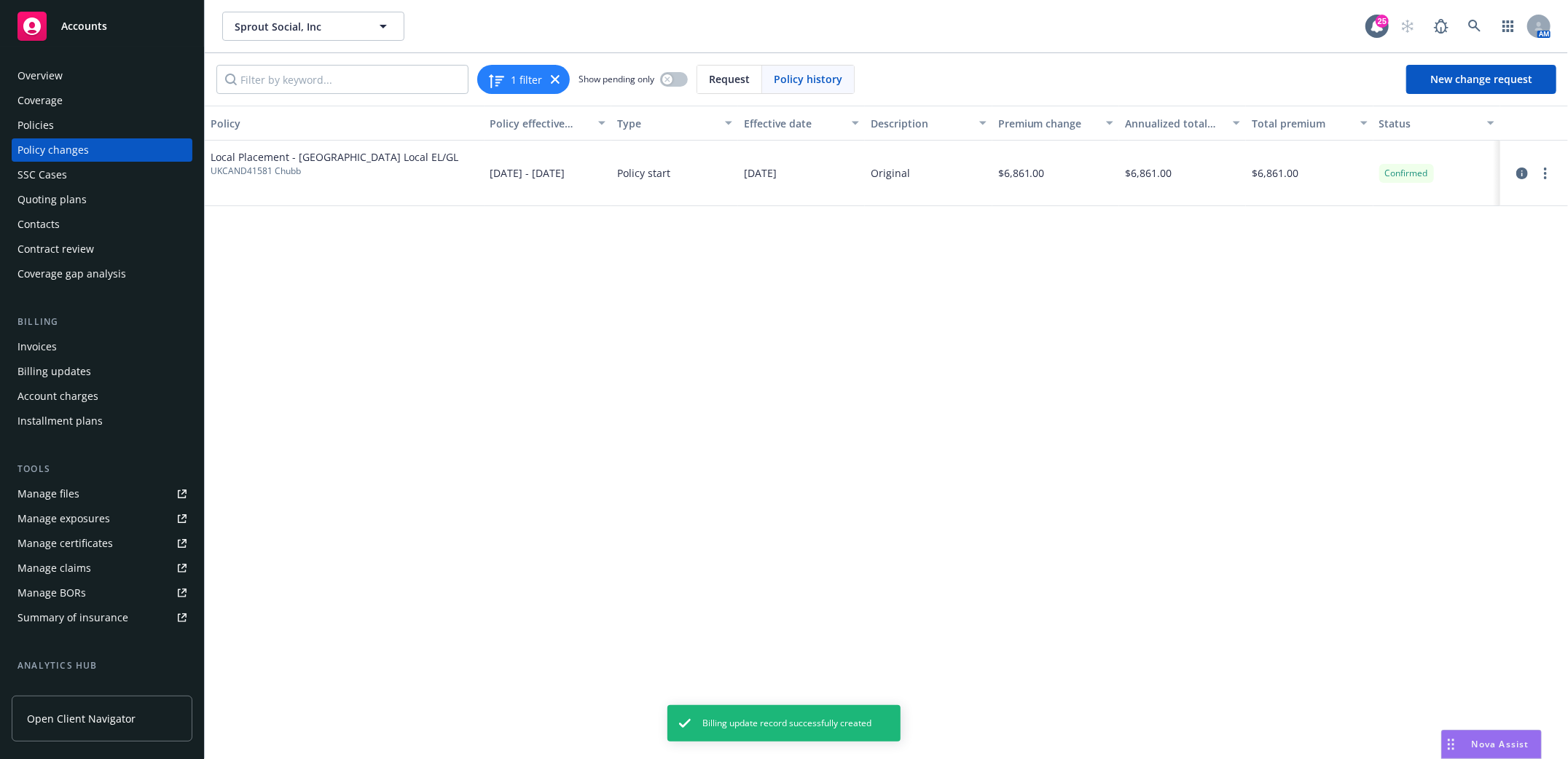
click at [49, 347] on div "Invoices" at bounding box center [37, 346] width 39 height 23
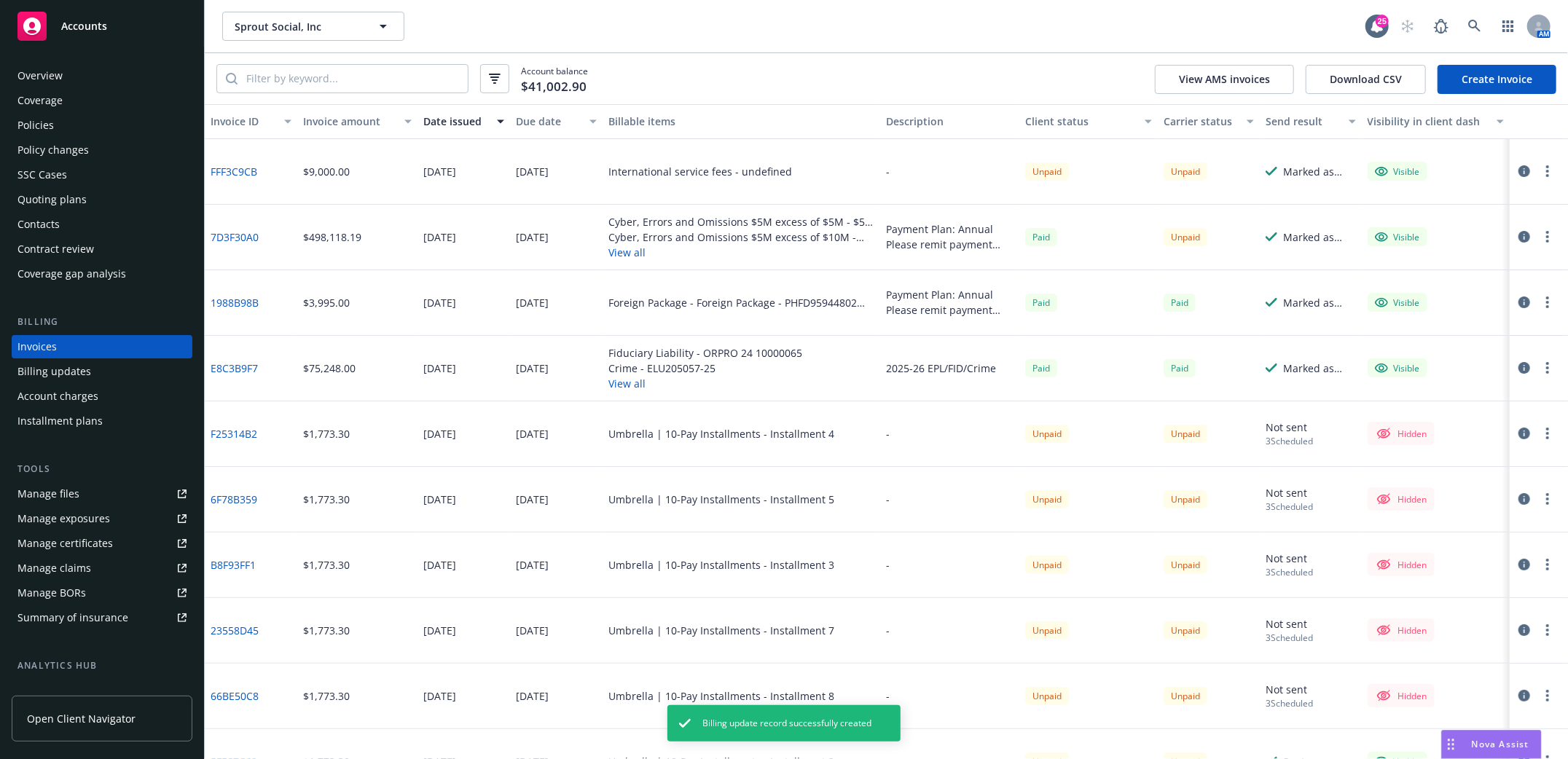
click at [1486, 78] on link "Create Invoice" at bounding box center [1496, 79] width 119 height 29
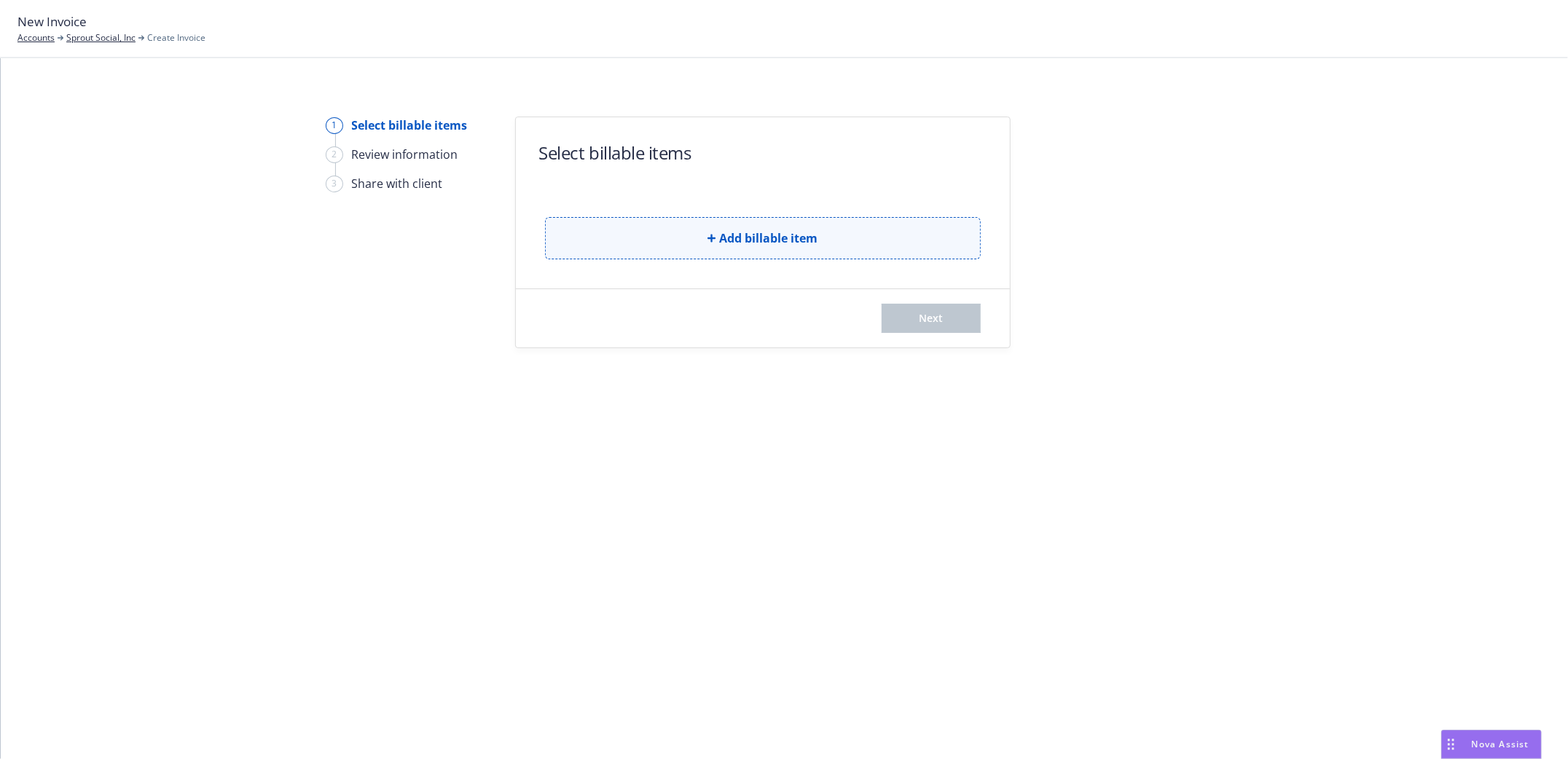
click at [712, 239] on icon "button" at bounding box center [711, 238] width 8 height 8
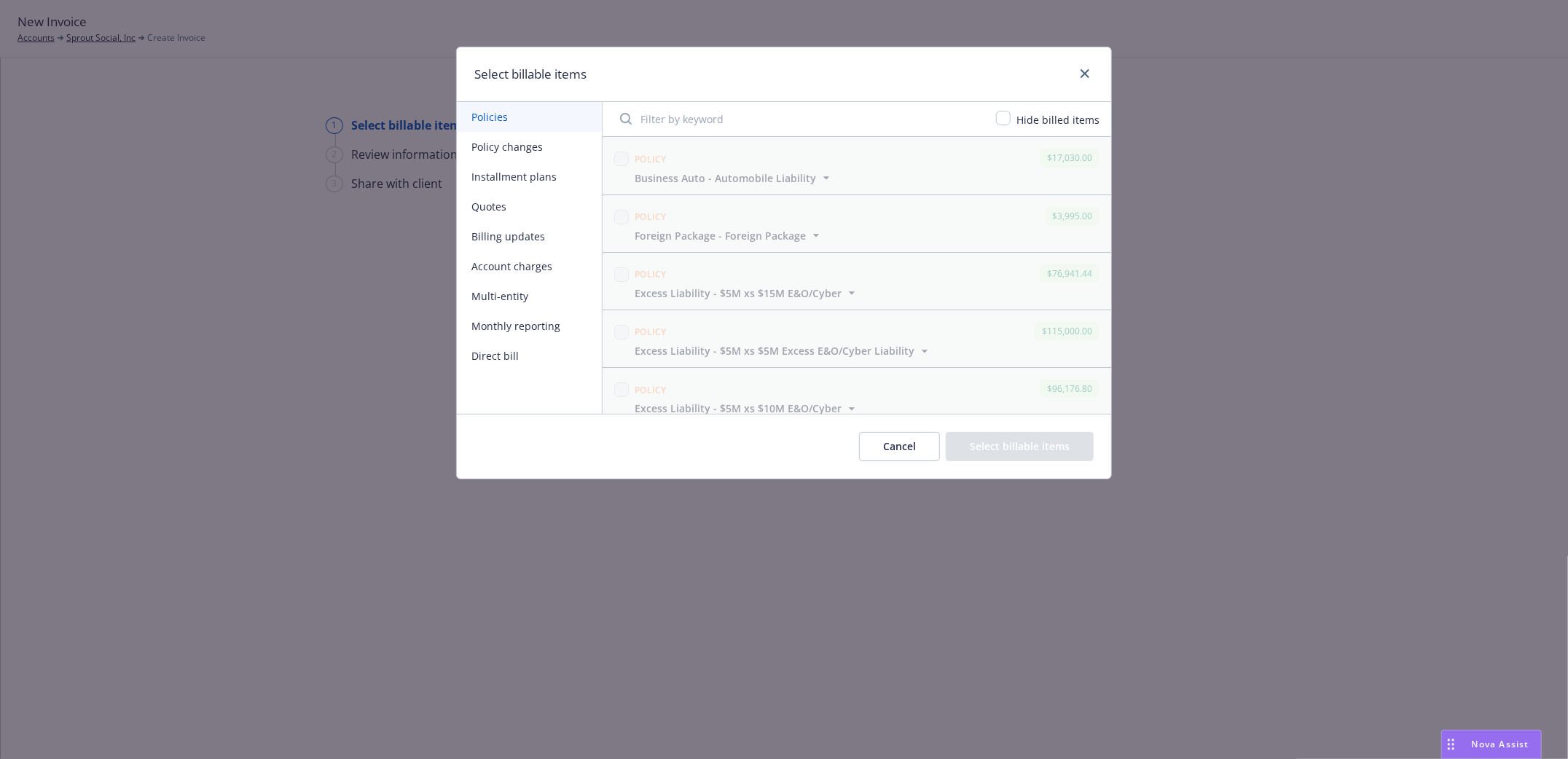
click at [505, 176] on button "Installment plans" at bounding box center [529, 177] width 145 height 30
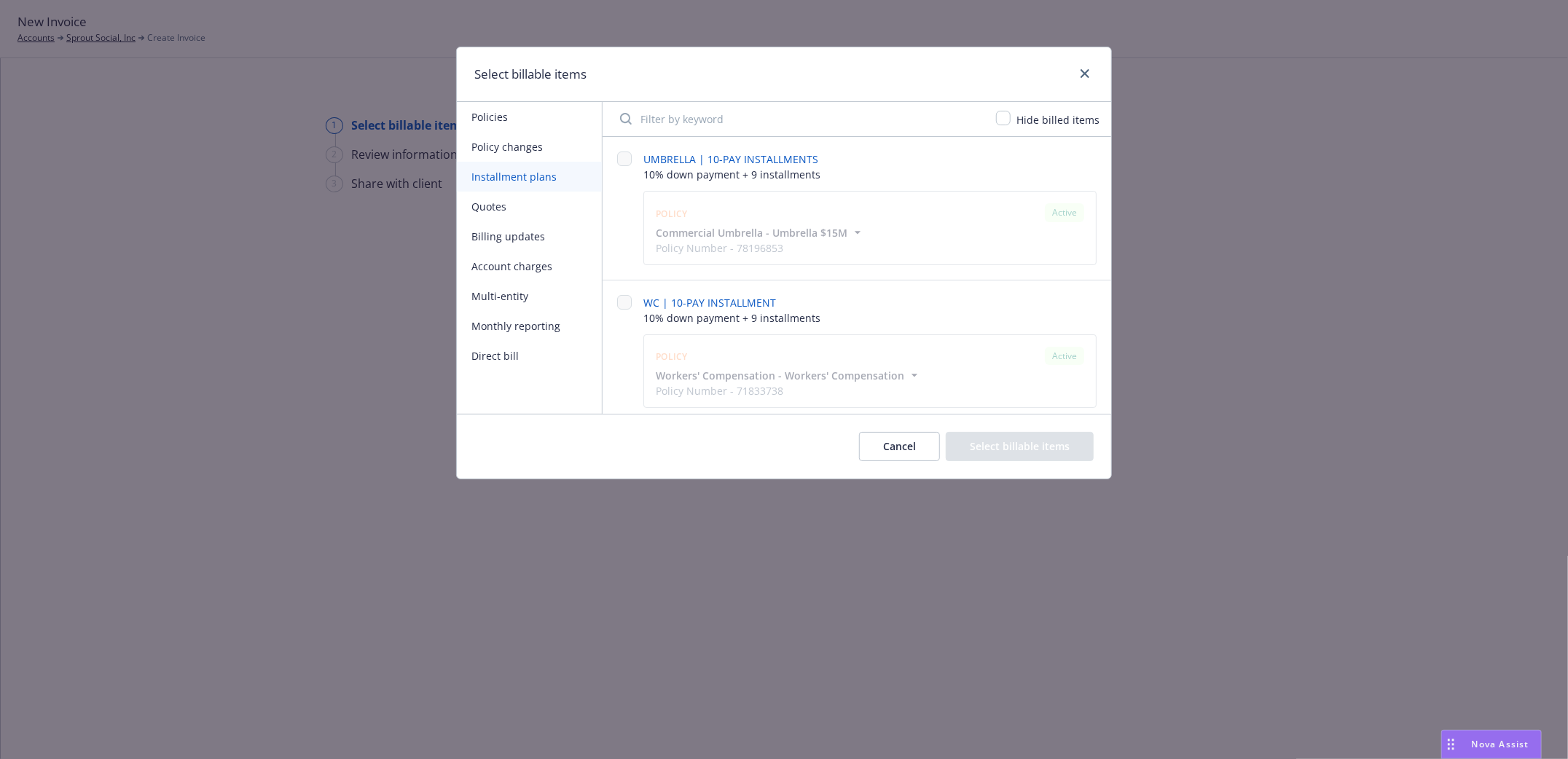
click at [482, 141] on button "Policy changes" at bounding box center [529, 147] width 145 height 30
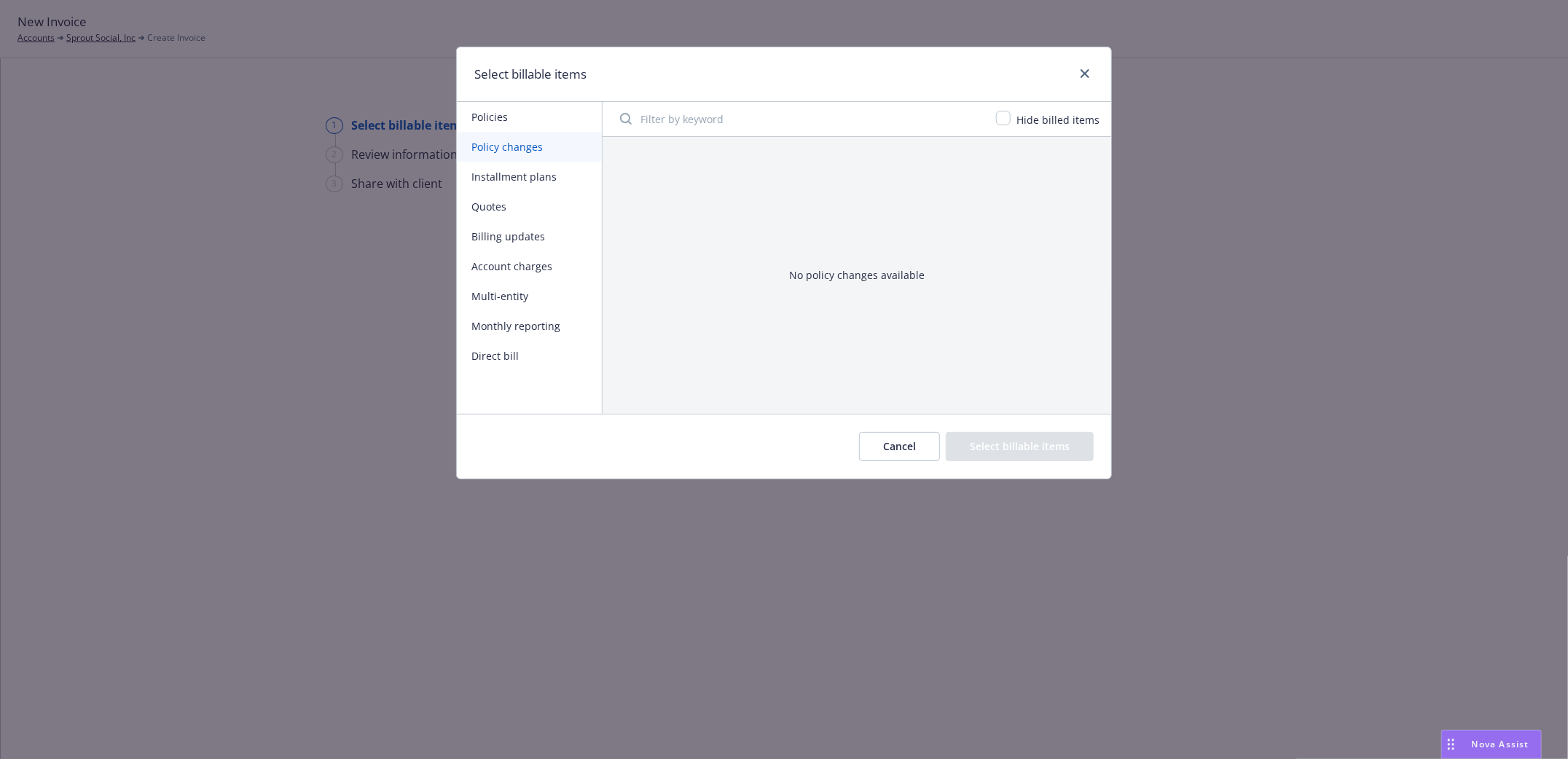
click at [482, 113] on button "Policies" at bounding box center [529, 117] width 145 height 30
click at [1092, 71] on link "close" at bounding box center [1084, 73] width 18 height 18
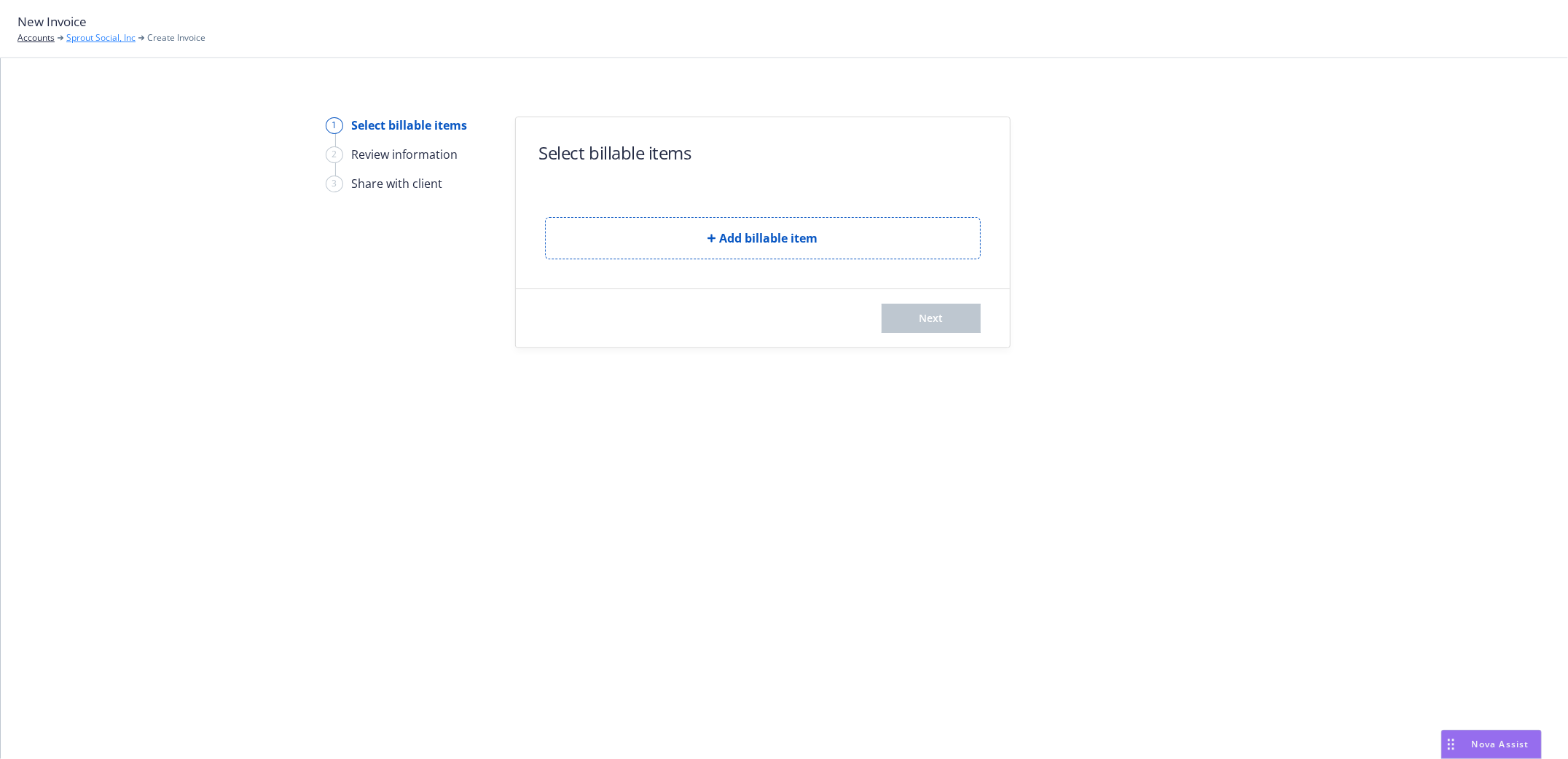
click at [99, 38] on link "Sprout Social, Inc" at bounding box center [101, 37] width 69 height 13
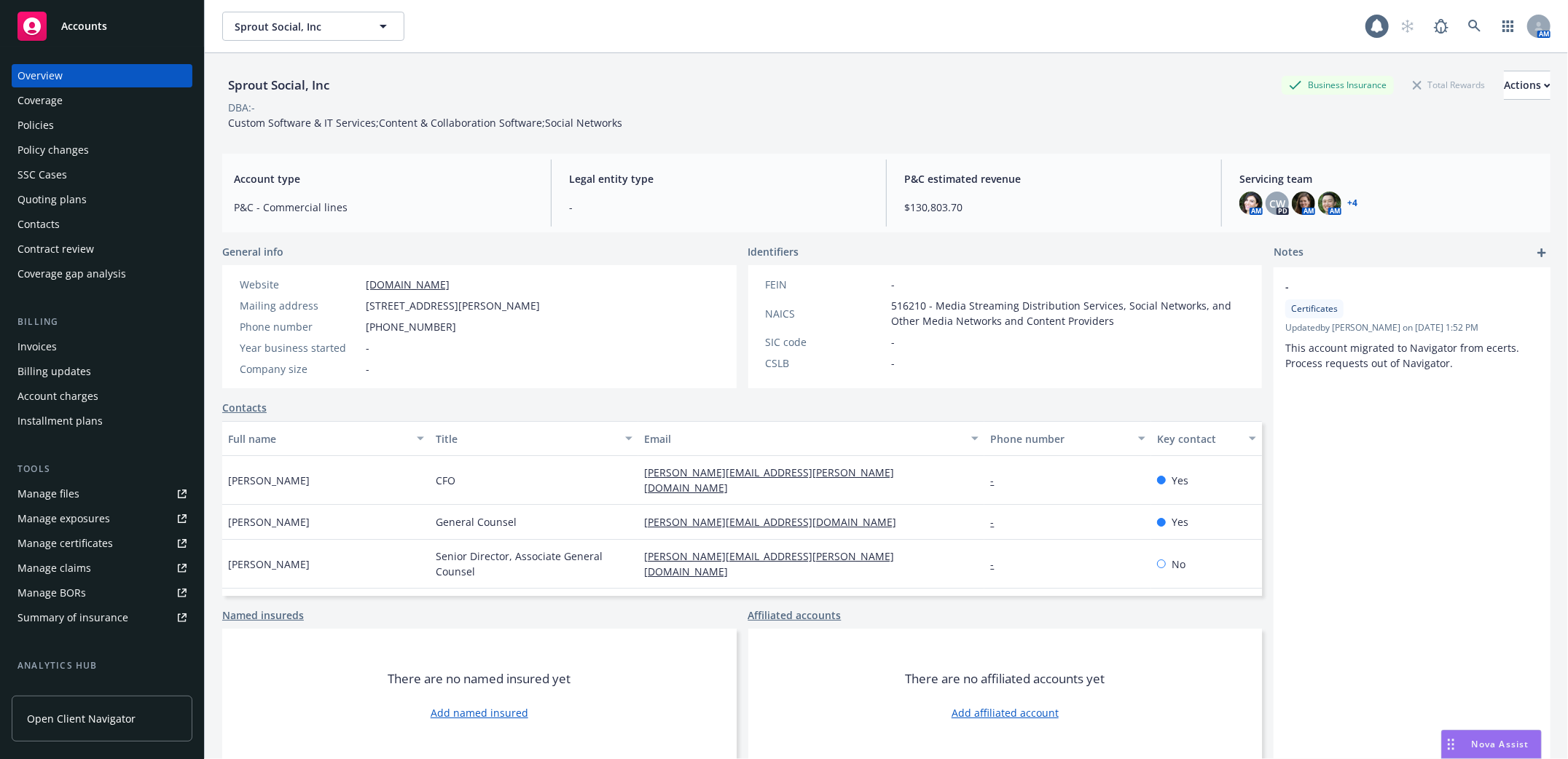
click at [24, 121] on div "Policies" at bounding box center [36, 124] width 36 height 23
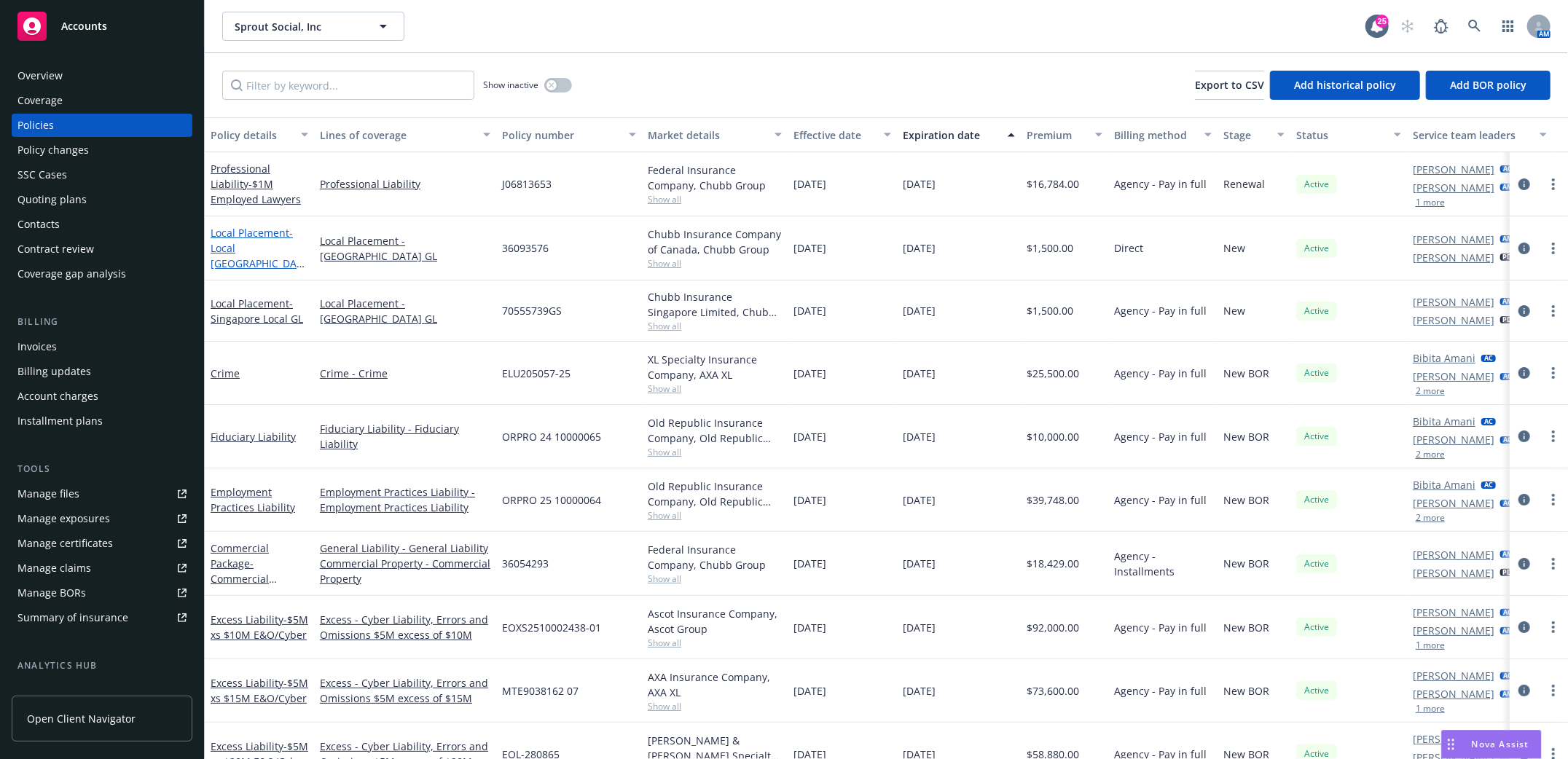
click at [227, 250] on span "- Local [GEOGRAPHIC_DATA] GL" at bounding box center [257, 255] width 94 height 60
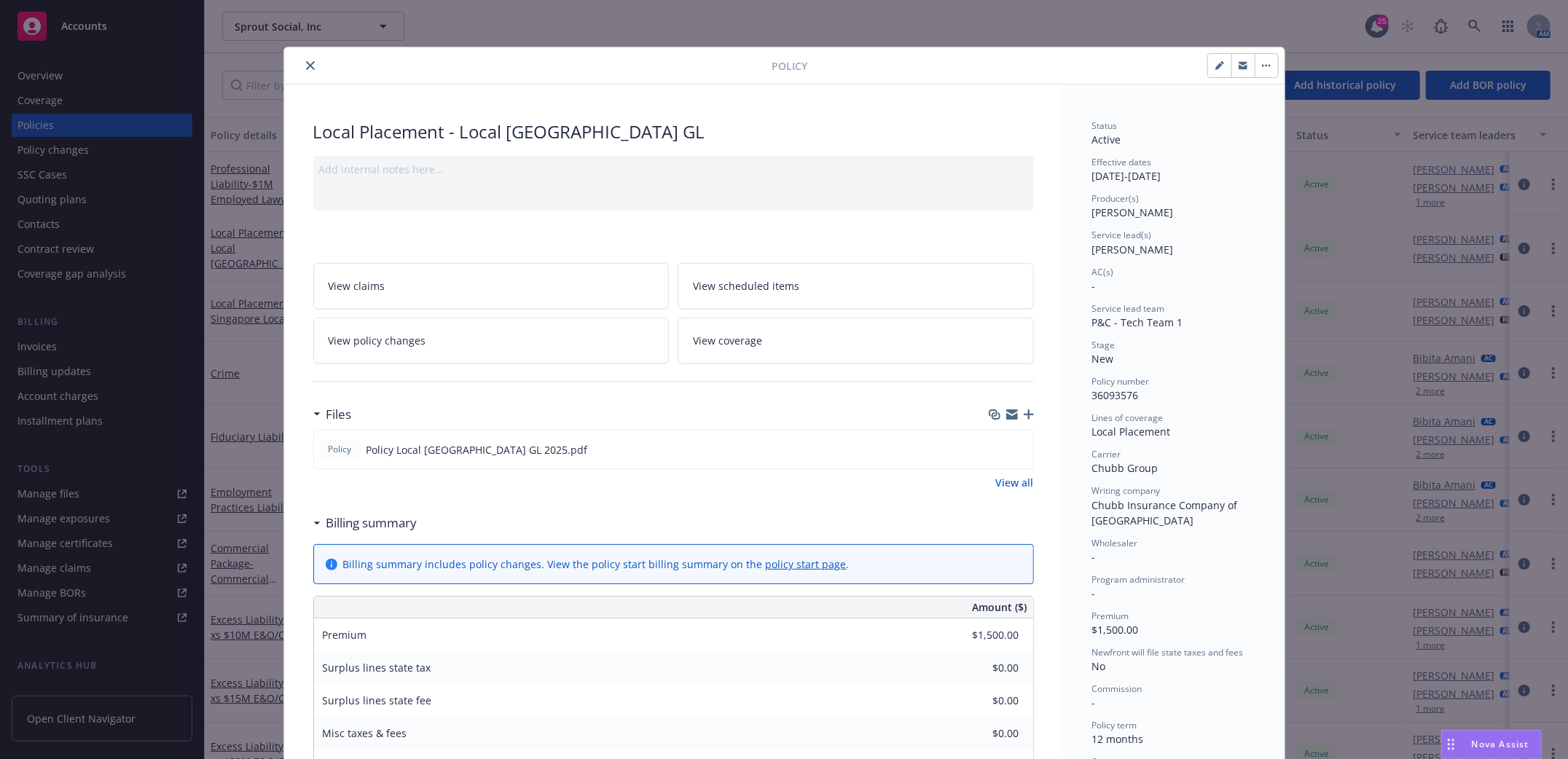
click at [306, 65] on icon "close" at bounding box center [310, 65] width 8 height 8
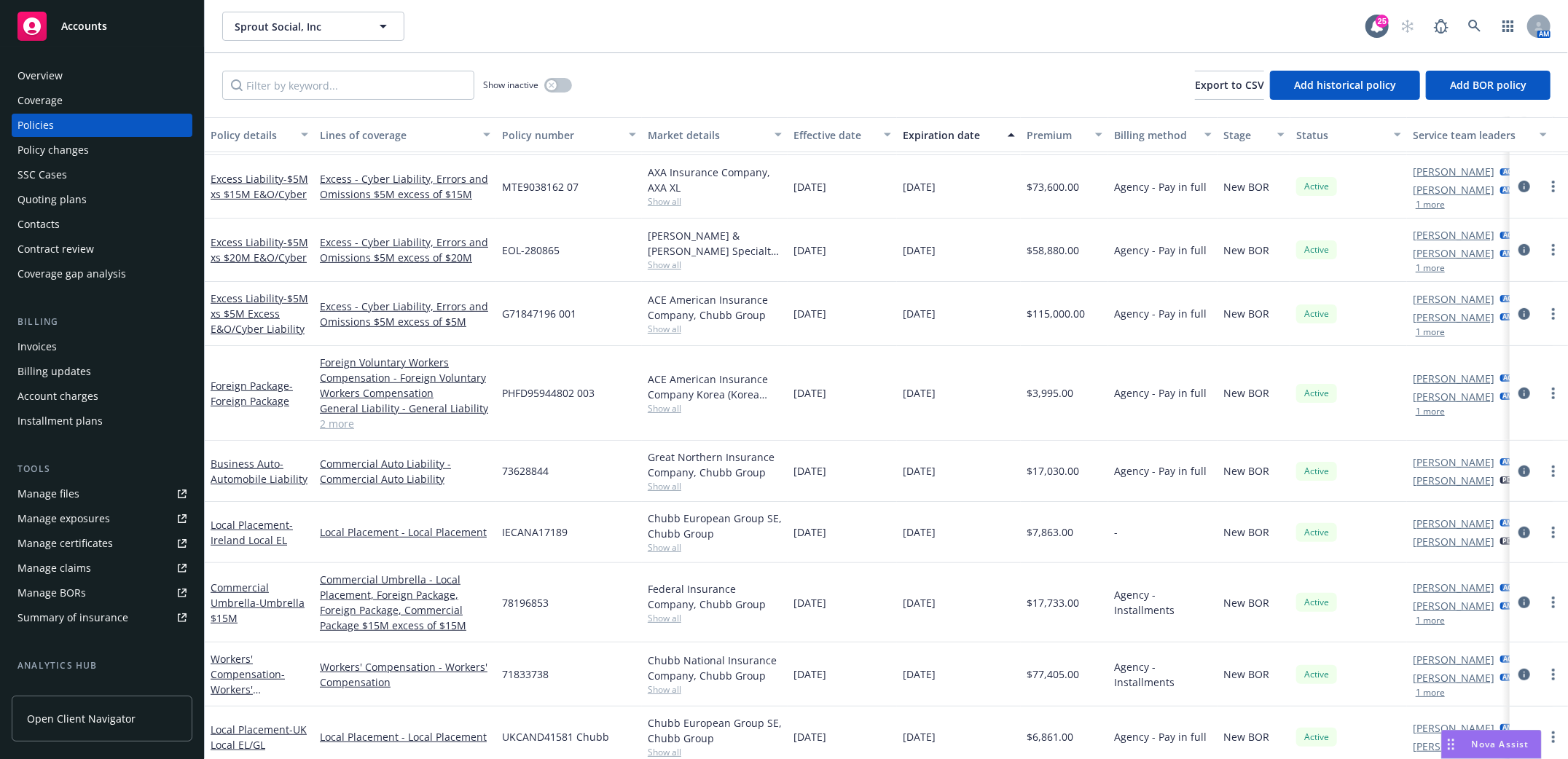
scroll to position [486, 0]
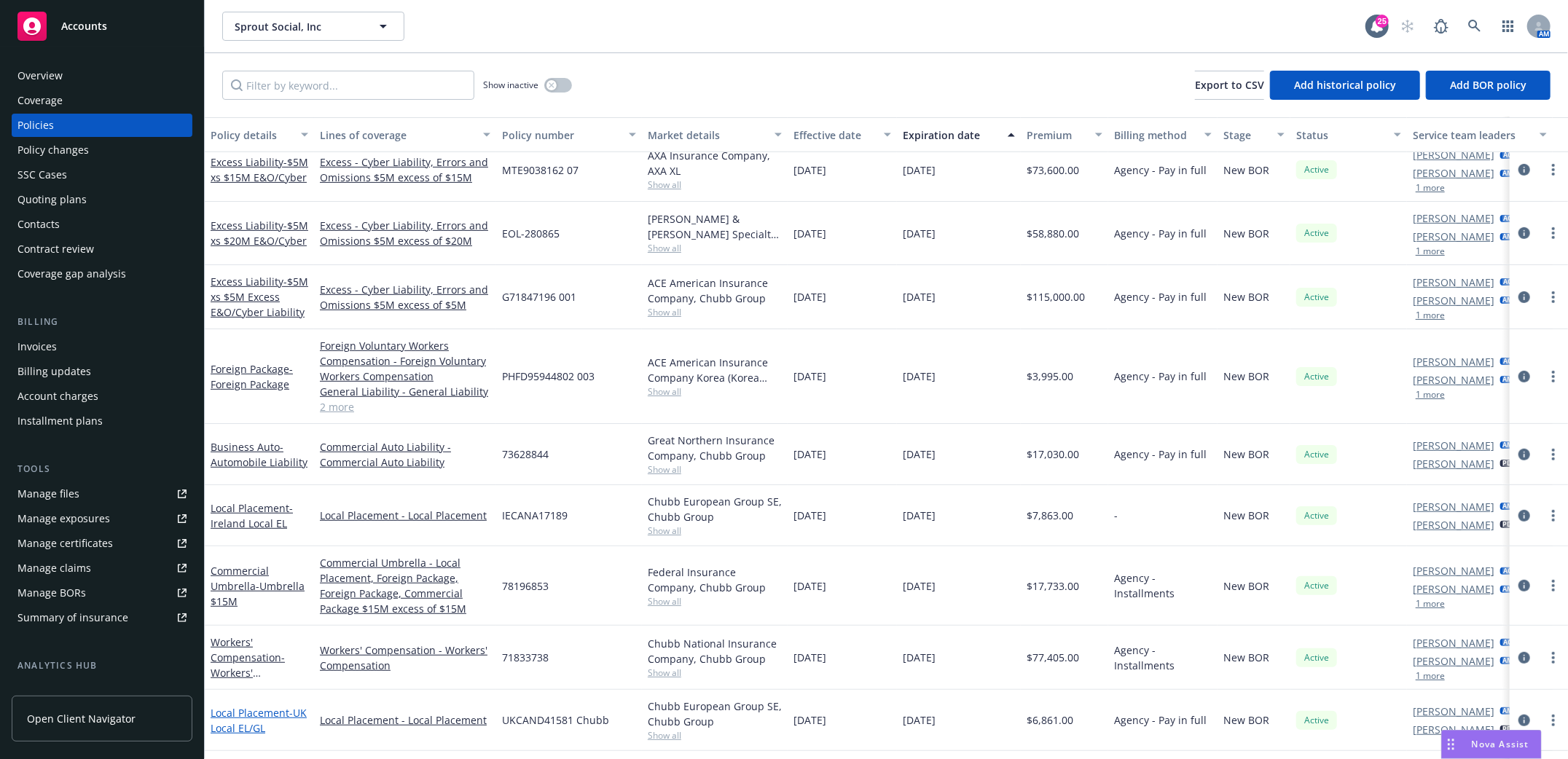
click at [247, 726] on span "- UK Local EL/GL" at bounding box center [258, 720] width 96 height 29
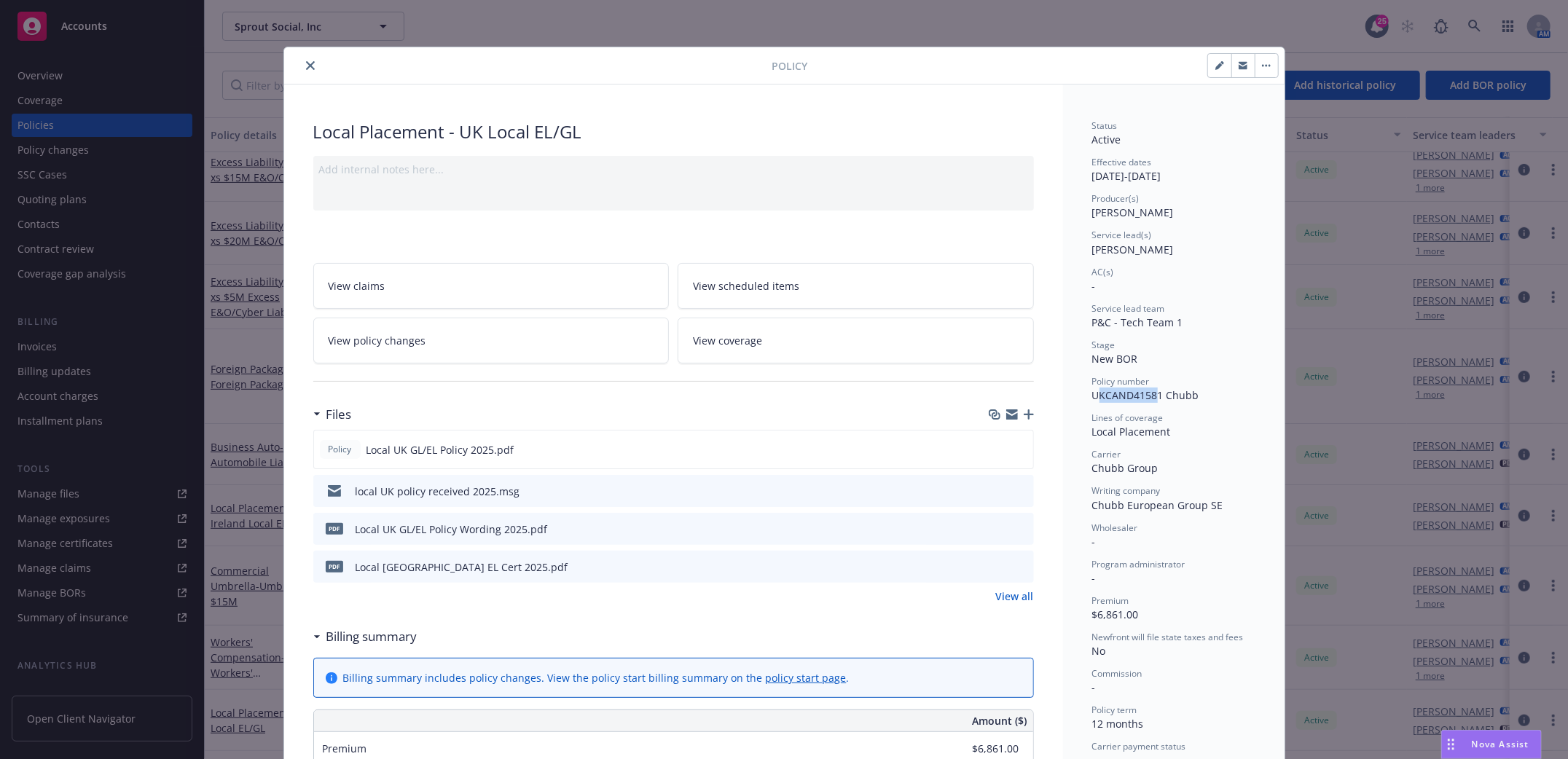
drag, startPoint x: 1088, startPoint y: 393, endPoint x: 1139, endPoint y: 396, distance: 51.1
click at [1151, 394] on span "UKCAND41581 Chubb" at bounding box center [1145, 395] width 107 height 14
drag, startPoint x: 1086, startPoint y: 394, endPoint x: 1134, endPoint y: 392, distance: 48.0
click at [1156, 394] on span "UKCAND41581 Chubb" at bounding box center [1145, 395] width 107 height 14
copy span "UKCAND41581"
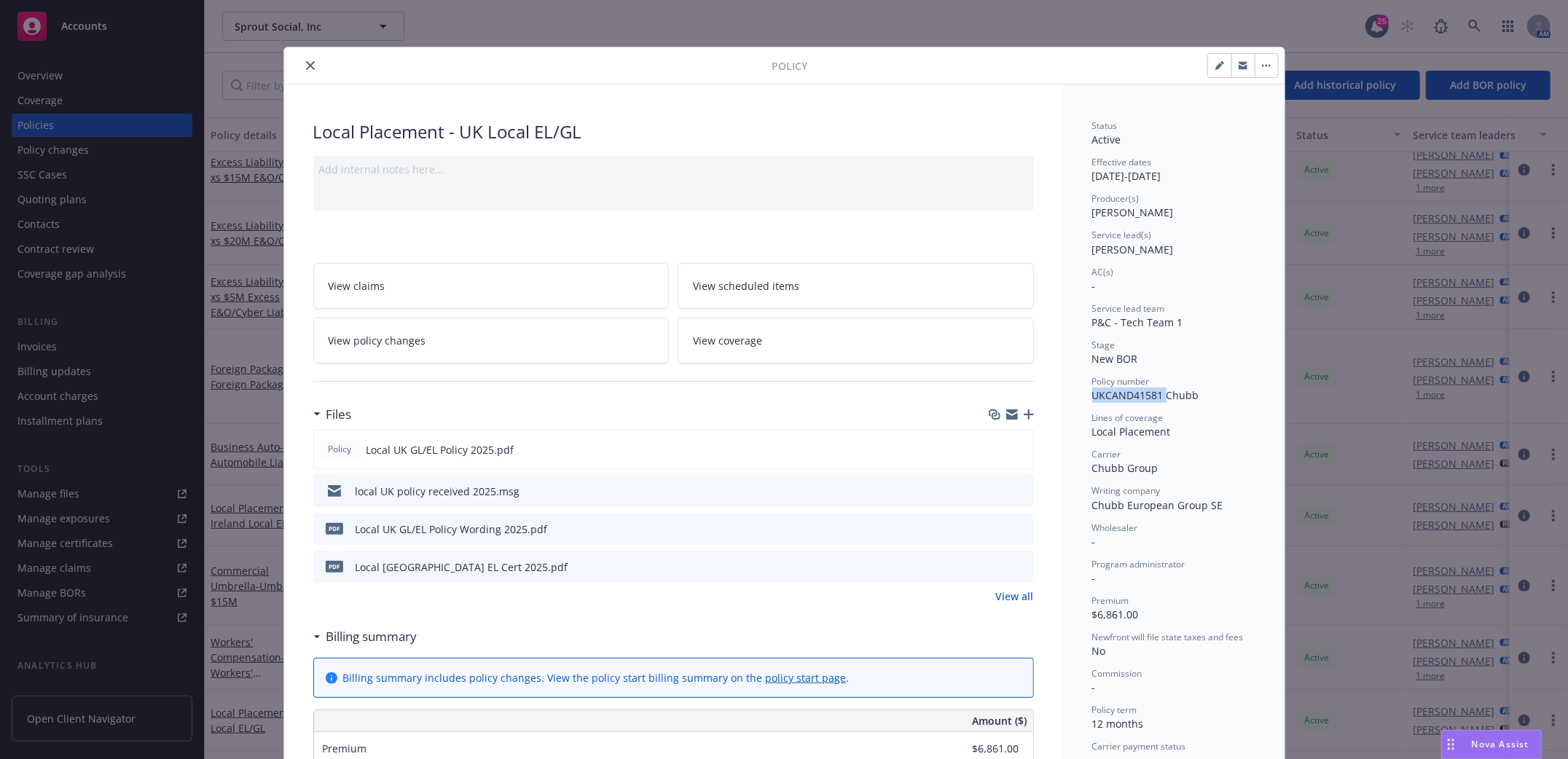
click at [311, 66] on button "close" at bounding box center [310, 66] width 18 height 18
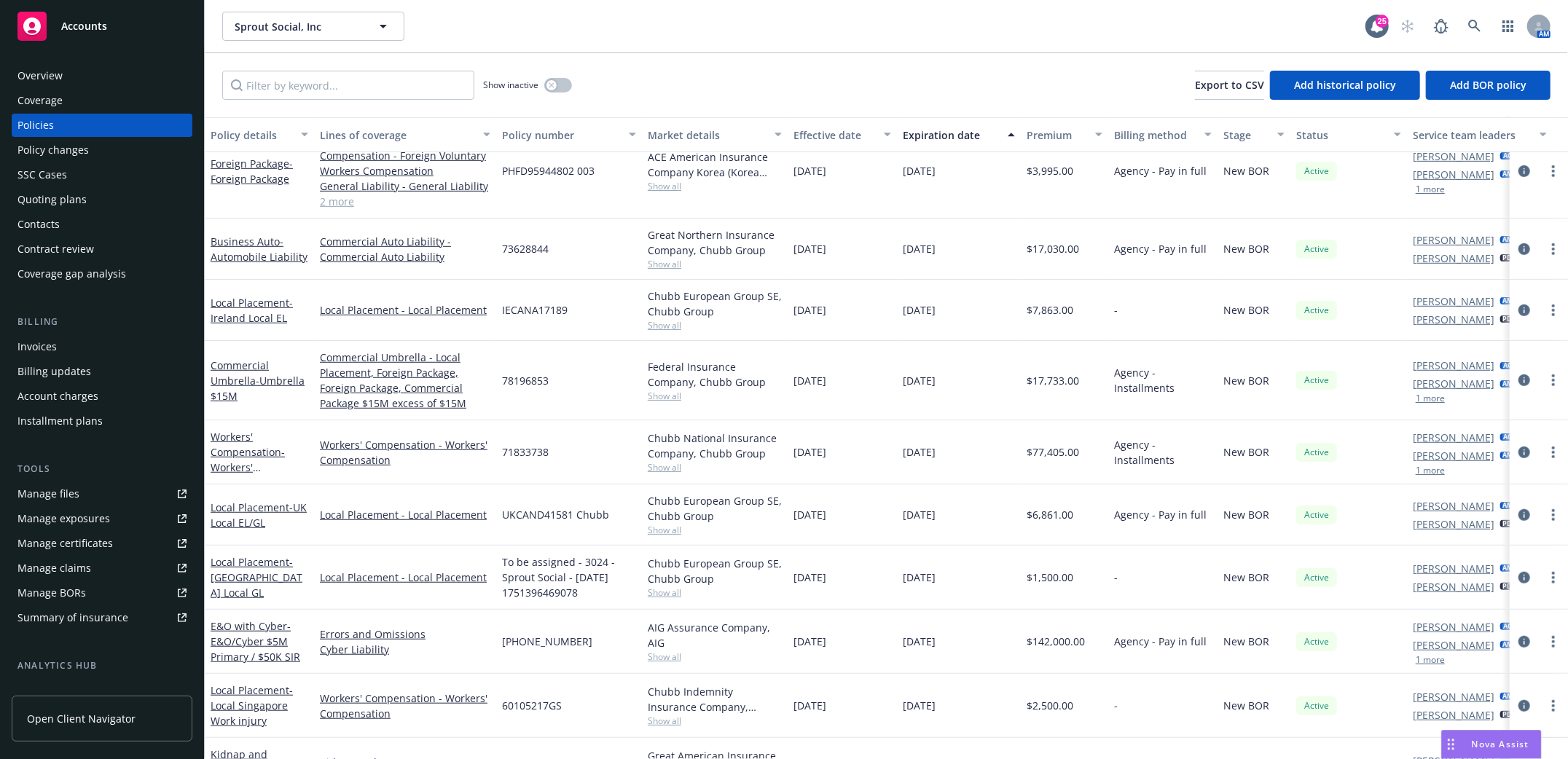
scroll to position [725, 0]
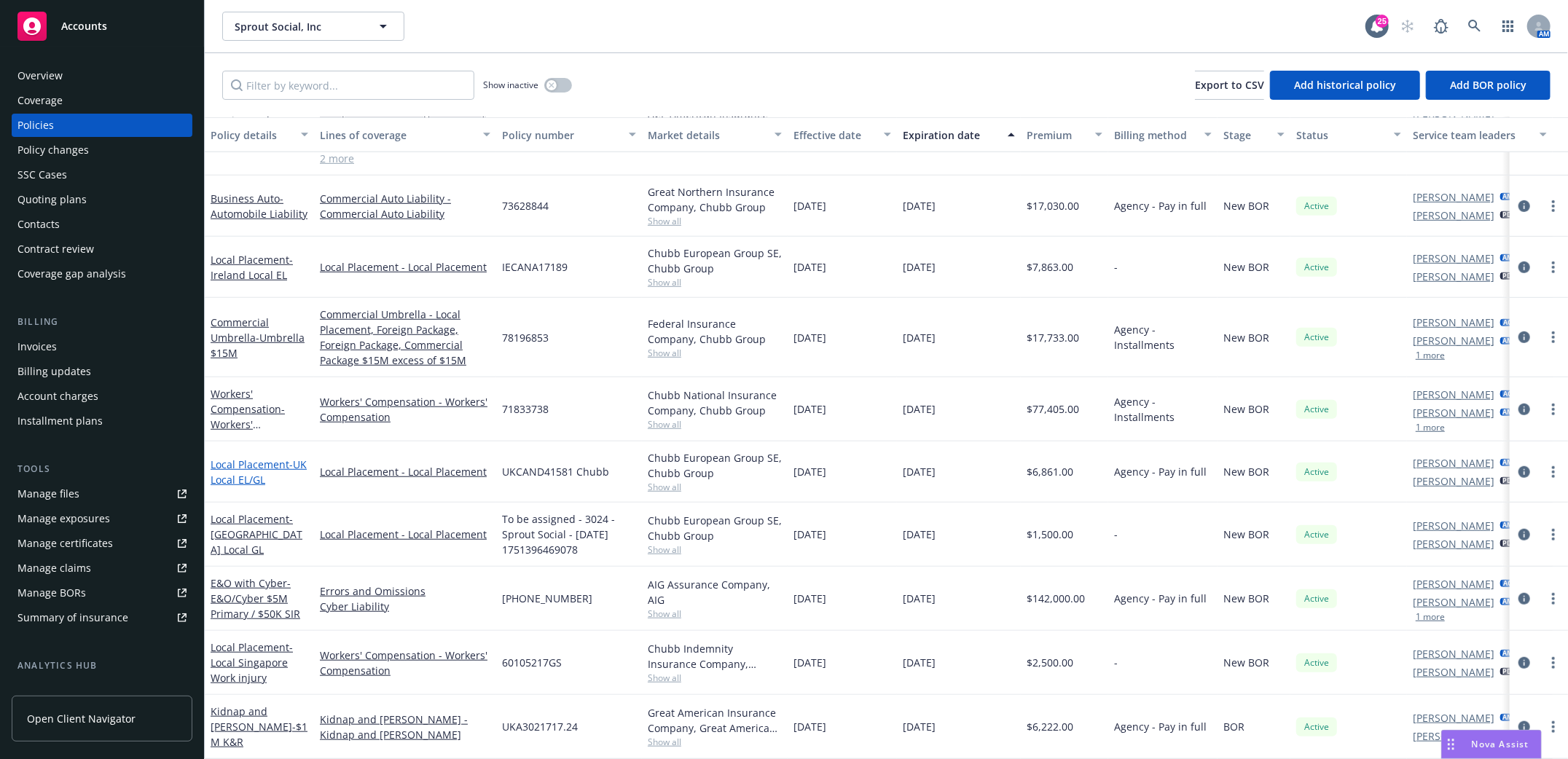
click at [232, 462] on span "- UK Local EL/GL" at bounding box center [258, 472] width 96 height 29
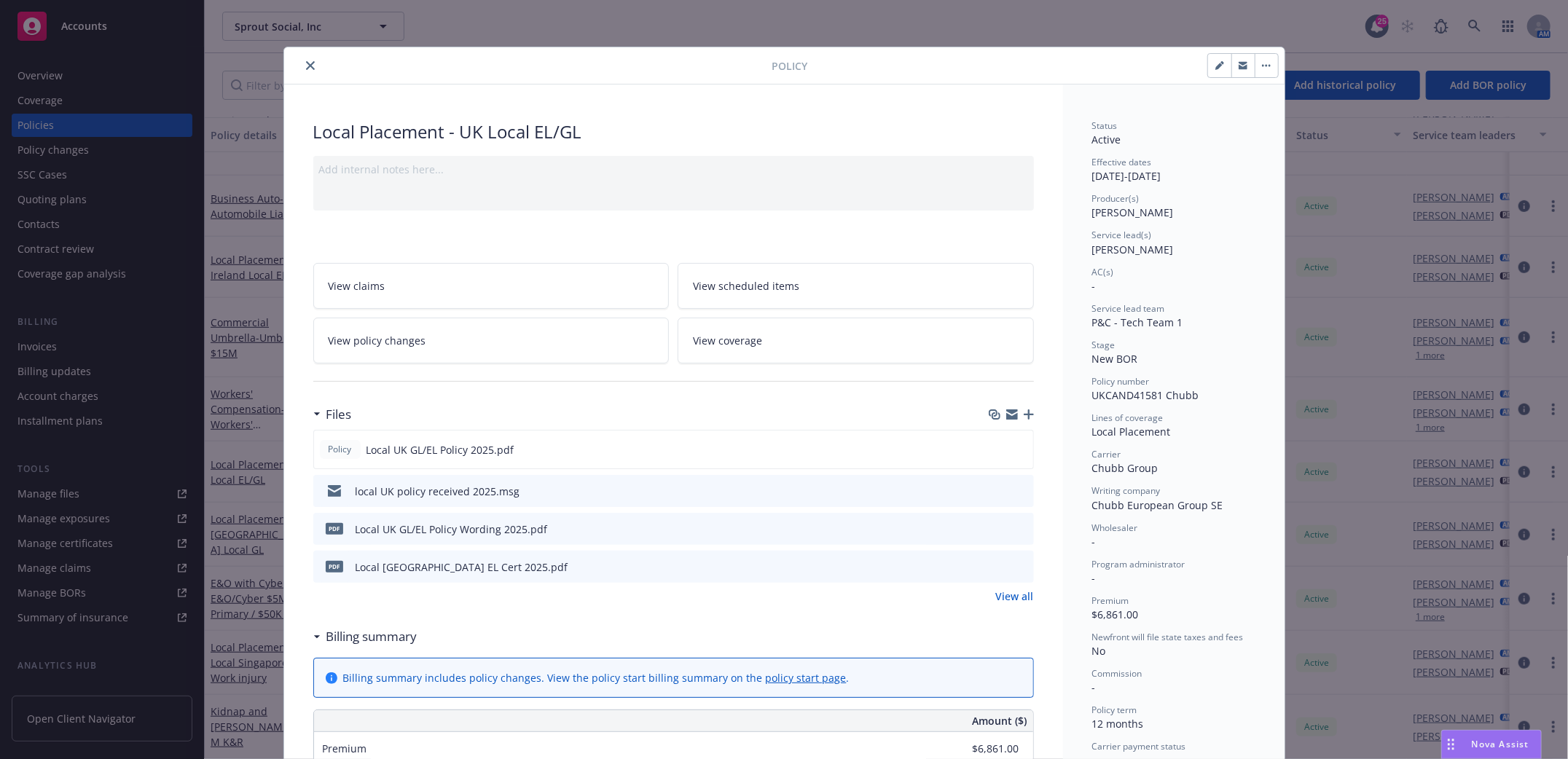
click at [306, 65] on icon "close" at bounding box center [310, 65] width 8 height 8
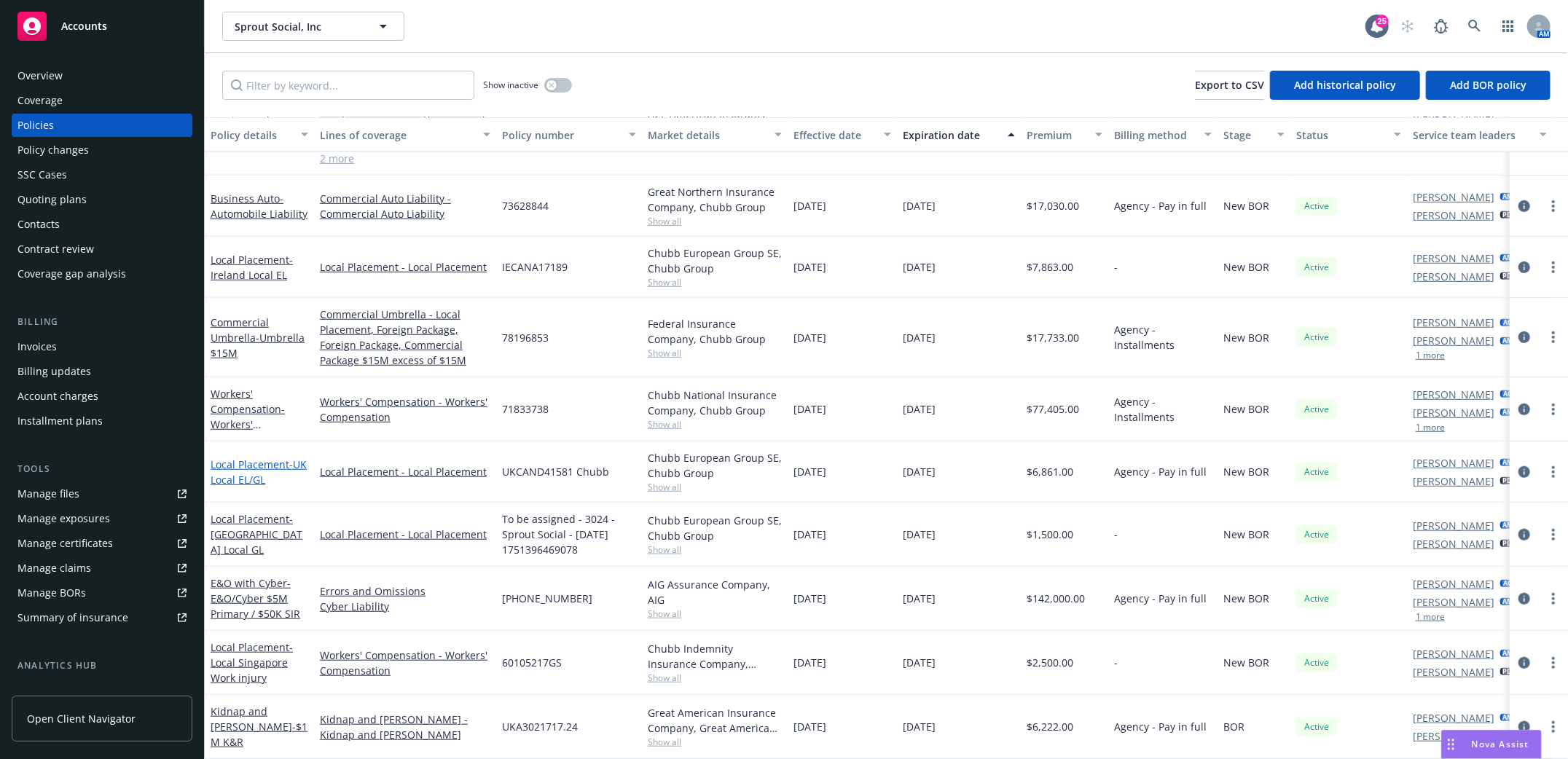
click at [226, 458] on link "Local Placement - UK Local EL/GL" at bounding box center [258, 472] width 96 height 29
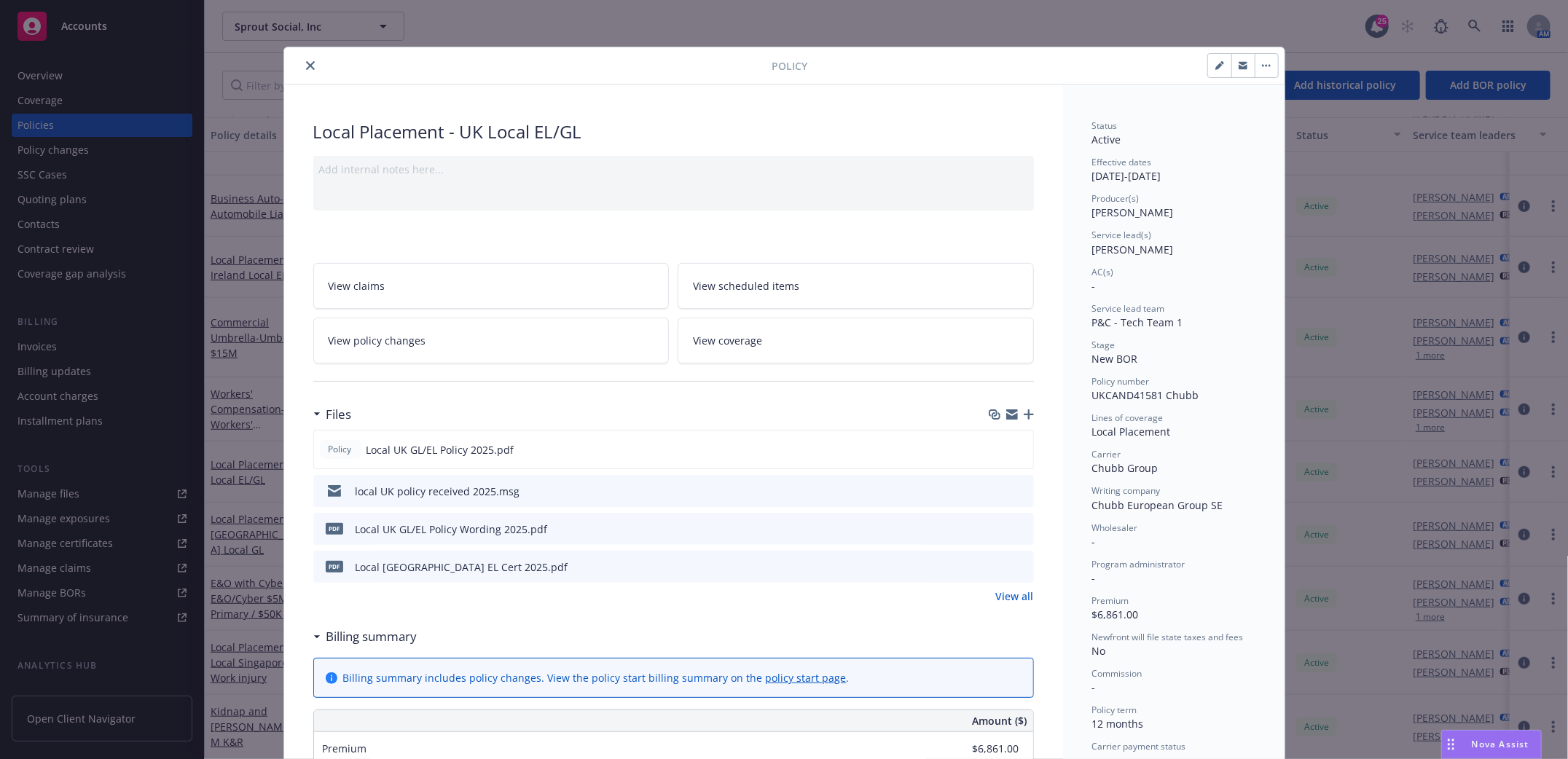
click at [306, 63] on icon "close" at bounding box center [310, 65] width 8 height 8
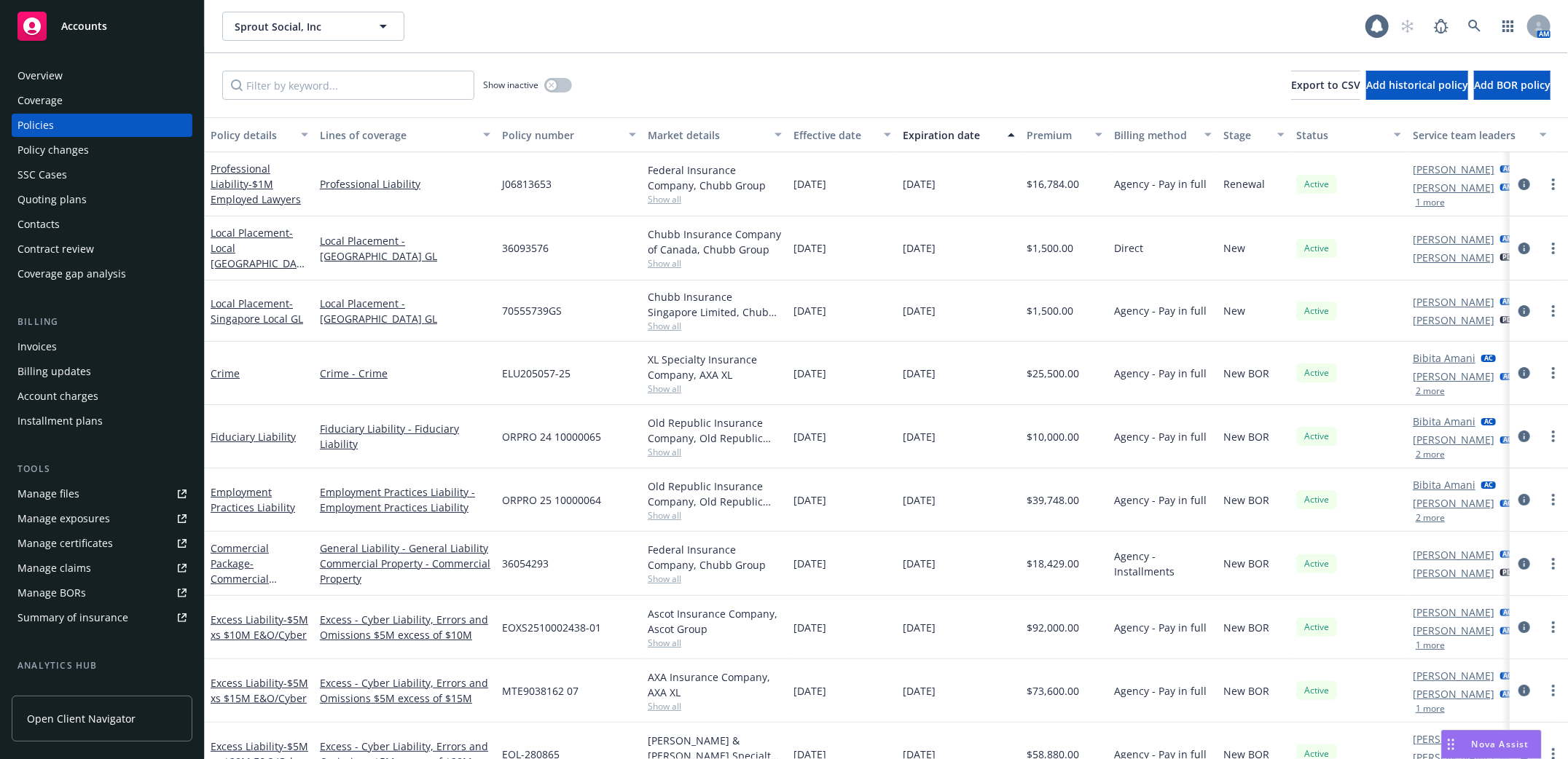
click at [35, 343] on div "Invoices" at bounding box center [37, 346] width 39 height 23
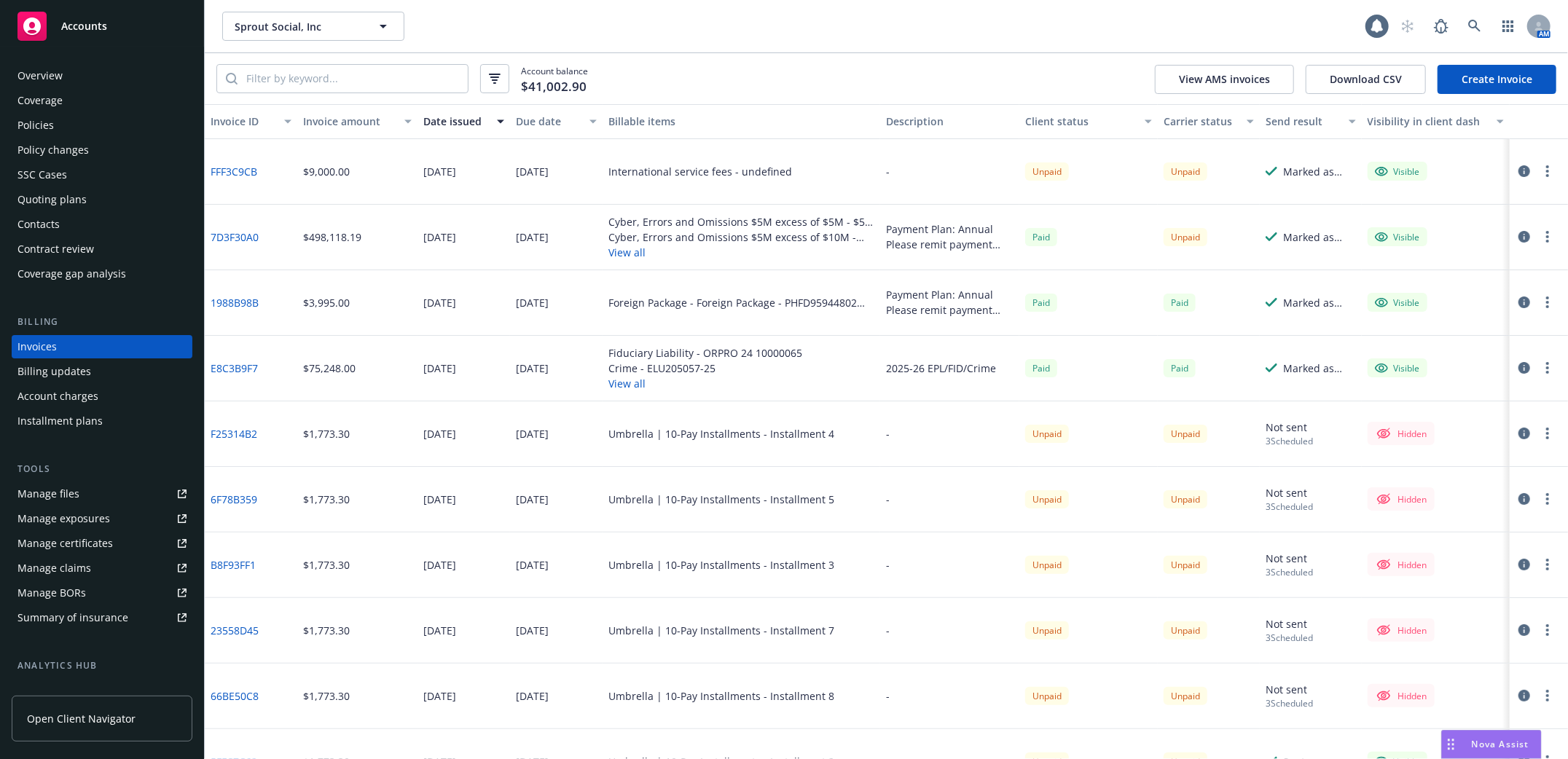
click at [1499, 74] on link "Create Invoice" at bounding box center [1496, 79] width 119 height 29
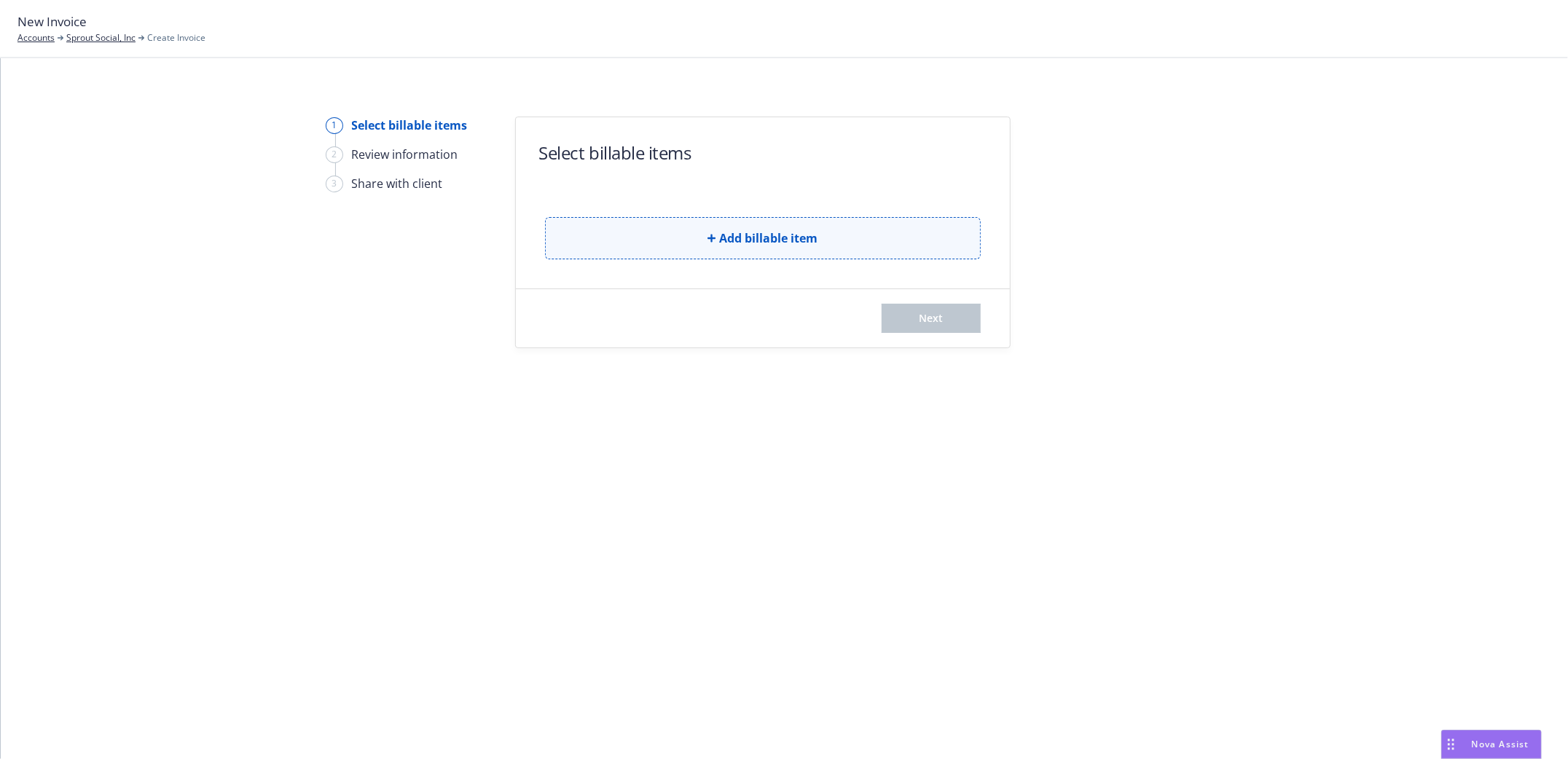
click at [750, 232] on span "Add billable item" at bounding box center [768, 238] width 98 height 18
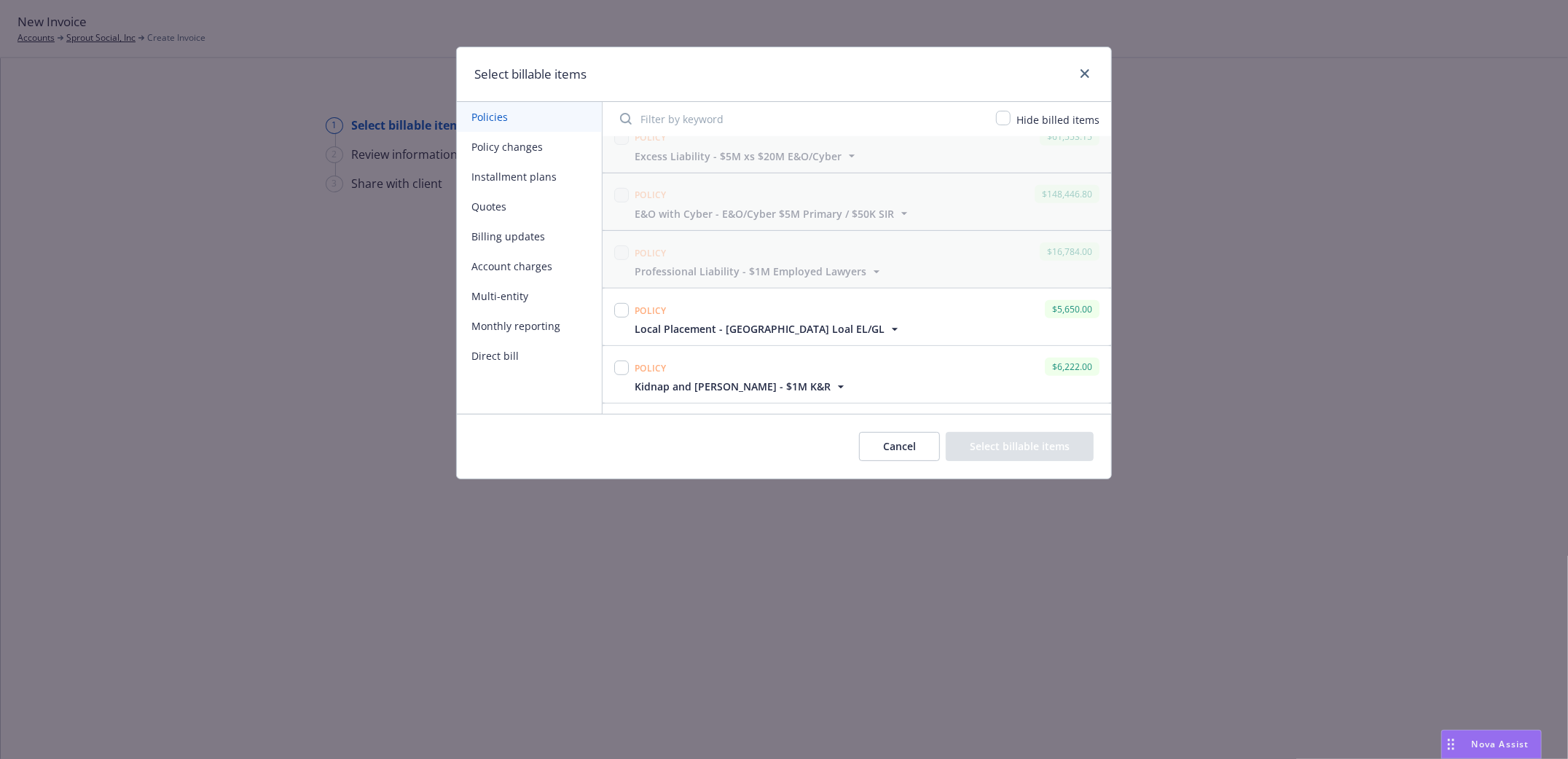
scroll to position [582, 0]
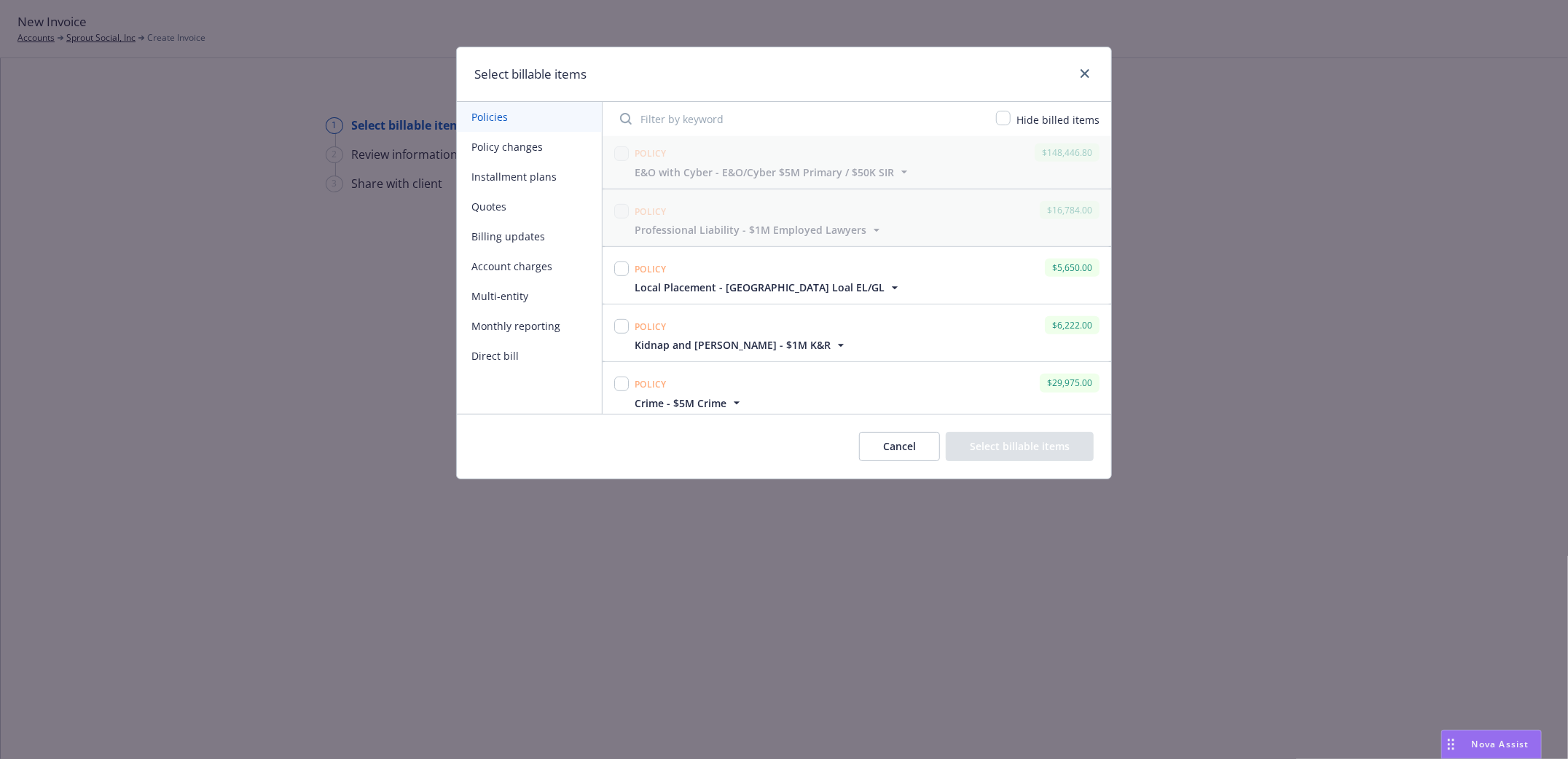
click at [621, 257] on div at bounding box center [621, 275] width 21 height 39
click at [1084, 73] on icon "close" at bounding box center [1084, 73] width 8 height 8
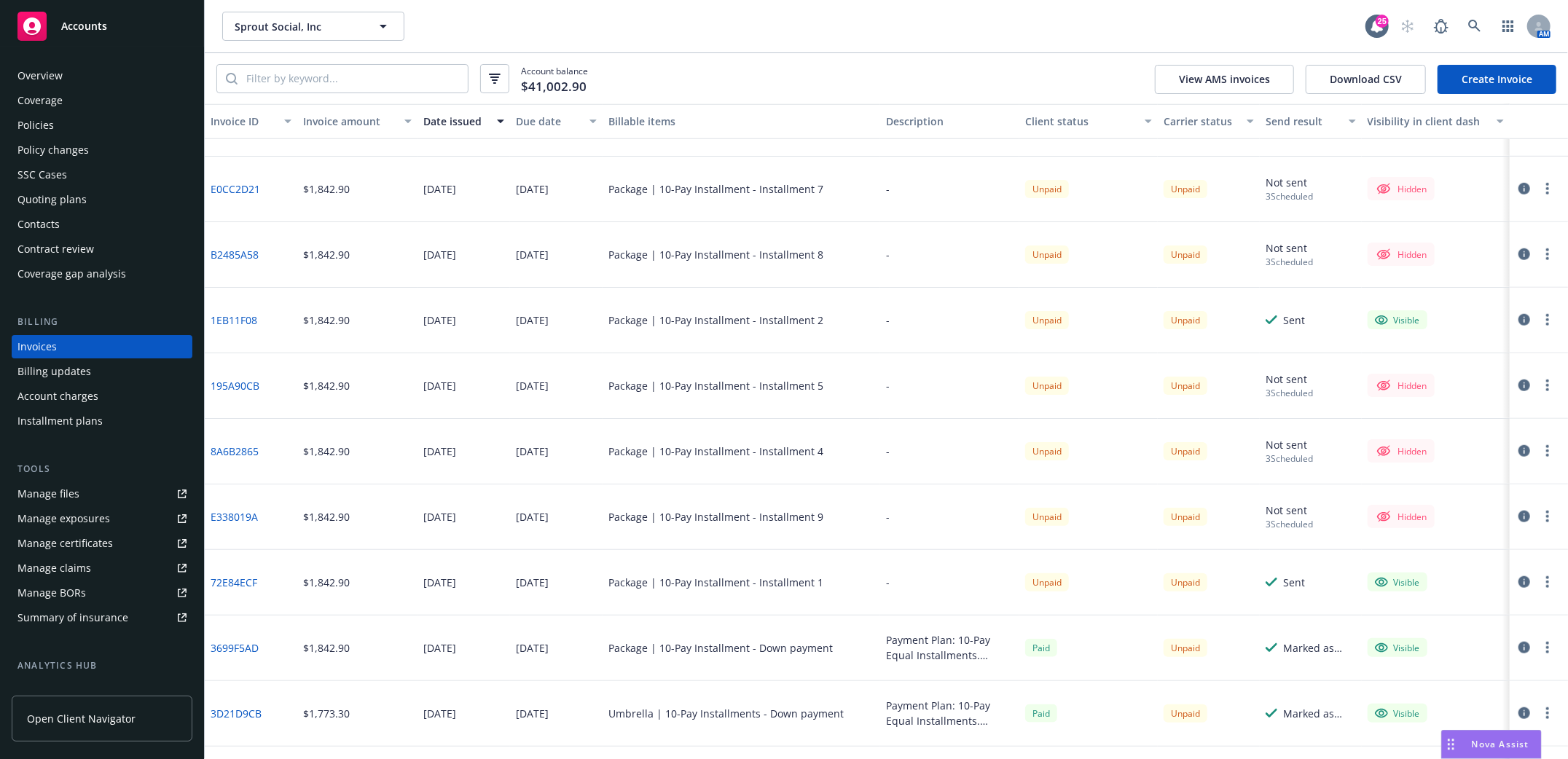
scroll to position [971, 0]
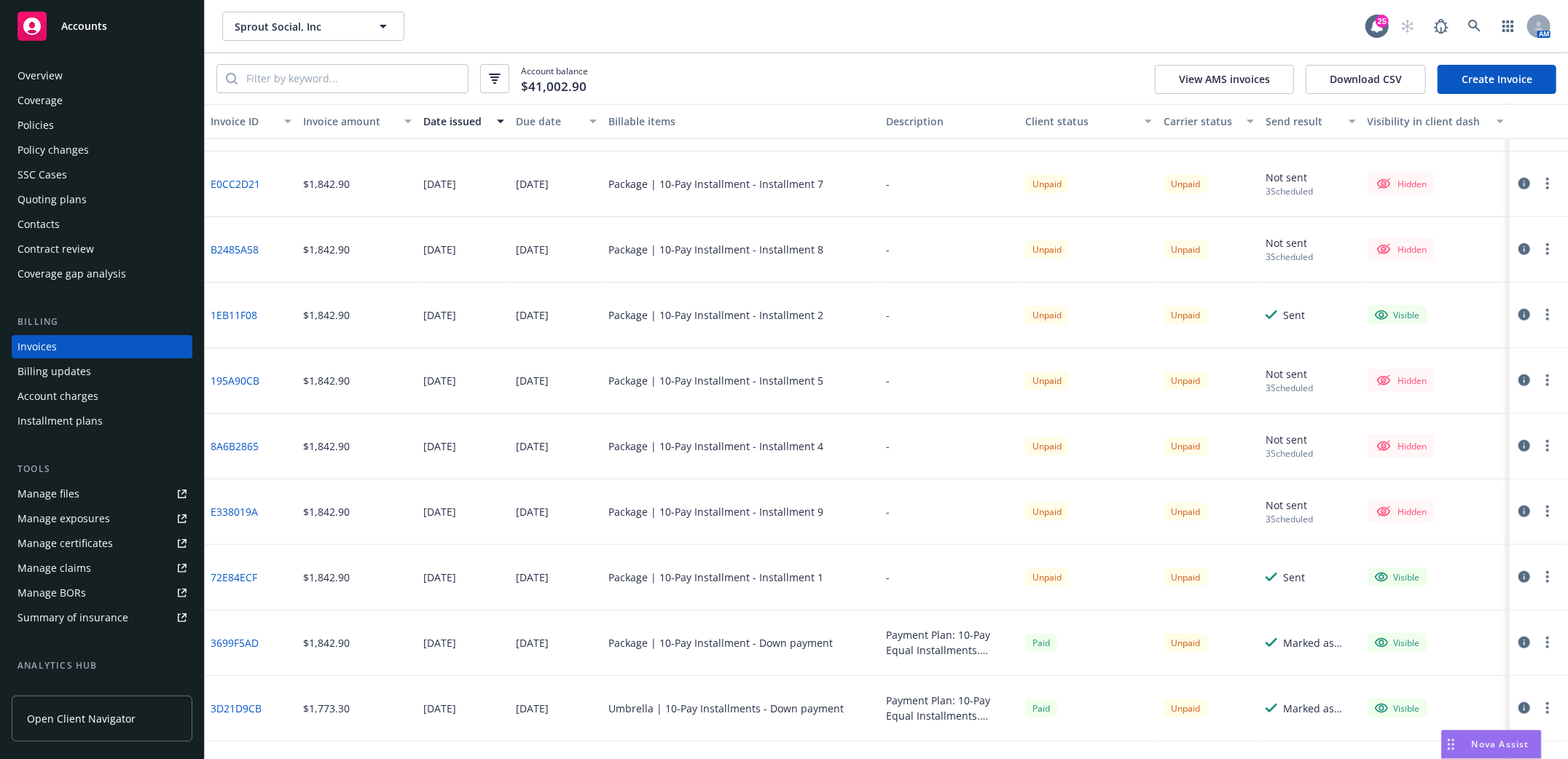
click at [43, 124] on div "Policies" at bounding box center [36, 124] width 36 height 23
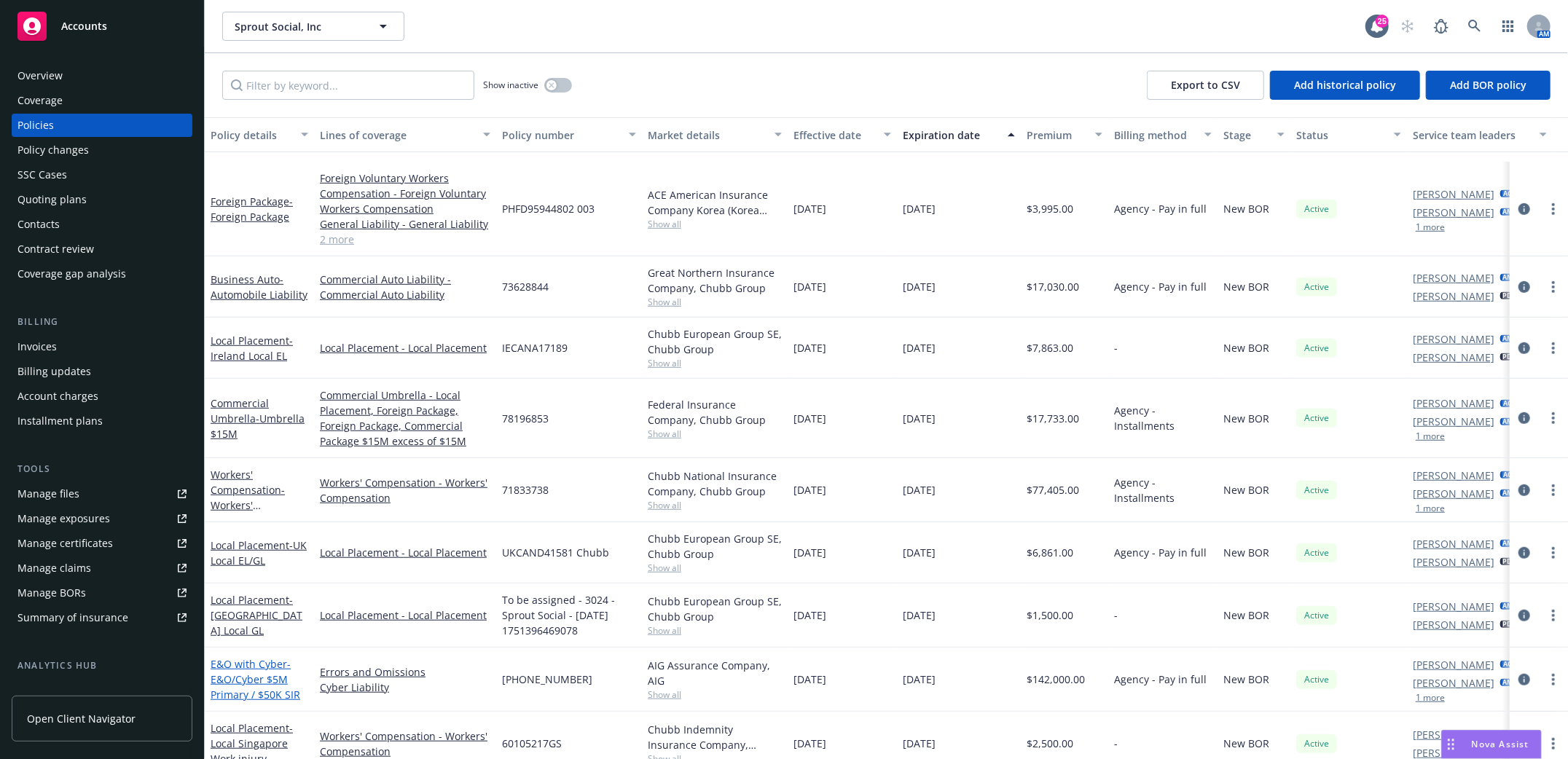
scroll to position [725, 0]
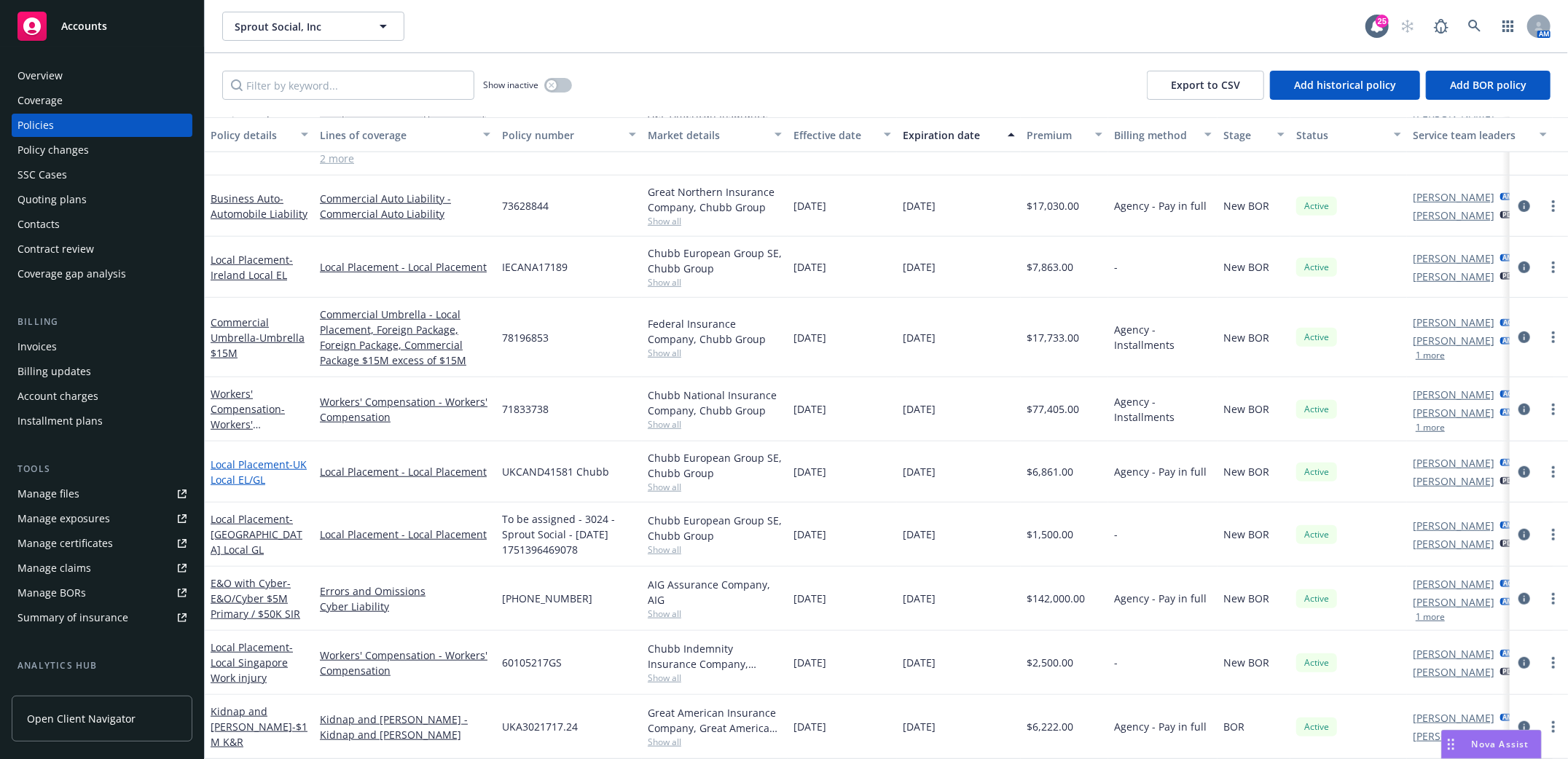
click at [245, 458] on link "Local Placement - [GEOGRAPHIC_DATA] Local EL/GL" at bounding box center [258, 472] width 96 height 29
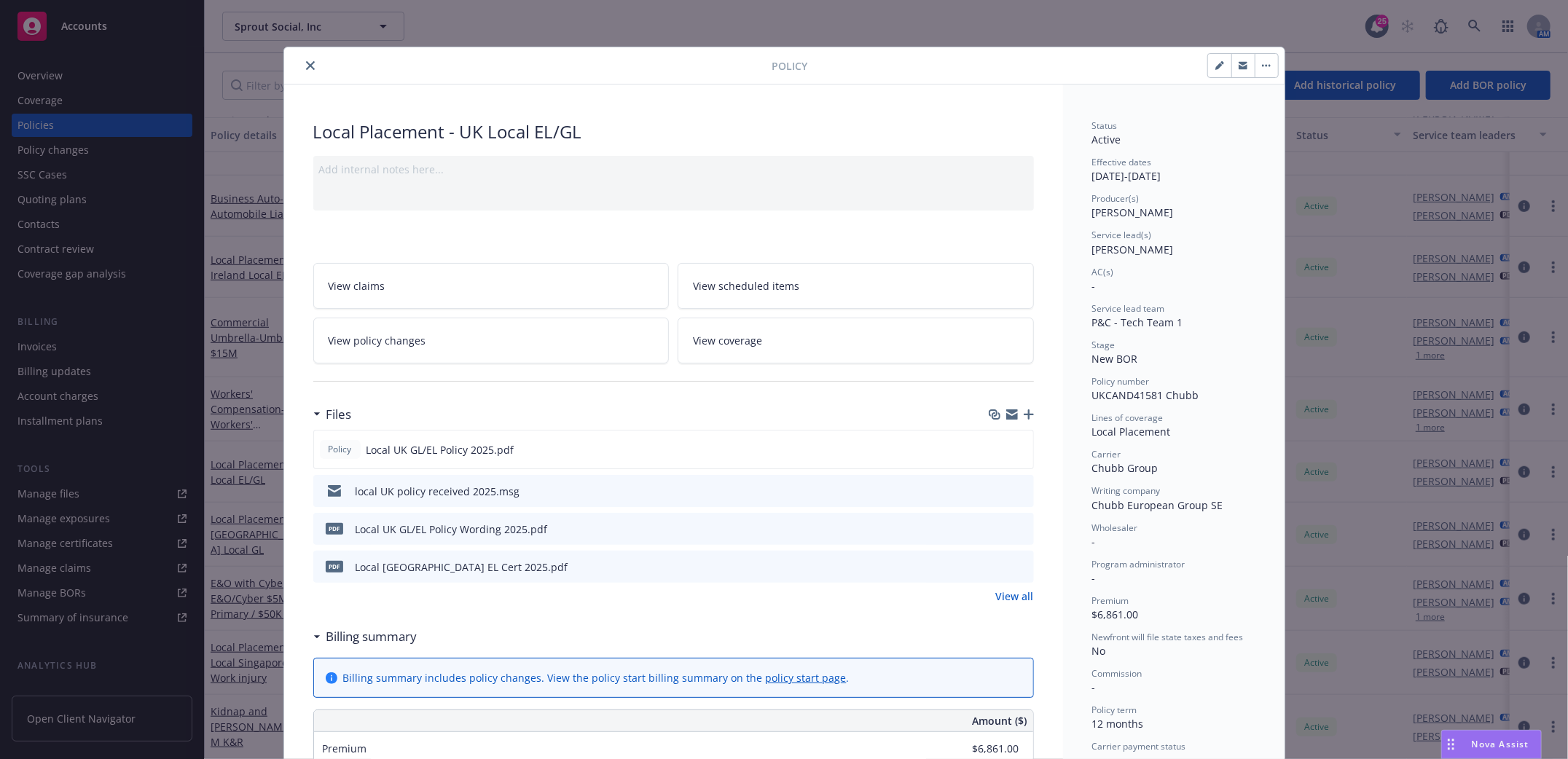
click at [306, 65] on icon "close" at bounding box center [310, 65] width 8 height 8
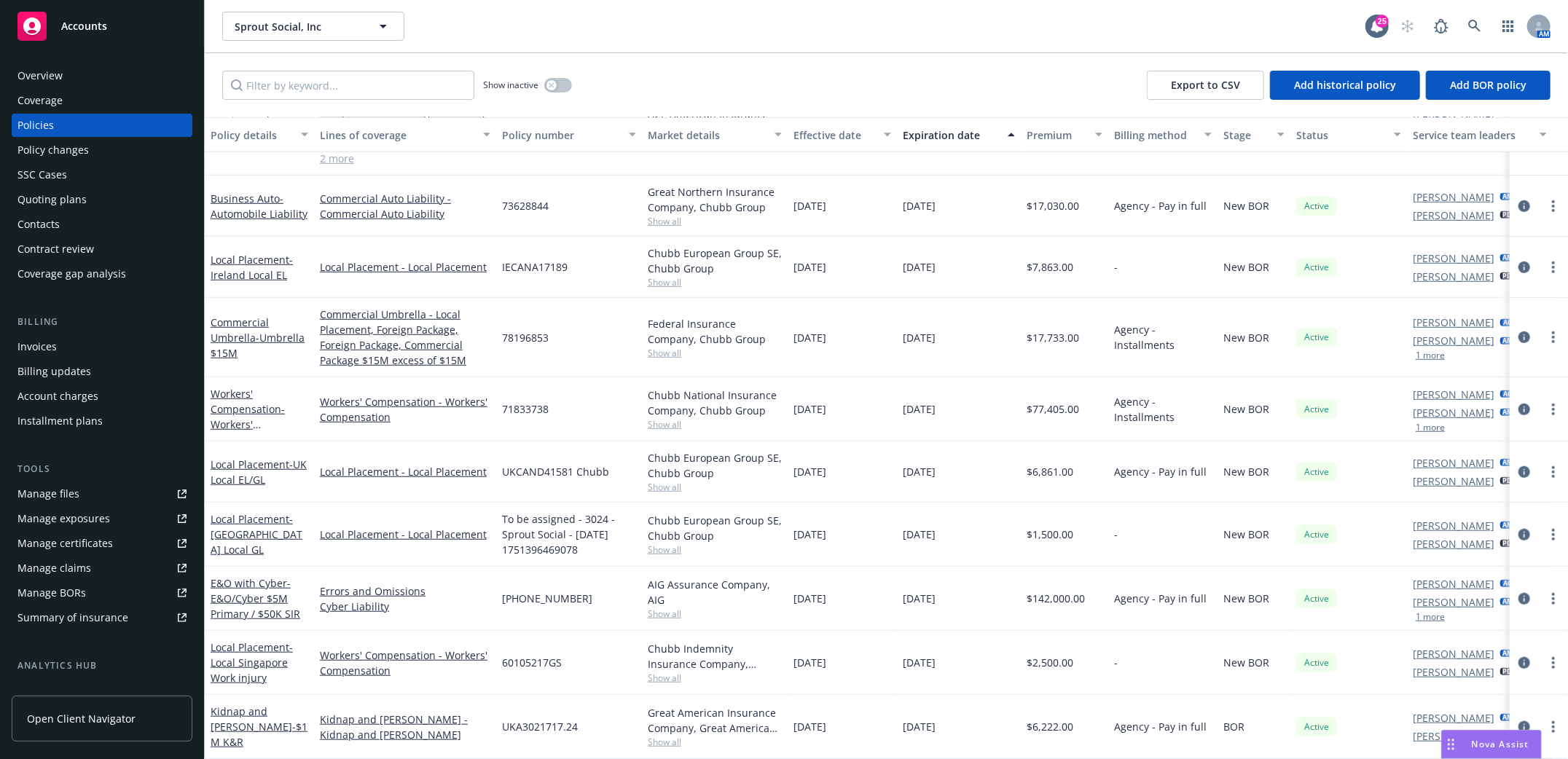
click at [24, 346] on div "Invoices" at bounding box center [37, 346] width 39 height 23
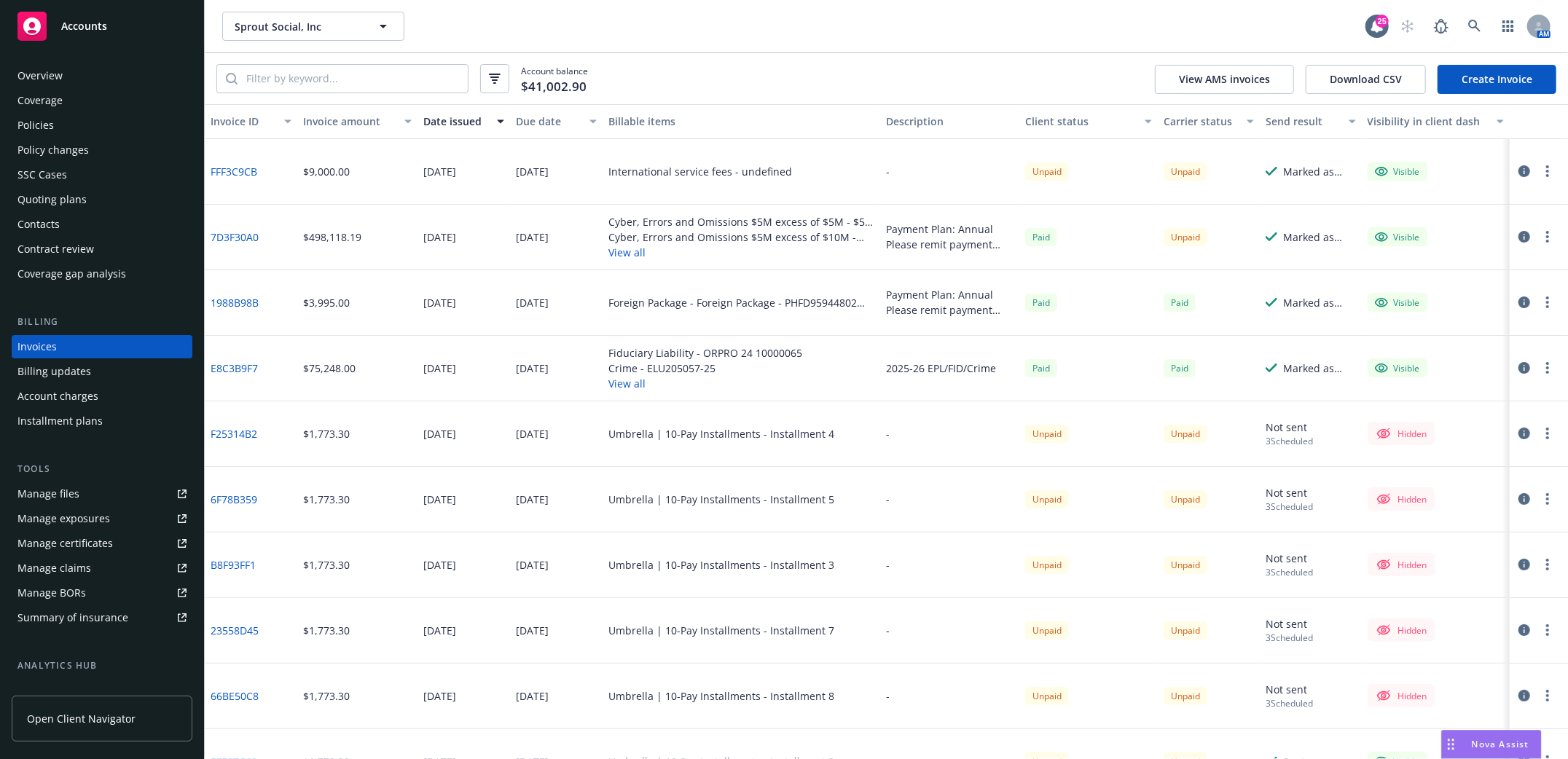
click at [1483, 77] on link "Create Invoice" at bounding box center [1496, 79] width 119 height 29
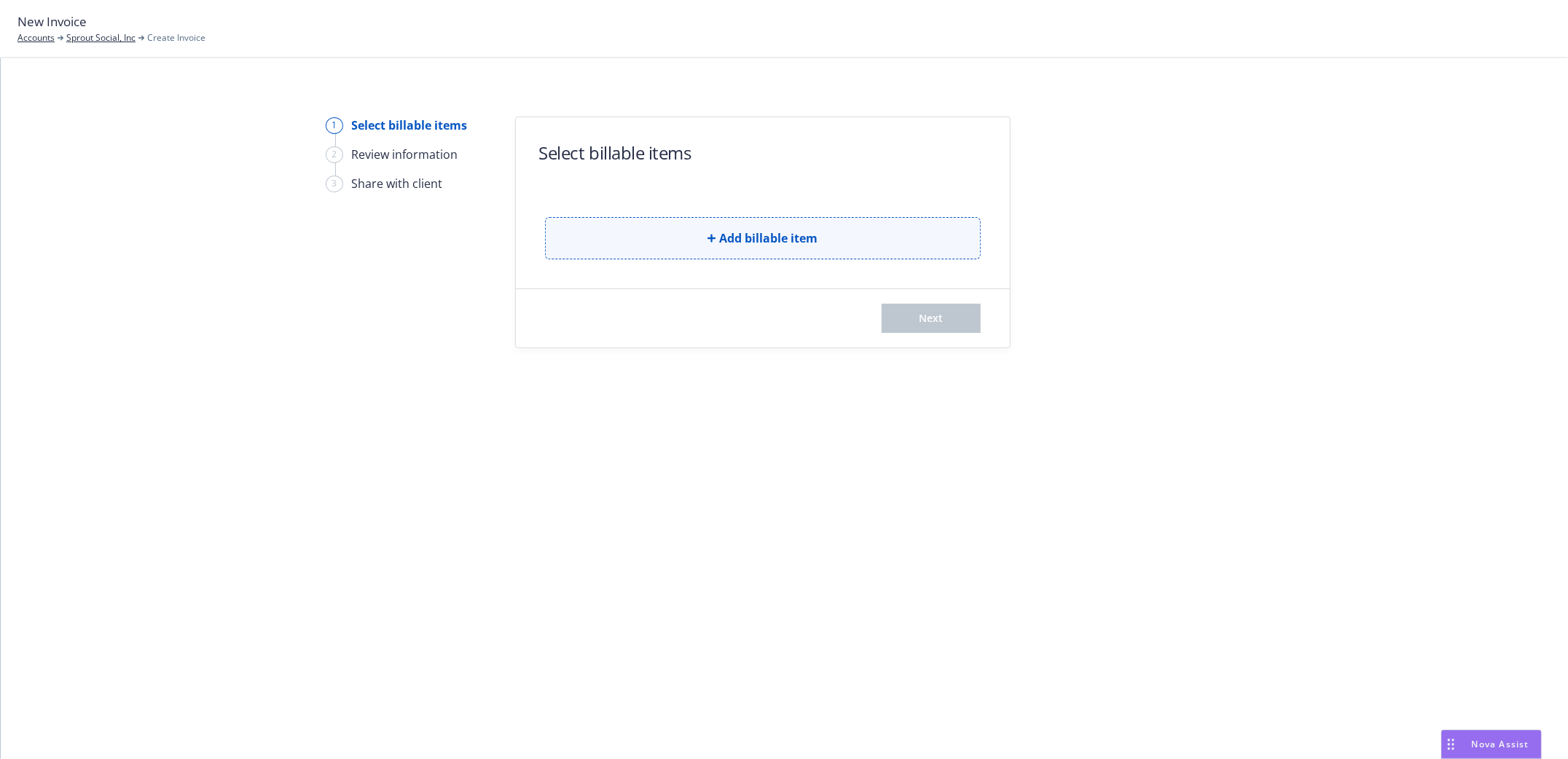
click at [715, 241] on icon "button" at bounding box center [711, 238] width 8 height 8
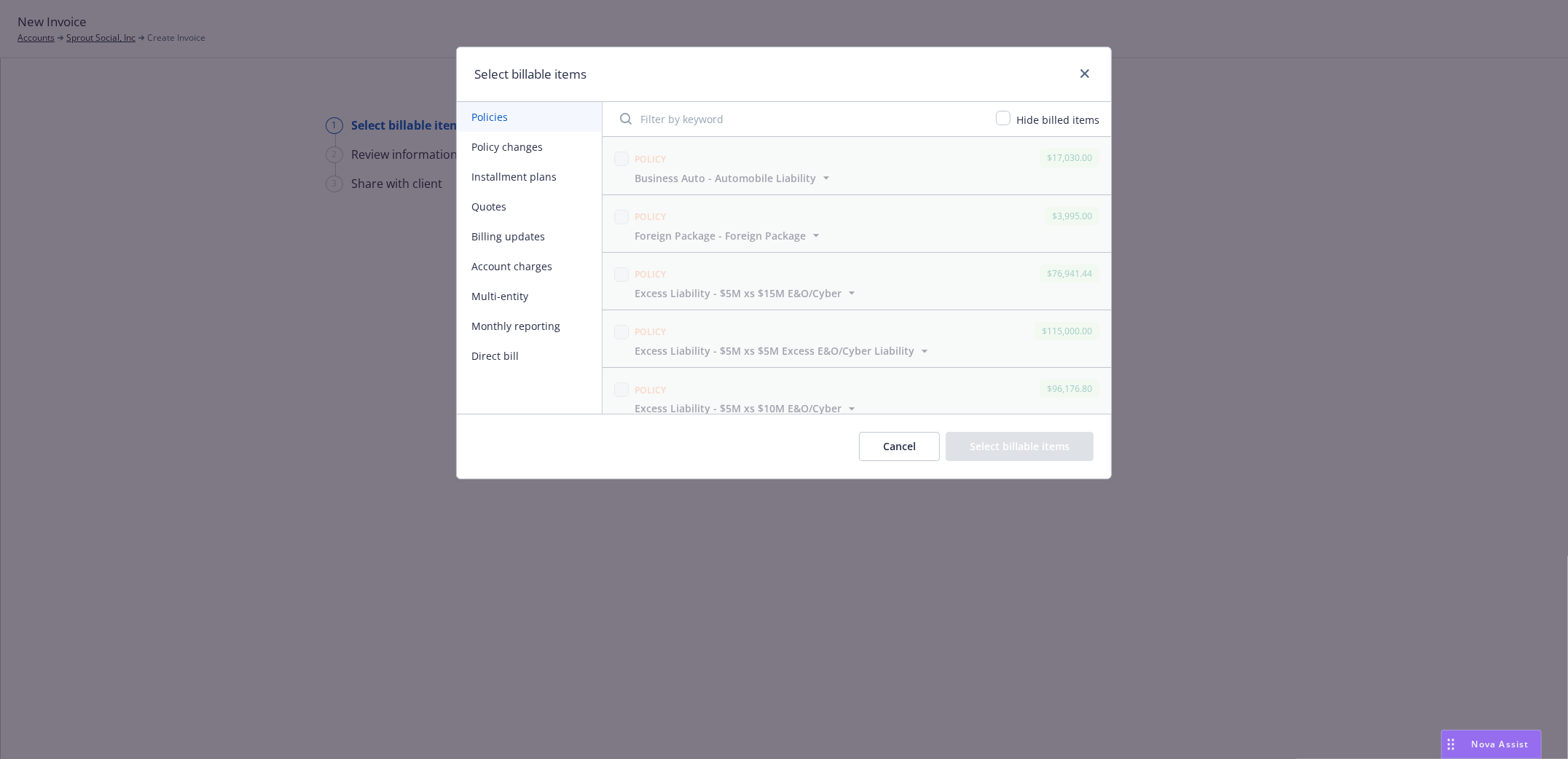
click at [497, 140] on button "Policy changes" at bounding box center [529, 147] width 145 height 30
click at [489, 117] on button "Policies" at bounding box center [529, 117] width 145 height 30
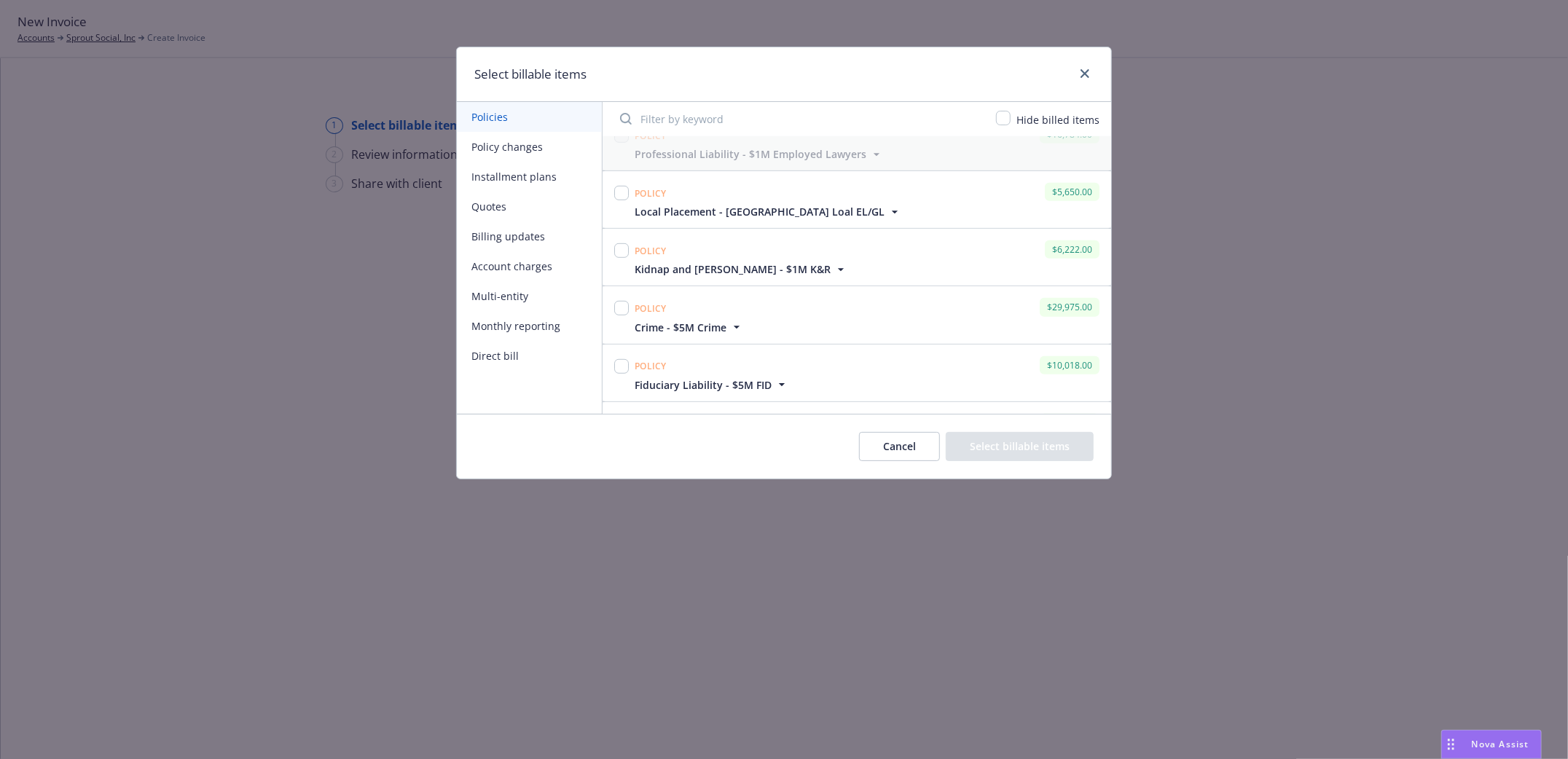
scroll to position [703, 0]
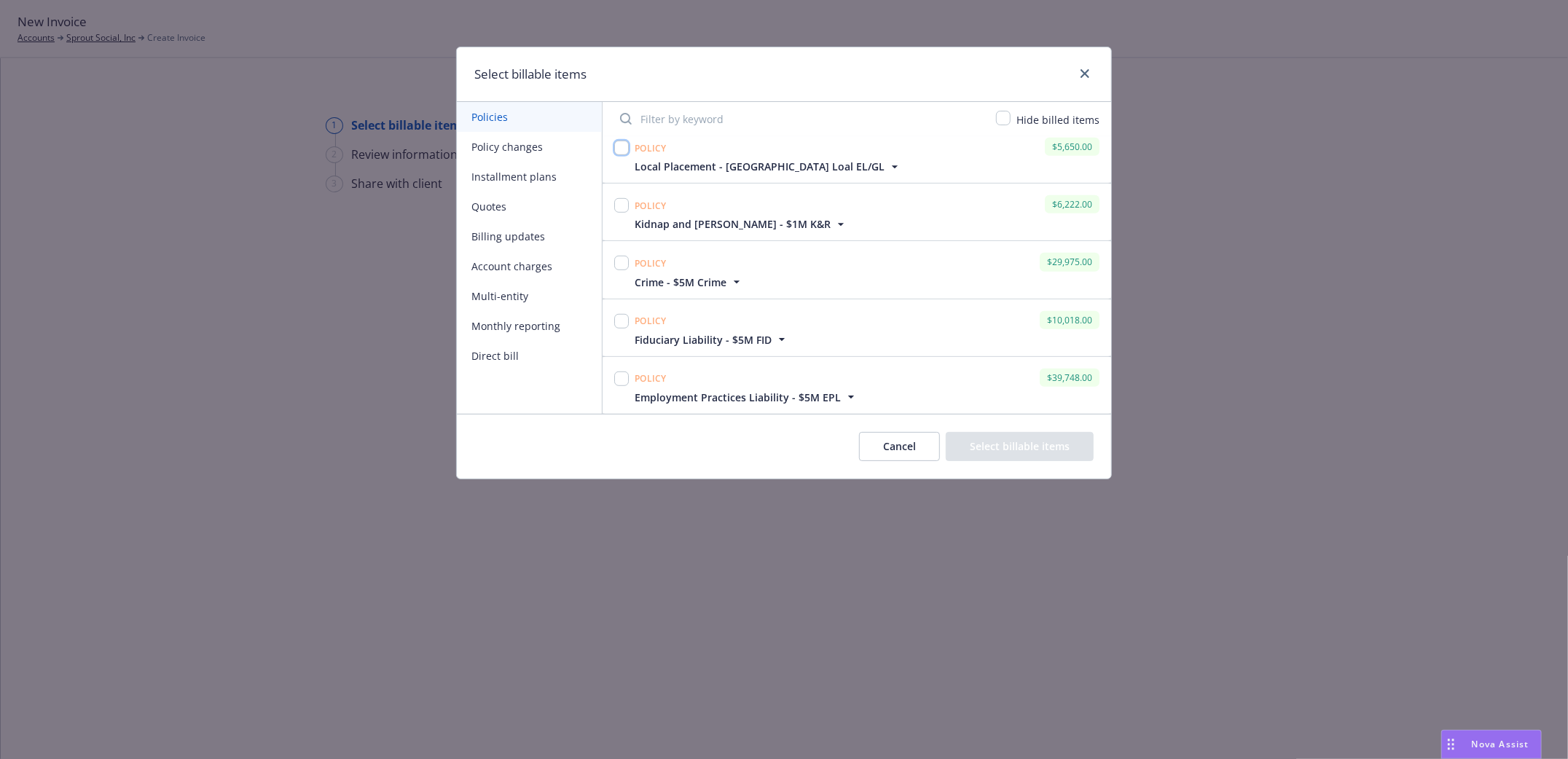
click at [626, 150] on input "checkbox" at bounding box center [621, 148] width 15 height 15
checkbox input "true"
click at [1045, 449] on button "Select billable items" at bounding box center [1020, 446] width 148 height 29
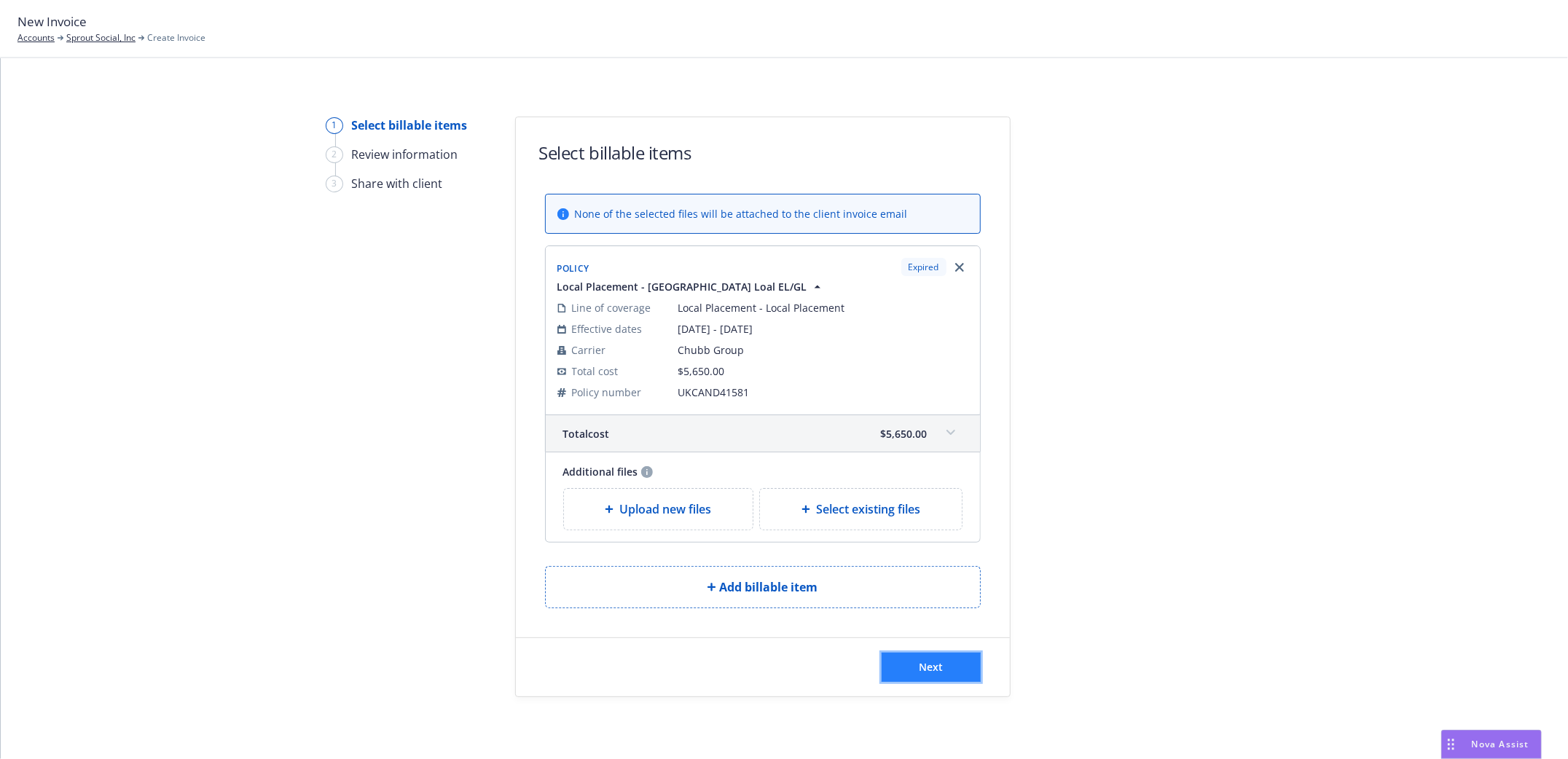
click at [920, 673] on span "Next" at bounding box center [931, 666] width 24 height 14
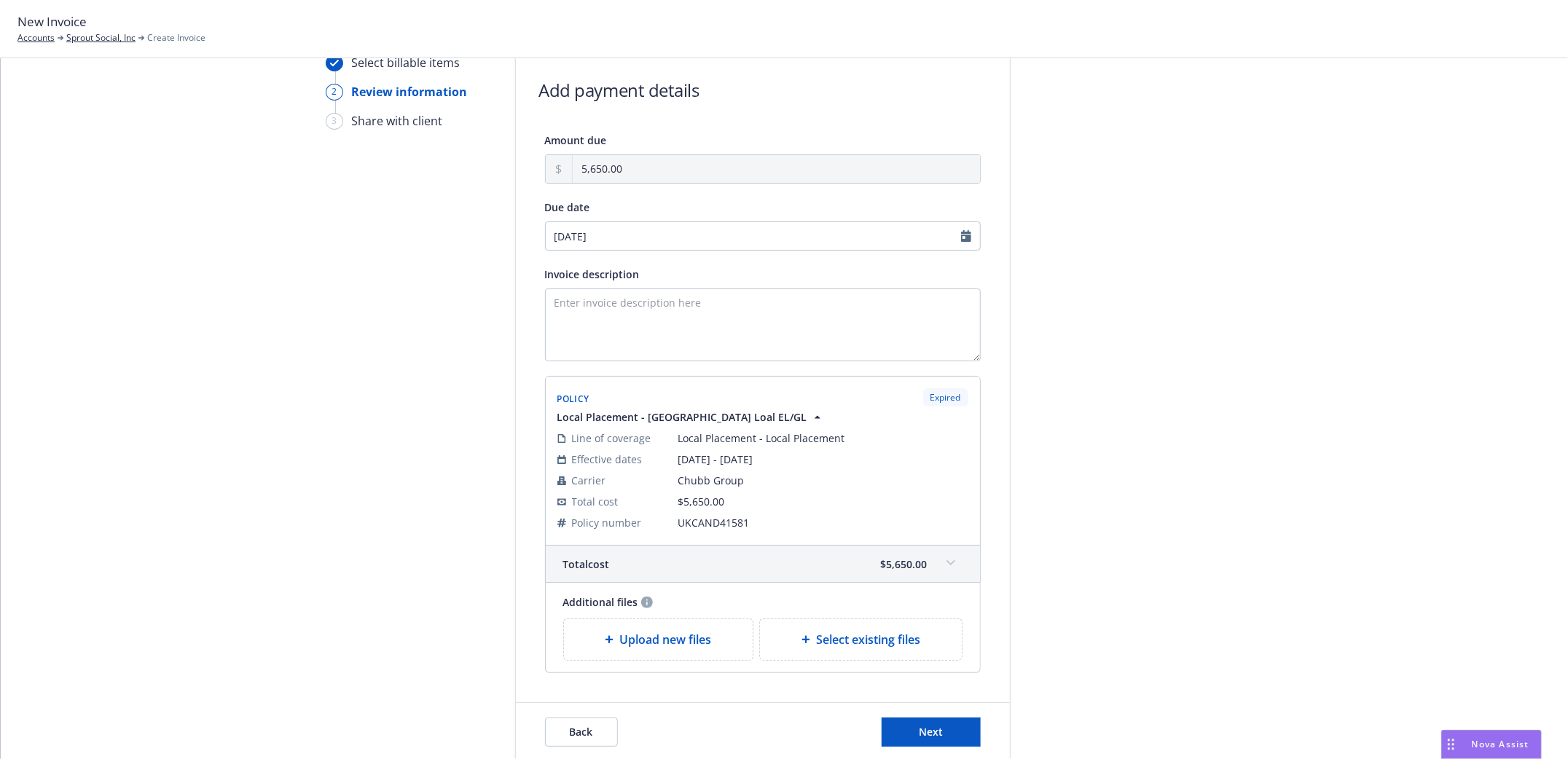
scroll to position [0, 0]
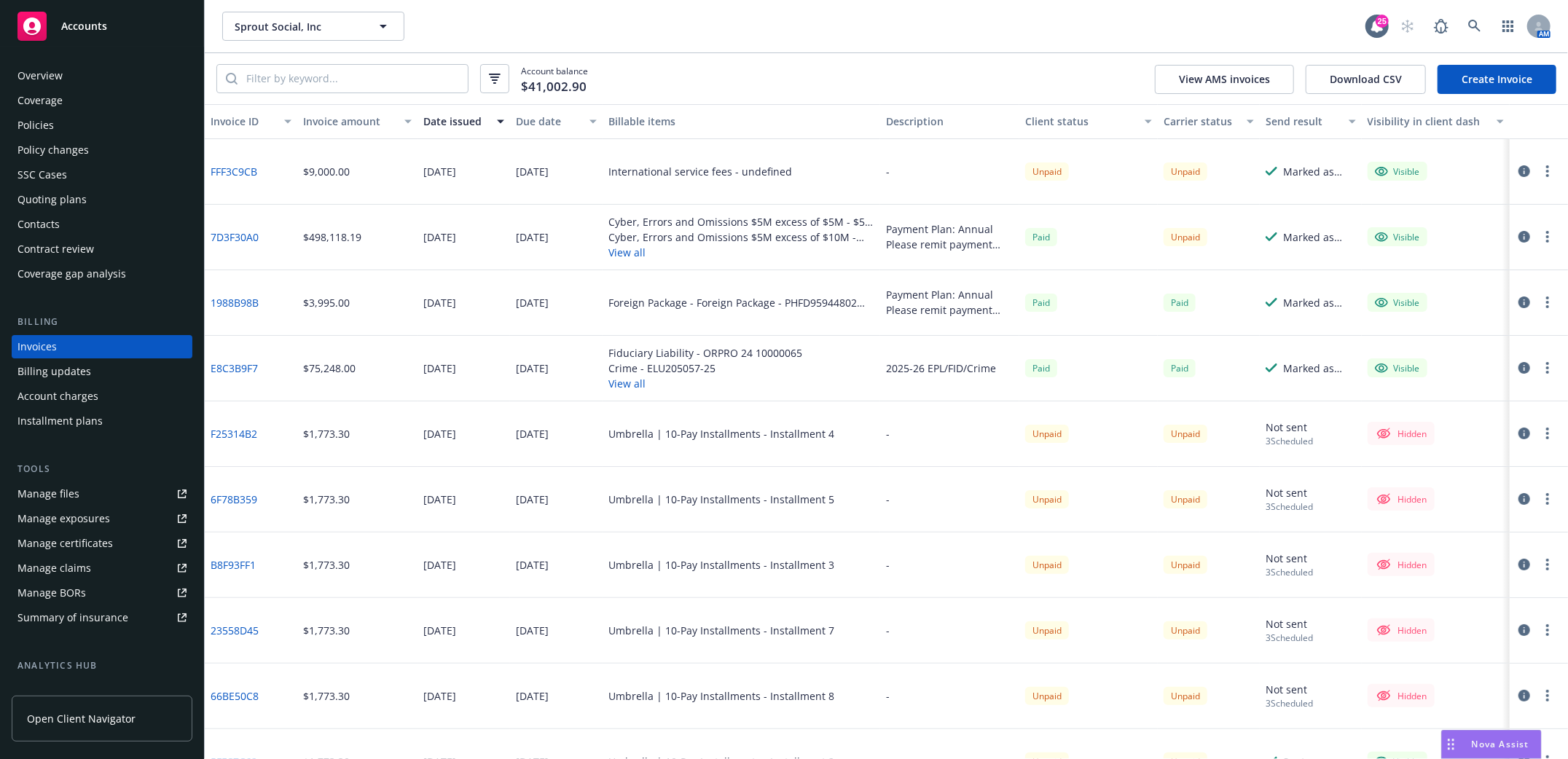
click at [28, 117] on div "Policies" at bounding box center [36, 124] width 36 height 23
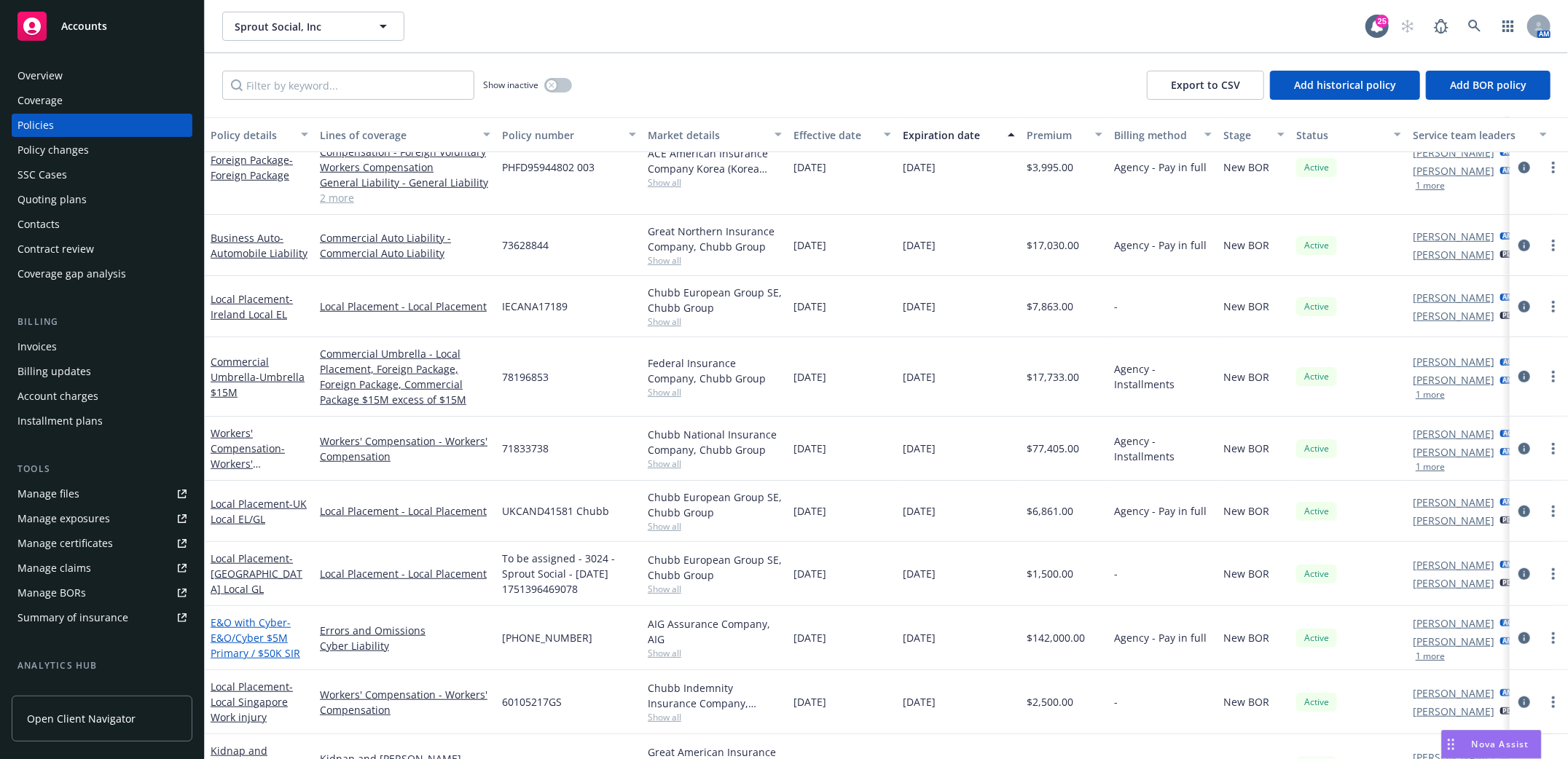
scroll to position [679, 0]
click at [241, 500] on link "Local Placement - [GEOGRAPHIC_DATA] Local EL/GL" at bounding box center [258, 510] width 96 height 29
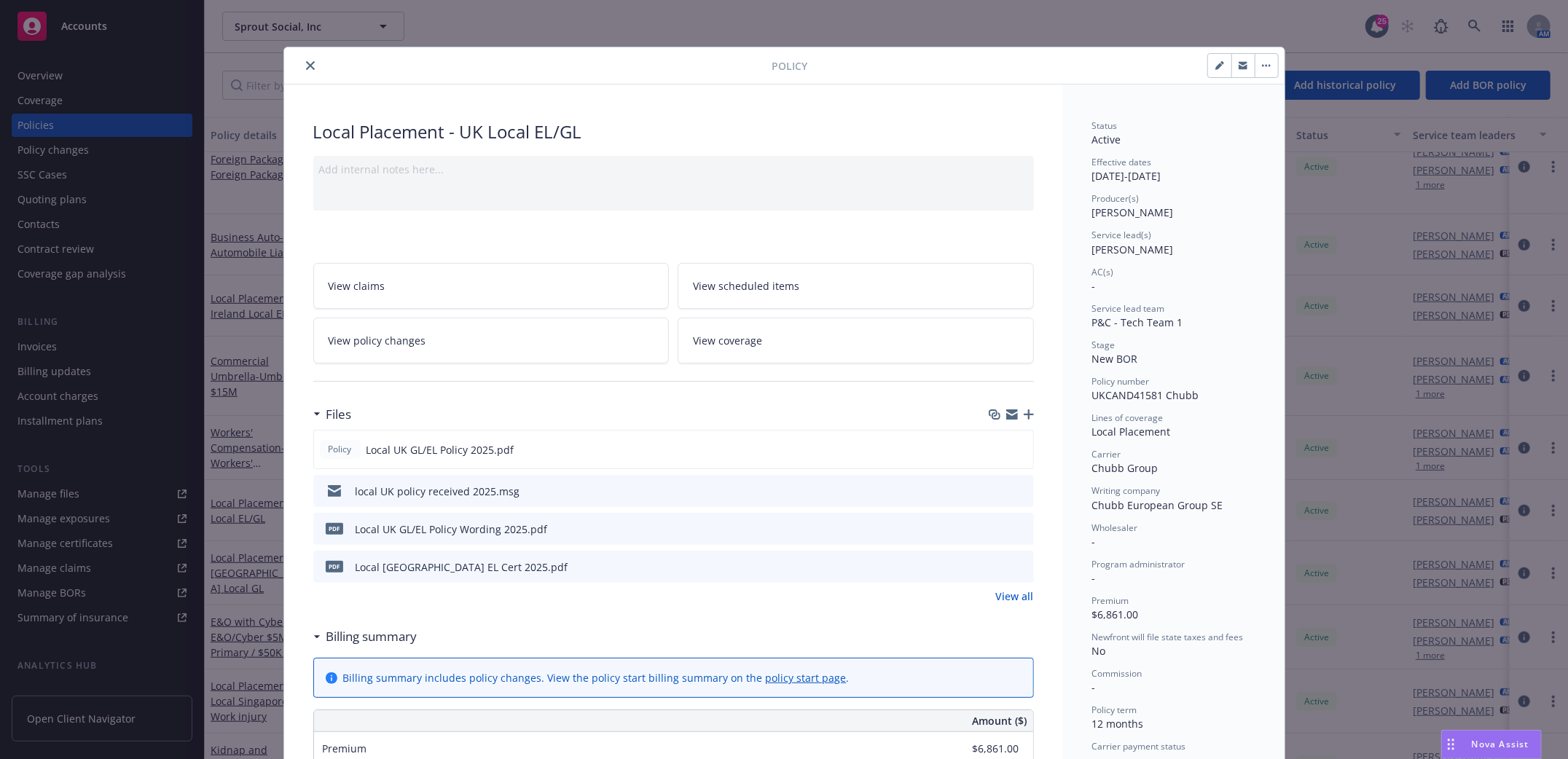
click at [307, 60] on button "close" at bounding box center [310, 66] width 18 height 18
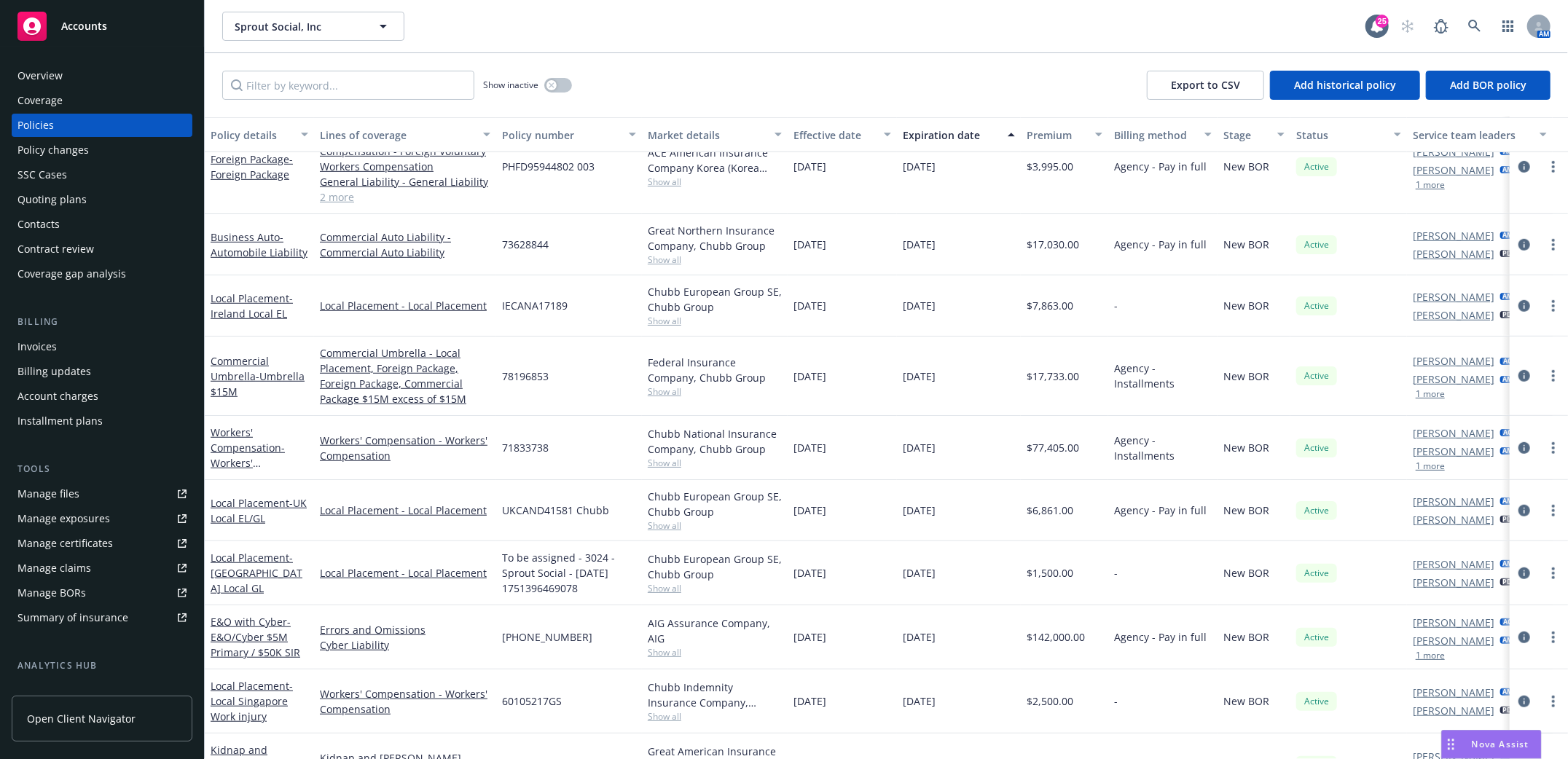
click at [36, 346] on div "Invoices" at bounding box center [37, 346] width 39 height 23
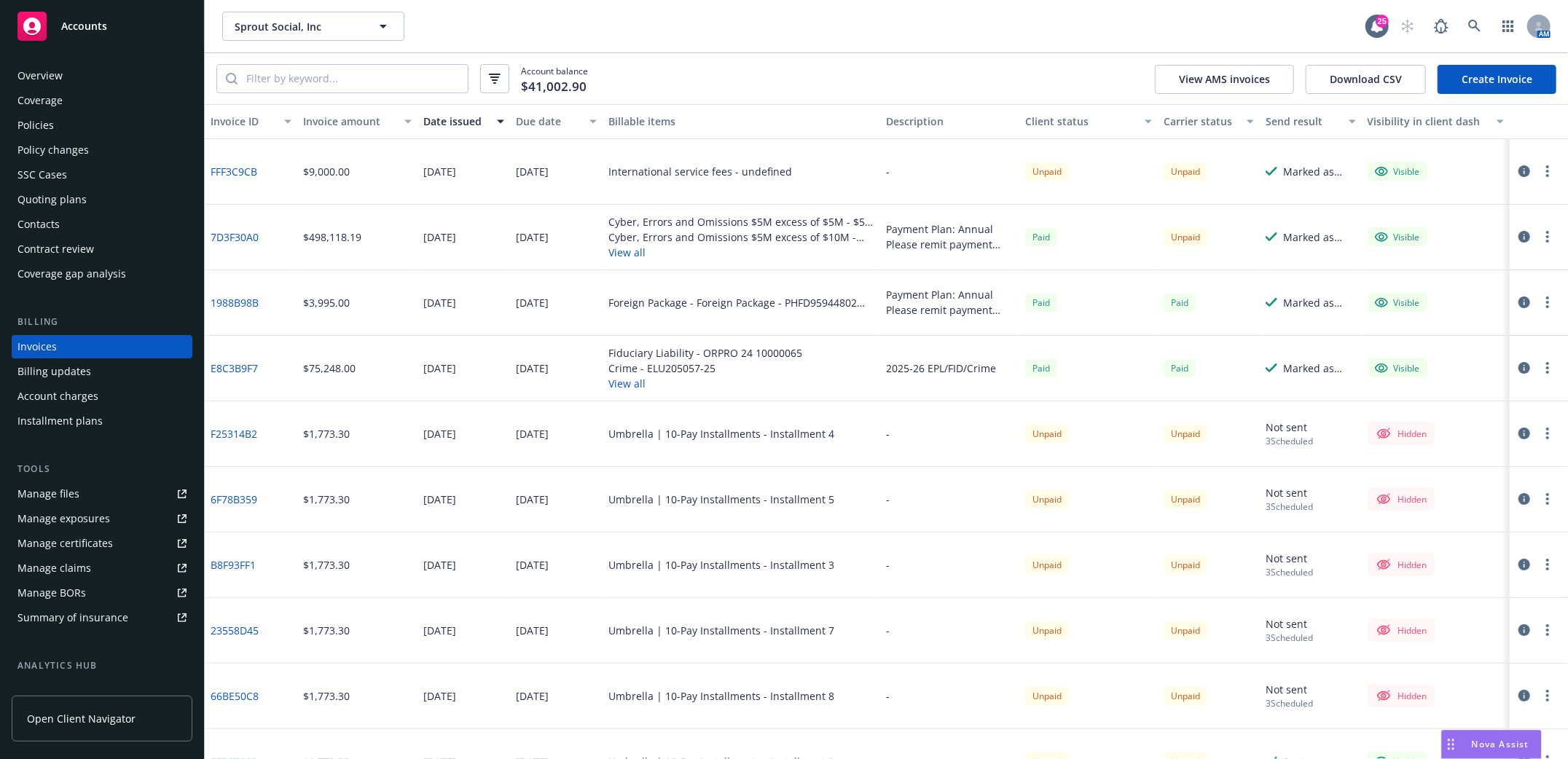
click at [1486, 70] on link "Create Invoice" at bounding box center [1496, 79] width 119 height 29
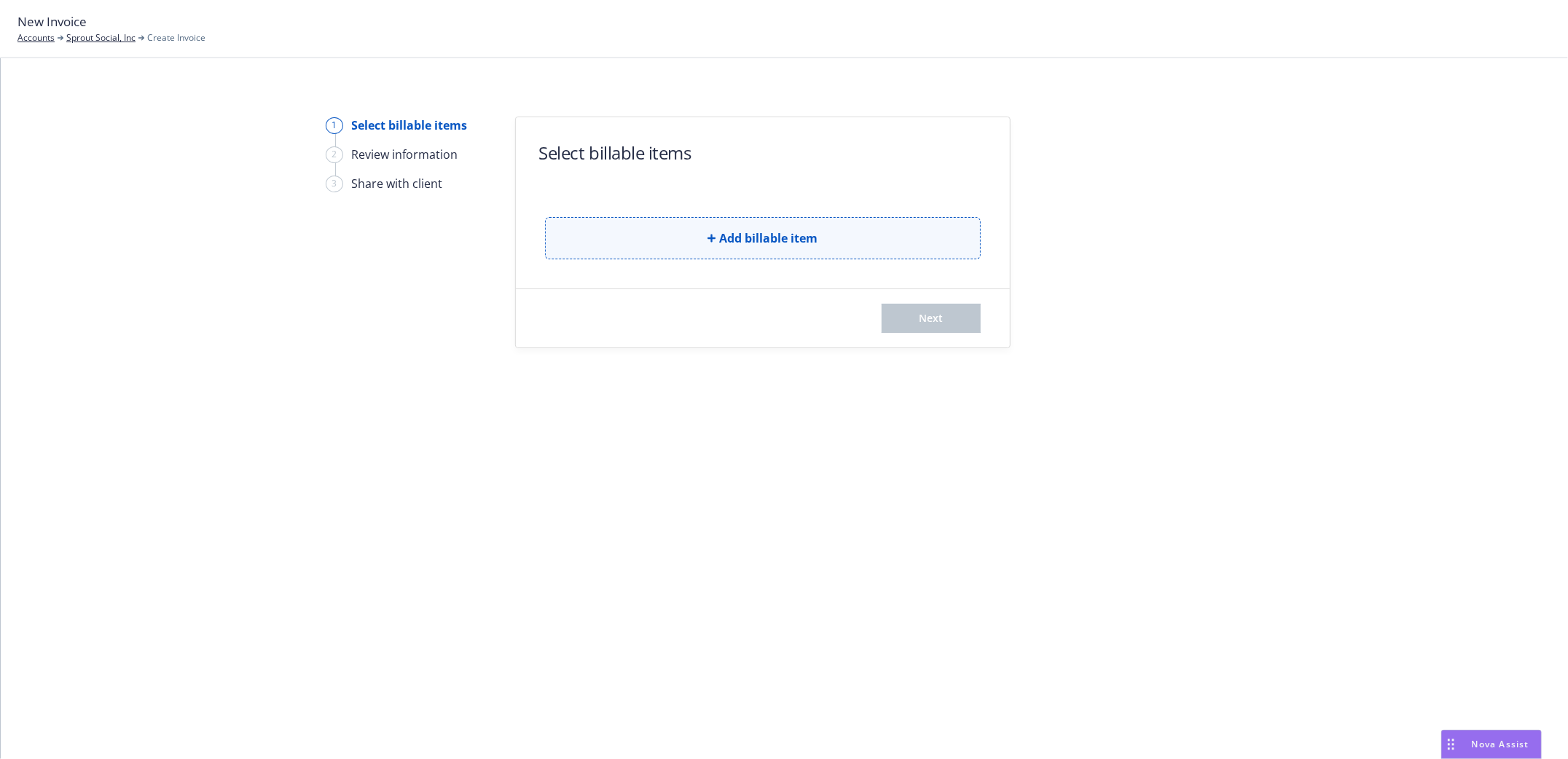
click at [714, 238] on icon "button" at bounding box center [711, 238] width 8 height 8
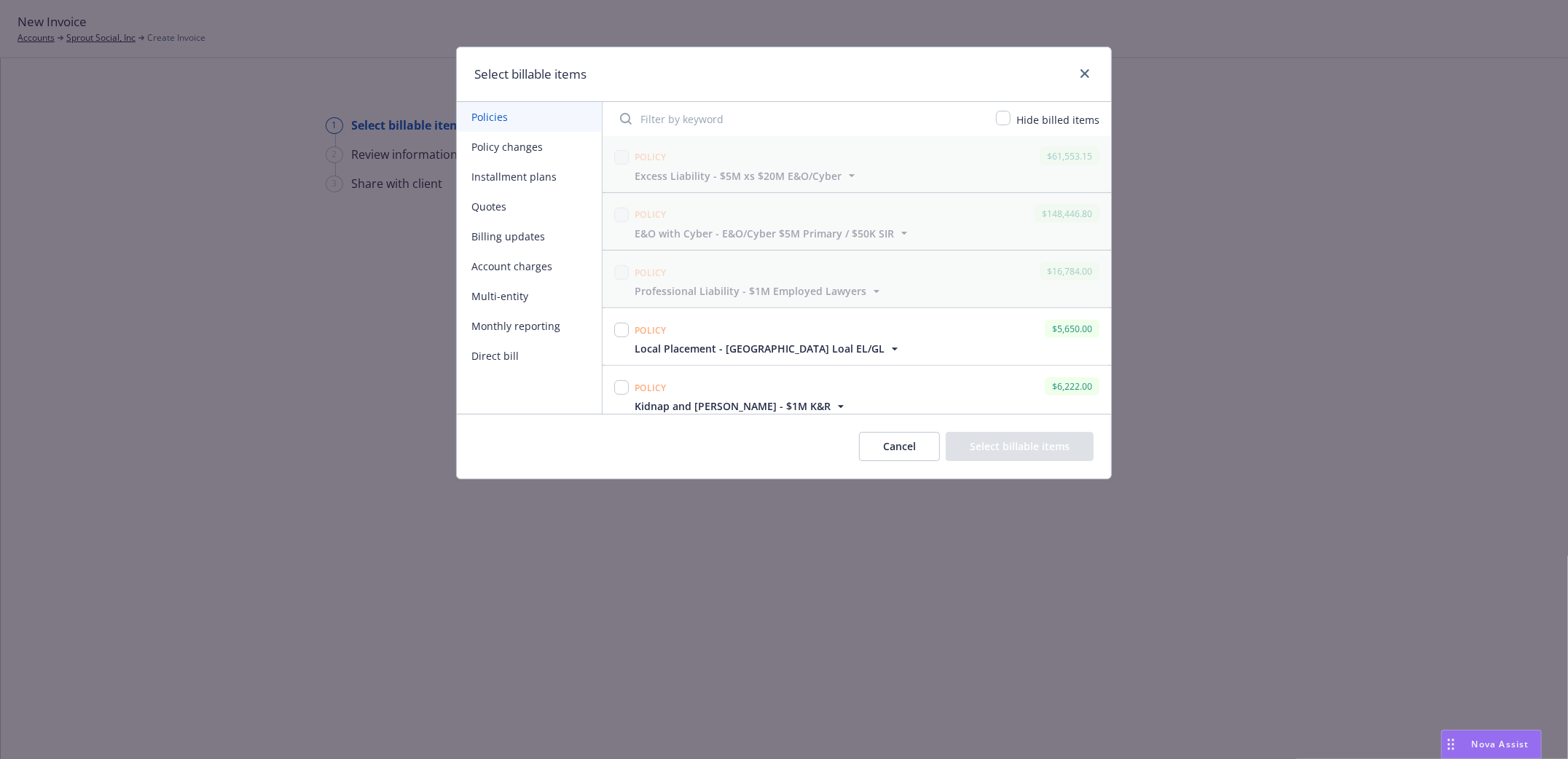
scroll to position [532, 0]
click at [620, 327] on input "checkbox" at bounding box center [621, 320] width 15 height 15
checkbox input "true"
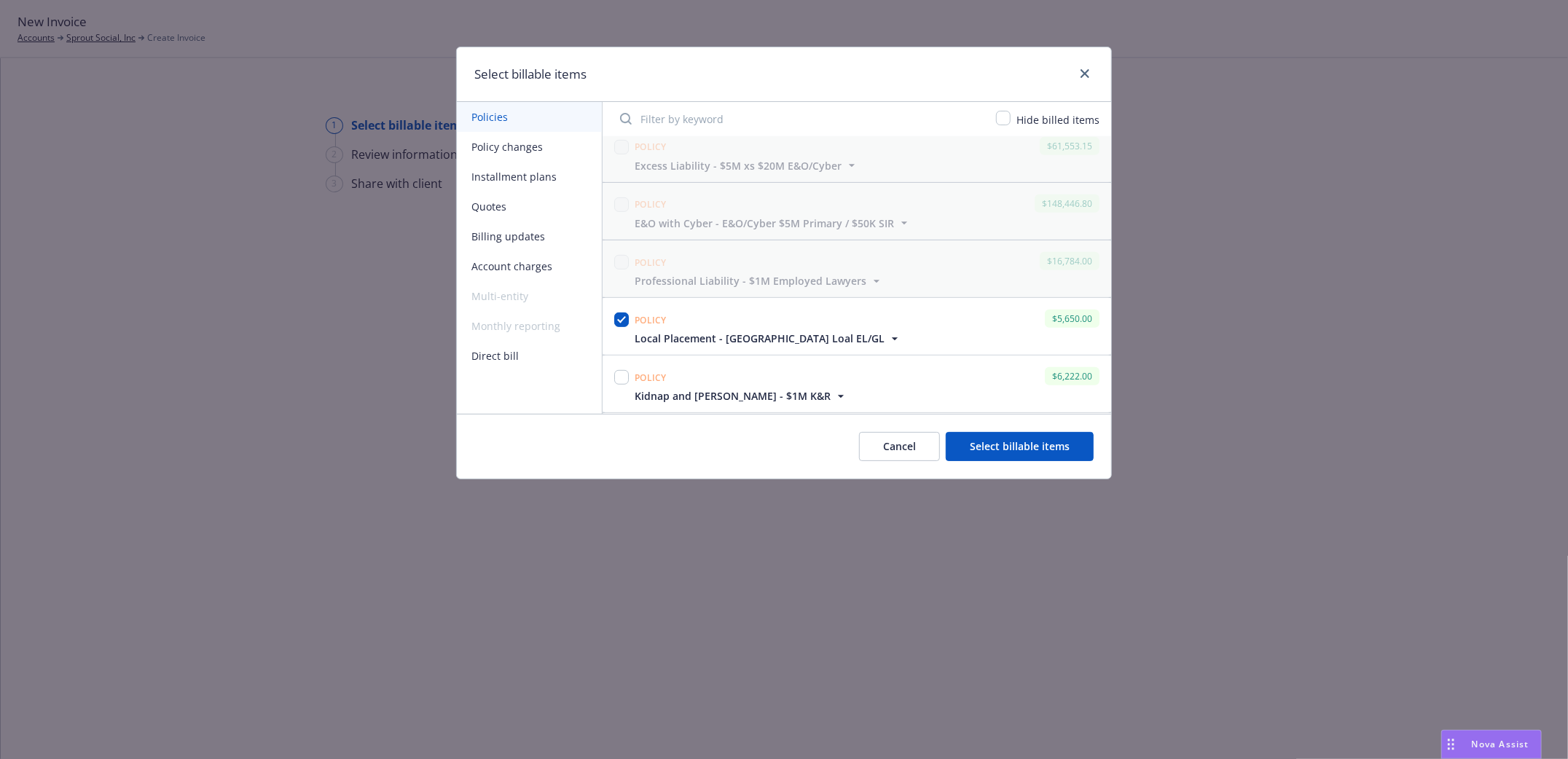
click at [1024, 456] on button "Select billable items" at bounding box center [1020, 446] width 148 height 29
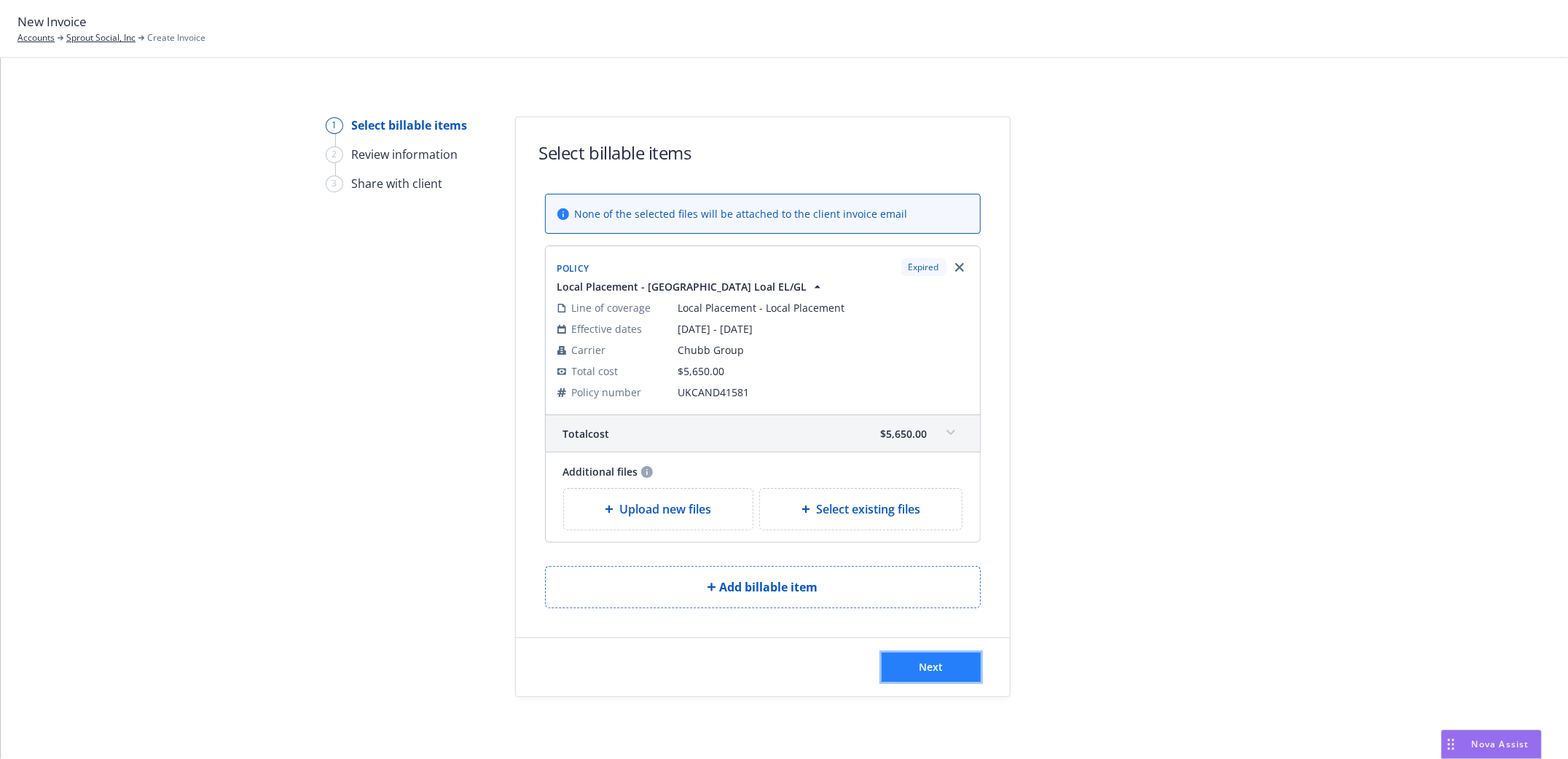
click at [919, 677] on button "Next" at bounding box center [931, 667] width 99 height 29
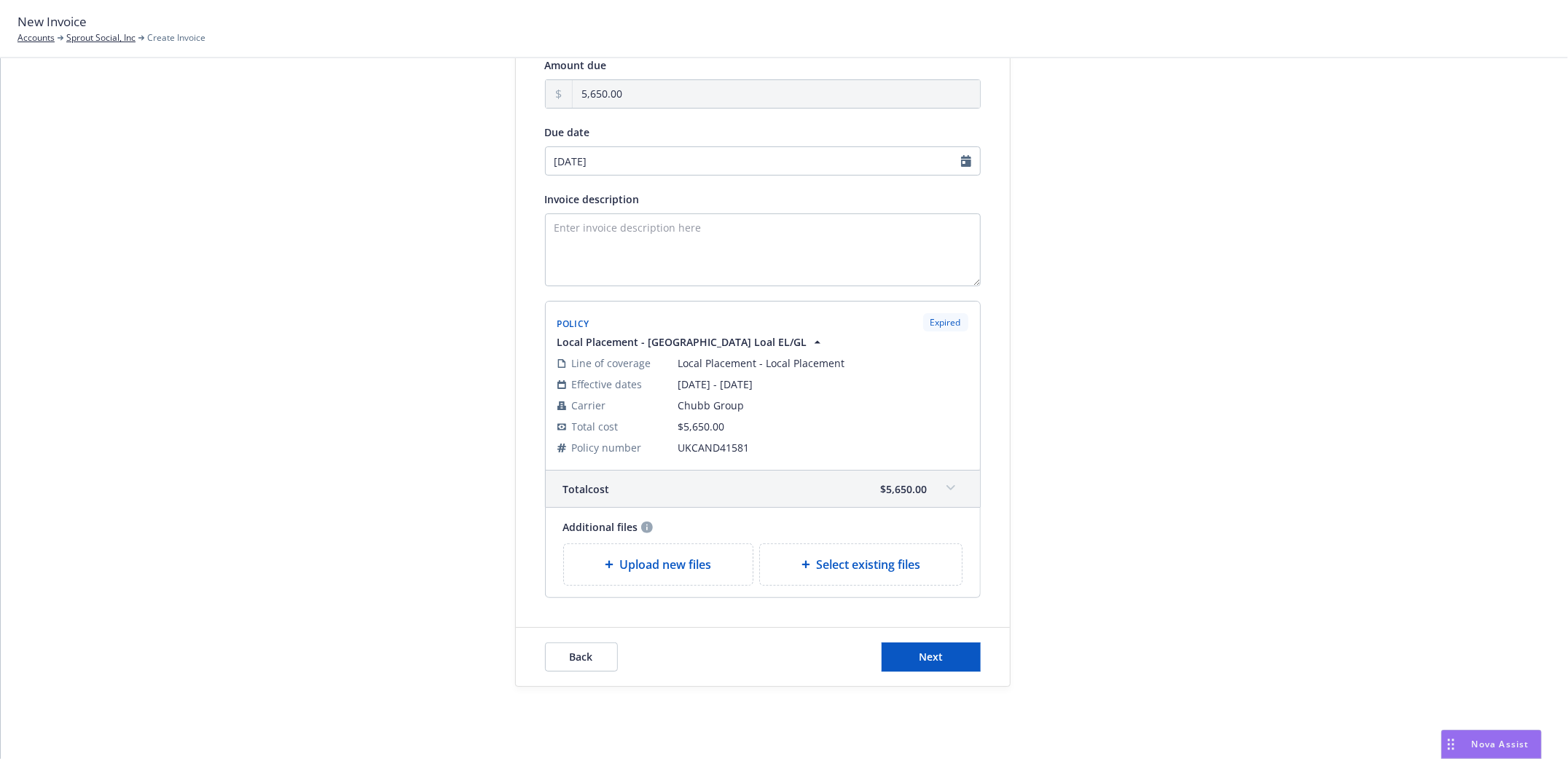
scroll to position [160, 0]
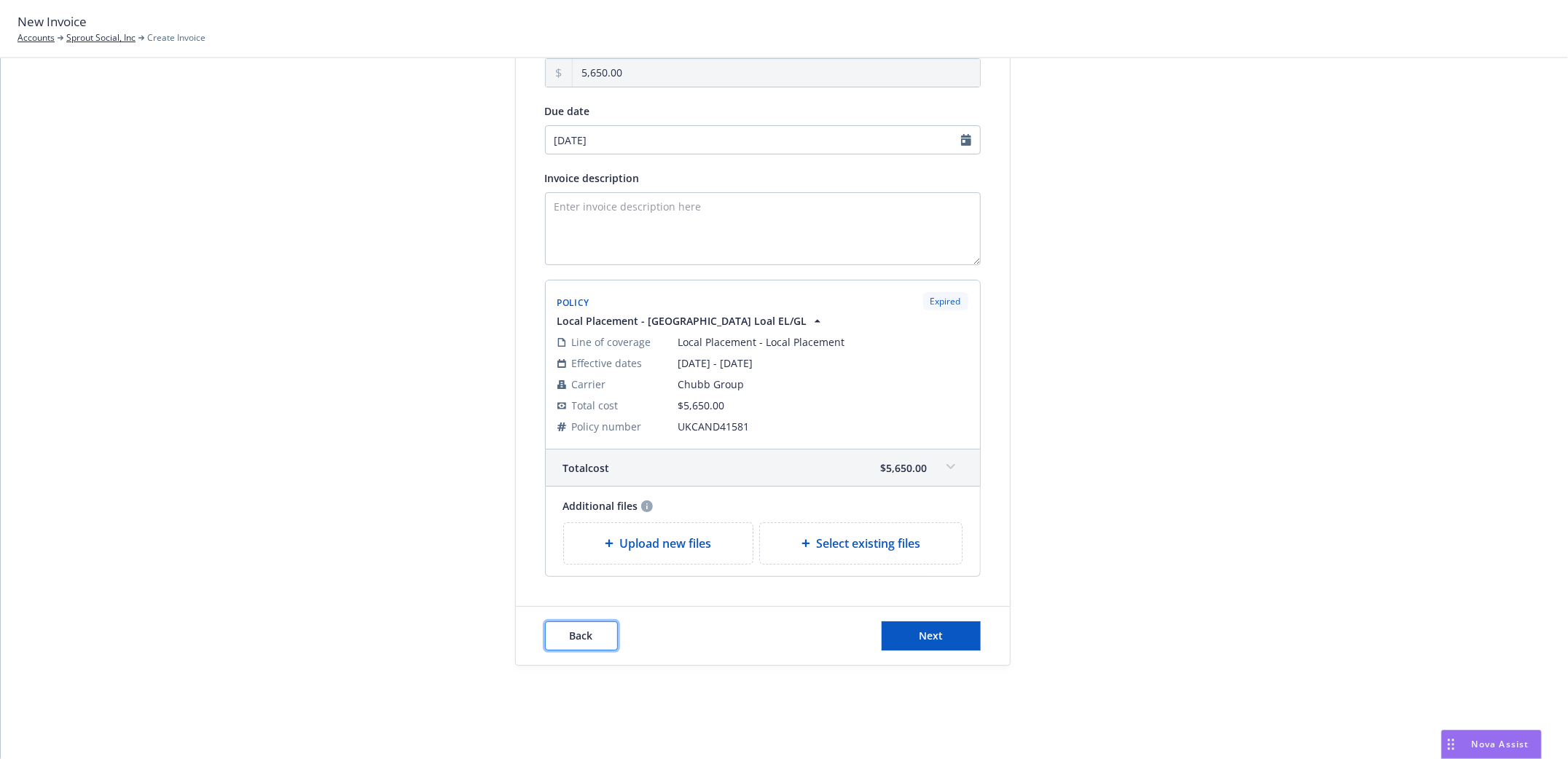
click at [579, 637] on span "Back" at bounding box center [581, 635] width 23 height 14
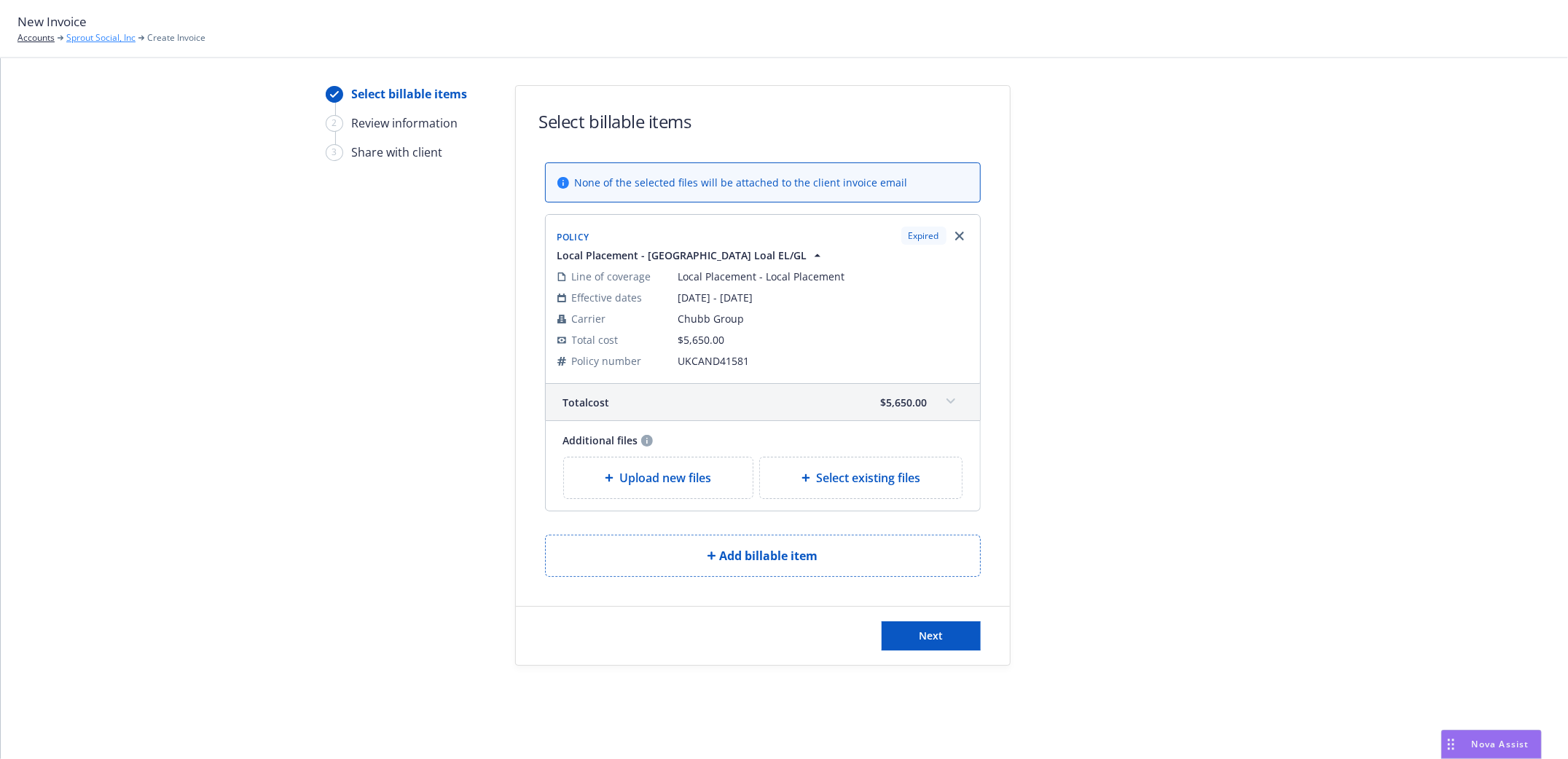
click at [94, 36] on link "Sprout Social, Inc" at bounding box center [101, 37] width 69 height 13
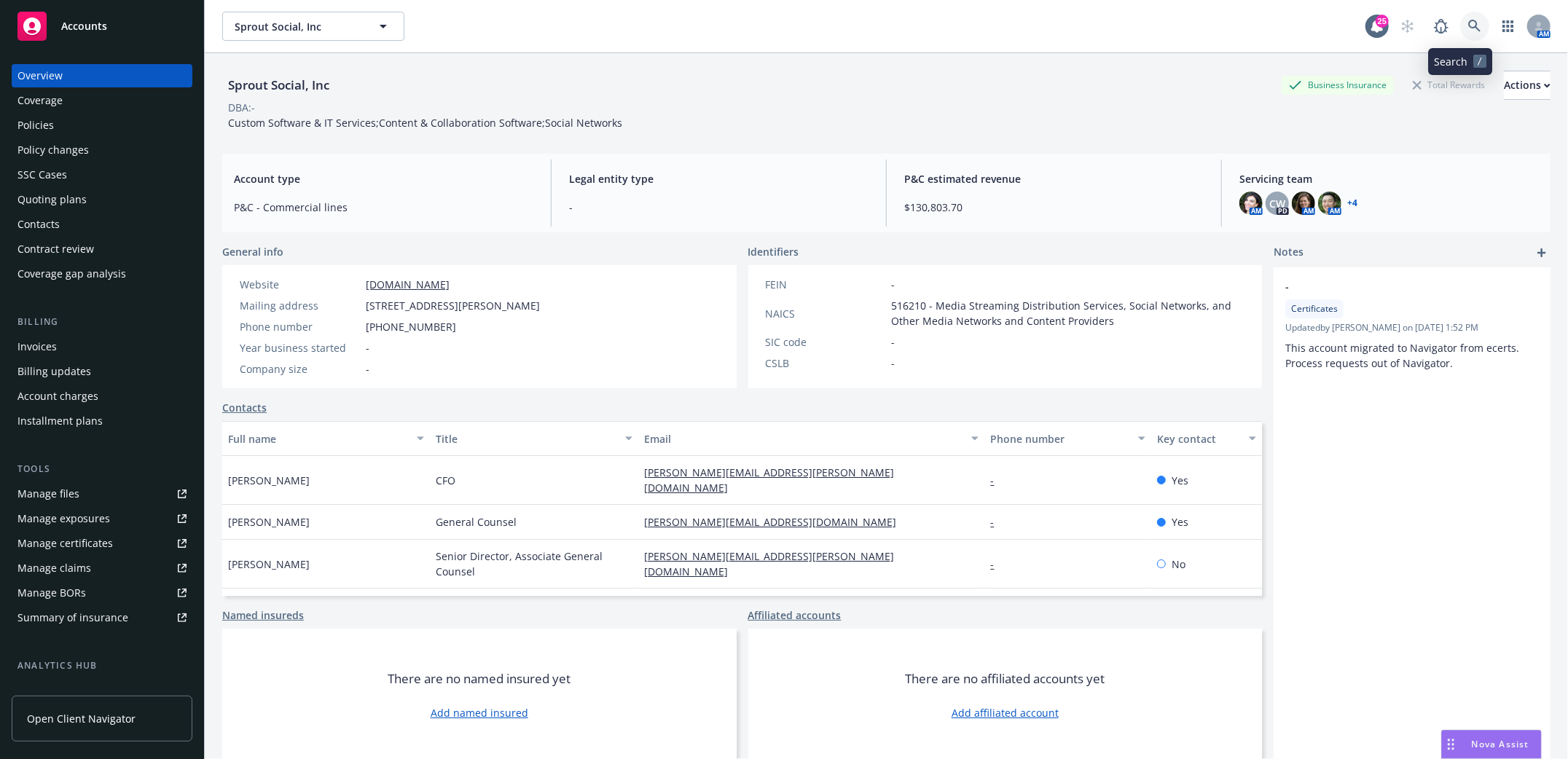
click at [1468, 24] on icon at bounding box center [1474, 26] width 13 height 13
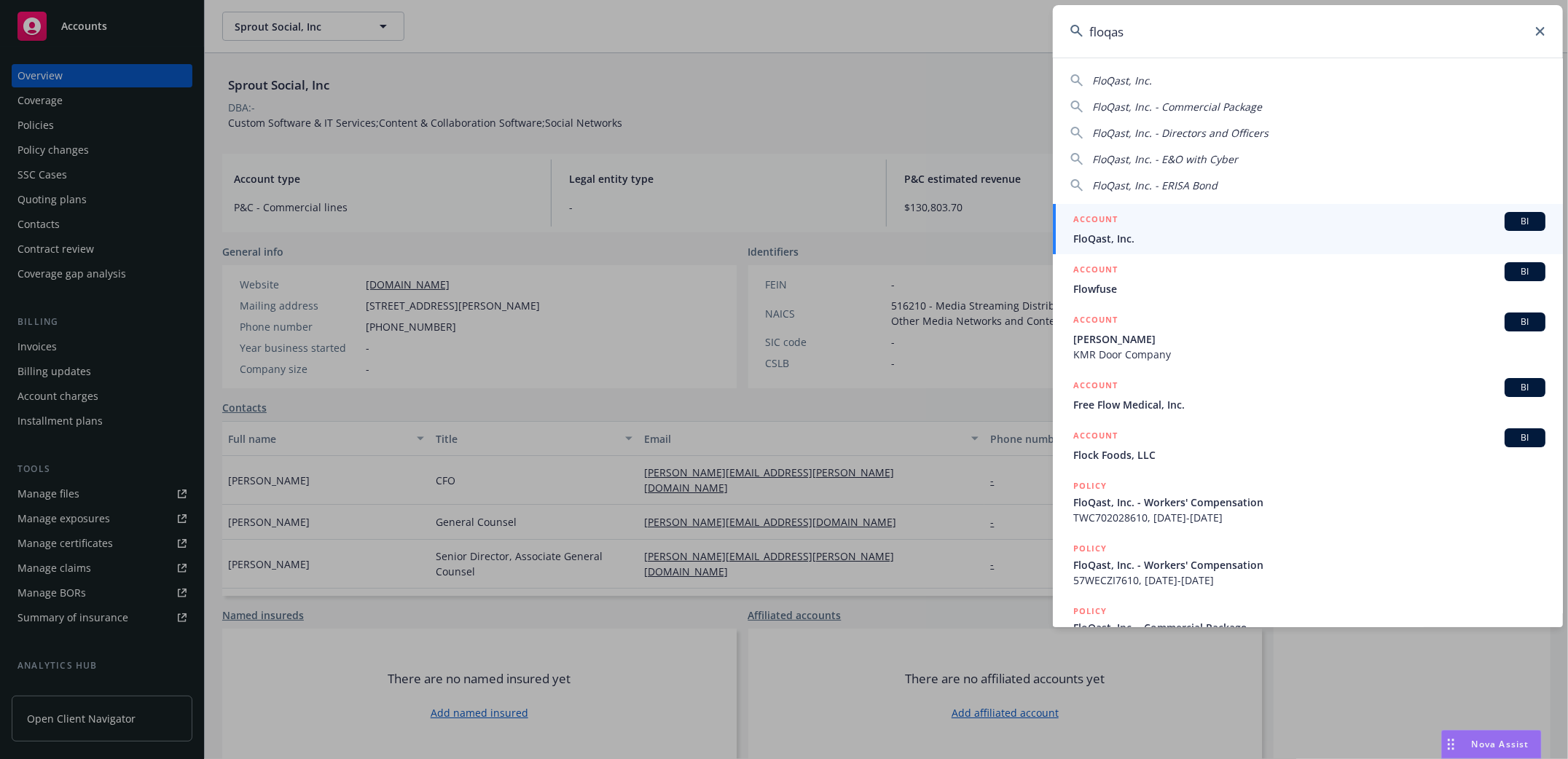
type input "floqast"
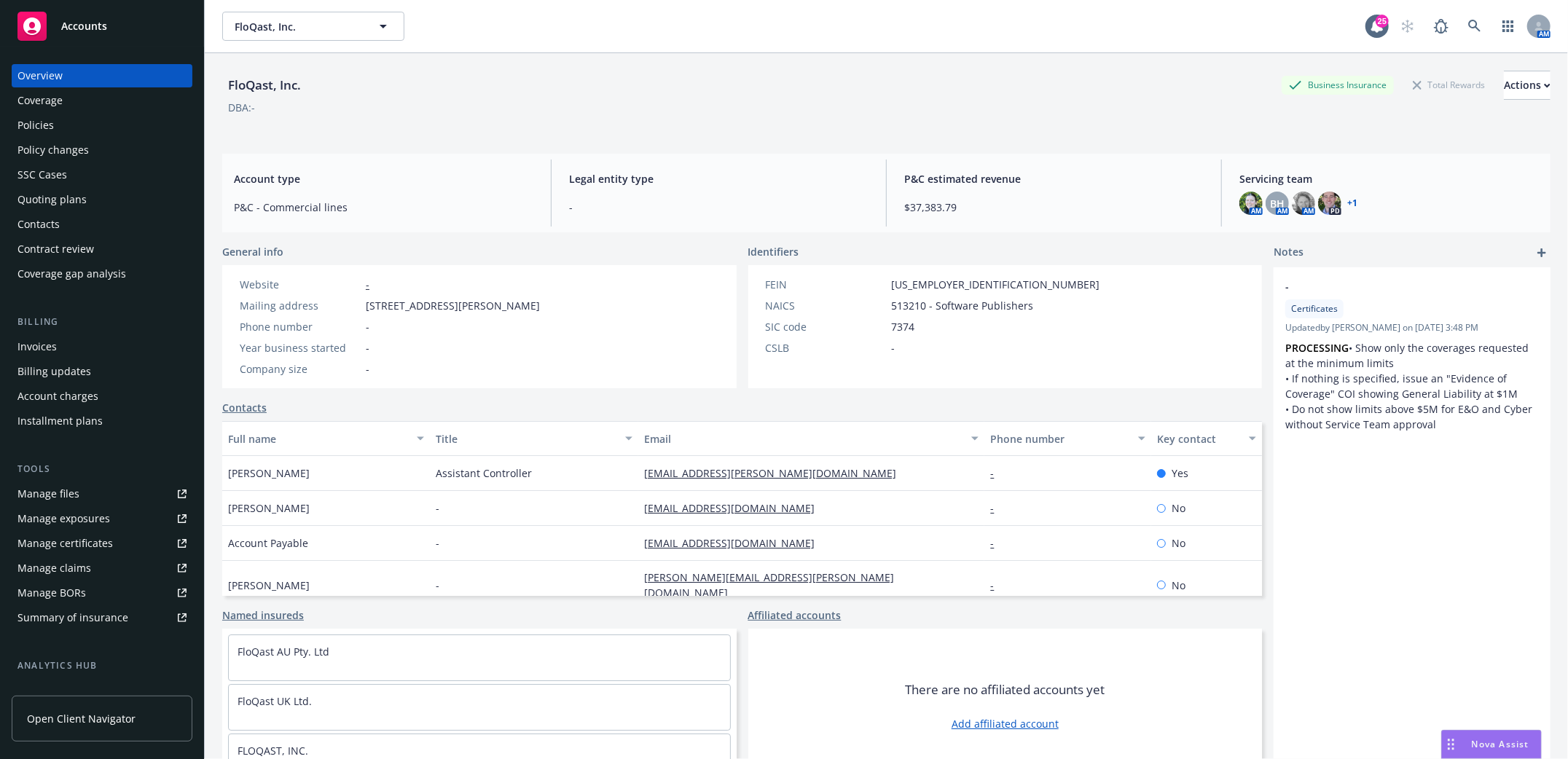
click at [39, 124] on div "Policies" at bounding box center [36, 124] width 36 height 23
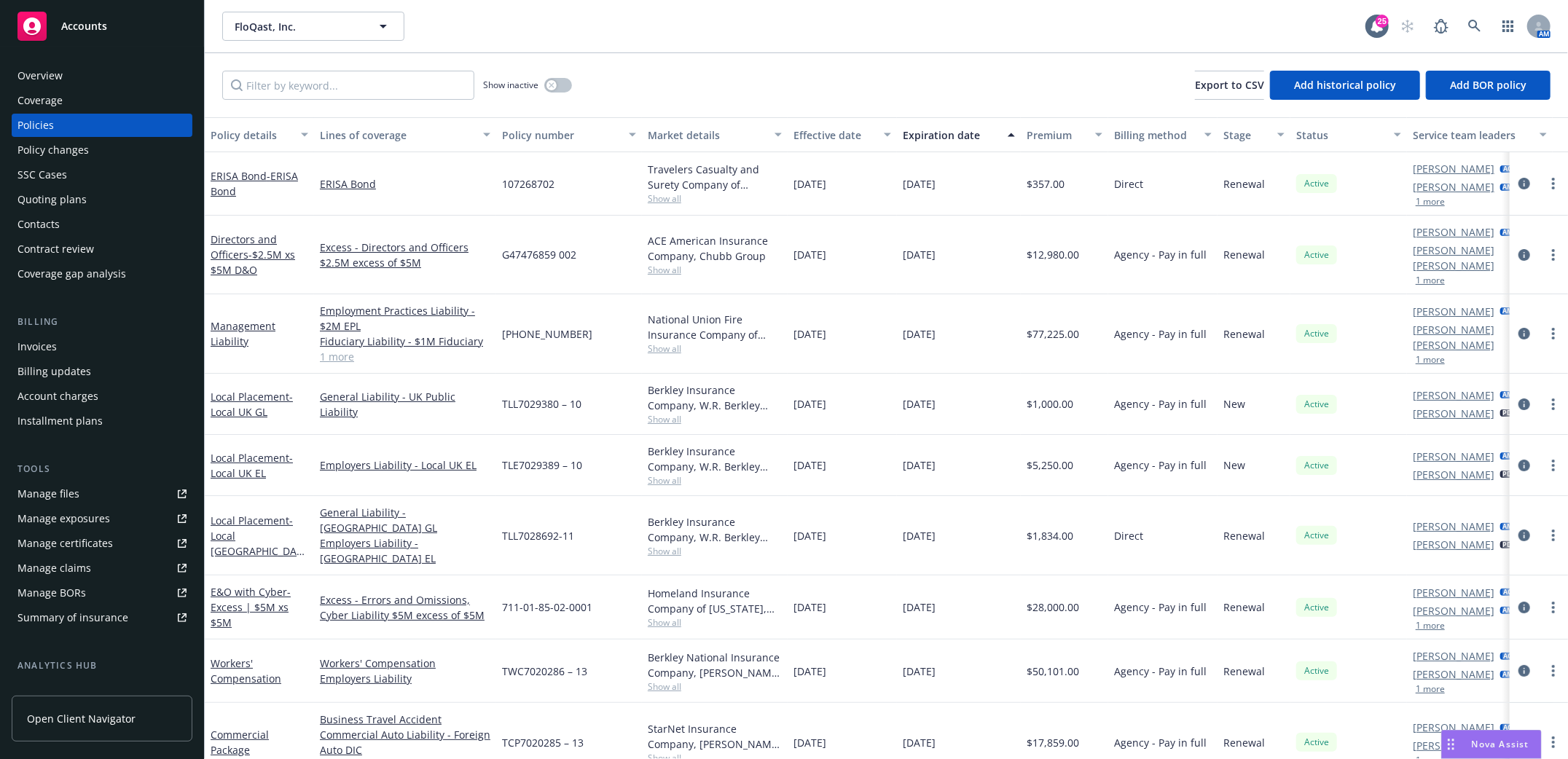
click at [39, 339] on div "Invoices" at bounding box center [37, 346] width 39 height 23
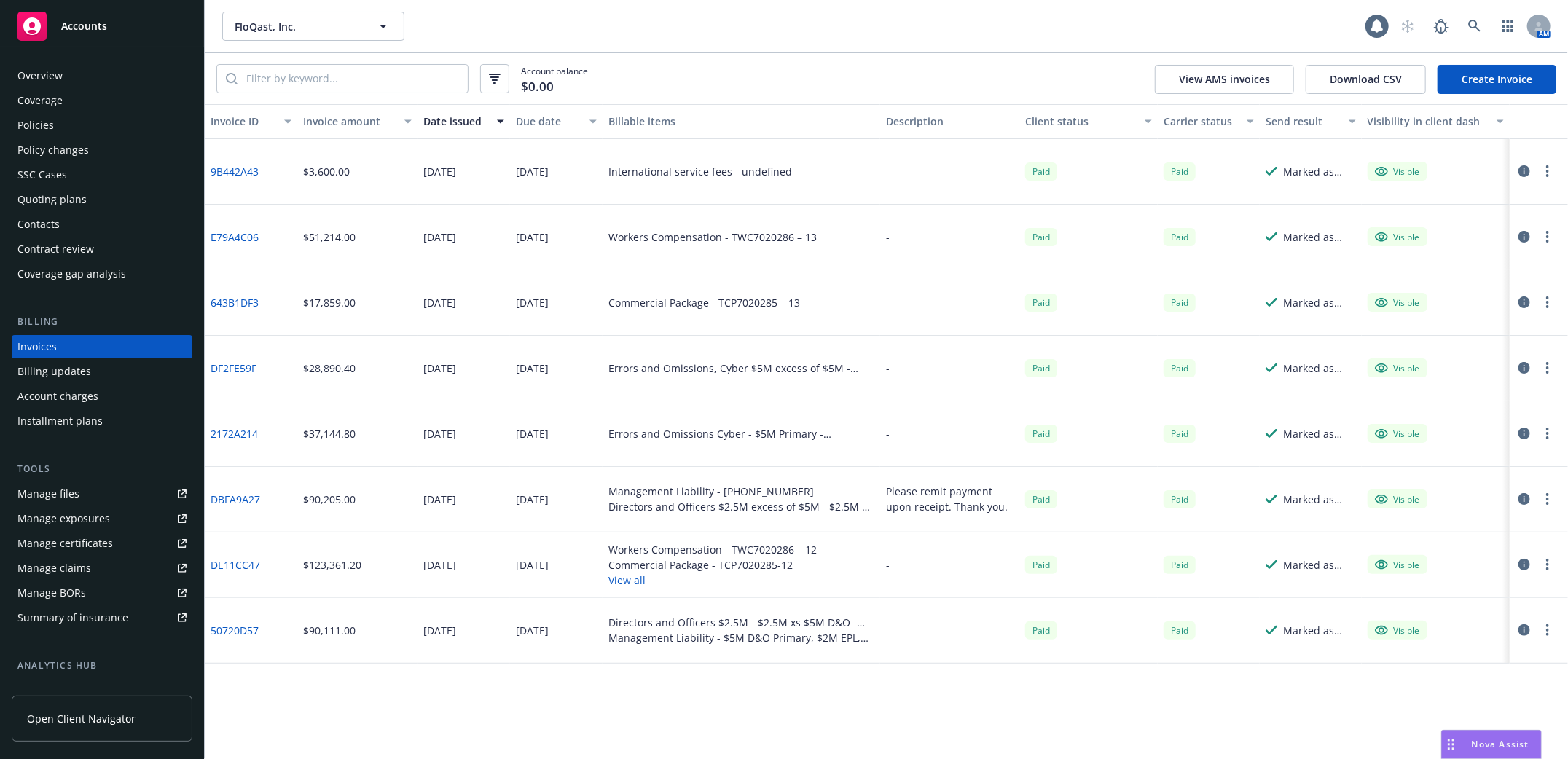
click at [1525, 71] on link "Create Invoice" at bounding box center [1496, 79] width 119 height 29
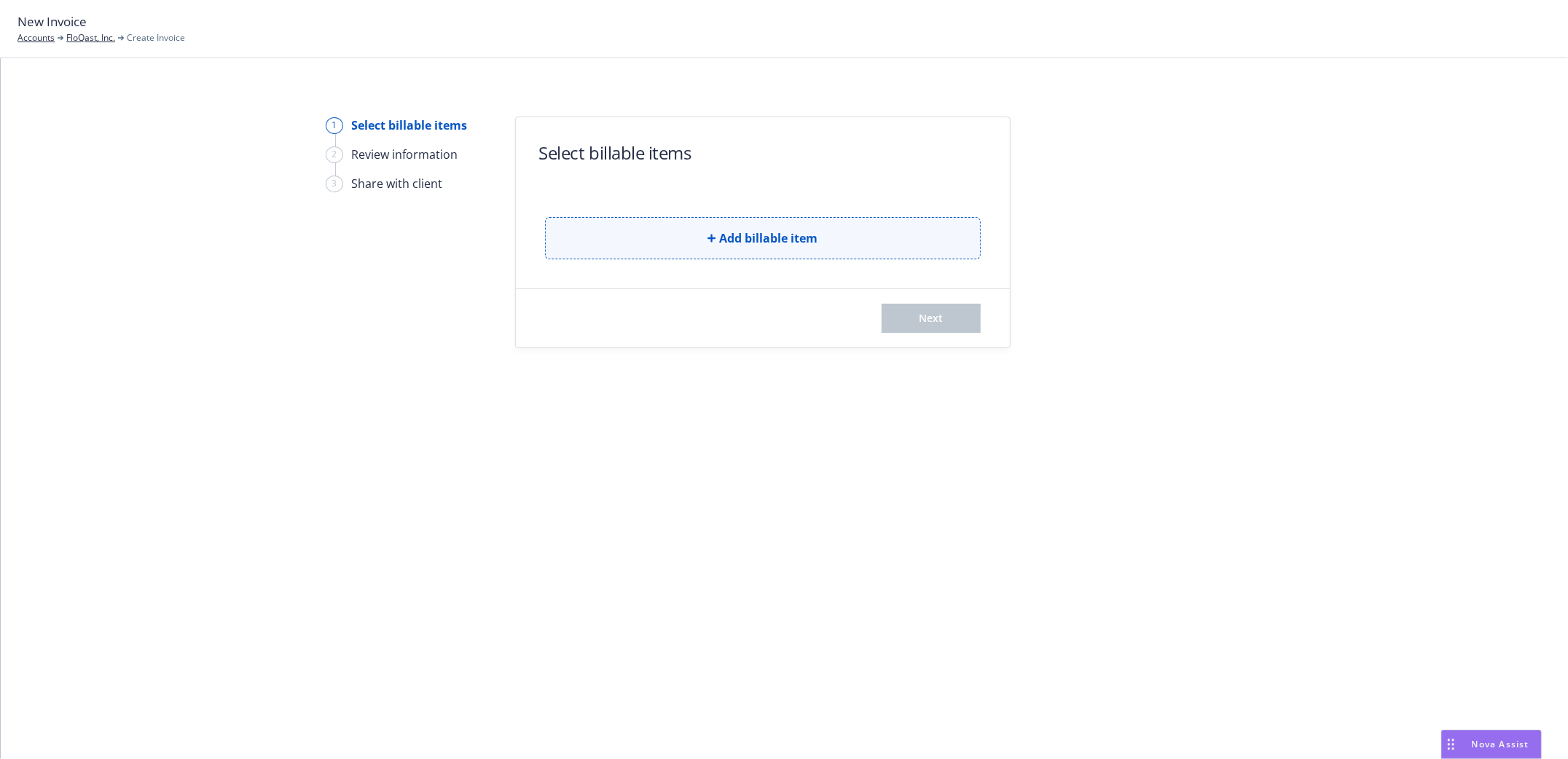
click at [705, 235] on button "Add billable item" at bounding box center [762, 238] width 436 height 42
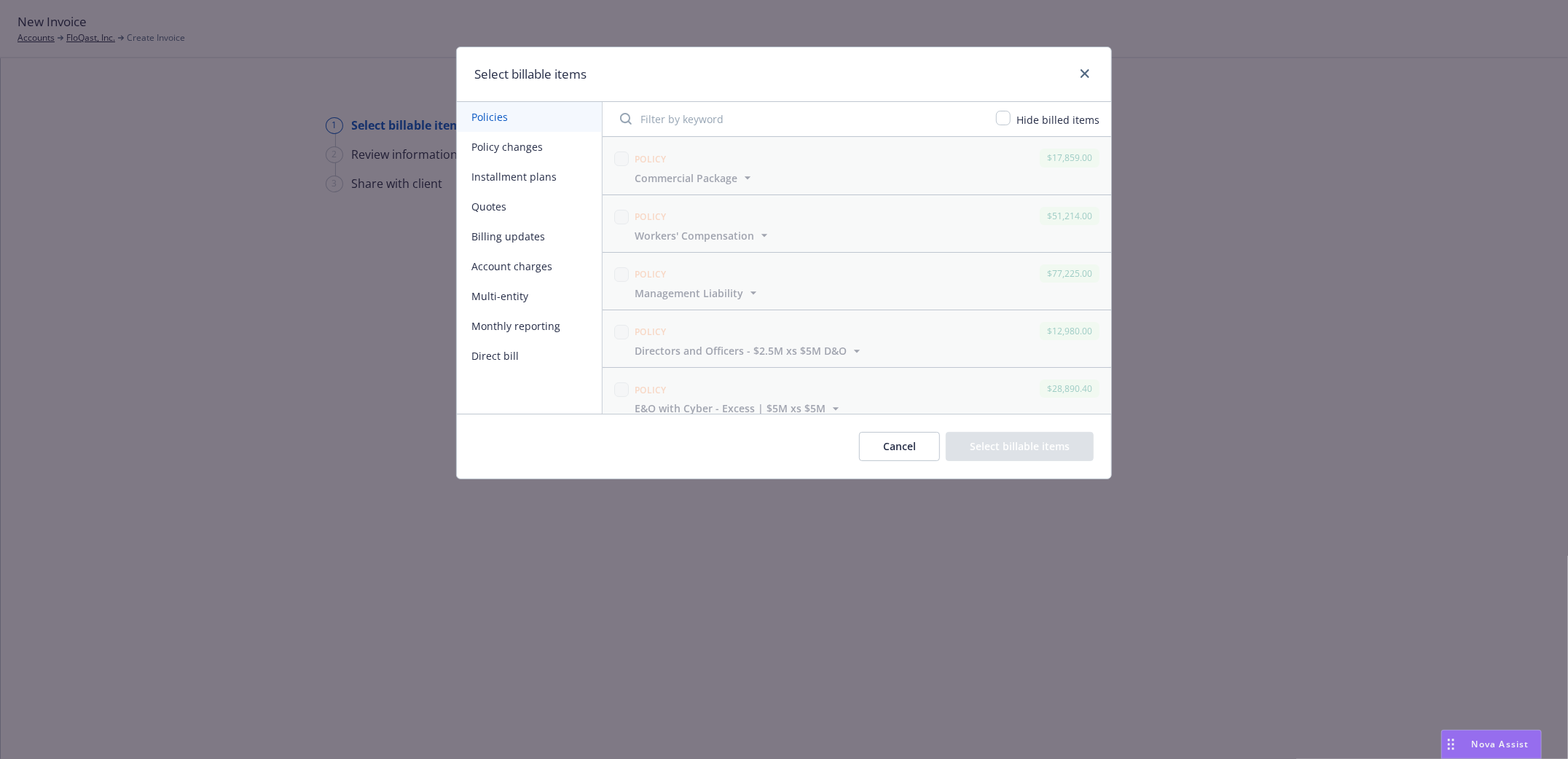
click at [906, 462] on div "Cancel Select billable items" at bounding box center [783, 445] width 654 height 65
click at [890, 456] on button "Cancel" at bounding box center [899, 446] width 80 height 29
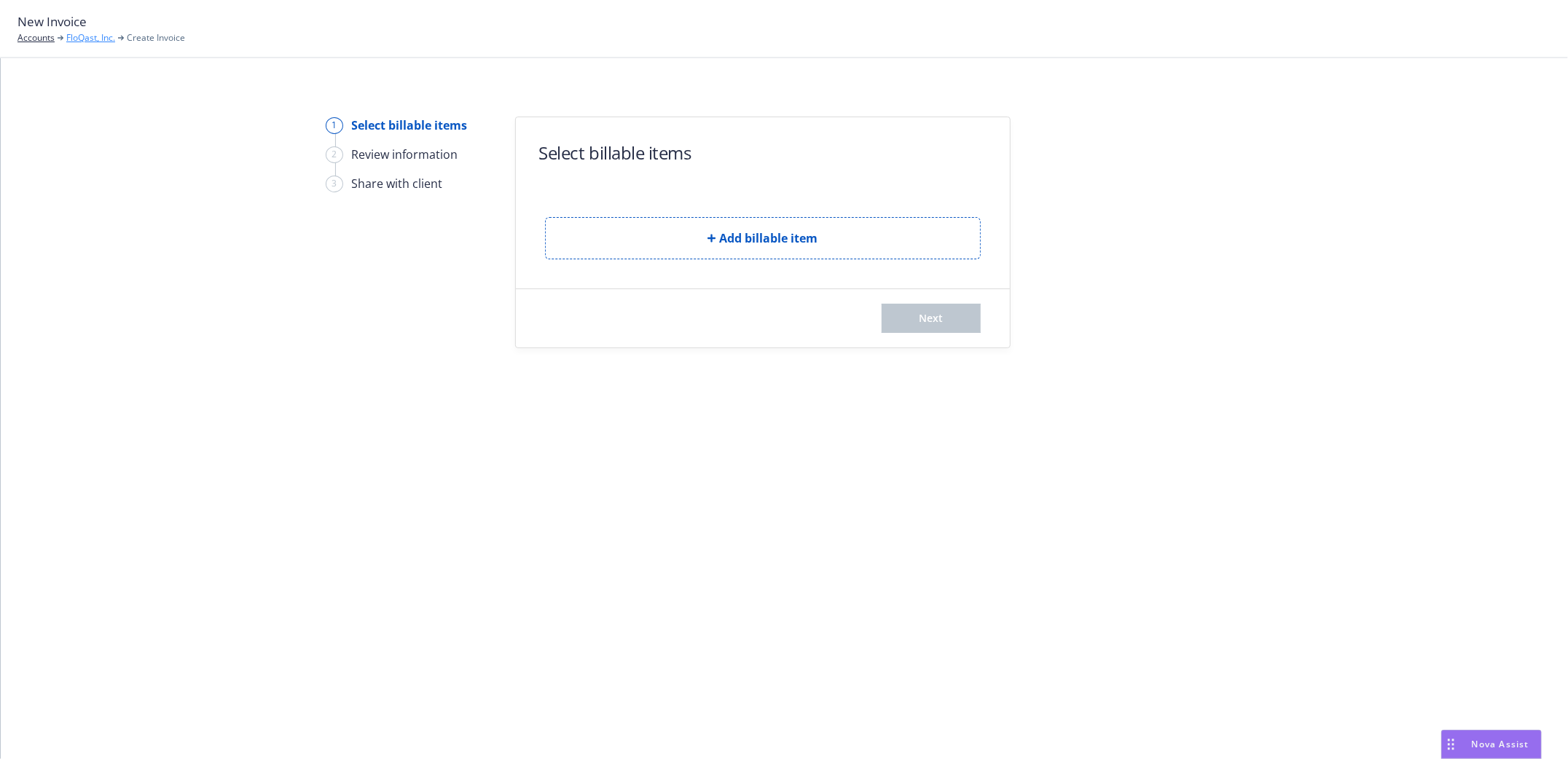
click at [88, 36] on link "FloQast, Inc." at bounding box center [91, 37] width 49 height 13
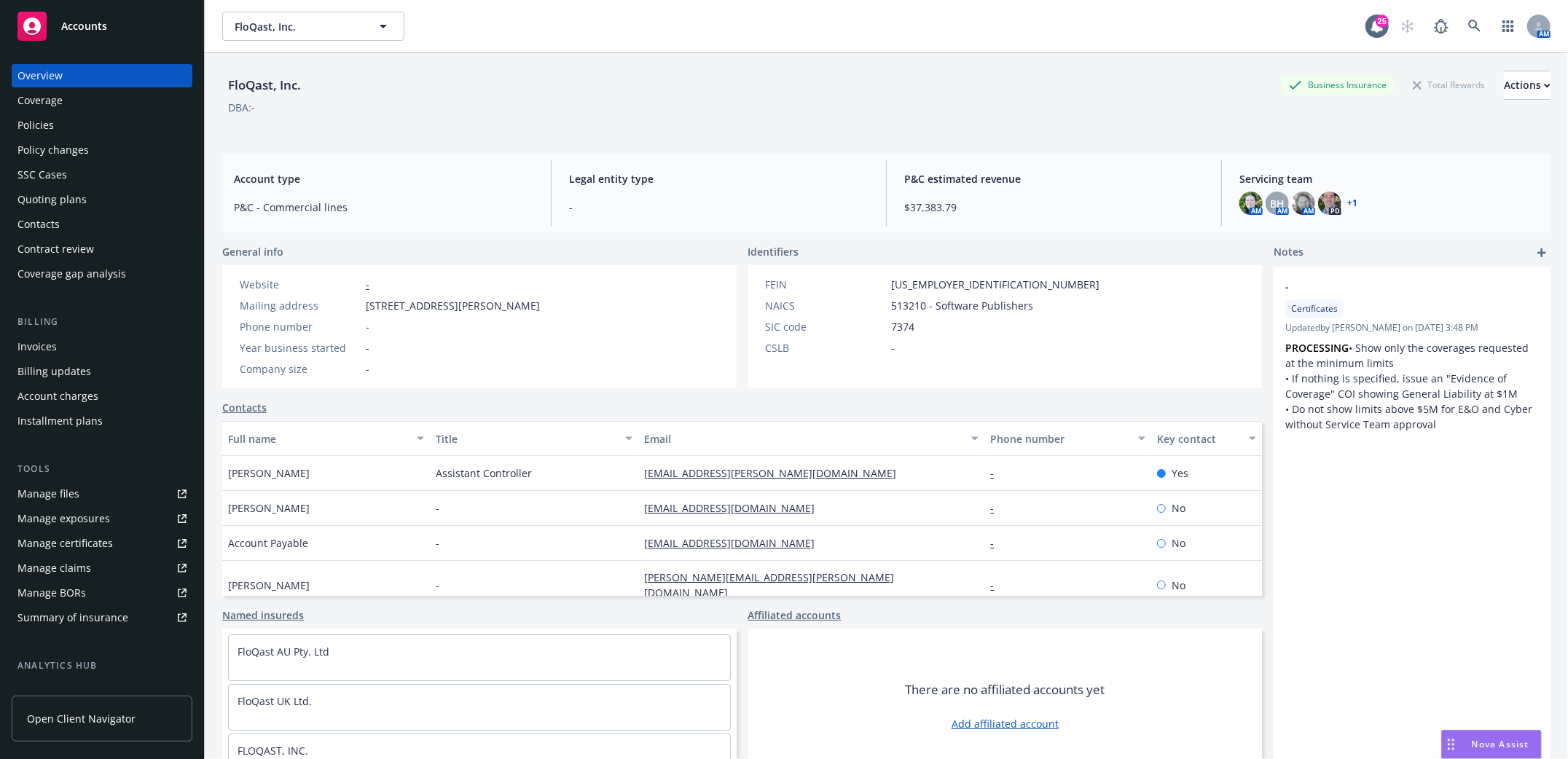
click at [31, 120] on div "Policies" at bounding box center [36, 124] width 36 height 23
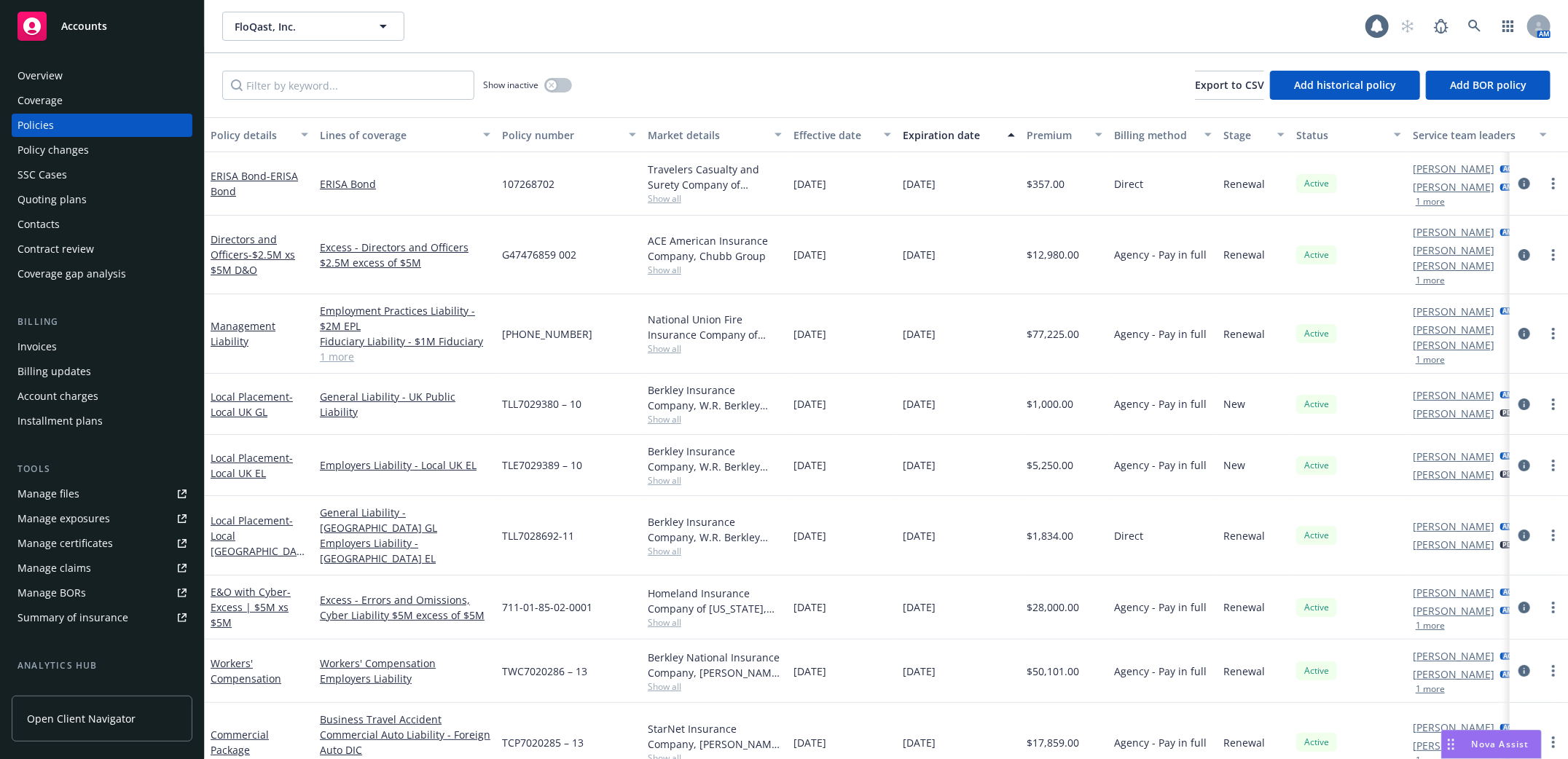
scroll to position [69, 0]
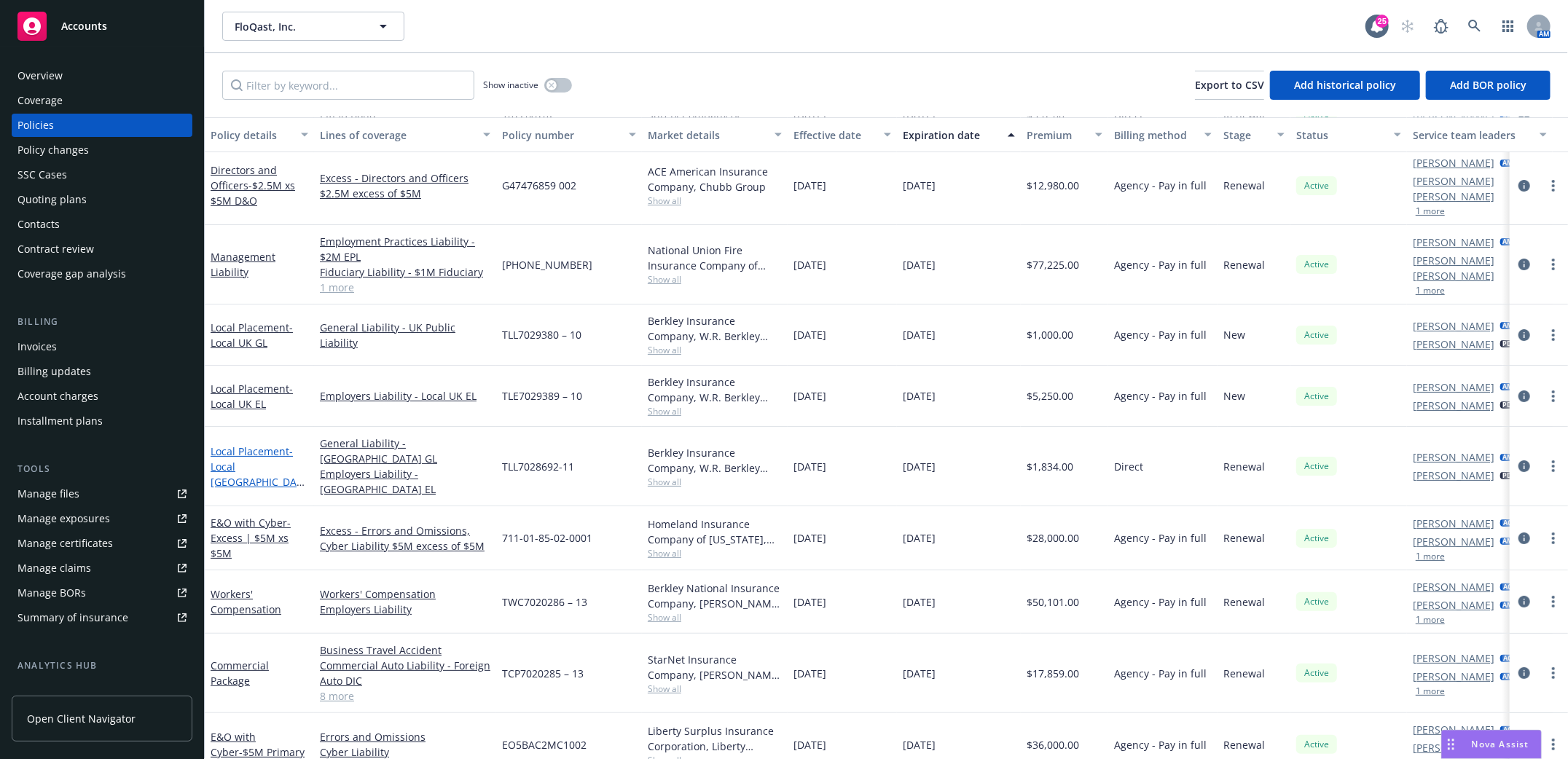
click at [228, 445] on link "Local Placement - Local Canada GL/EL" at bounding box center [258, 489] width 95 height 91
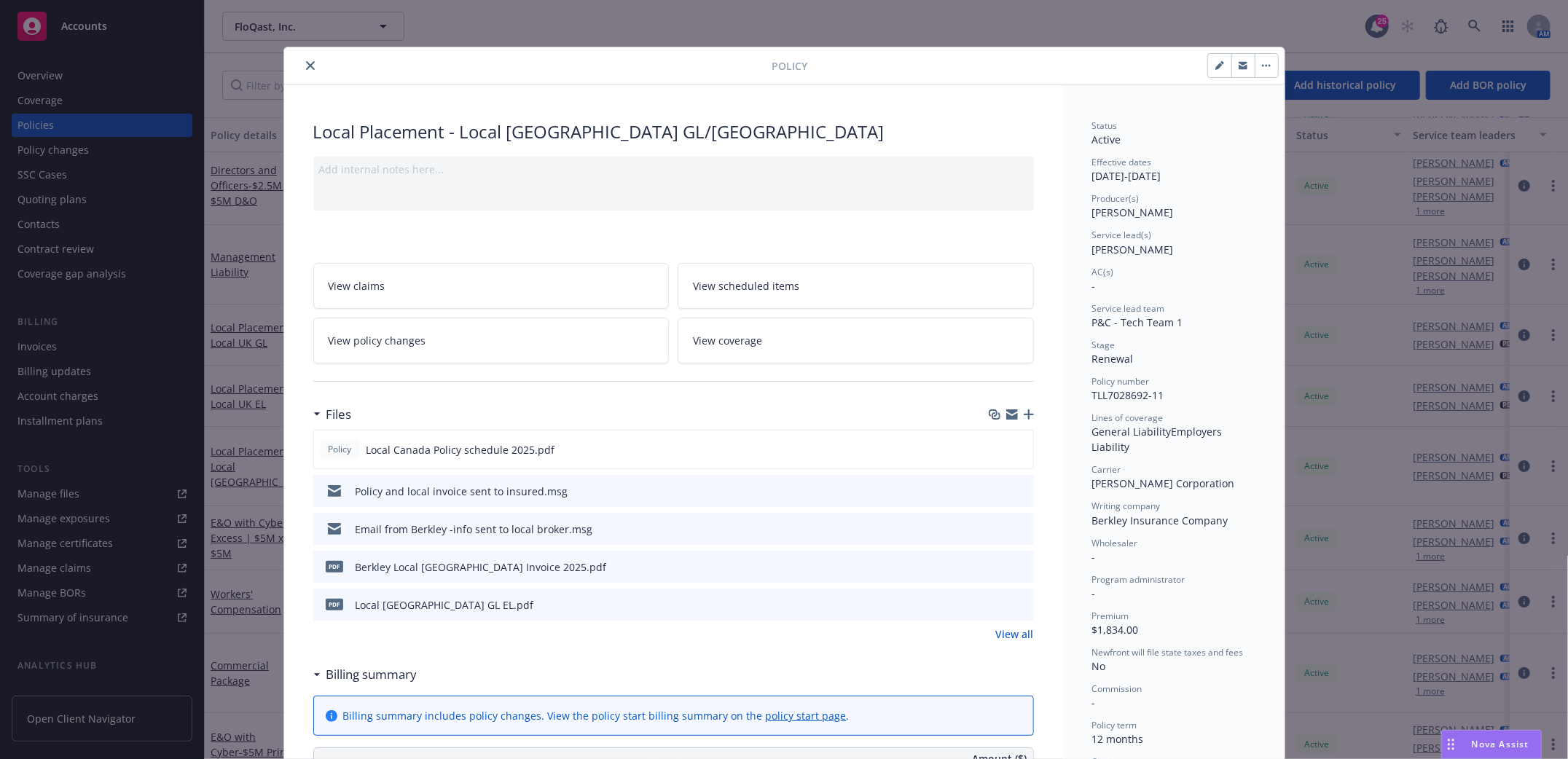
click at [457, 339] on link "View policy changes" at bounding box center [491, 340] width 356 height 46
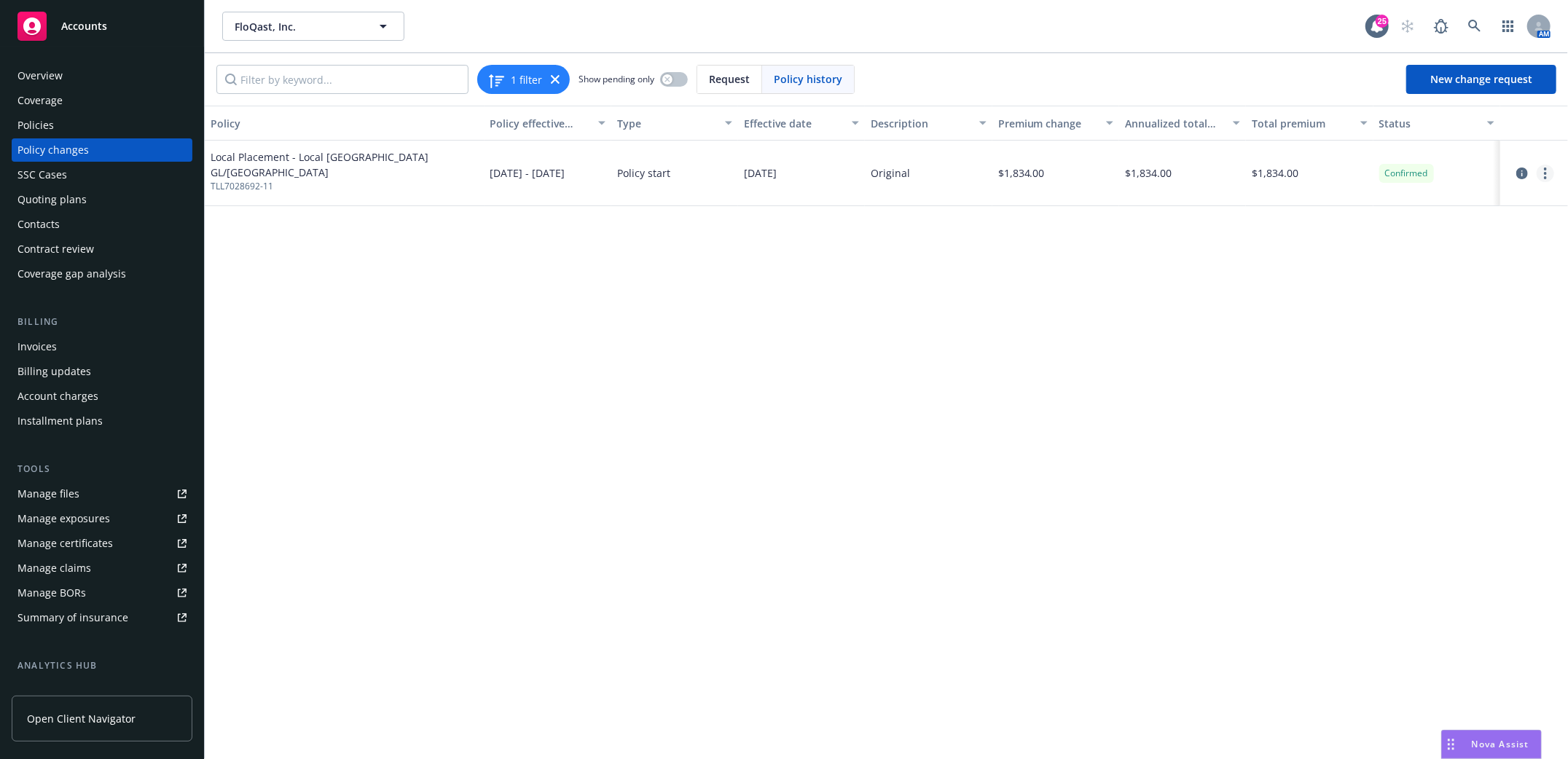
click at [1542, 171] on link "more" at bounding box center [1545, 173] width 18 height 18
click at [1351, 290] on link "Edit billing info" at bounding box center [1429, 290] width 250 height 29
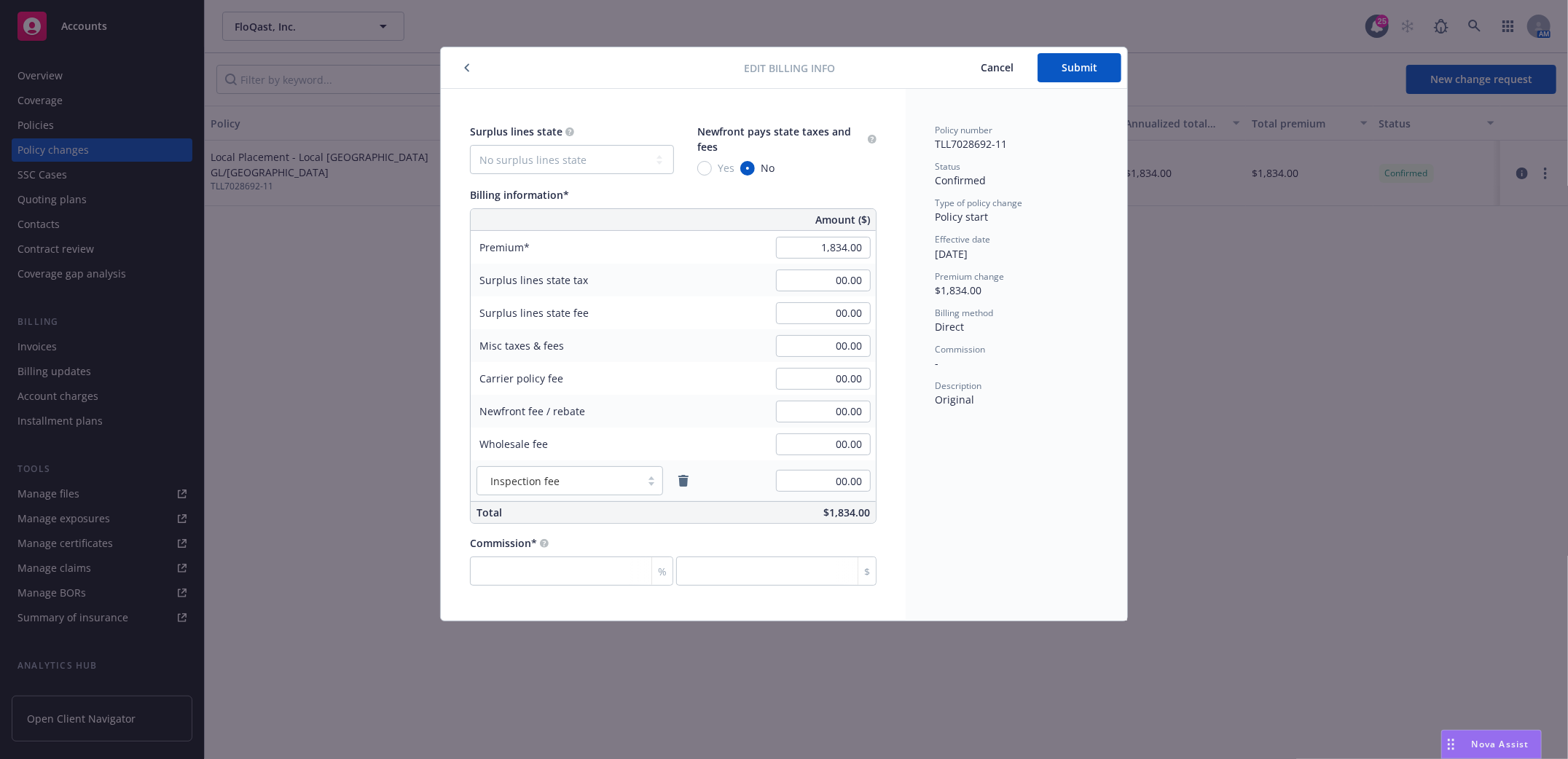
click at [986, 67] on span "Cancel" at bounding box center [996, 67] width 33 height 14
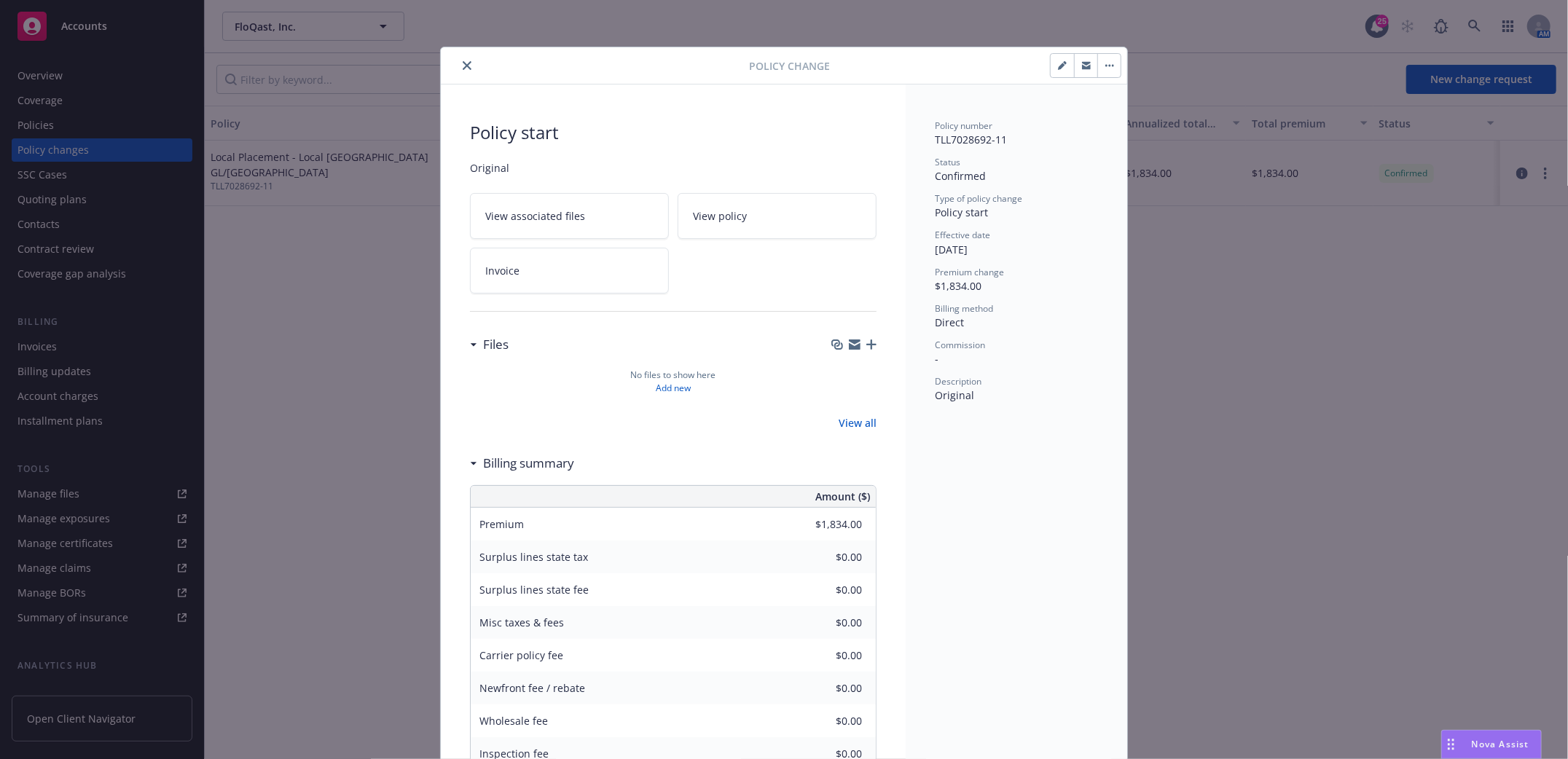
click at [458, 70] on button "close" at bounding box center [467, 66] width 18 height 18
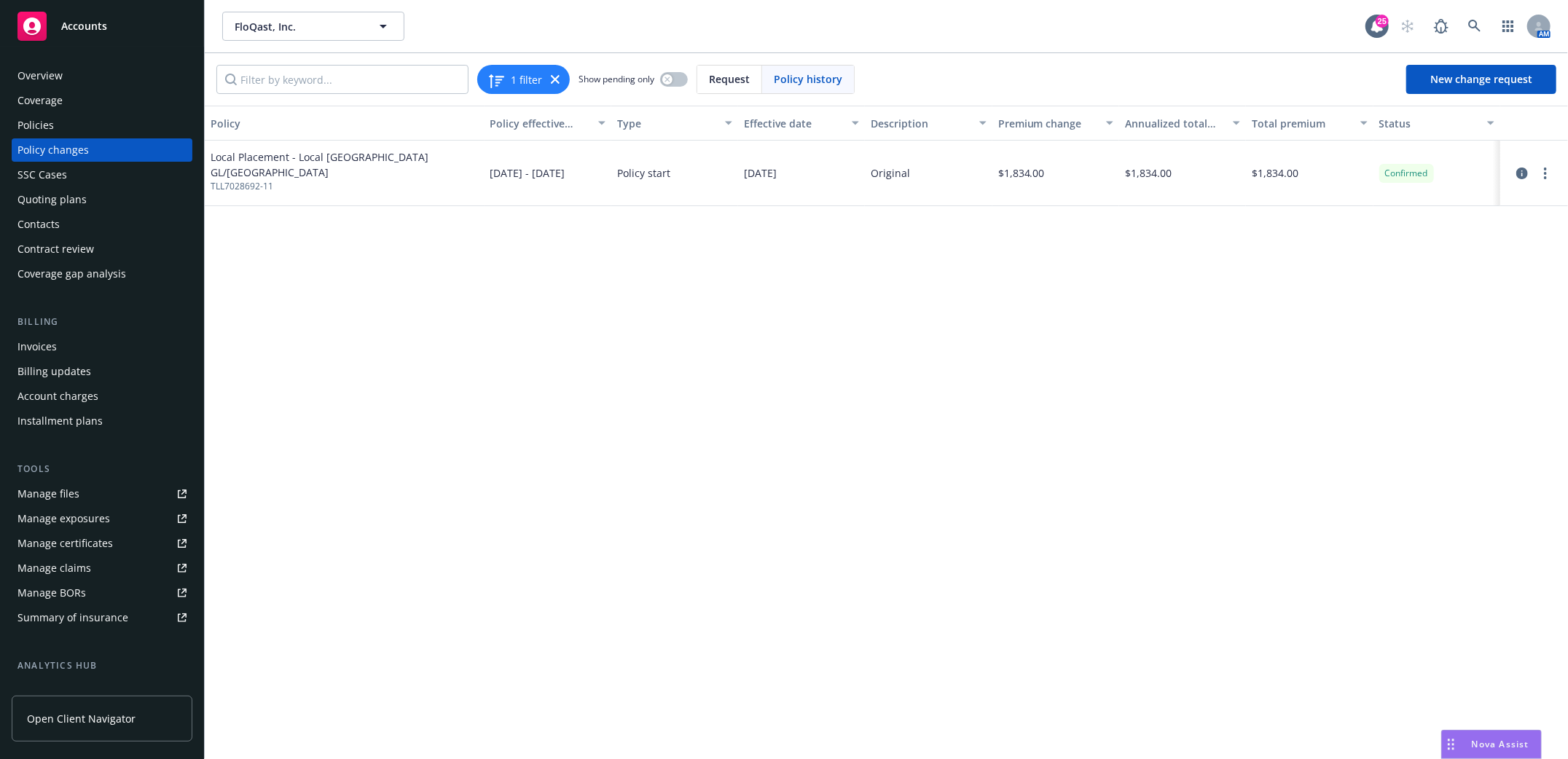
click at [43, 122] on div "Policies" at bounding box center [36, 124] width 36 height 23
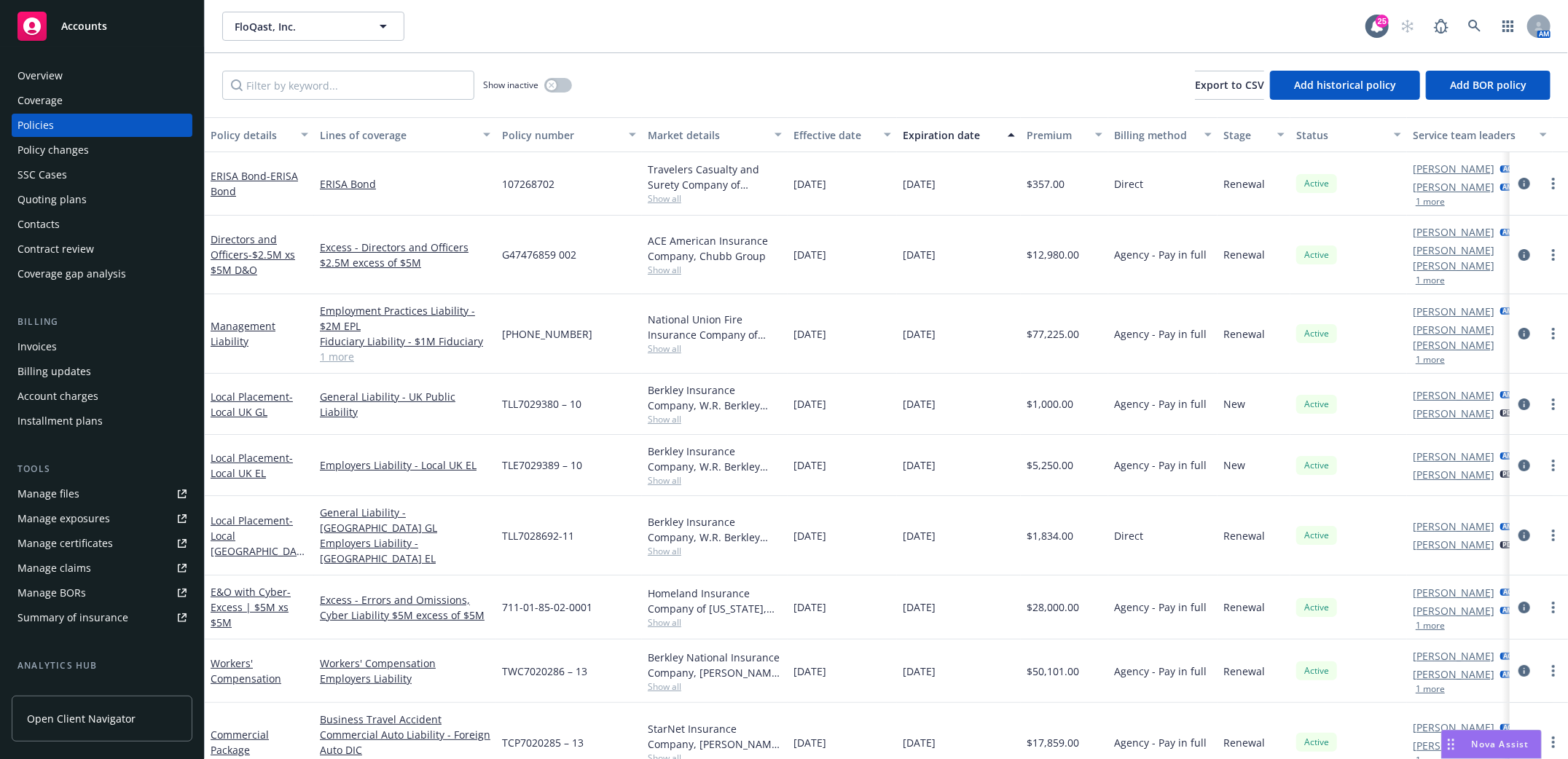
scroll to position [69, 0]
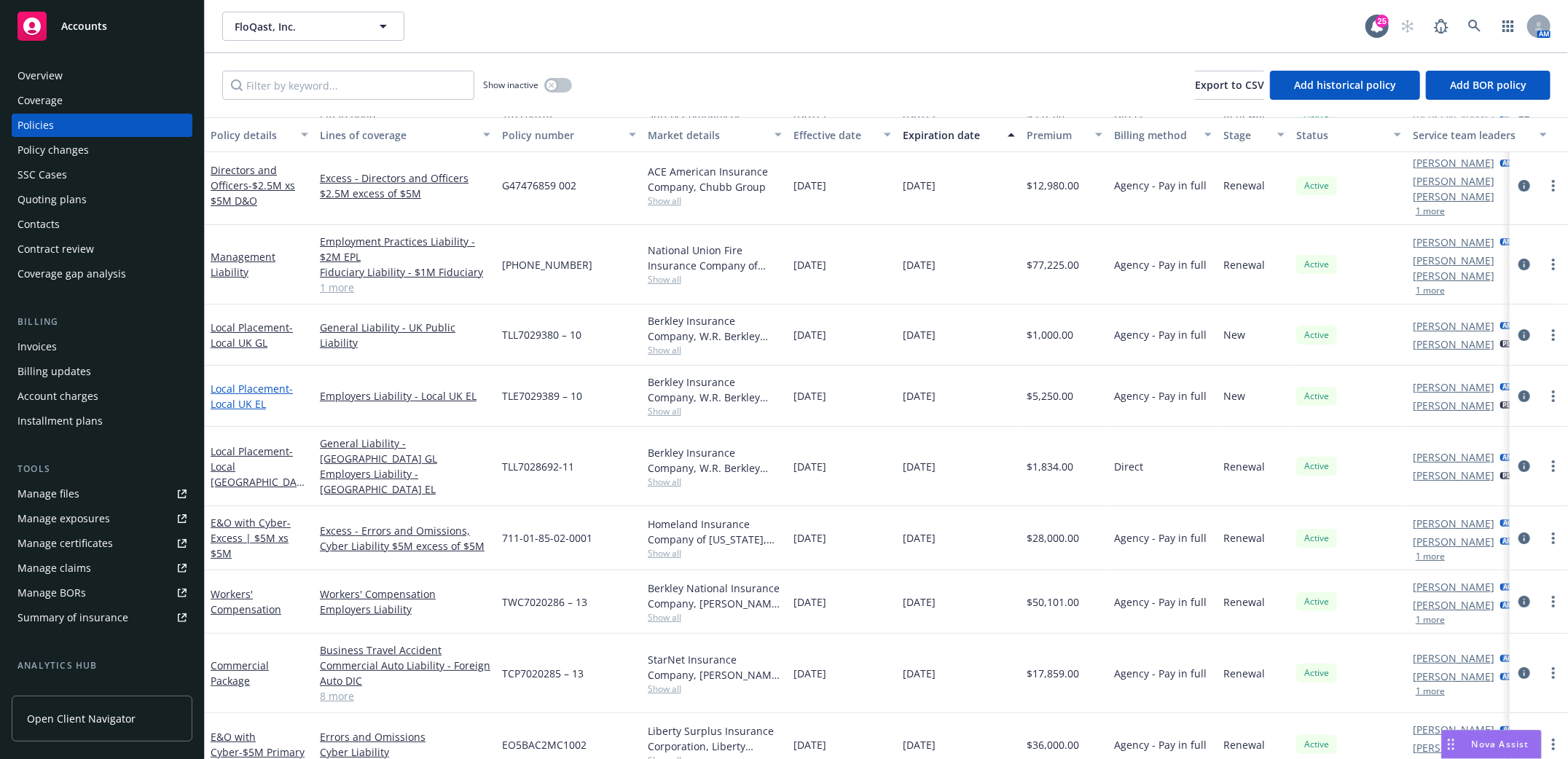
click at [246, 382] on link "Local Placement - Local UK EL" at bounding box center [252, 396] width 82 height 29
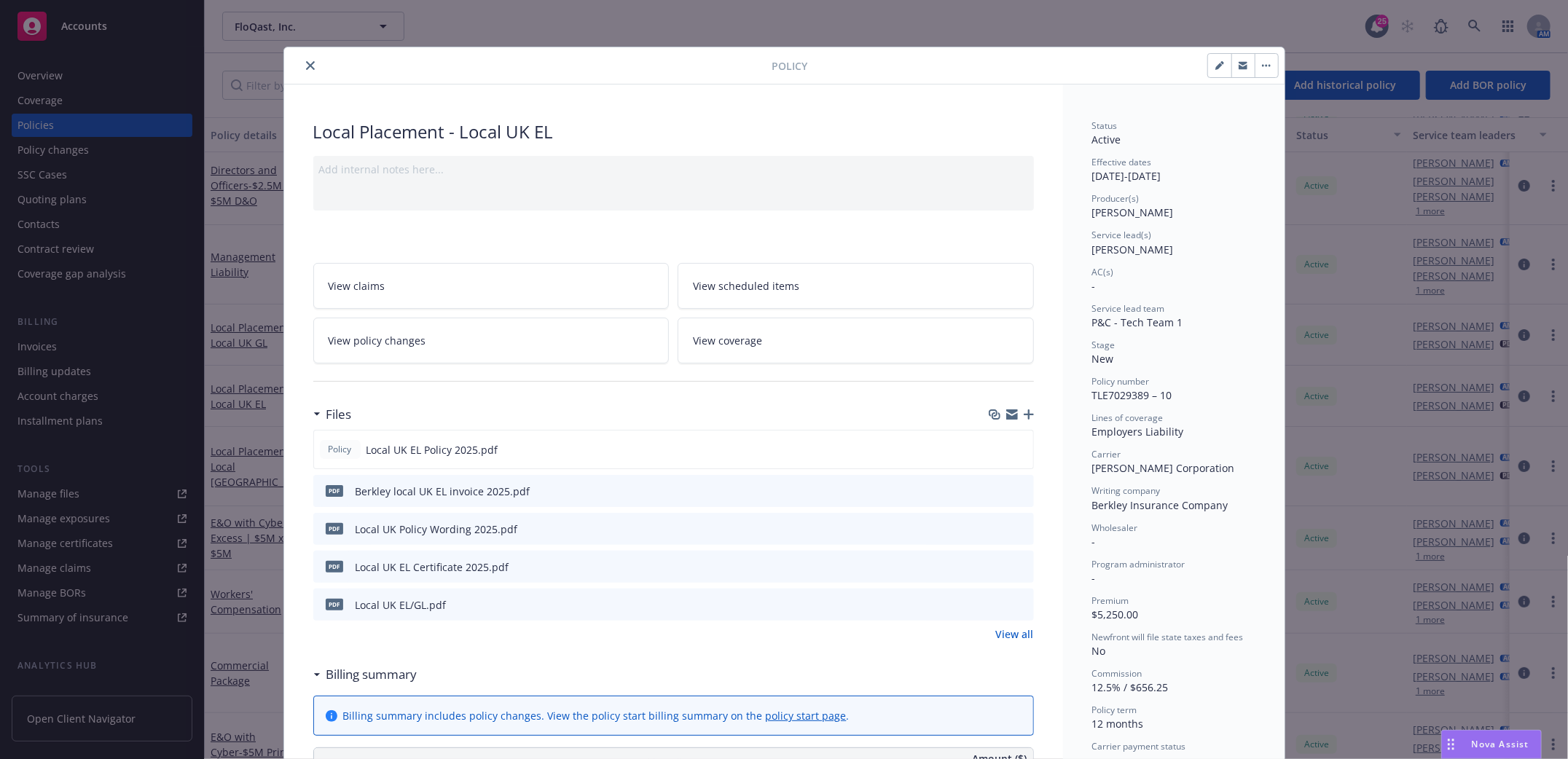
click at [306, 66] on icon "close" at bounding box center [310, 65] width 8 height 8
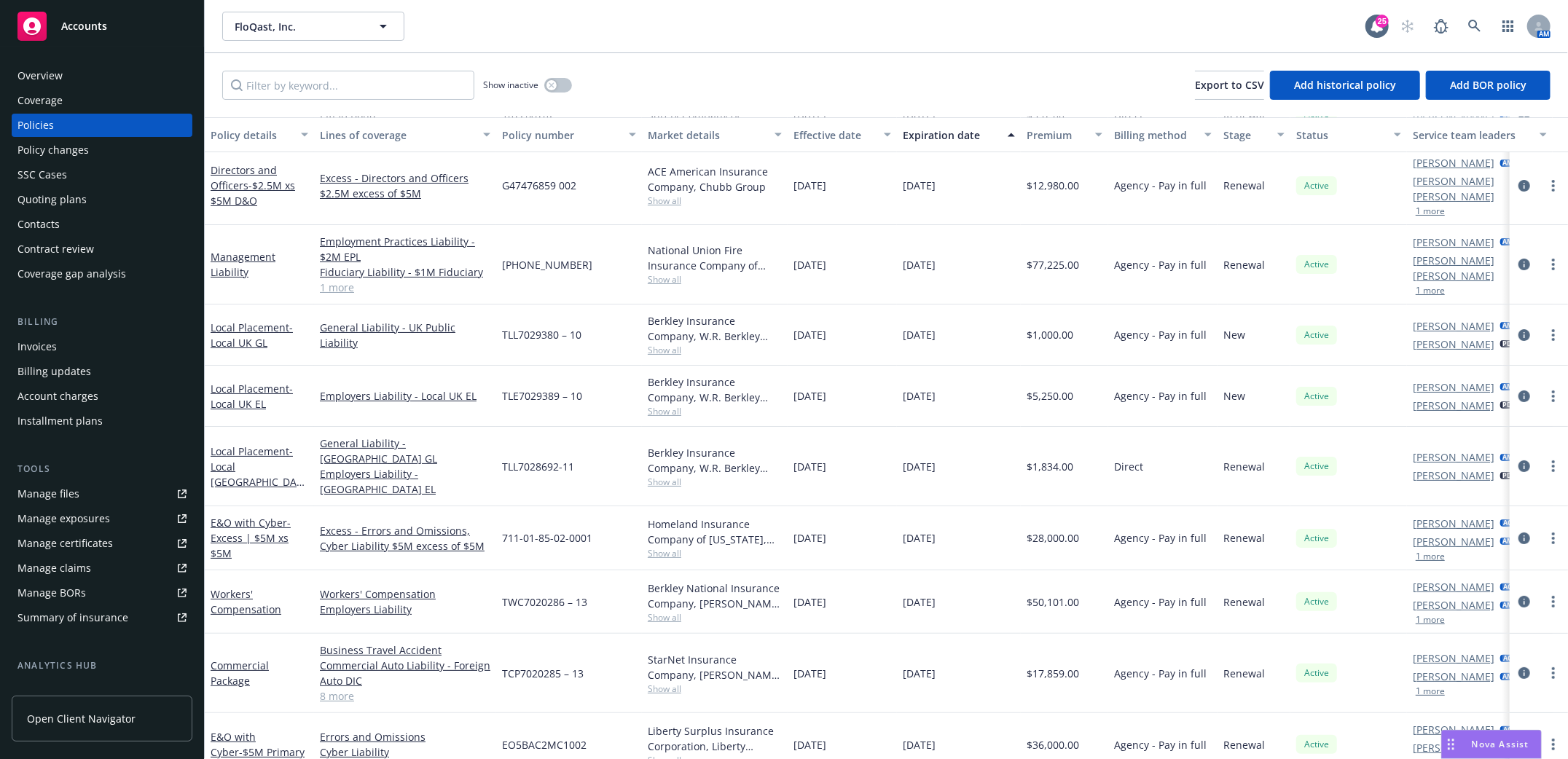
click at [35, 346] on div "Invoices" at bounding box center [37, 346] width 39 height 23
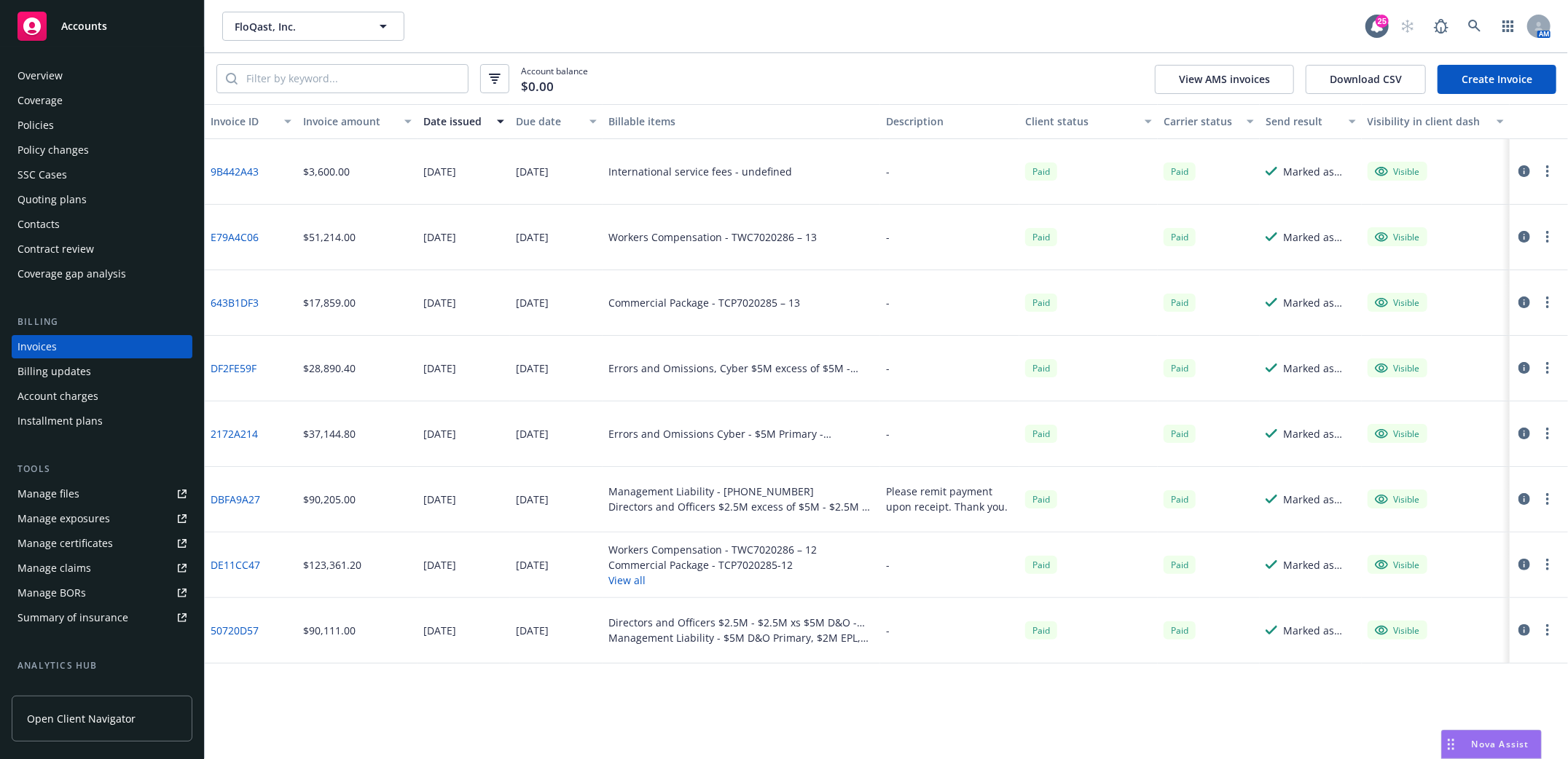
click at [1502, 80] on link "Create Invoice" at bounding box center [1496, 79] width 119 height 29
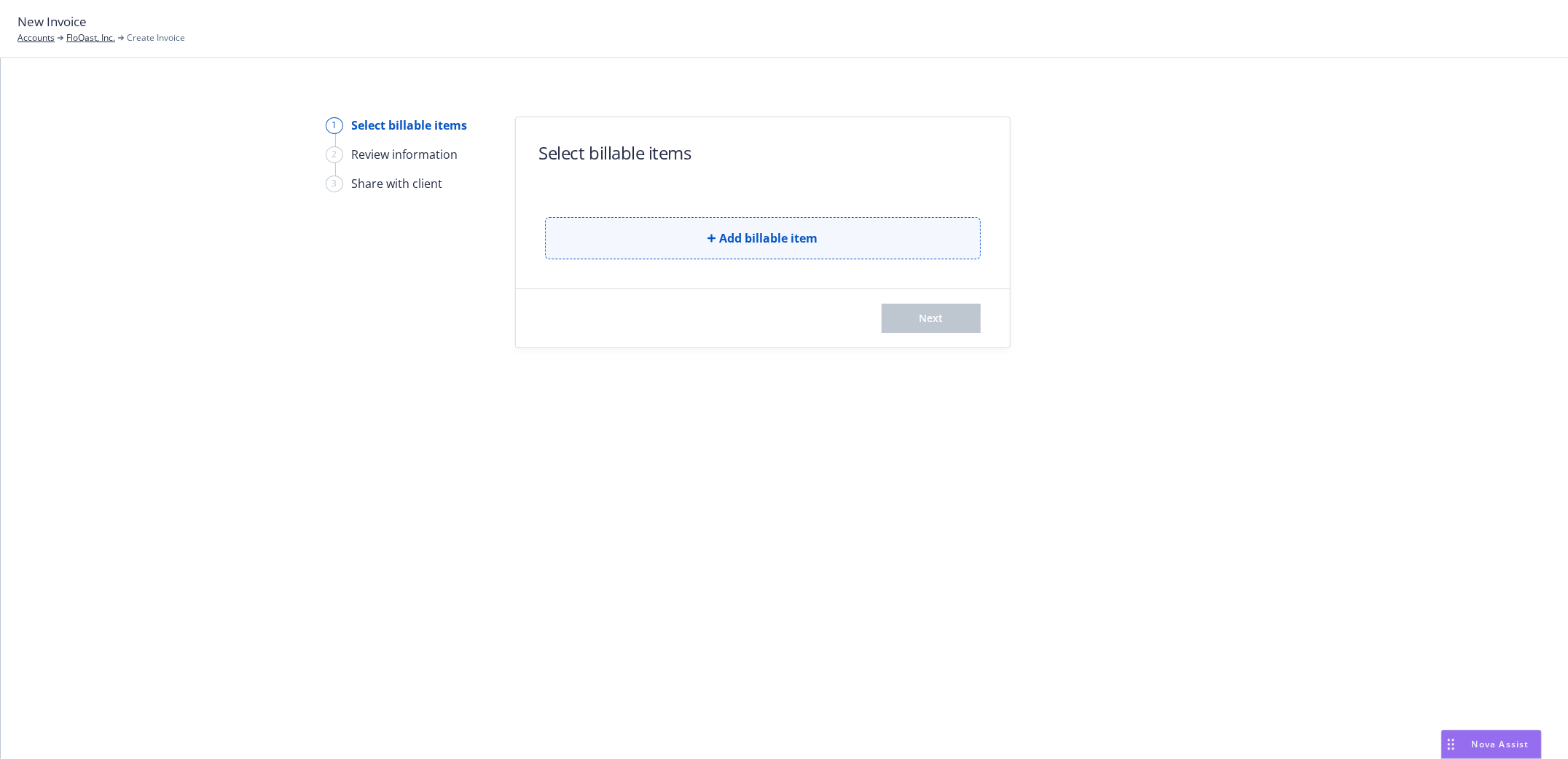
click at [712, 239] on icon "button" at bounding box center [711, 238] width 8 height 8
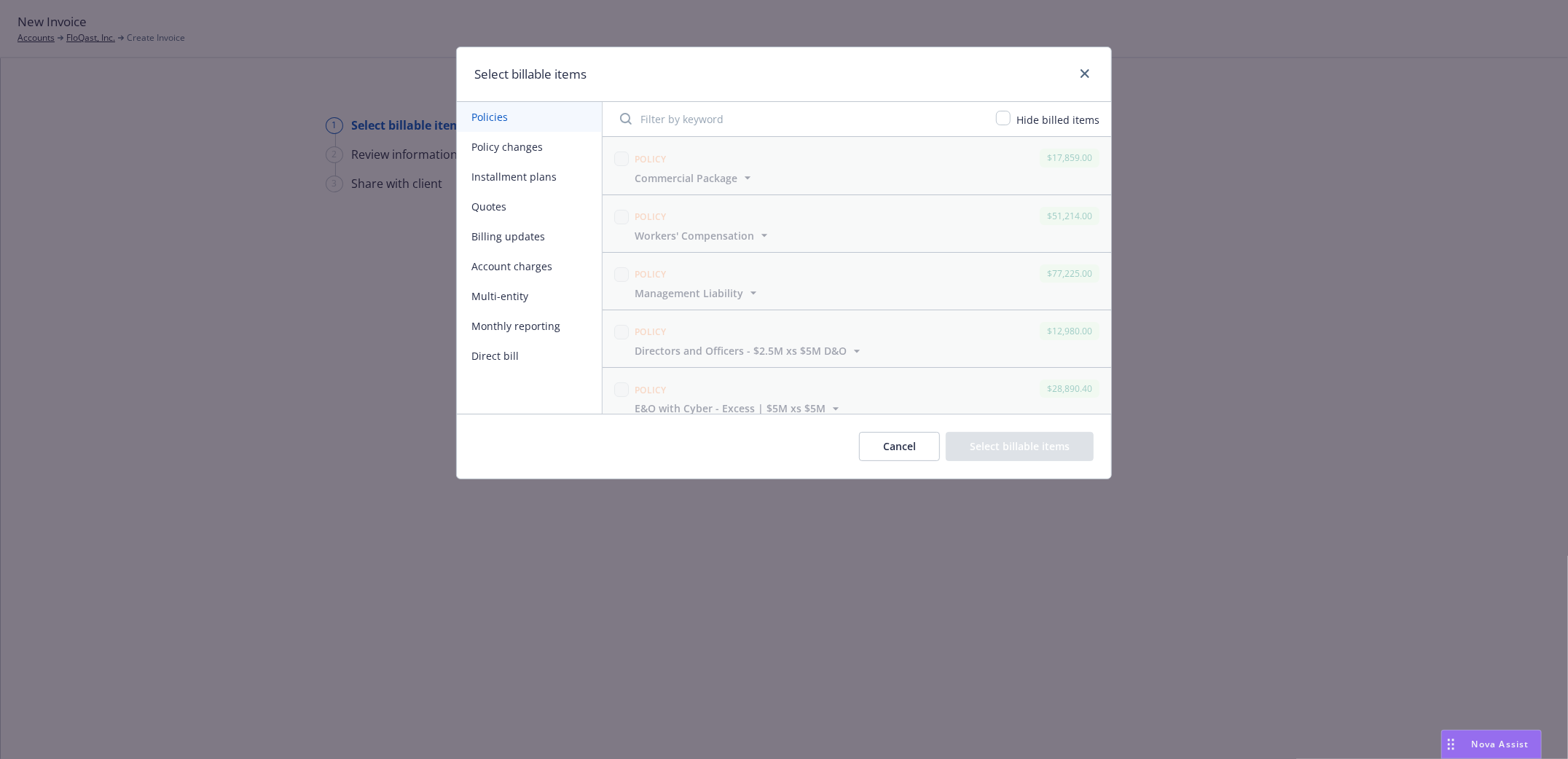
click at [889, 447] on button "Cancel" at bounding box center [899, 446] width 80 height 29
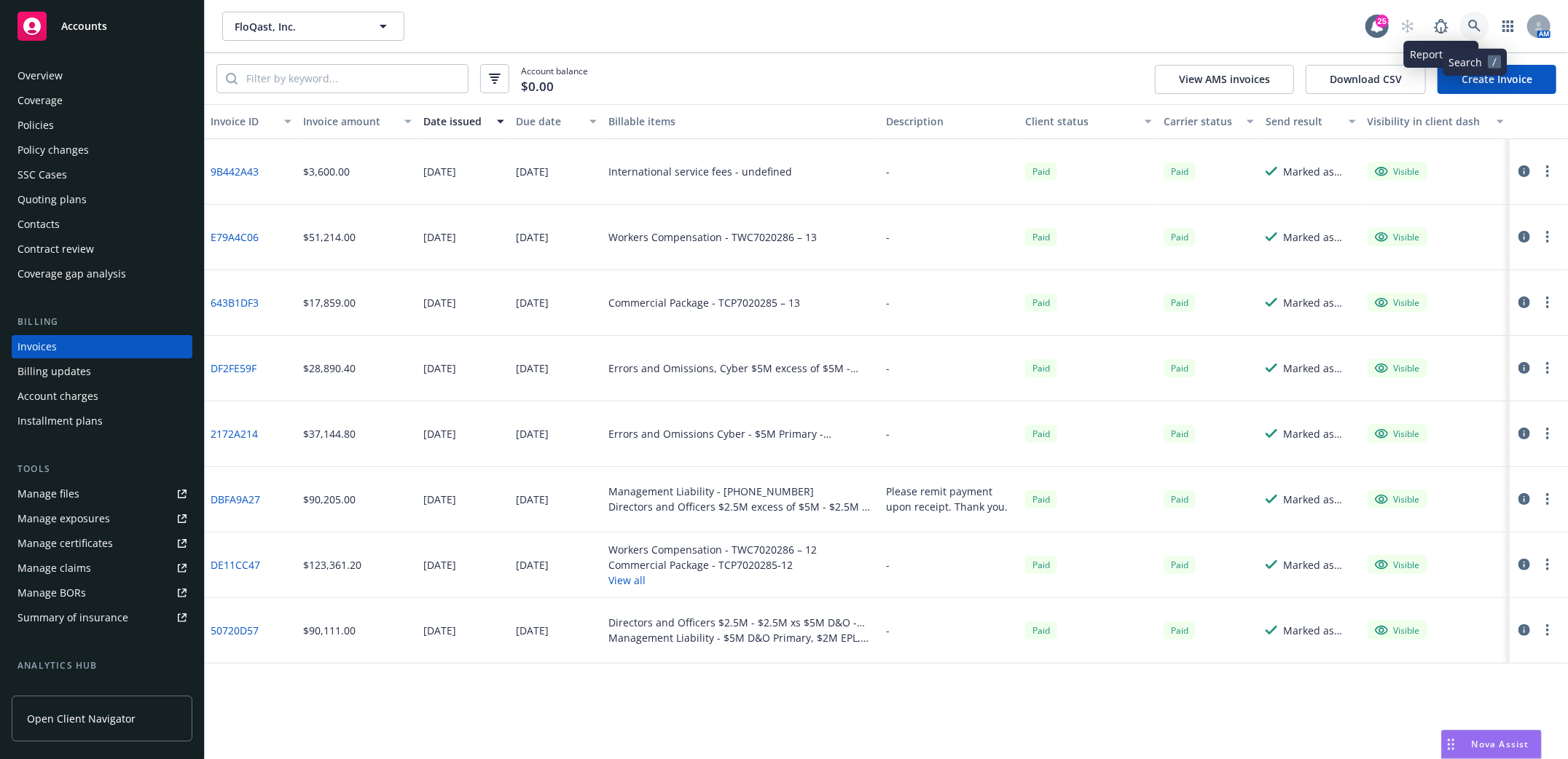
click at [1473, 24] on icon at bounding box center [1474, 26] width 13 height 13
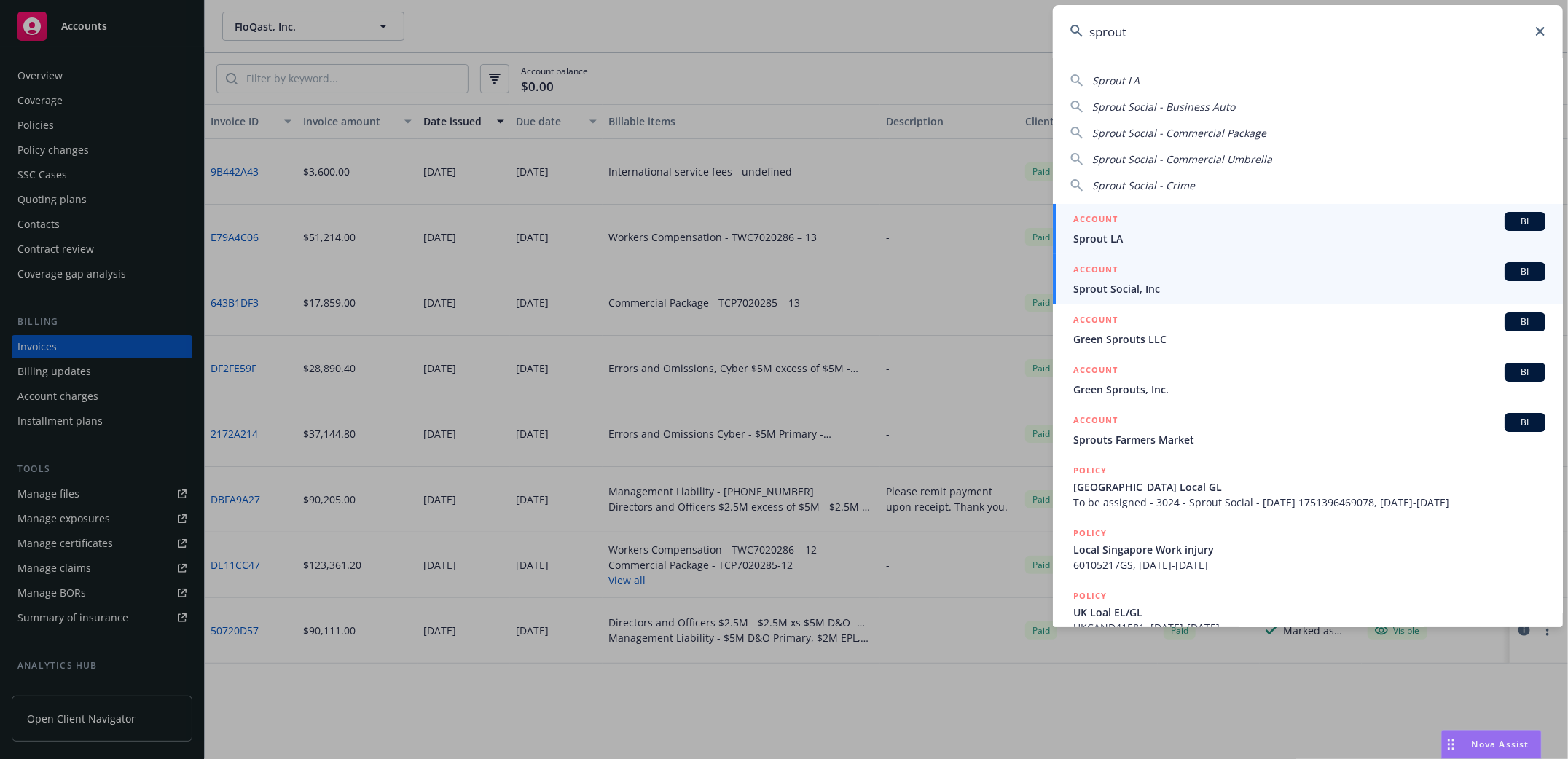
type input "sprout"
click at [1117, 285] on span "Sprout Social, Inc" at bounding box center [1309, 289] width 472 height 15
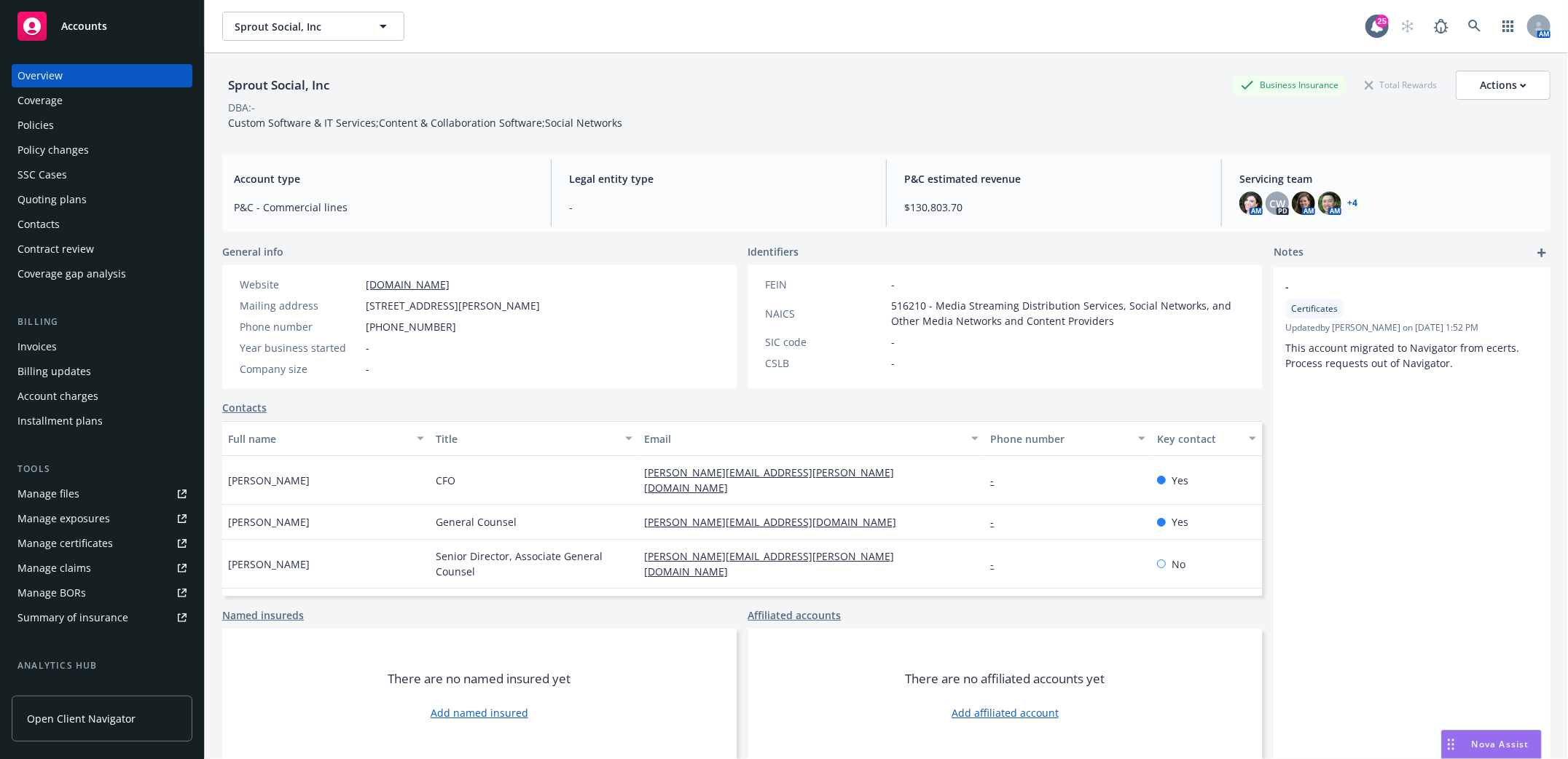
click at [29, 120] on div "Policies" at bounding box center [36, 124] width 36 height 23
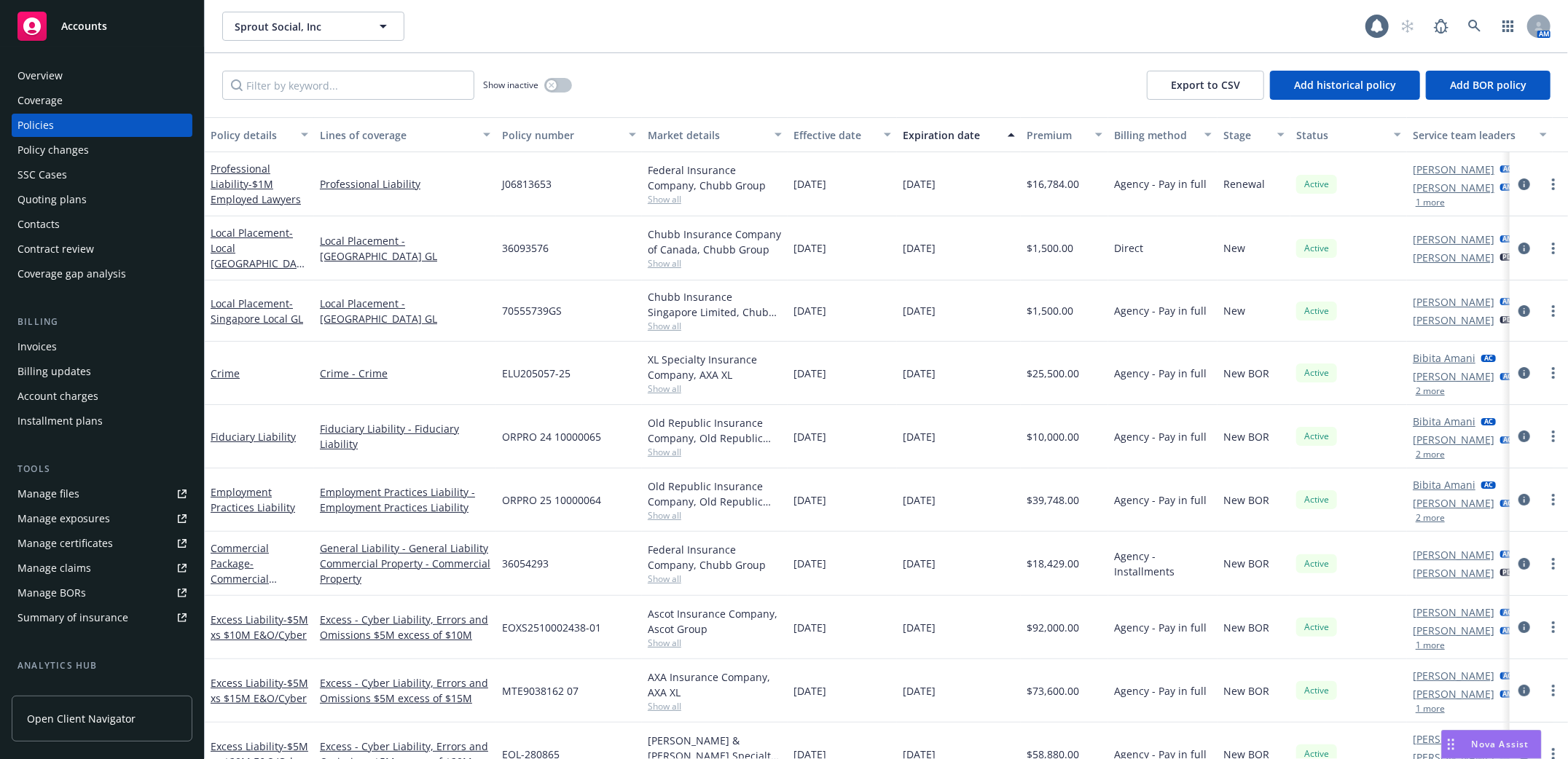
click at [35, 350] on div "Invoices" at bounding box center [37, 346] width 39 height 23
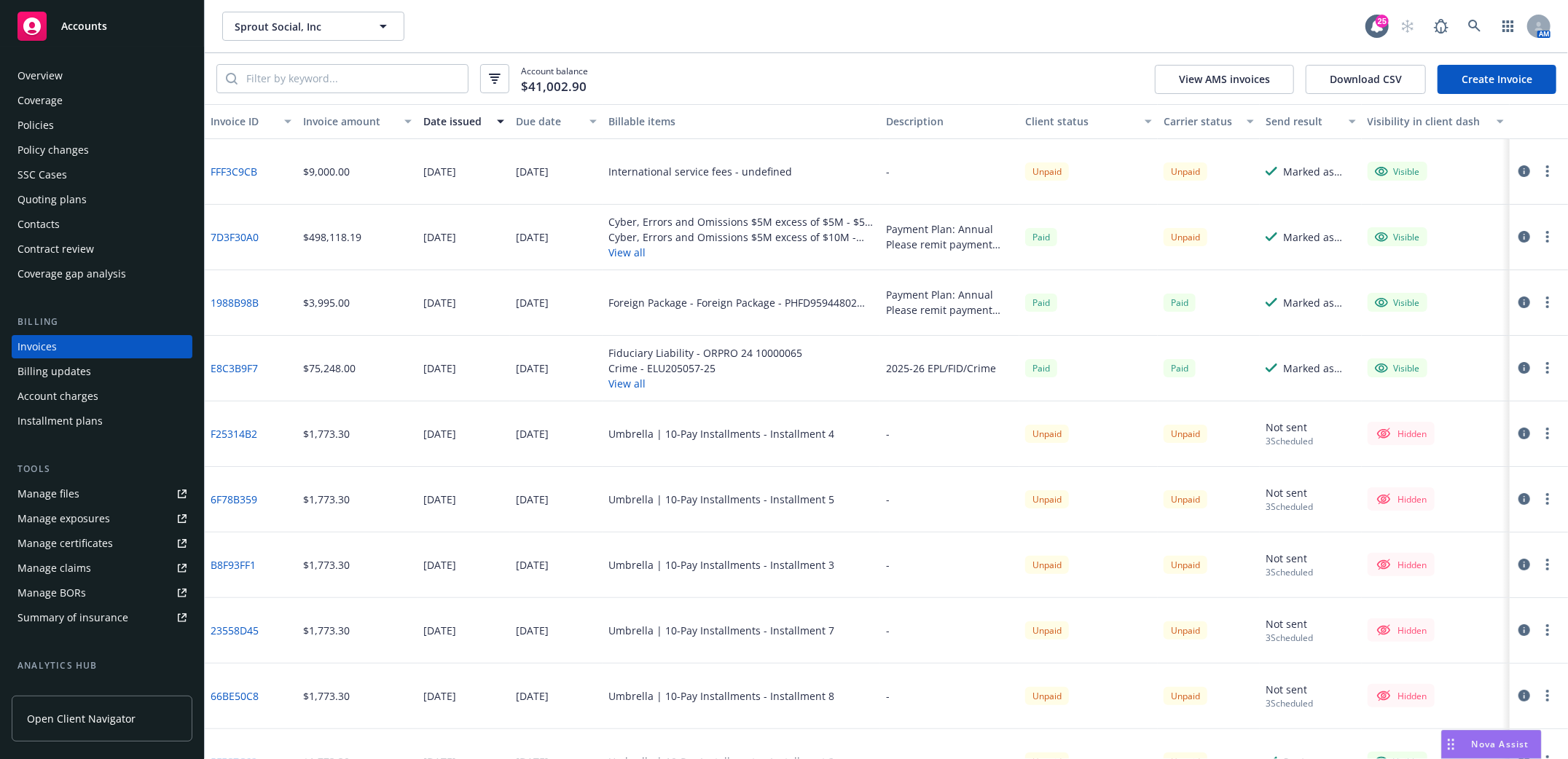
click at [1478, 78] on link "Create Invoice" at bounding box center [1496, 79] width 119 height 29
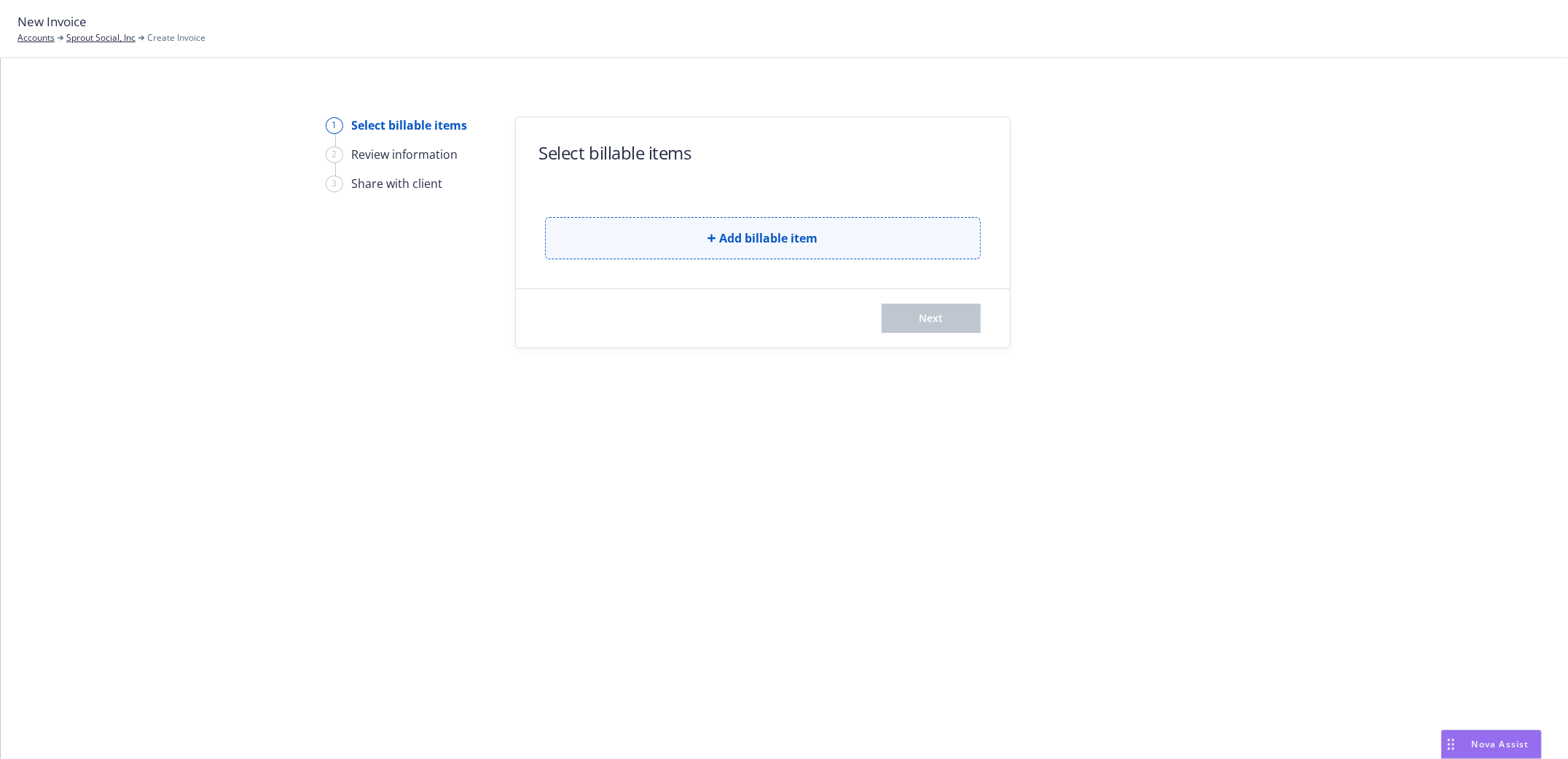
click at [700, 235] on button "Add billable item" at bounding box center [762, 238] width 436 height 42
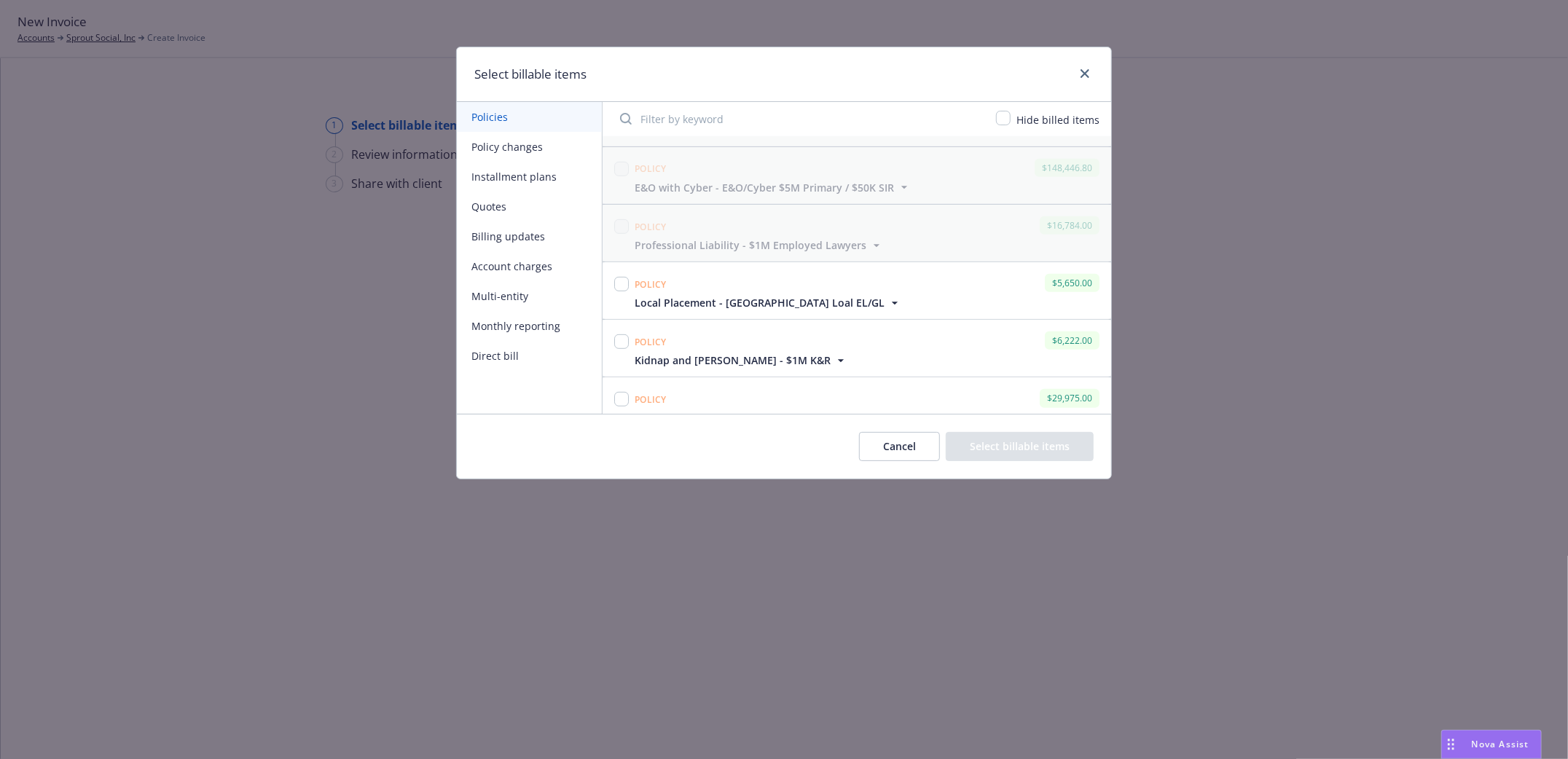
scroll to position [574, 0]
click at [620, 278] on input "checkbox" at bounding box center [621, 278] width 15 height 15
checkbox input "true"
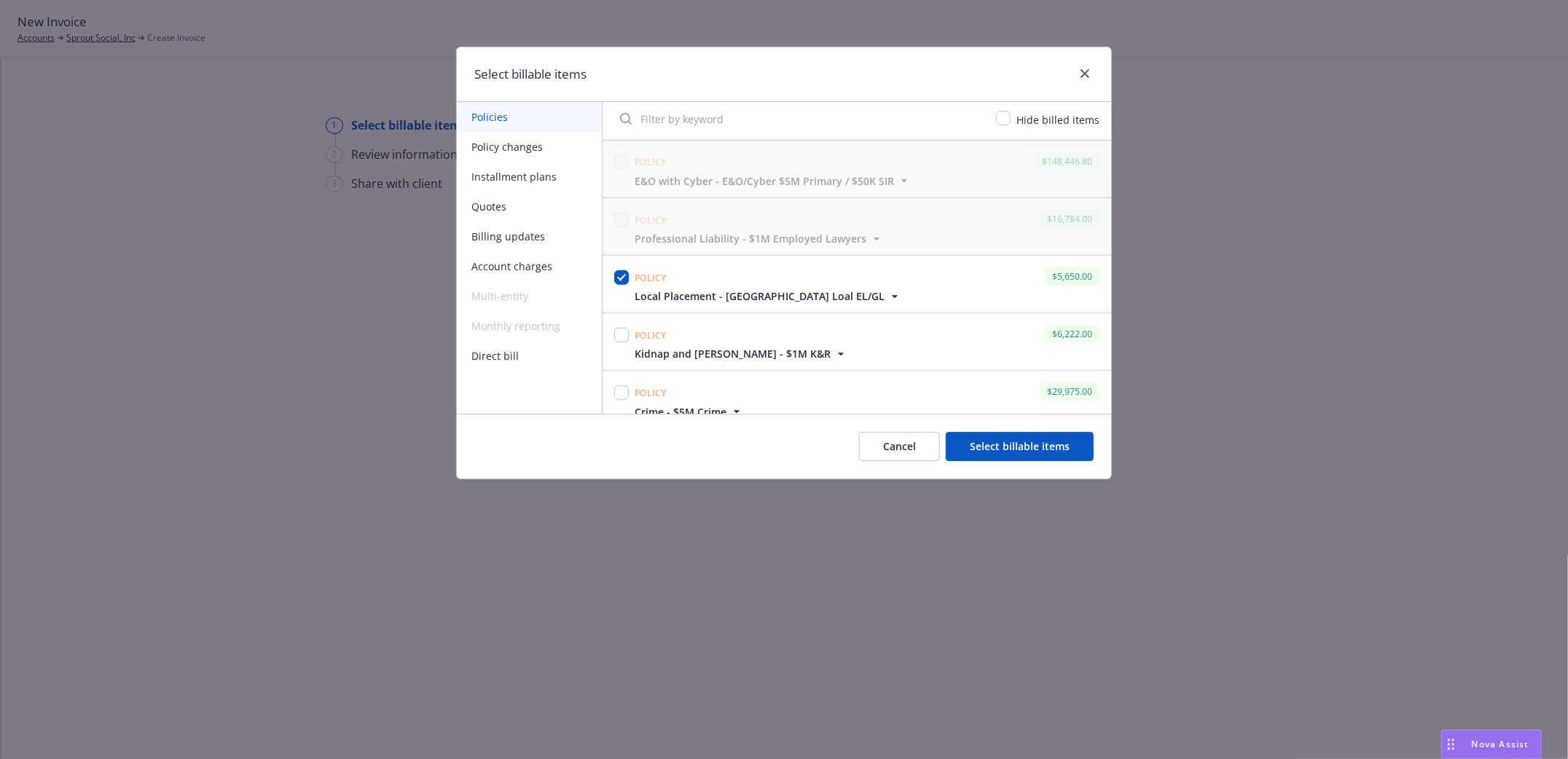
click at [1005, 447] on button "Select billable items" at bounding box center [1020, 446] width 148 height 29
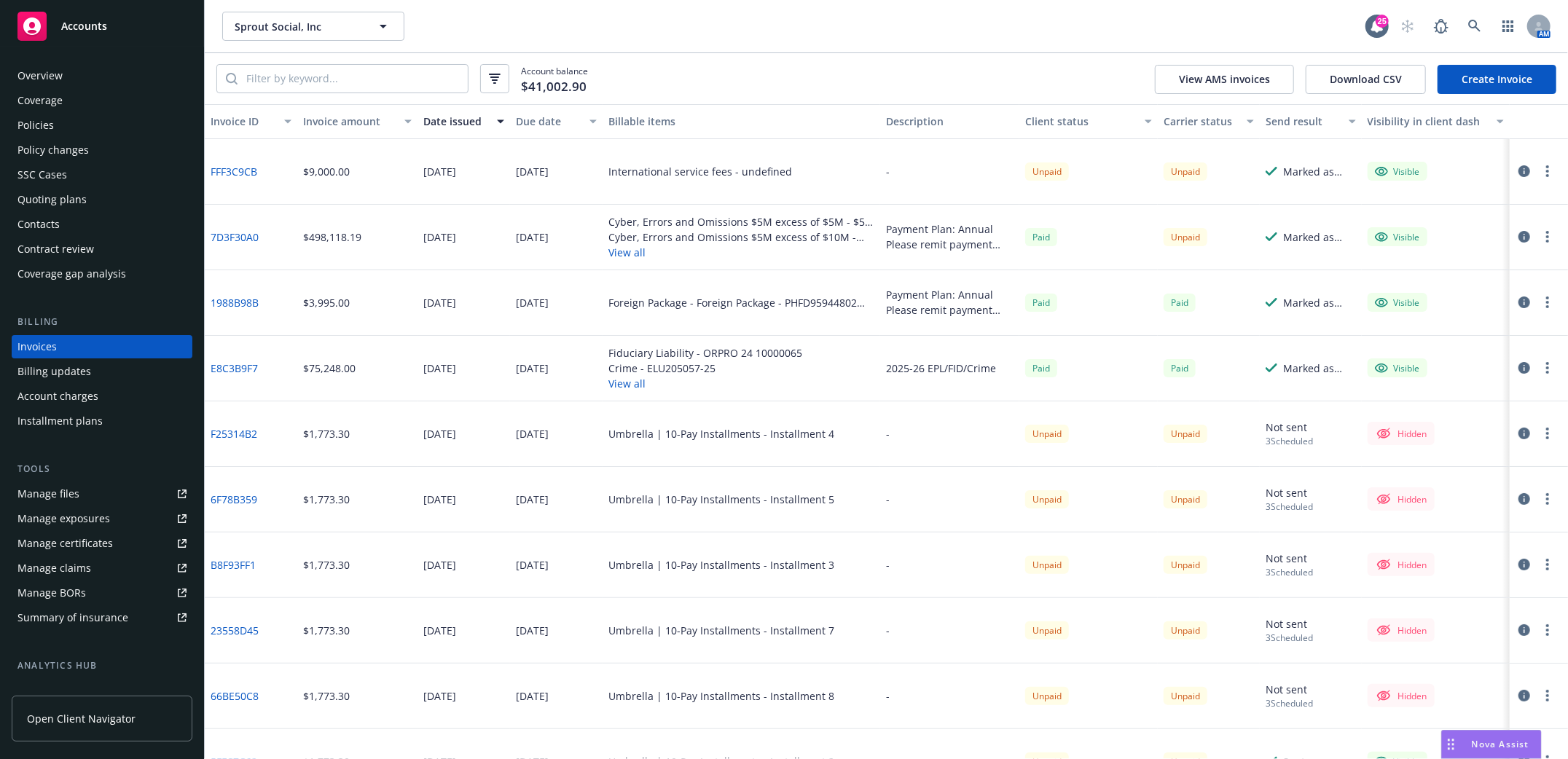
click at [22, 126] on div "Policies" at bounding box center [36, 124] width 36 height 23
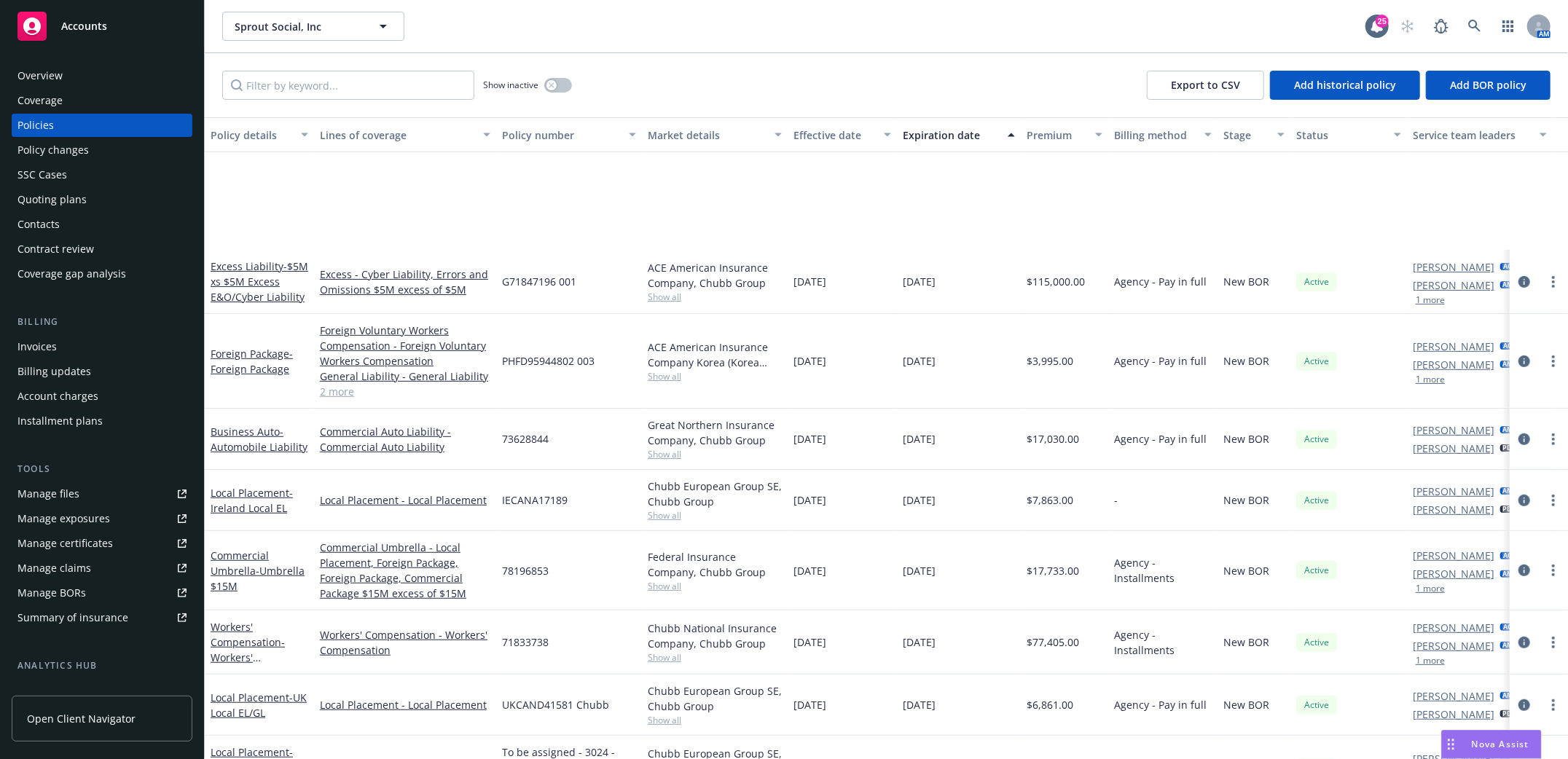
scroll to position [679, 0]
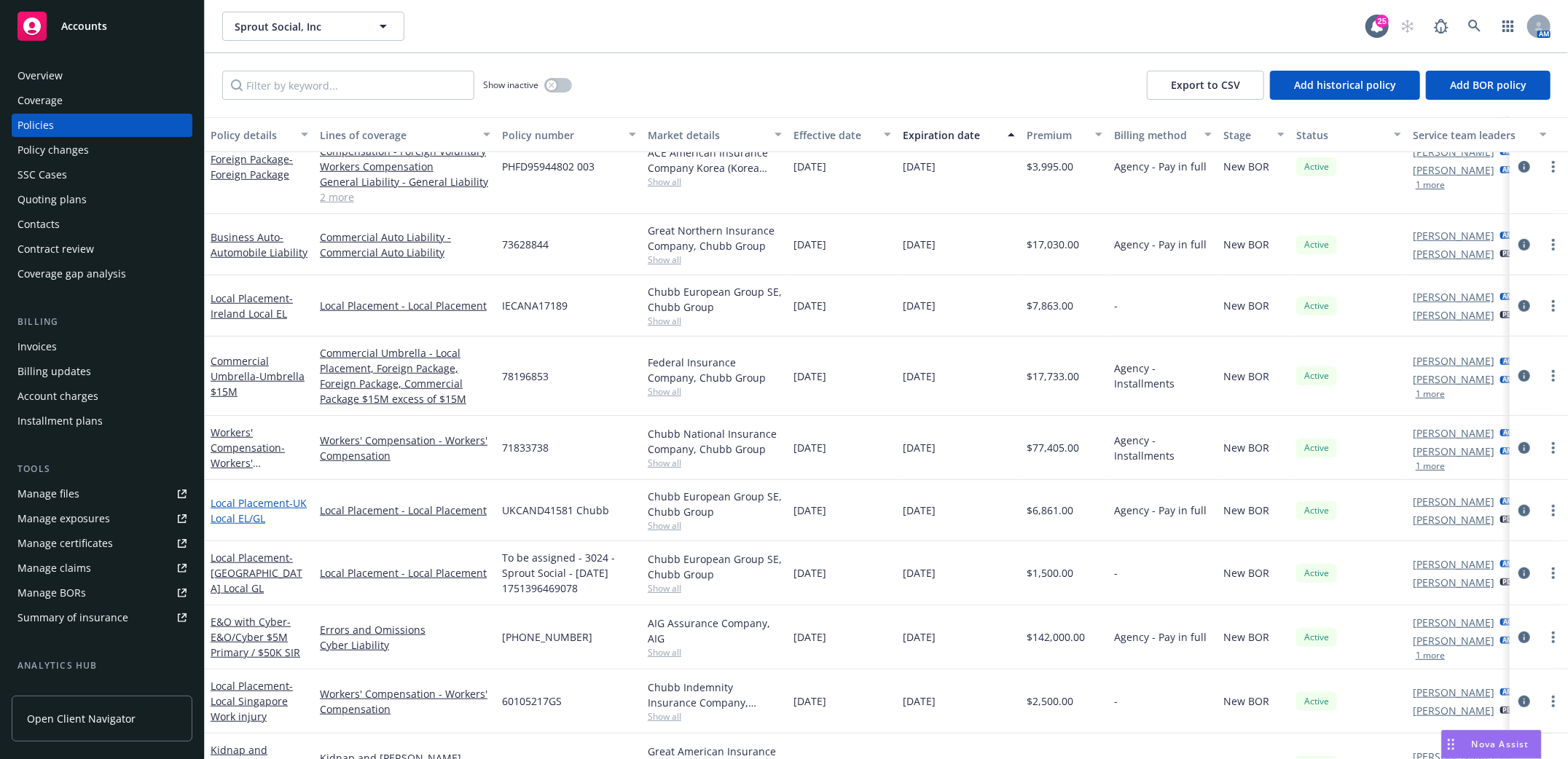
click at [240, 519] on span "- UK Local EL/GL" at bounding box center [258, 510] width 96 height 29
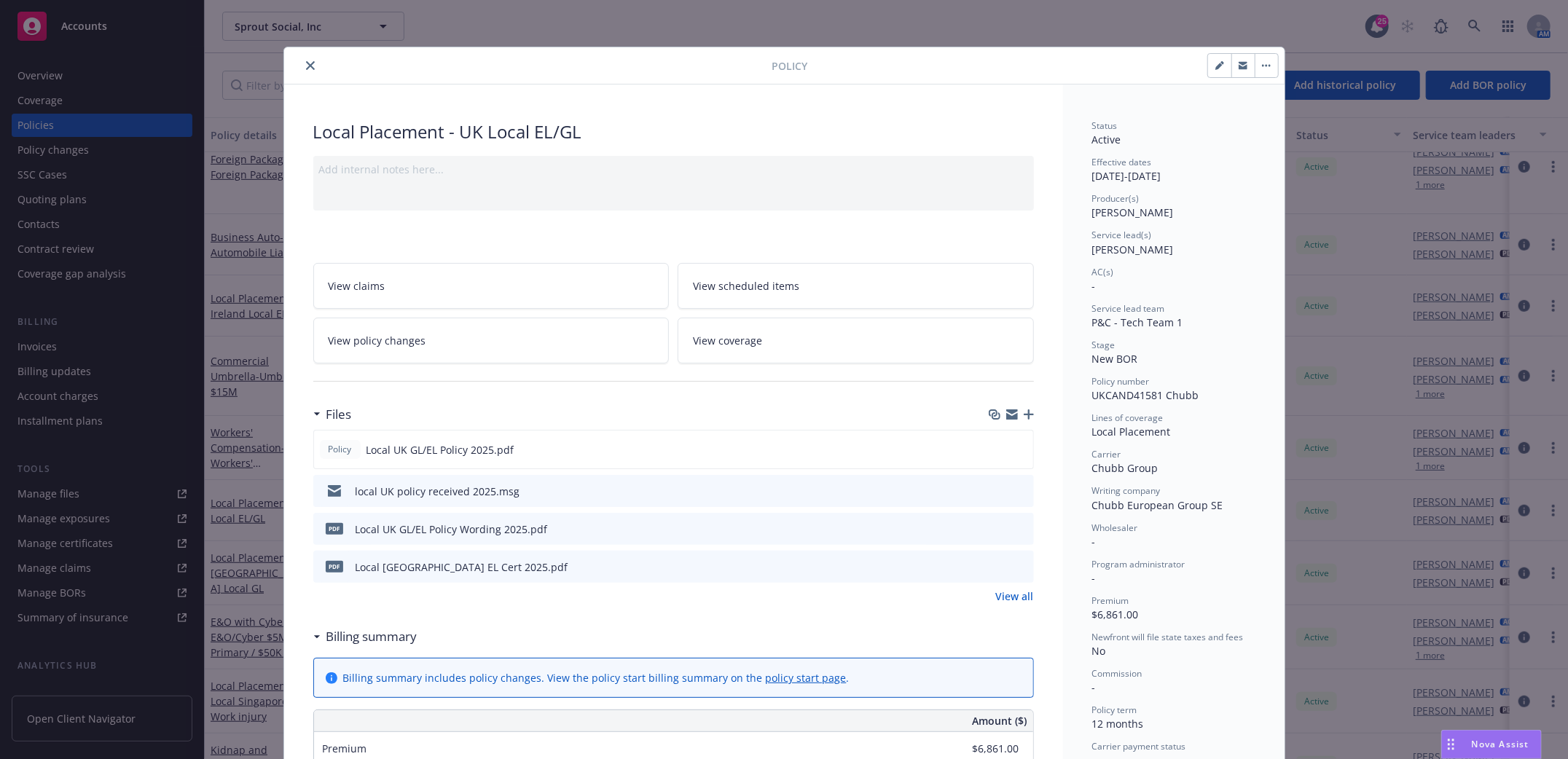
drag, startPoint x: 302, startPoint y: 61, endPoint x: 260, endPoint y: 139, distance: 88.6
click at [306, 61] on icon "close" at bounding box center [310, 65] width 8 height 8
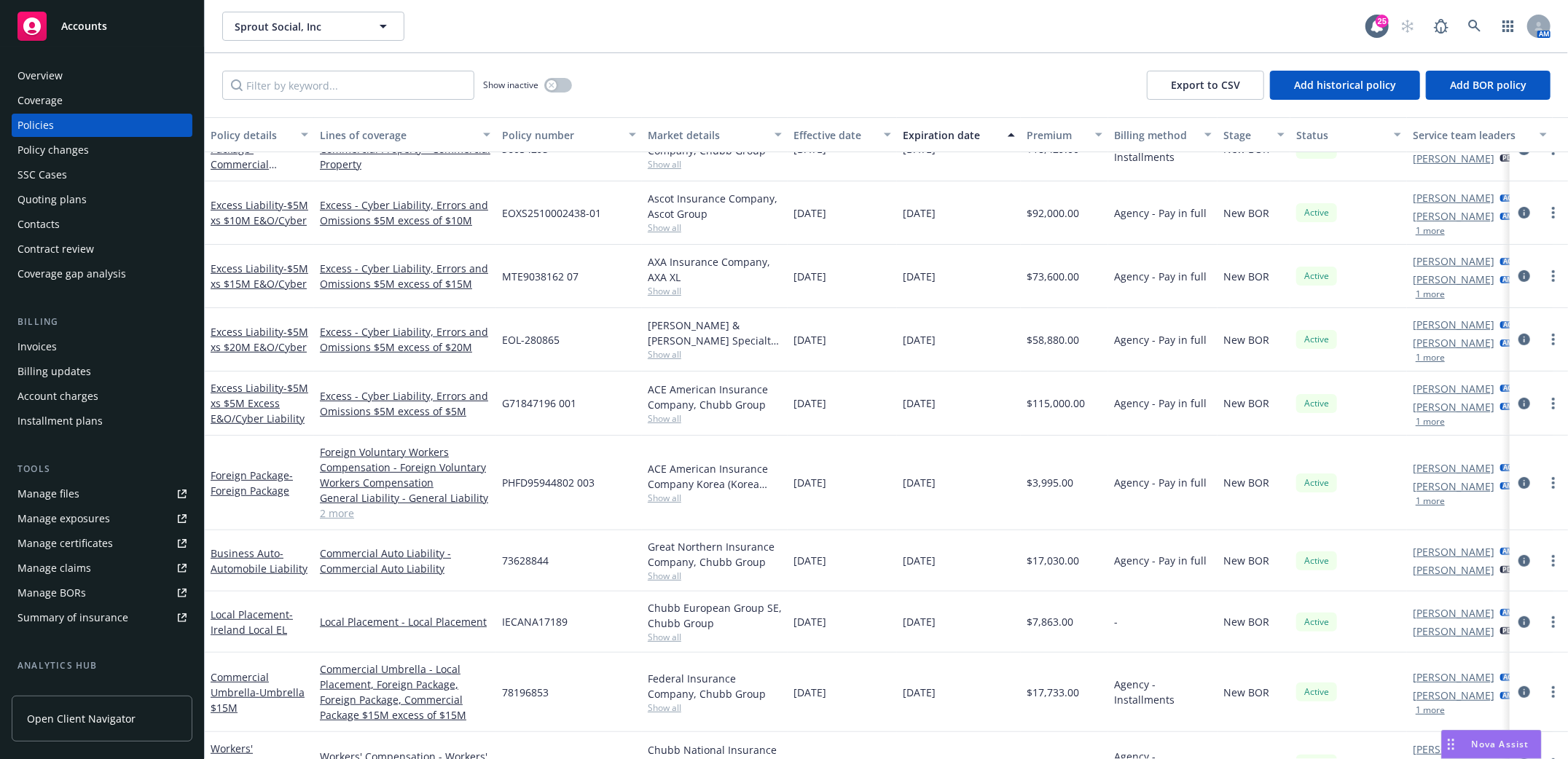
scroll to position [291, 0]
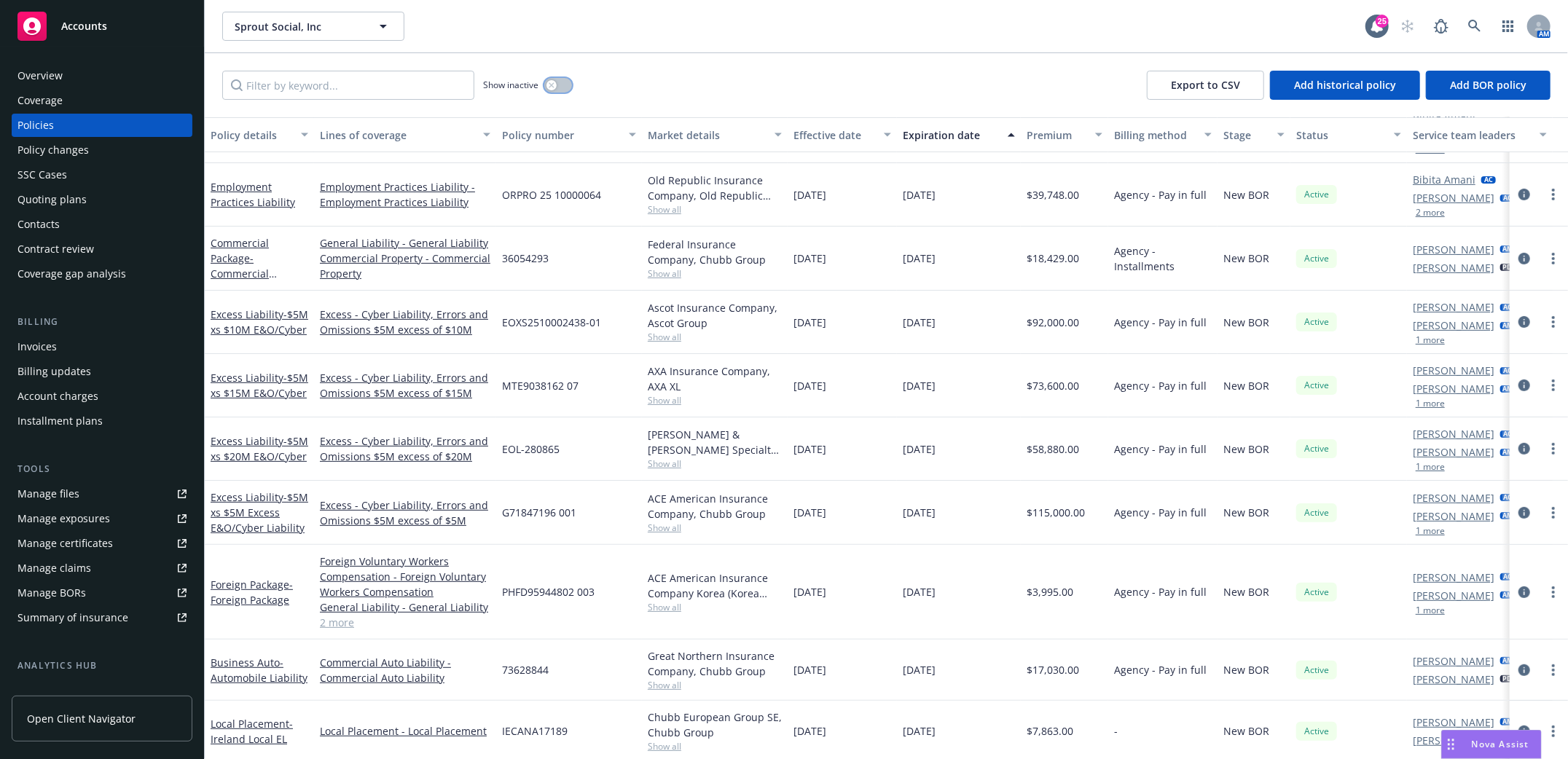
click at [566, 81] on button "button" at bounding box center [559, 85] width 28 height 15
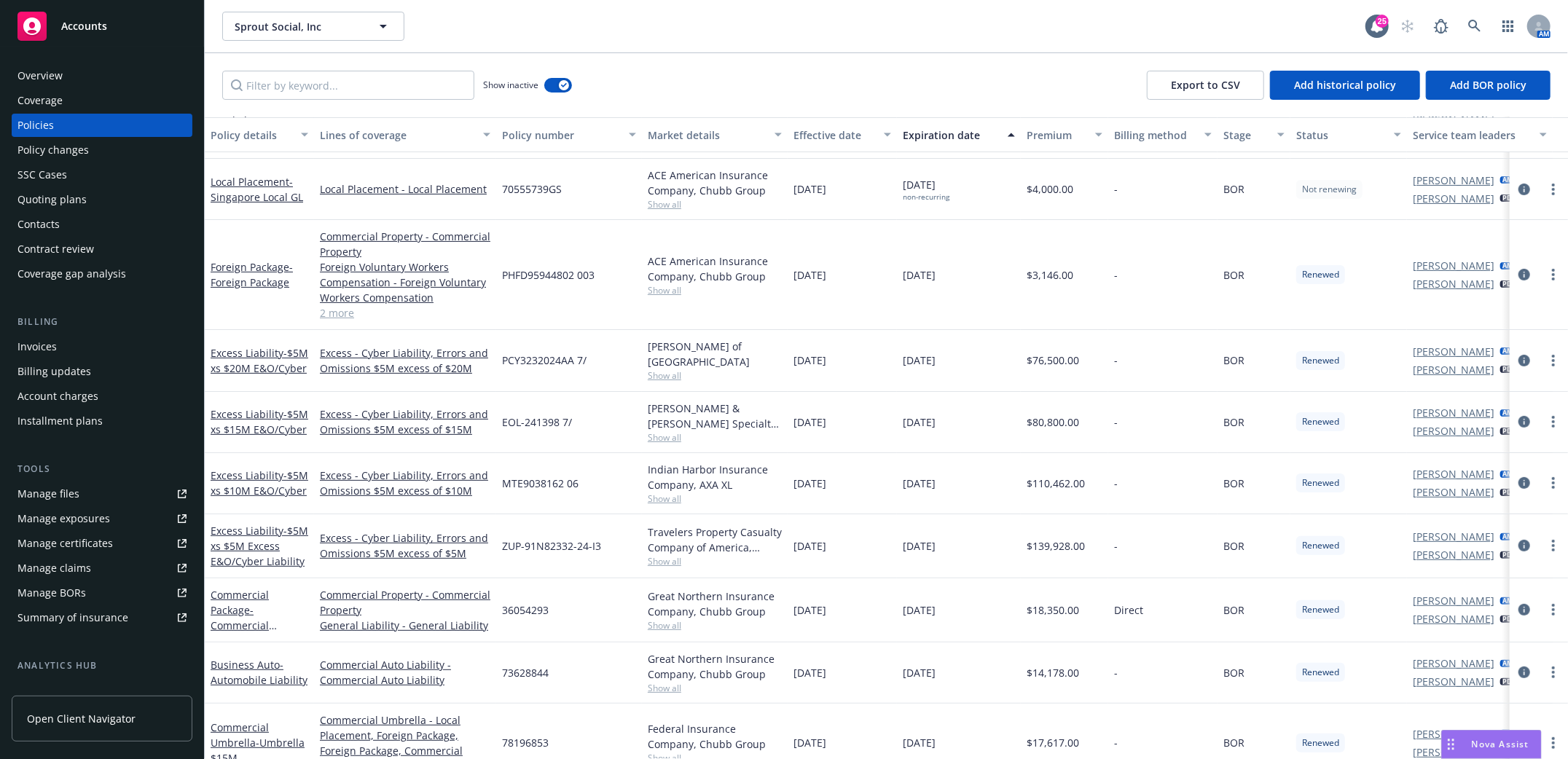
click at [947, 138] on div "Expiration date" at bounding box center [951, 135] width 96 height 15
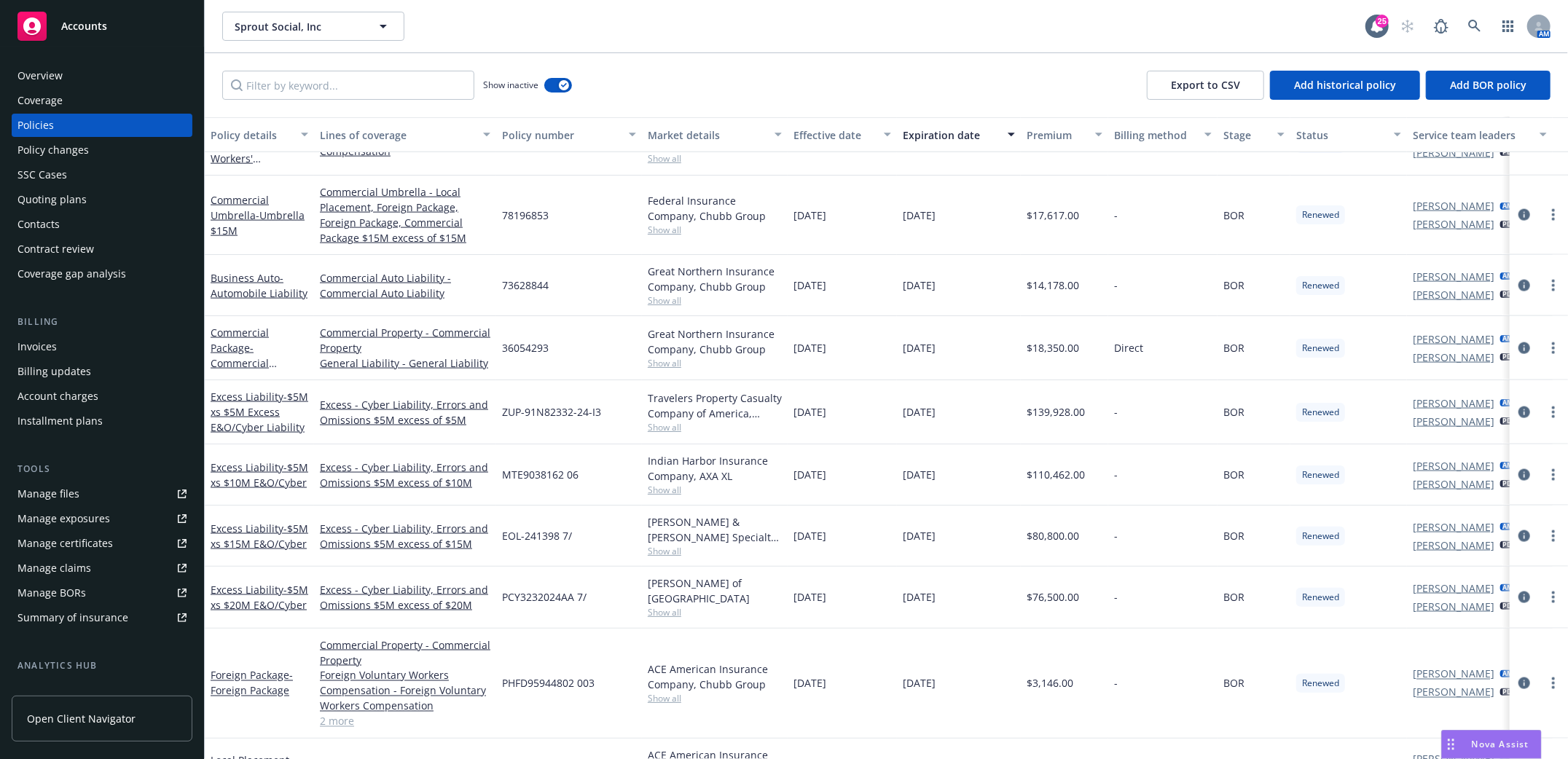
scroll to position [1444, 0]
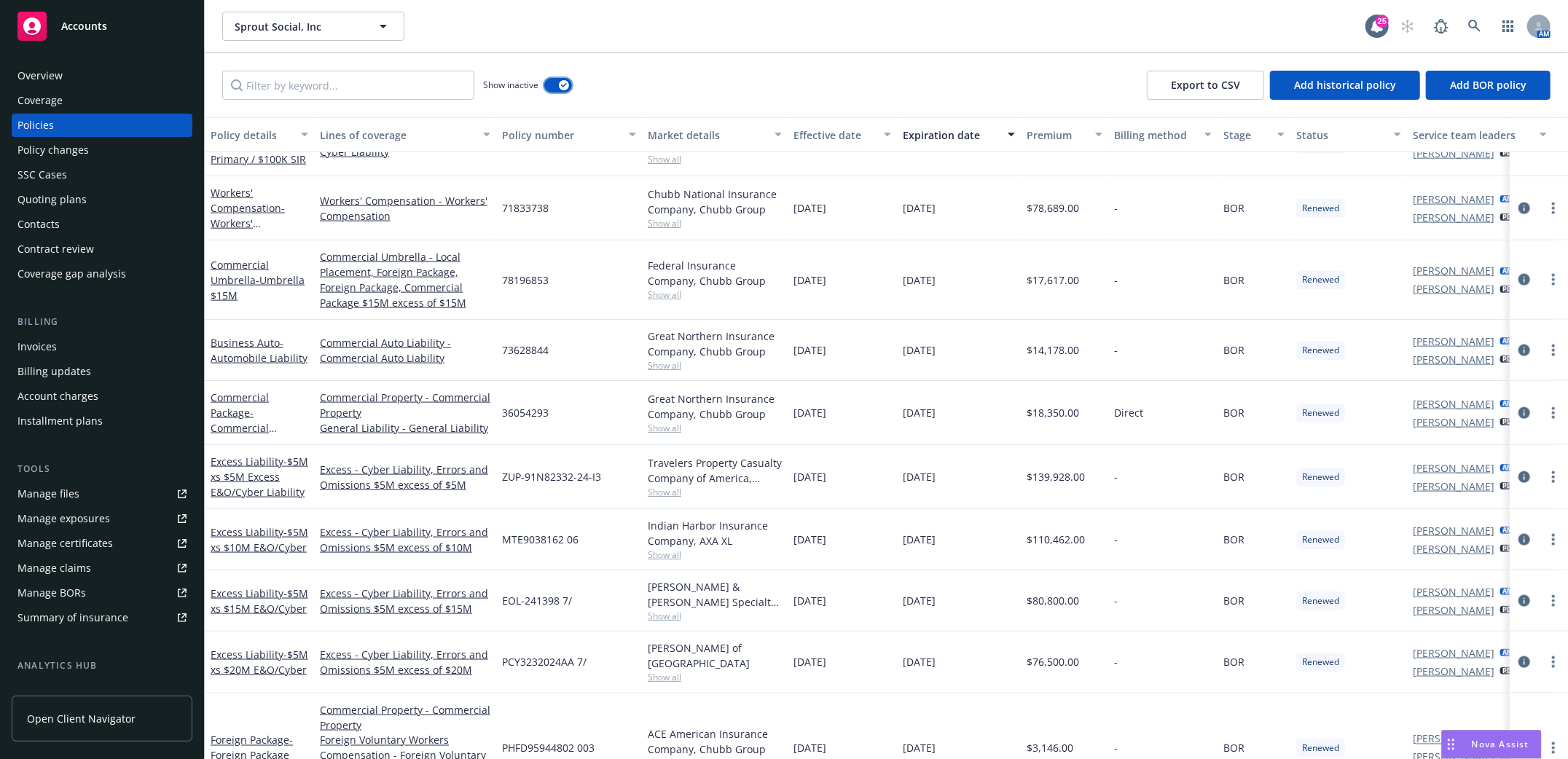
click at [546, 84] on button "button" at bounding box center [559, 85] width 28 height 15
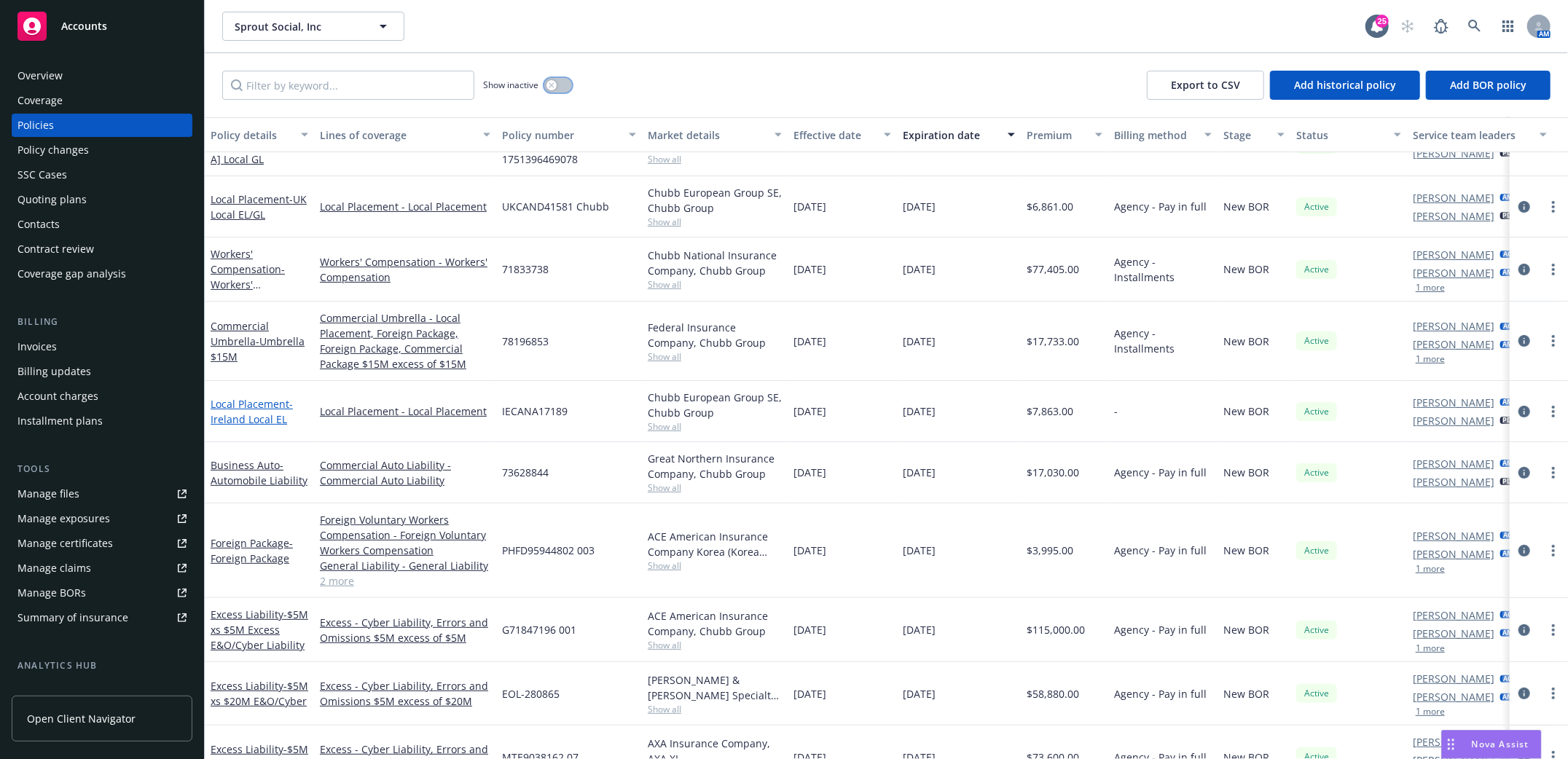
scroll to position [106, 0]
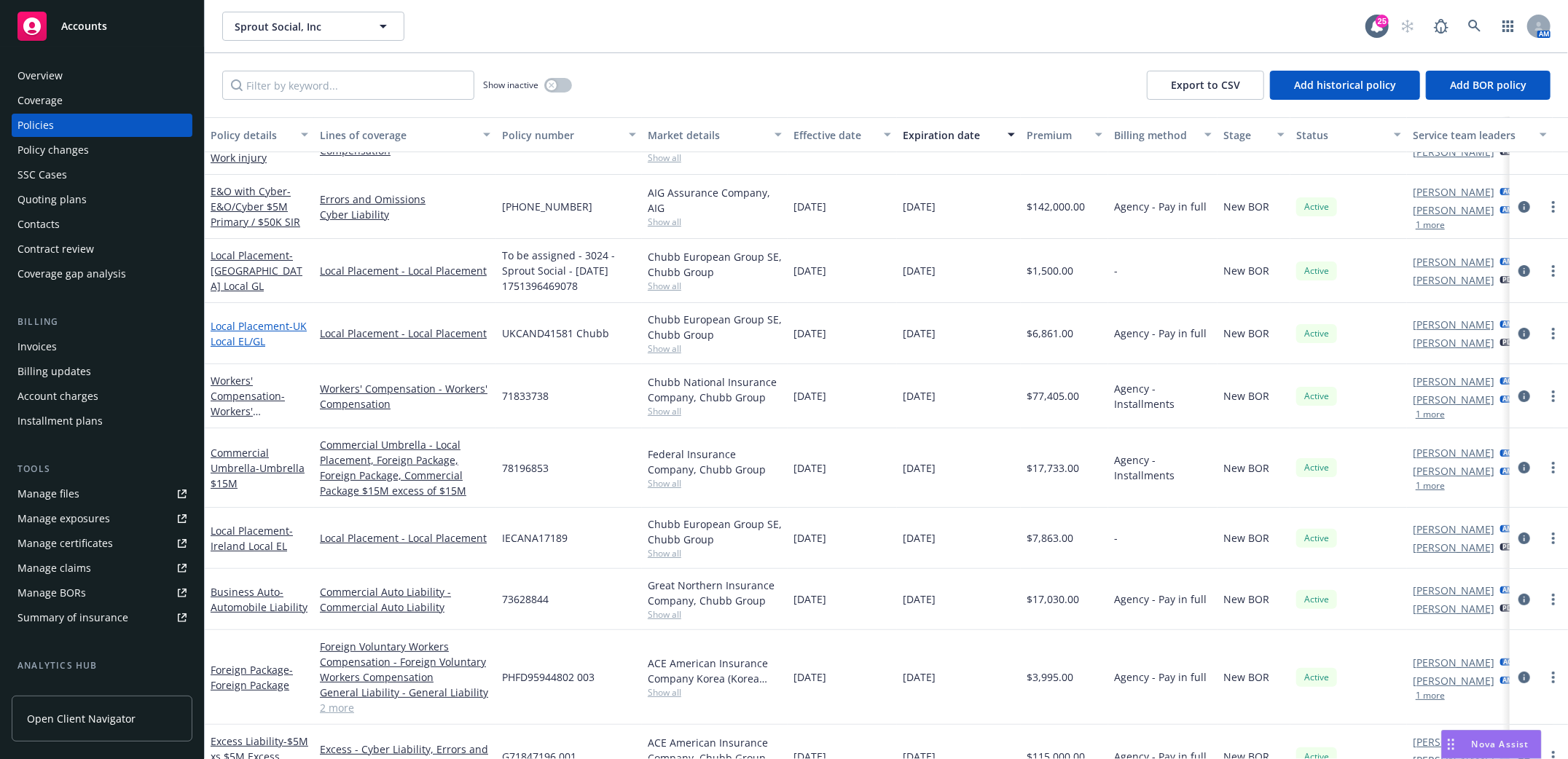
click at [250, 323] on link "Local Placement - UK Local EL/GL" at bounding box center [258, 333] width 96 height 29
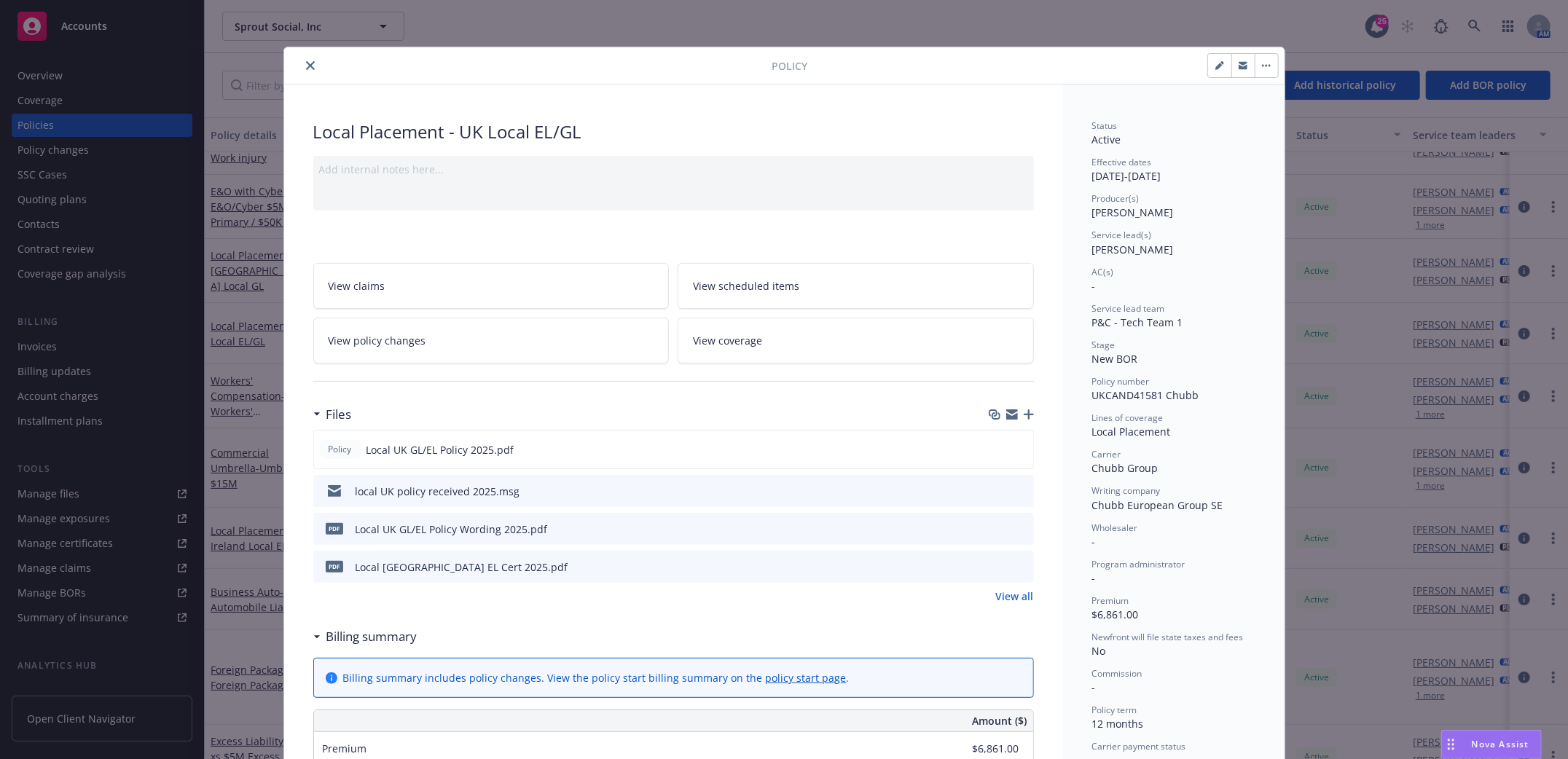
click at [306, 61] on icon "close" at bounding box center [310, 65] width 8 height 8
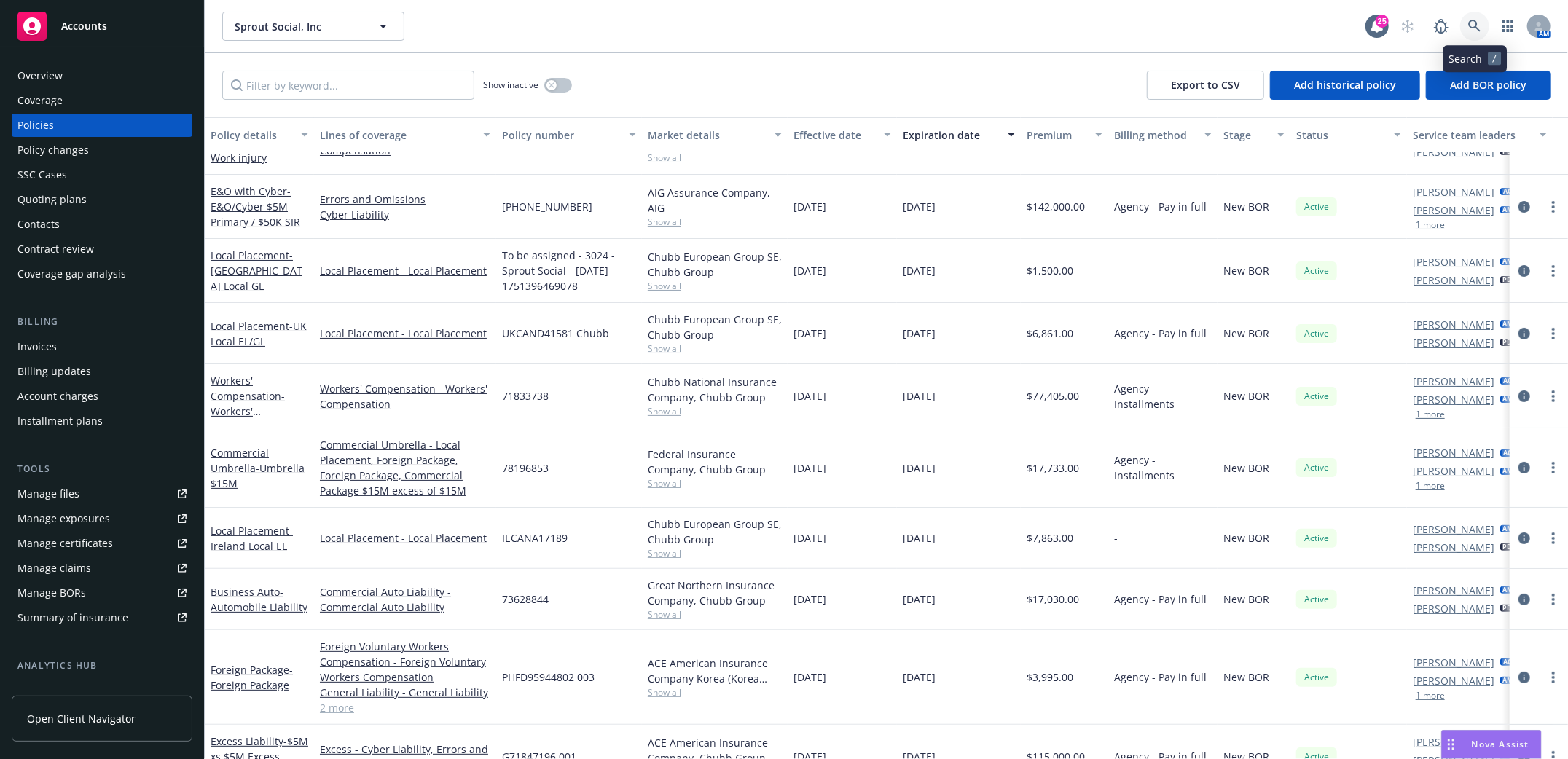
click at [1479, 24] on icon at bounding box center [1474, 26] width 13 height 13
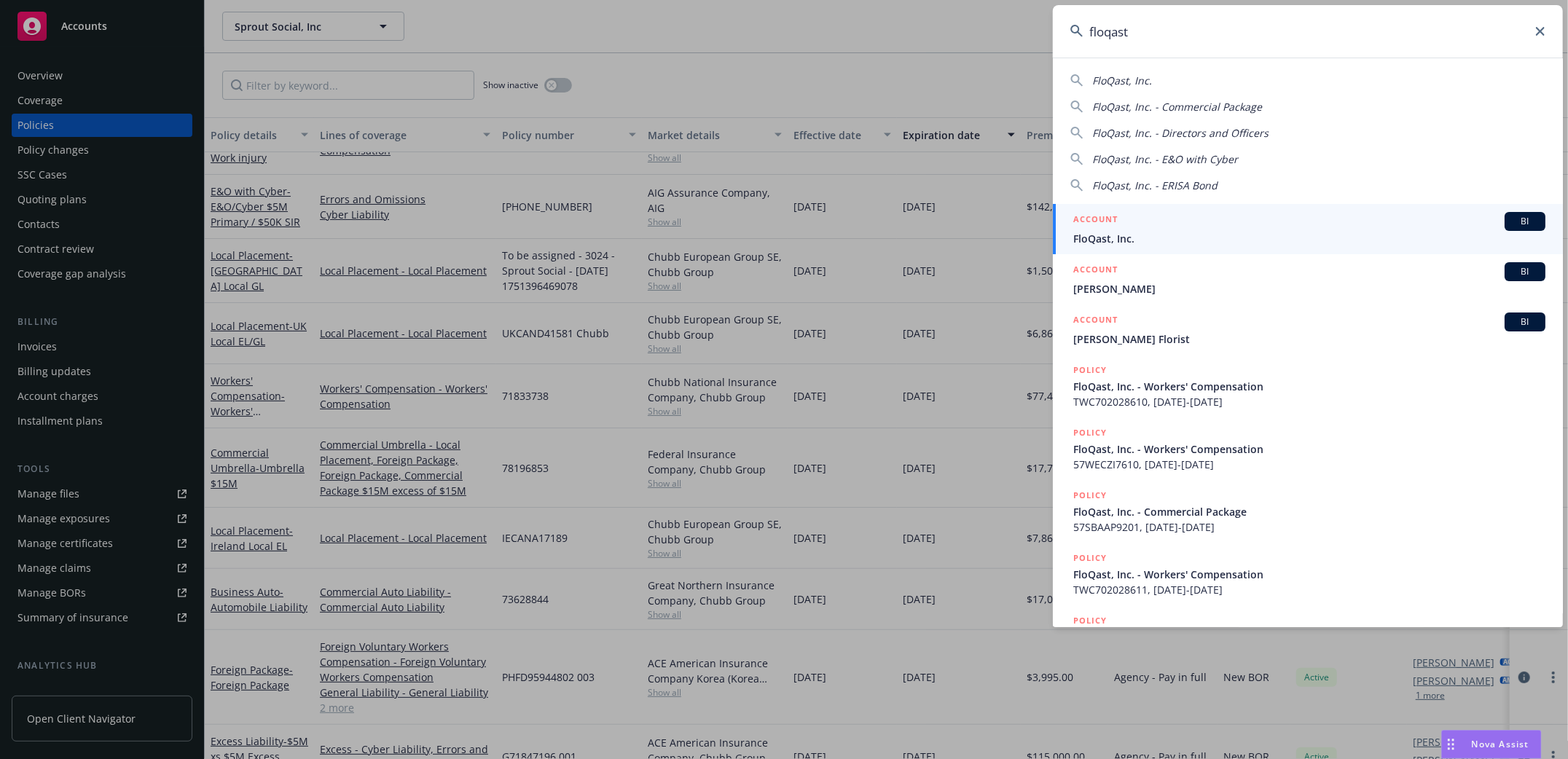
type input "floqast"
click at [1102, 232] on span "FloQast, Inc." at bounding box center [1309, 239] width 472 height 15
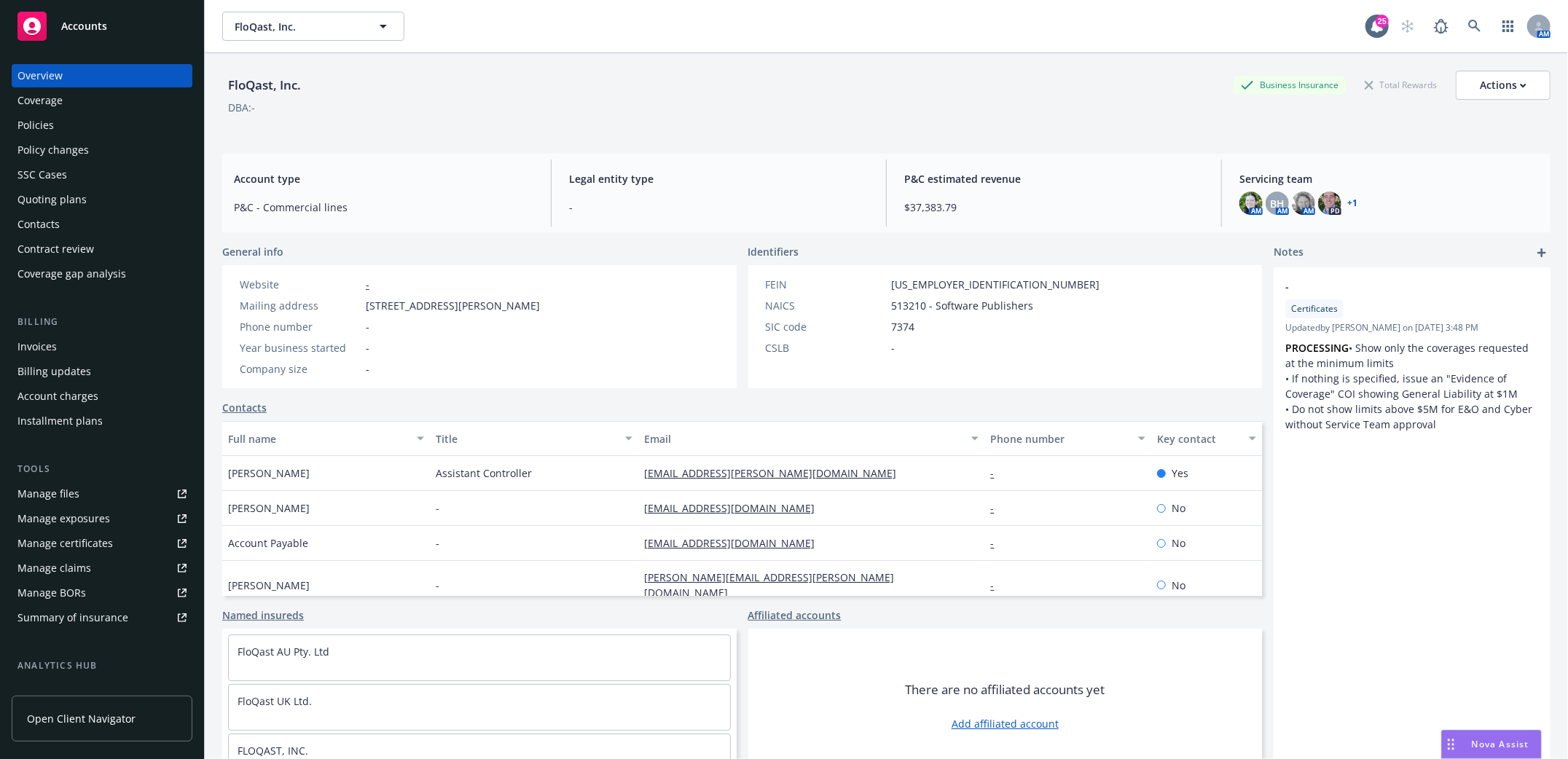
click at [24, 123] on div "Policies" at bounding box center [36, 124] width 36 height 23
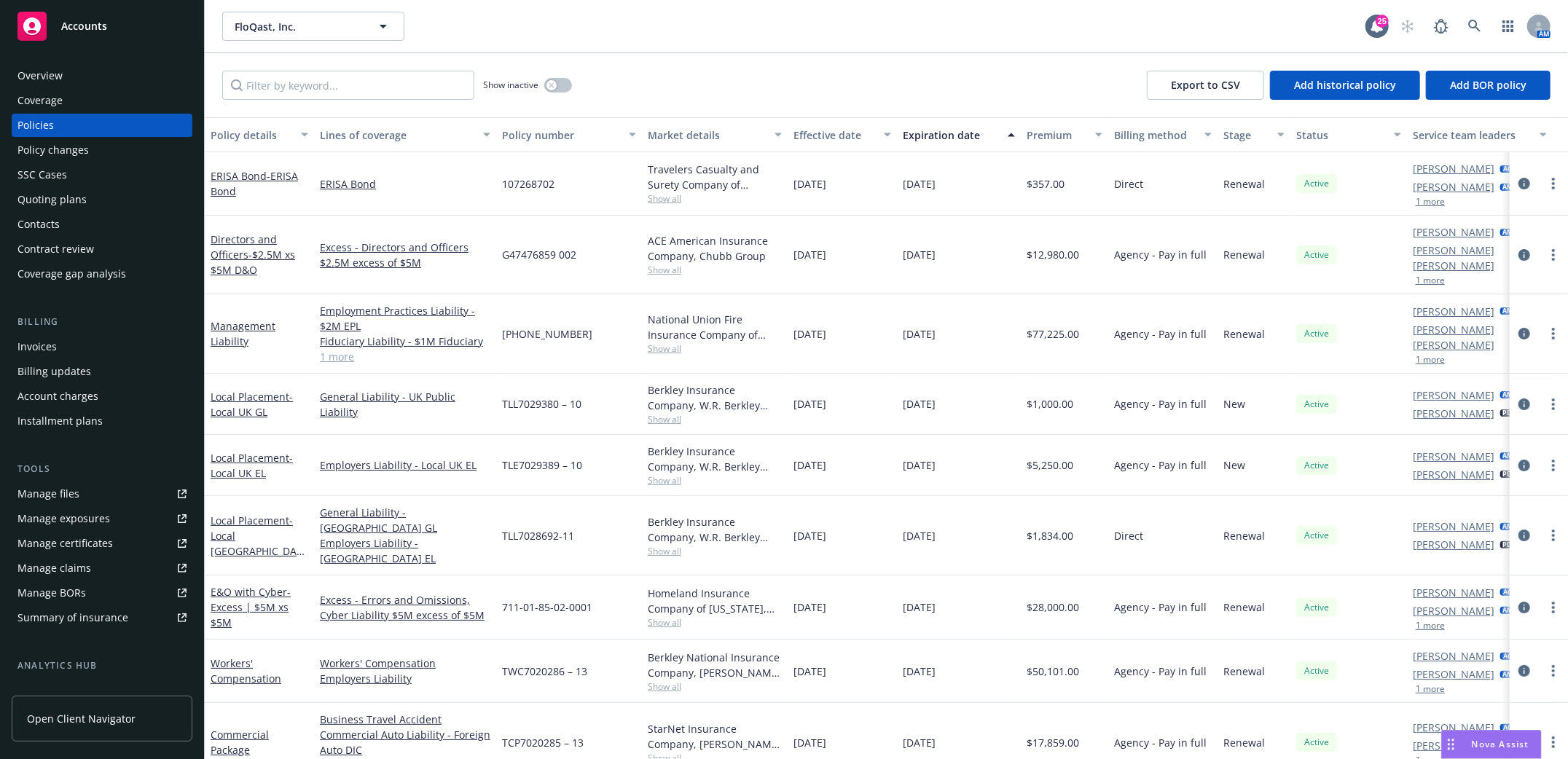
scroll to position [69, 0]
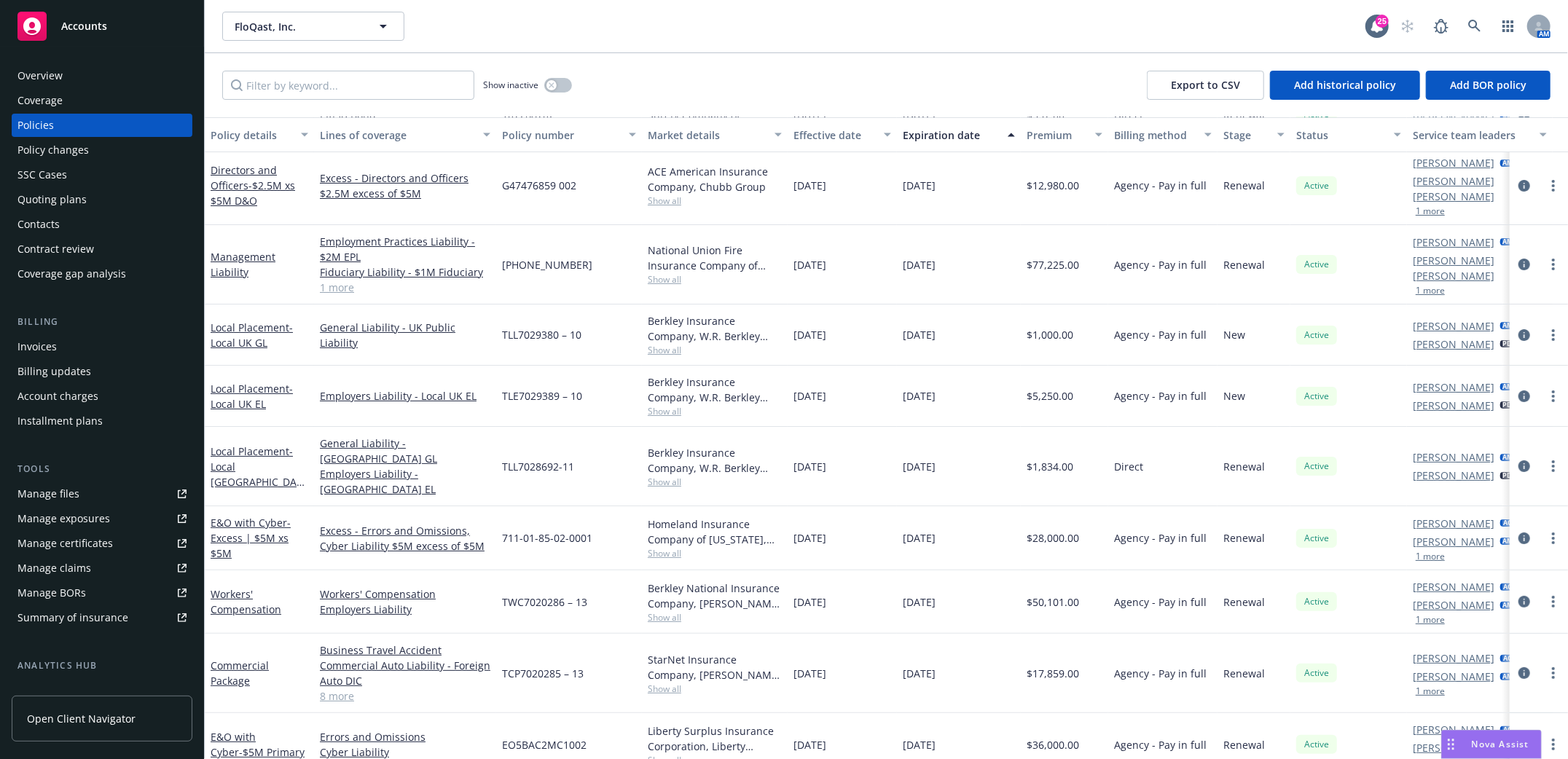
click at [30, 338] on div "Invoices" at bounding box center [37, 346] width 39 height 23
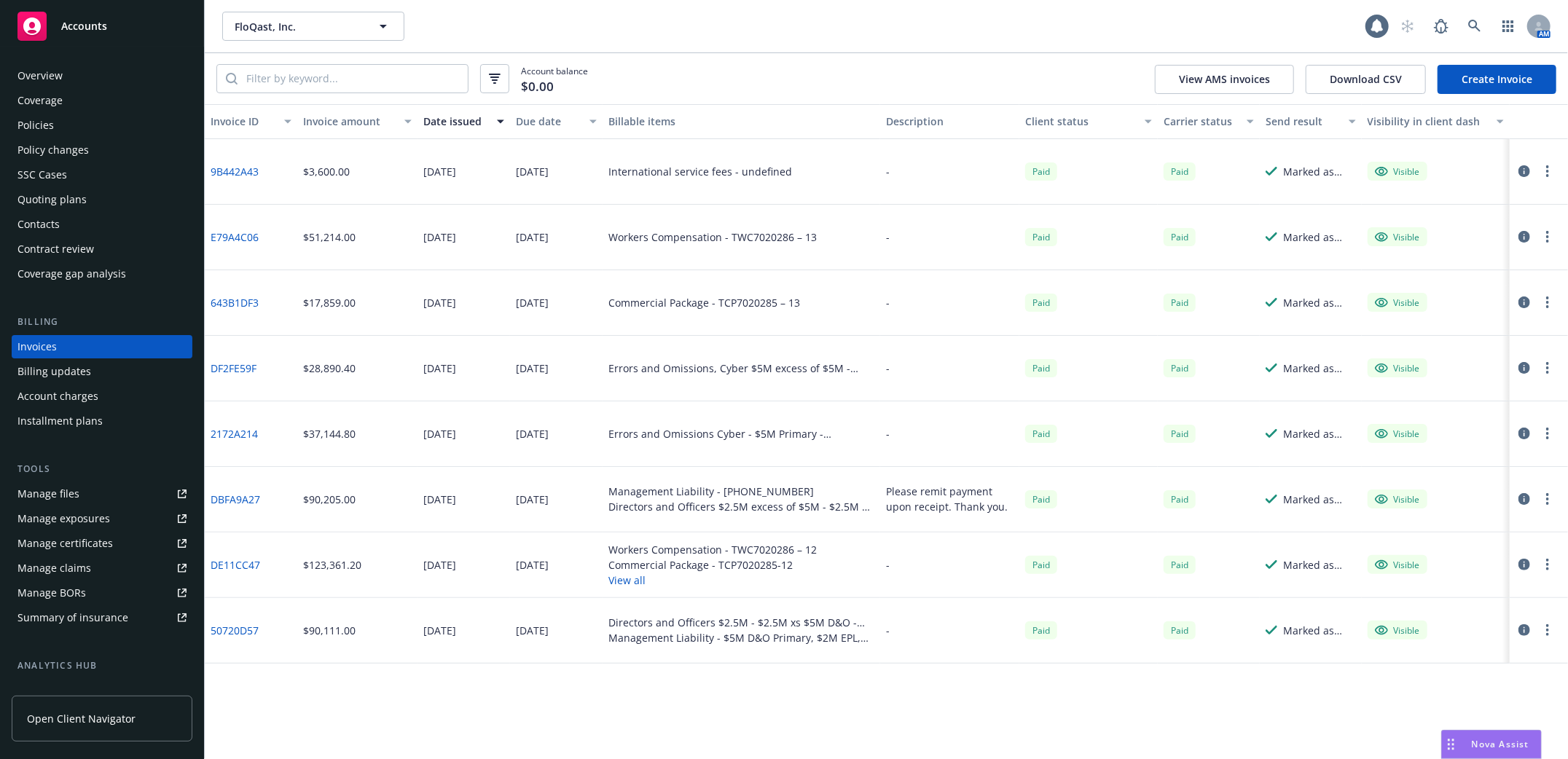
click at [1515, 77] on link "Create Invoice" at bounding box center [1496, 79] width 119 height 29
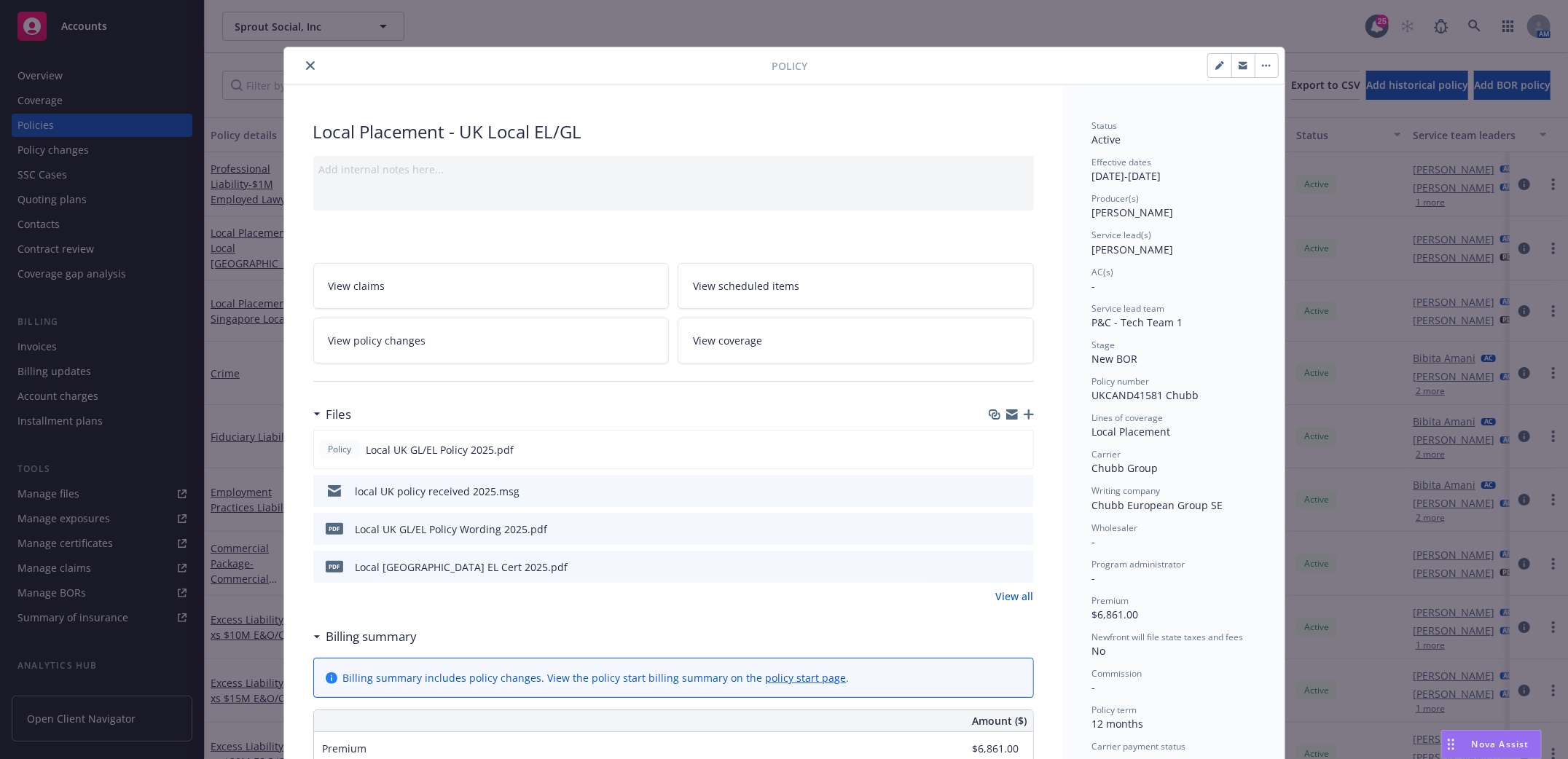
click at [301, 64] on button "close" at bounding box center [310, 66] width 18 height 18
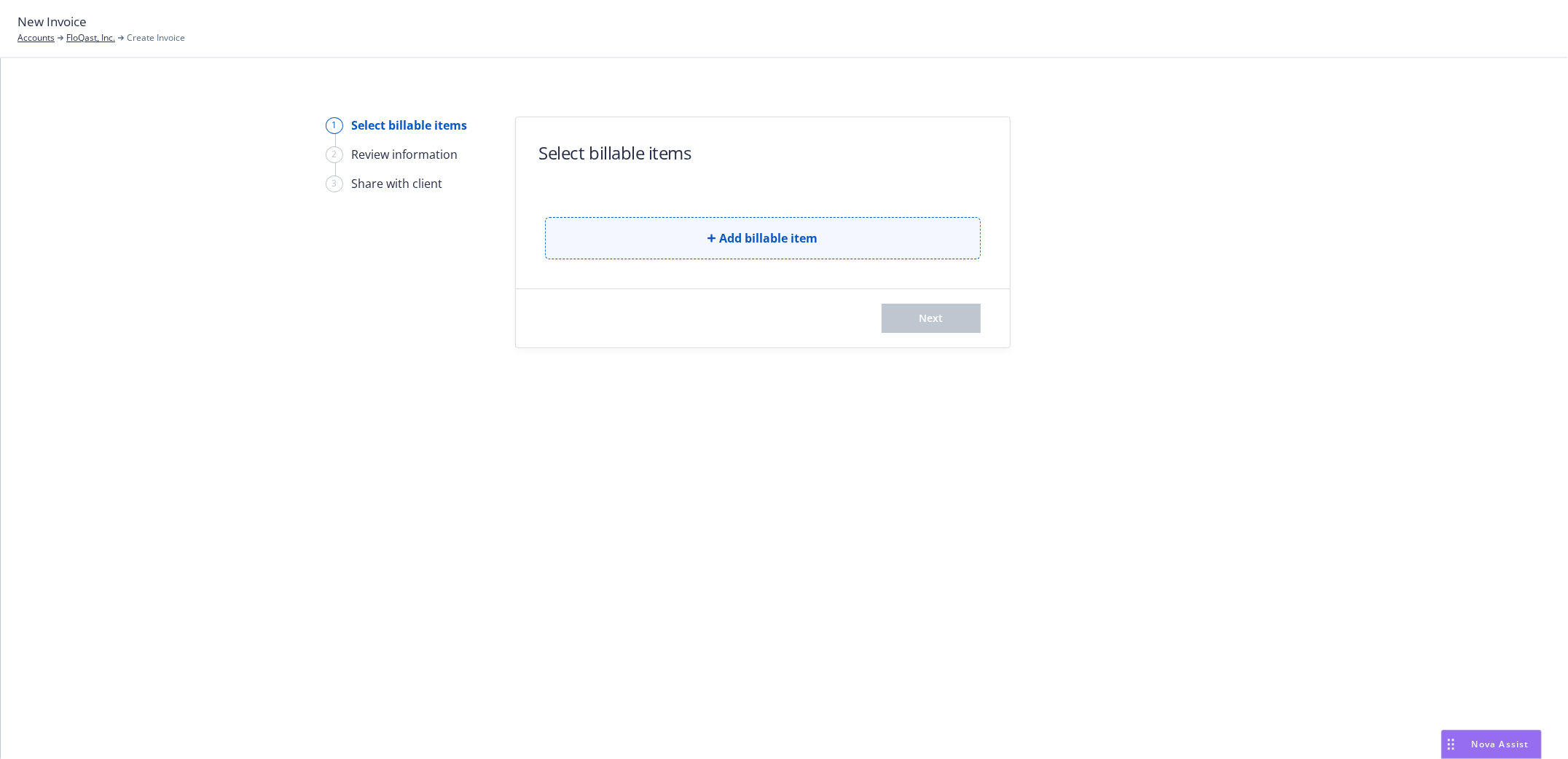
click at [699, 235] on button "Add billable item" at bounding box center [762, 238] width 436 height 42
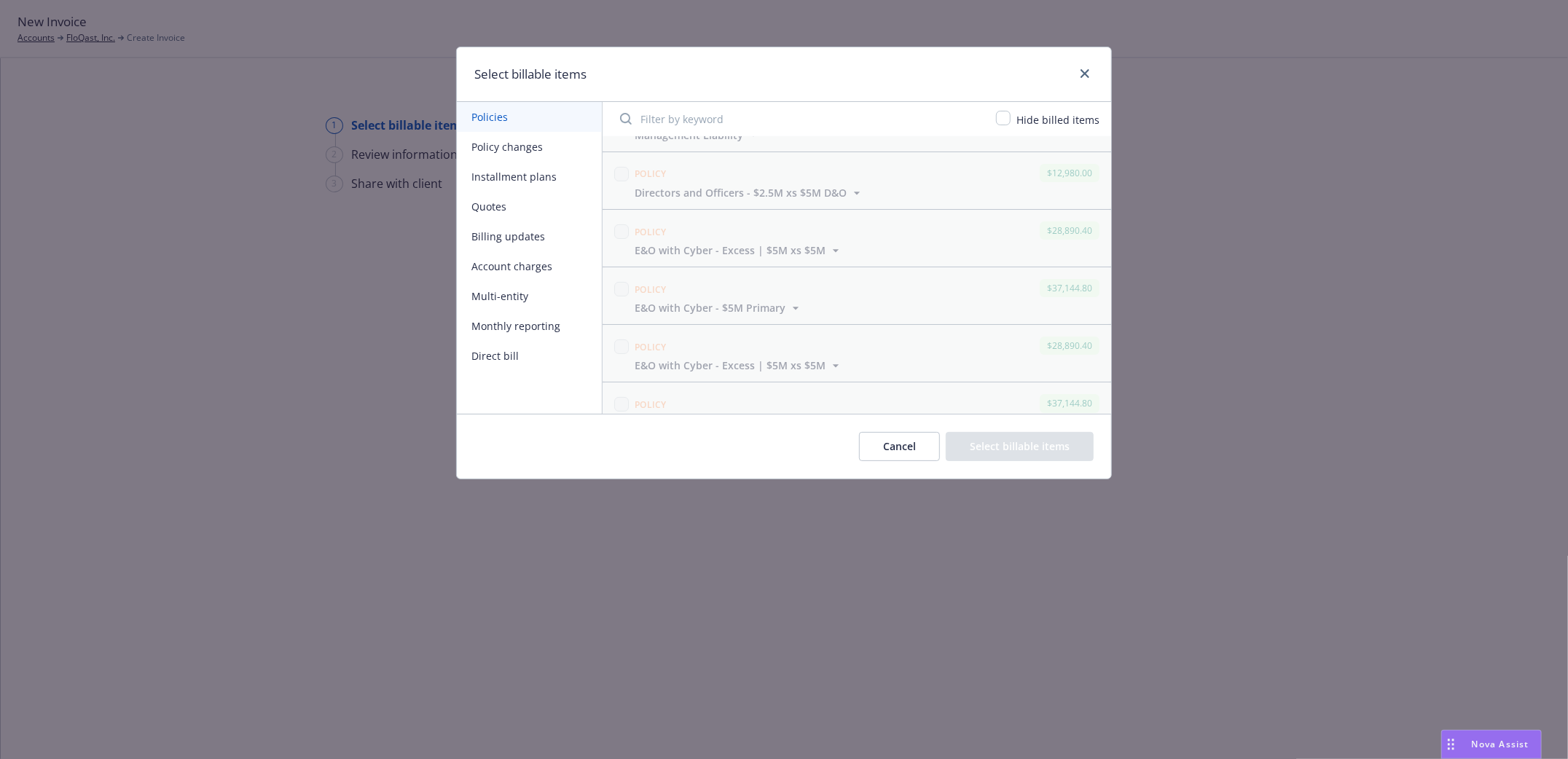
scroll to position [90, 0]
click at [1085, 76] on icon "close" at bounding box center [1084, 73] width 8 height 8
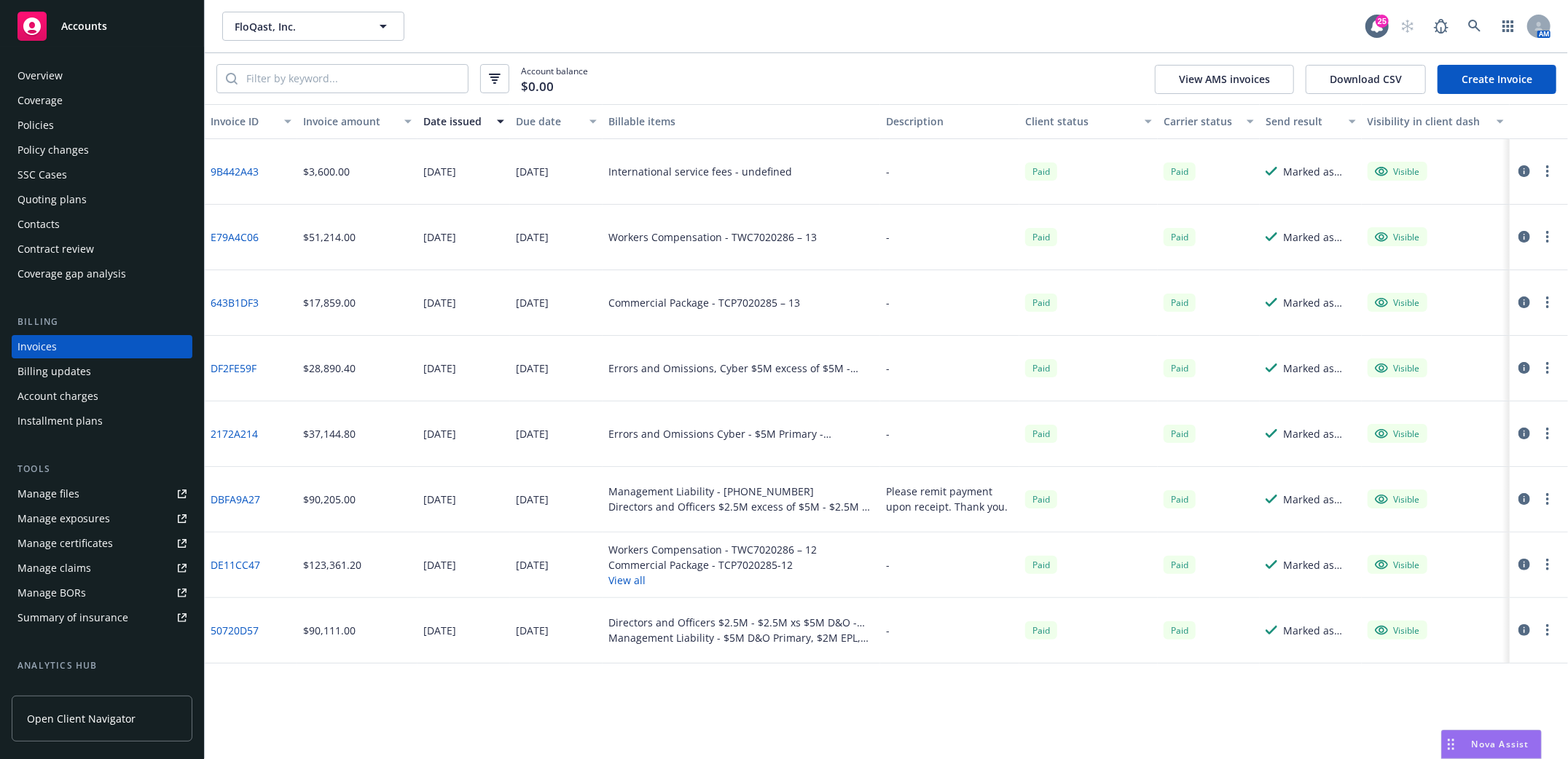
click at [1521, 68] on link "Create Invoice" at bounding box center [1496, 79] width 119 height 29
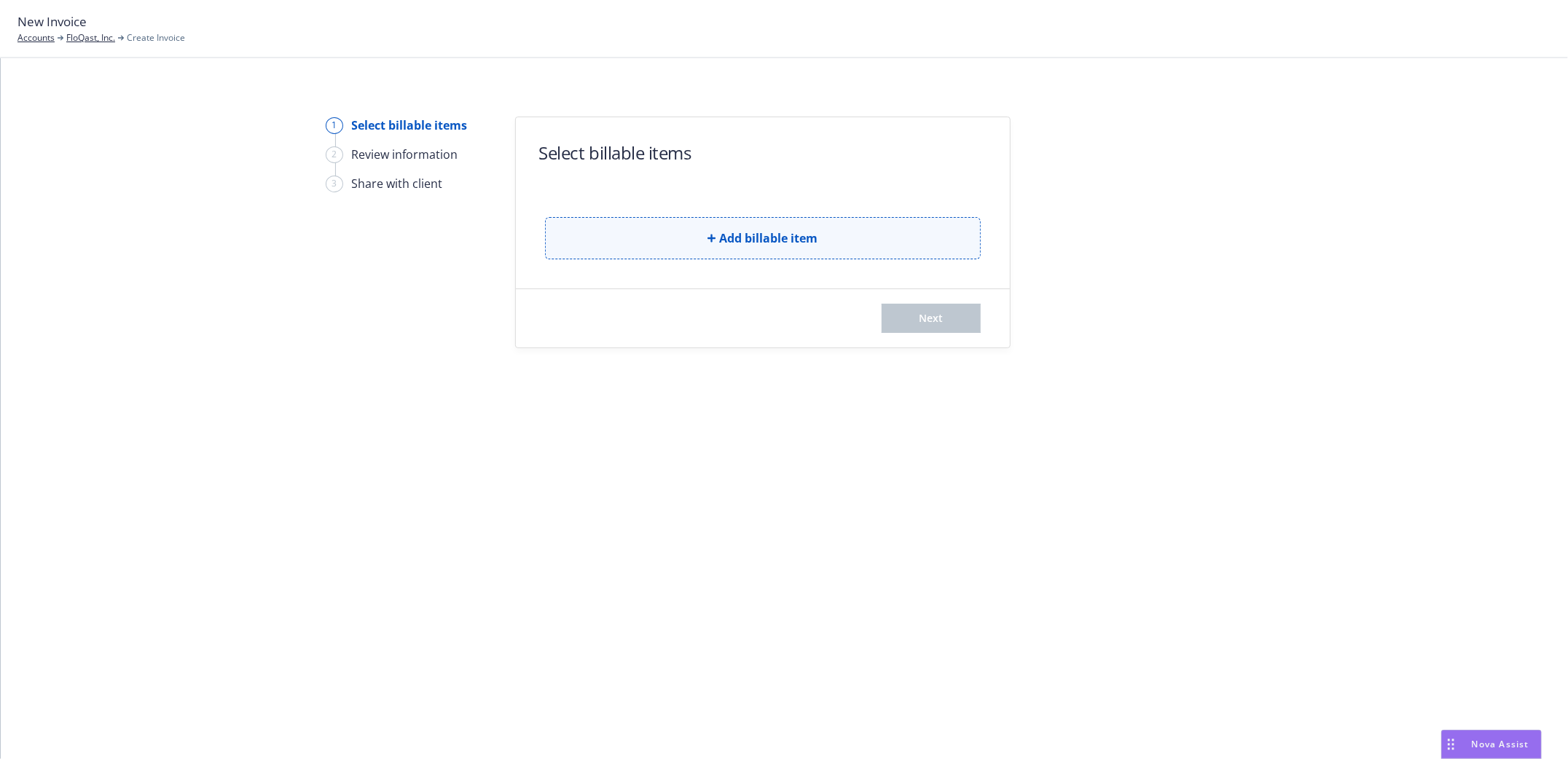
click at [703, 228] on button "Add billable item" at bounding box center [762, 238] width 436 height 42
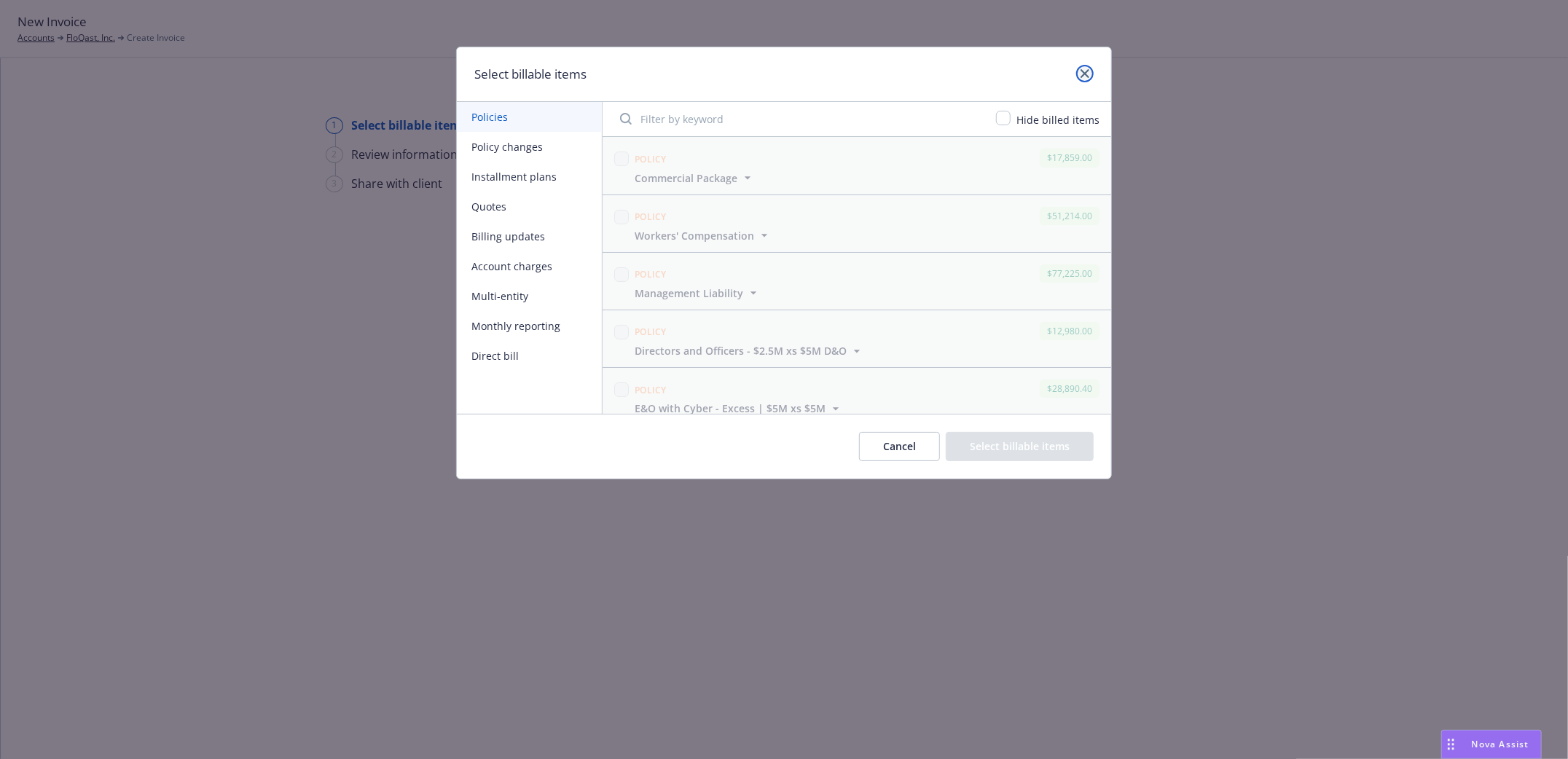
click at [1082, 77] on icon "close" at bounding box center [1084, 73] width 8 height 8
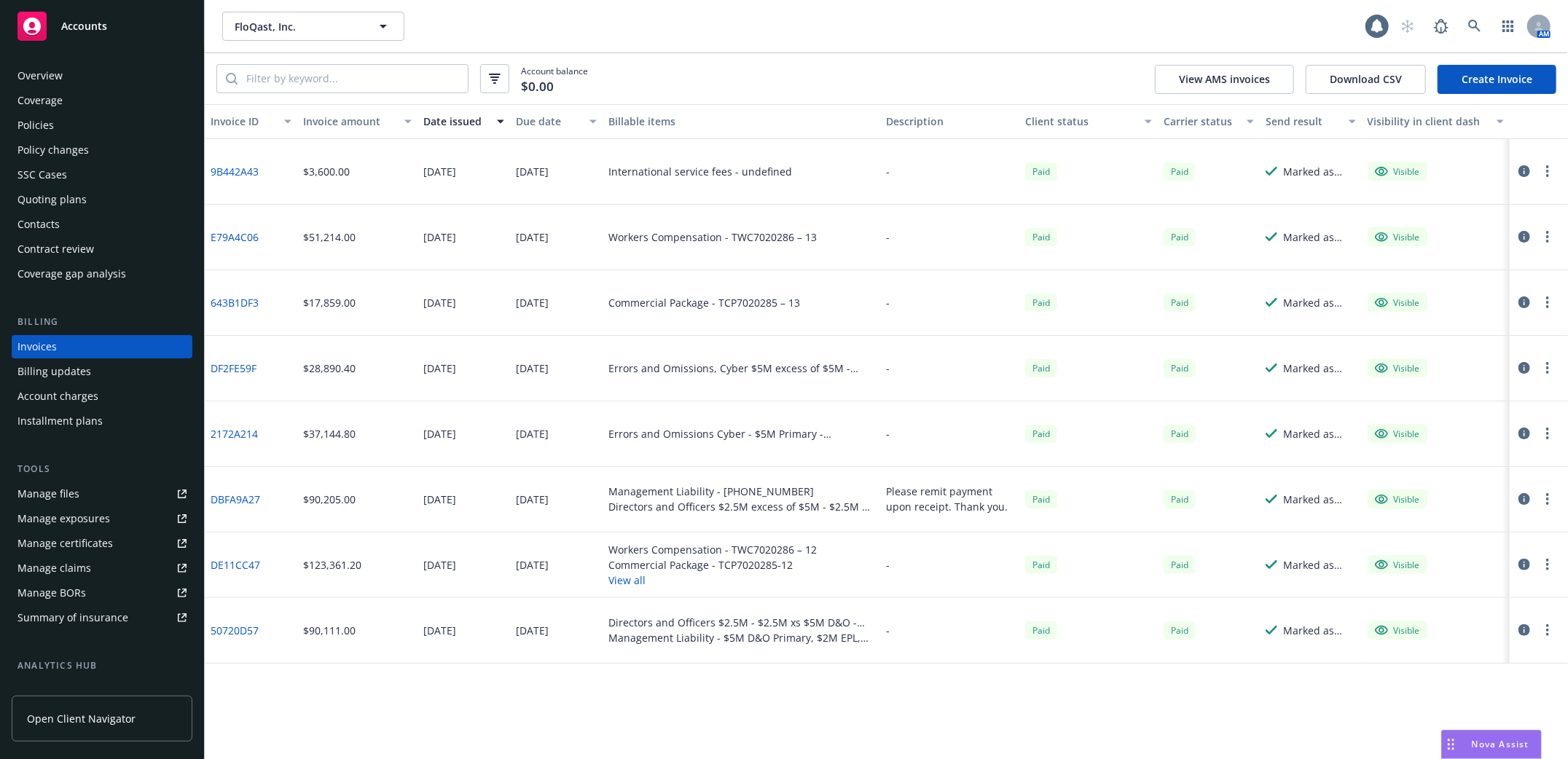
click at [18, 117] on div "Policies" at bounding box center [36, 124] width 36 height 23
